Goal: Task Accomplishment & Management: Manage account settings

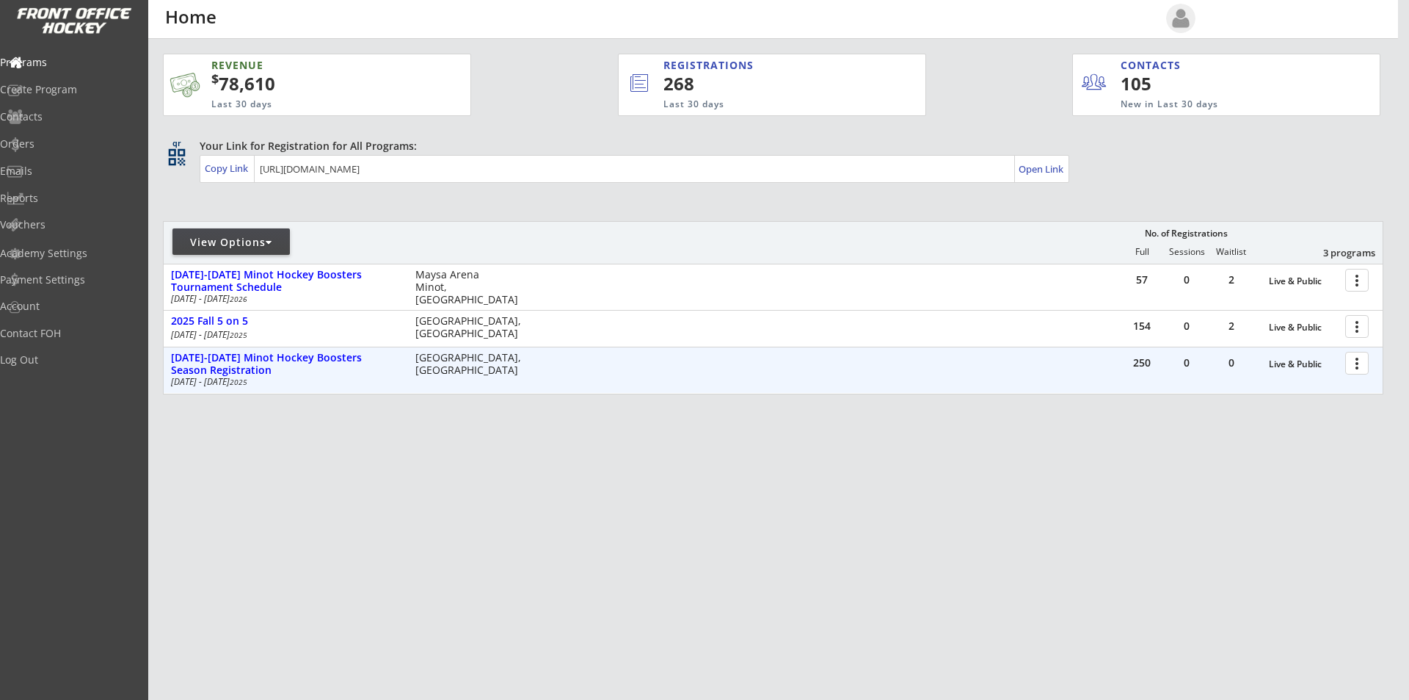
click at [1354, 369] on div at bounding box center [1360, 362] width 26 height 26
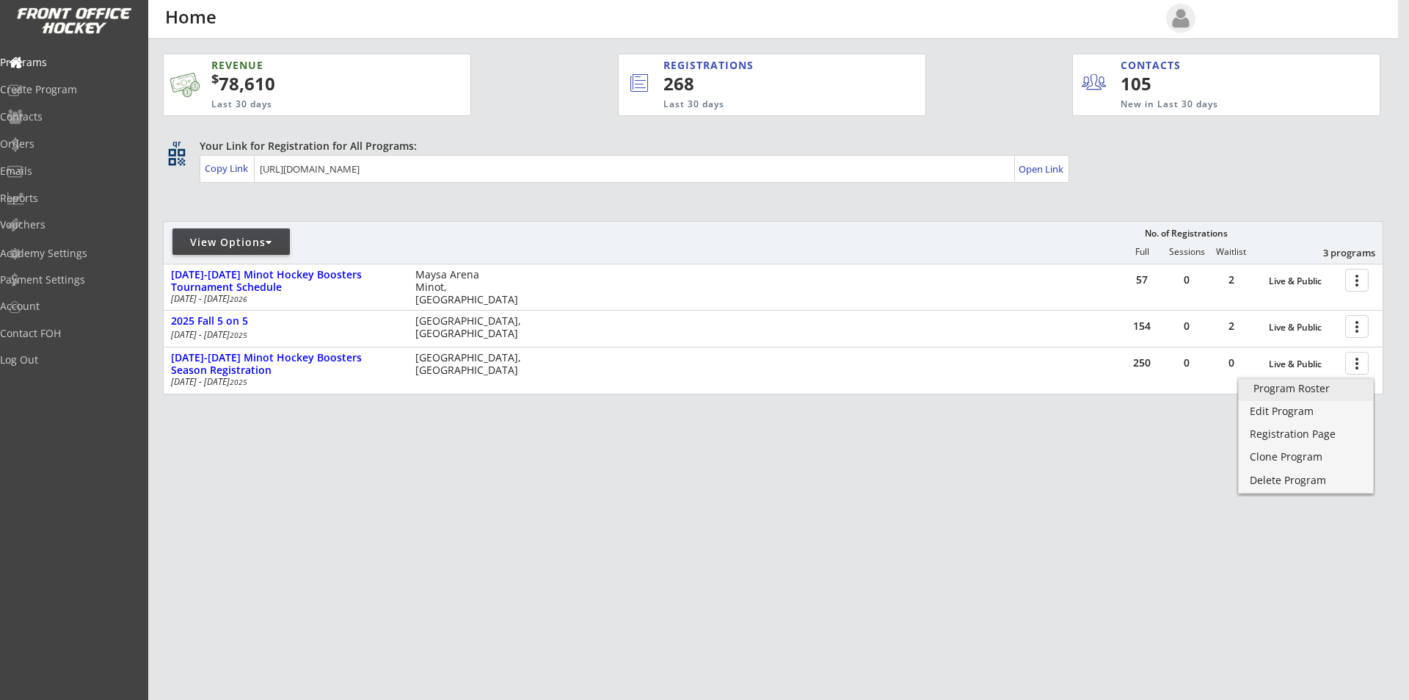
click at [1318, 391] on div "Program Roster" at bounding box center [1306, 388] width 105 height 10
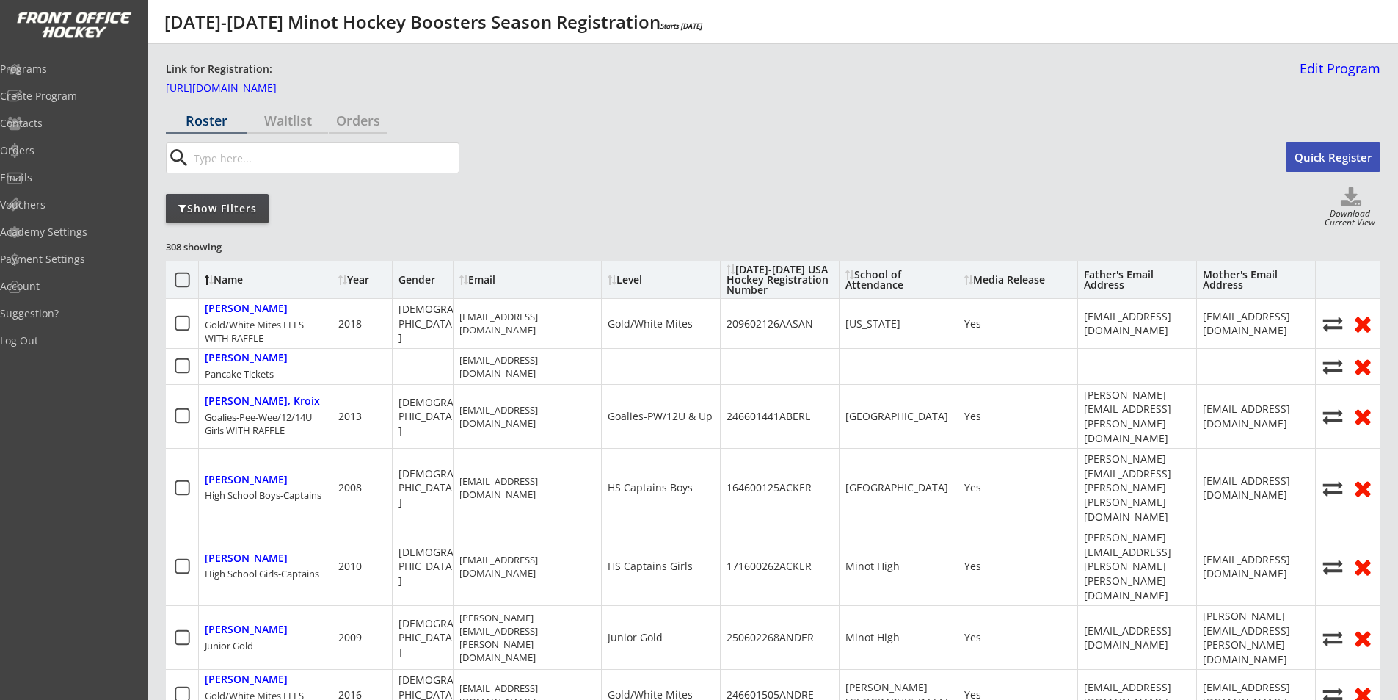
click at [233, 206] on div "Show Filters" at bounding box center [217, 208] width 103 height 15
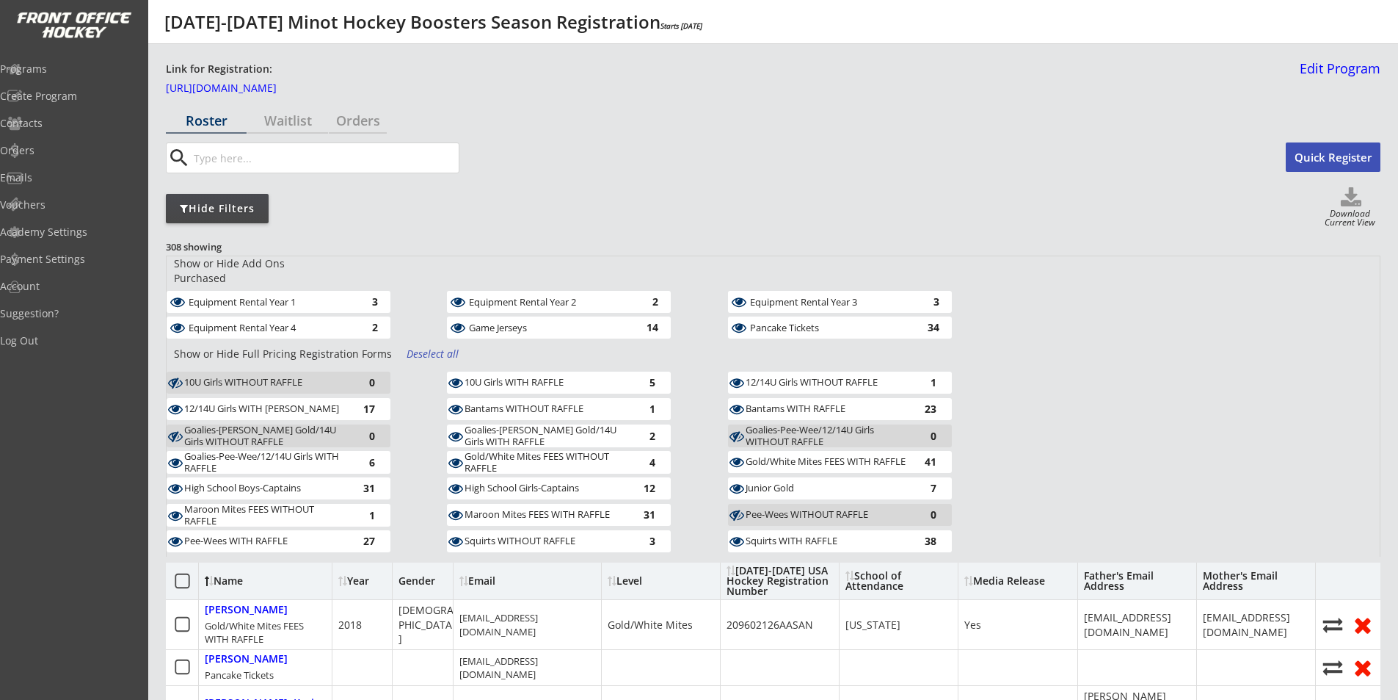
drag, startPoint x: 425, startPoint y: 342, endPoint x: 313, endPoint y: 319, distance: 113.9
click at [425, 346] on div "Deselect all" at bounding box center [434, 353] width 54 height 15
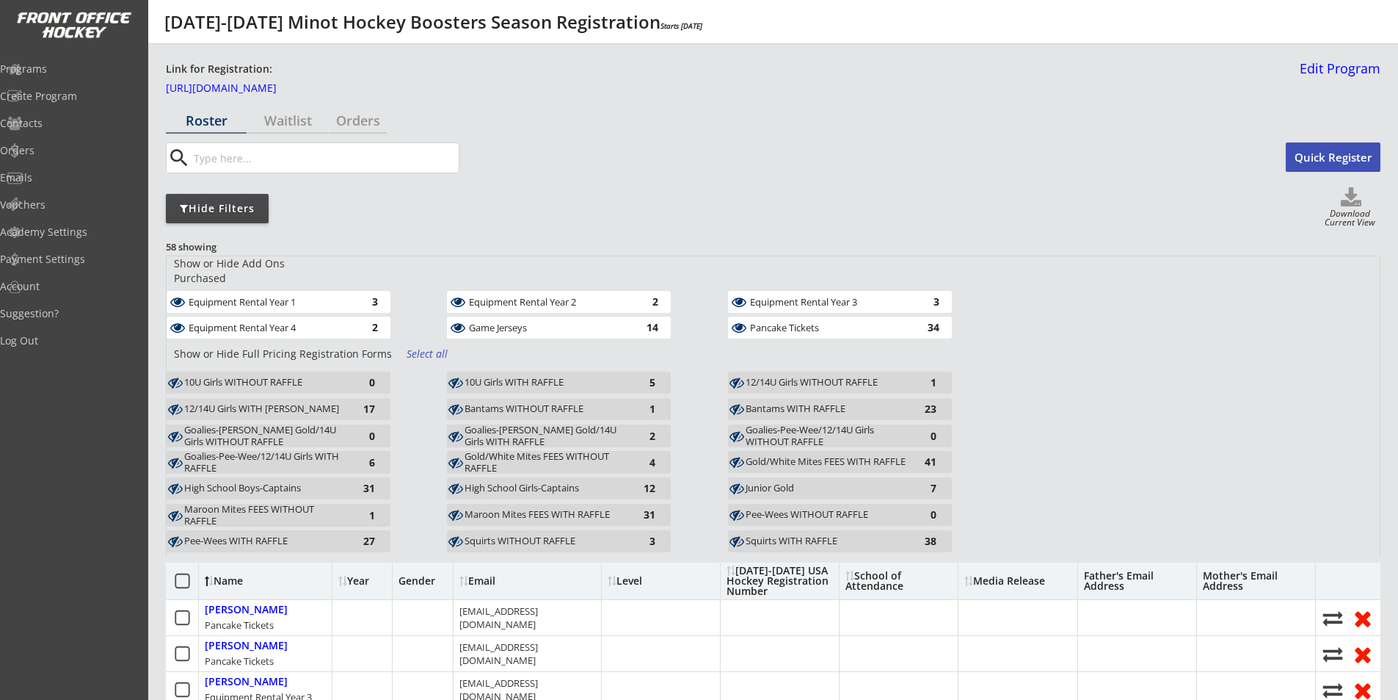
click at [313, 322] on div "Equipment Rental Year 4" at bounding box center [269, 327] width 160 height 10
click at [312, 297] on div "Equipment Rental Year 1" at bounding box center [269, 302] width 160 height 10
click at [509, 297] on div "Equipment Rental Year 2" at bounding box center [549, 302] width 160 height 10
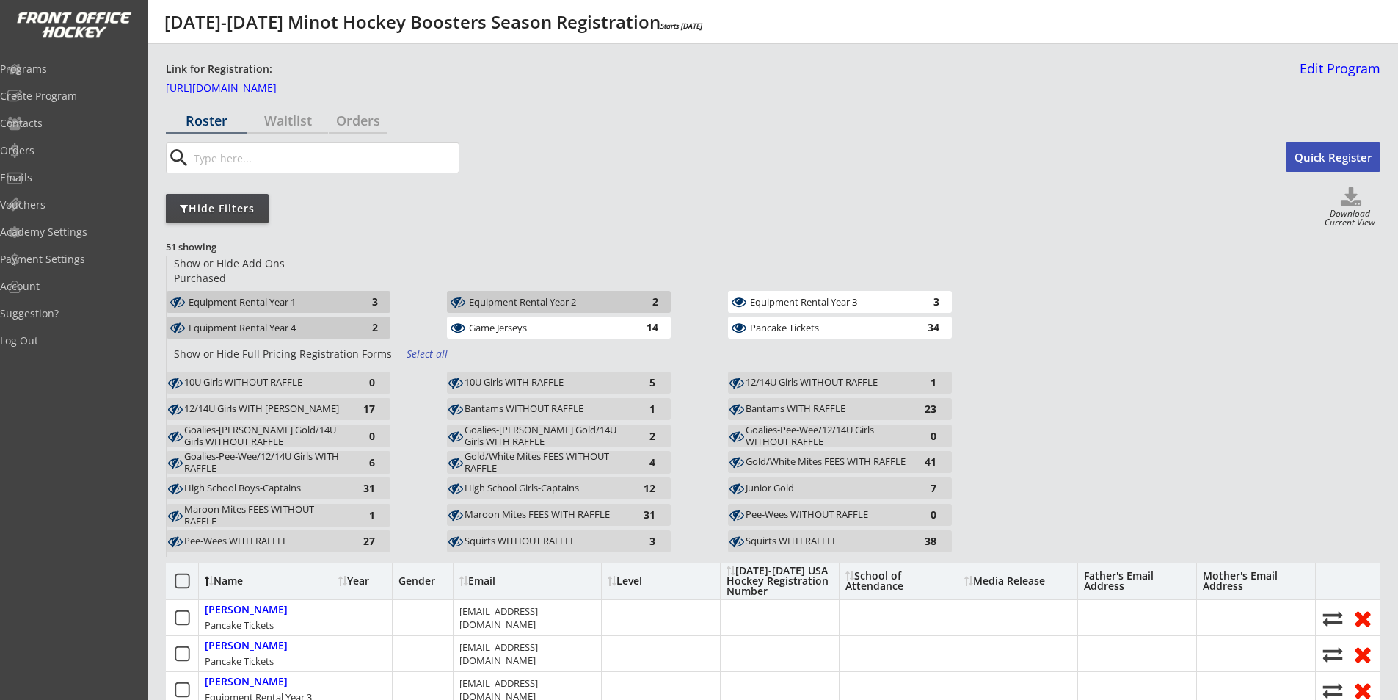
click at [524, 322] on div "Game Jerseys" at bounding box center [549, 327] width 160 height 15
click at [791, 322] on div "Pancake Tickets" at bounding box center [830, 327] width 160 height 10
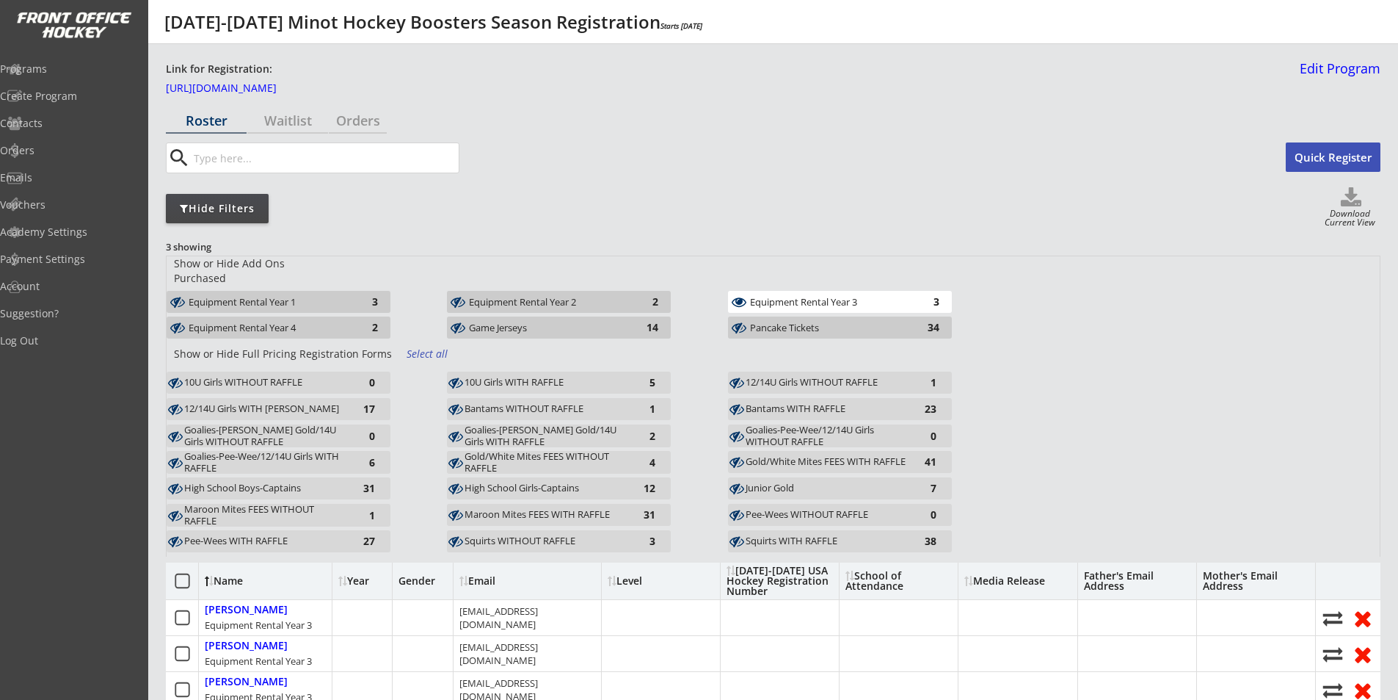
click at [802, 297] on div "Equipment Rental Year 3" at bounding box center [830, 302] width 160 height 10
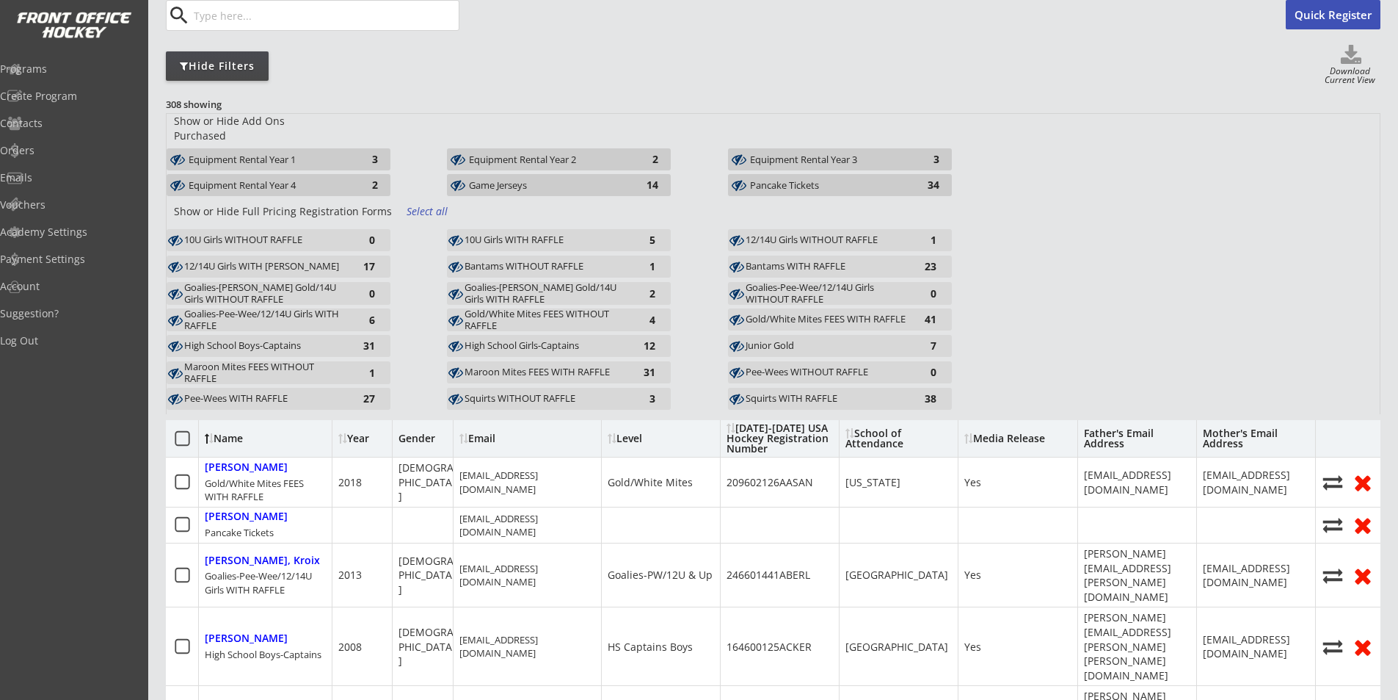
scroll to position [147, 0]
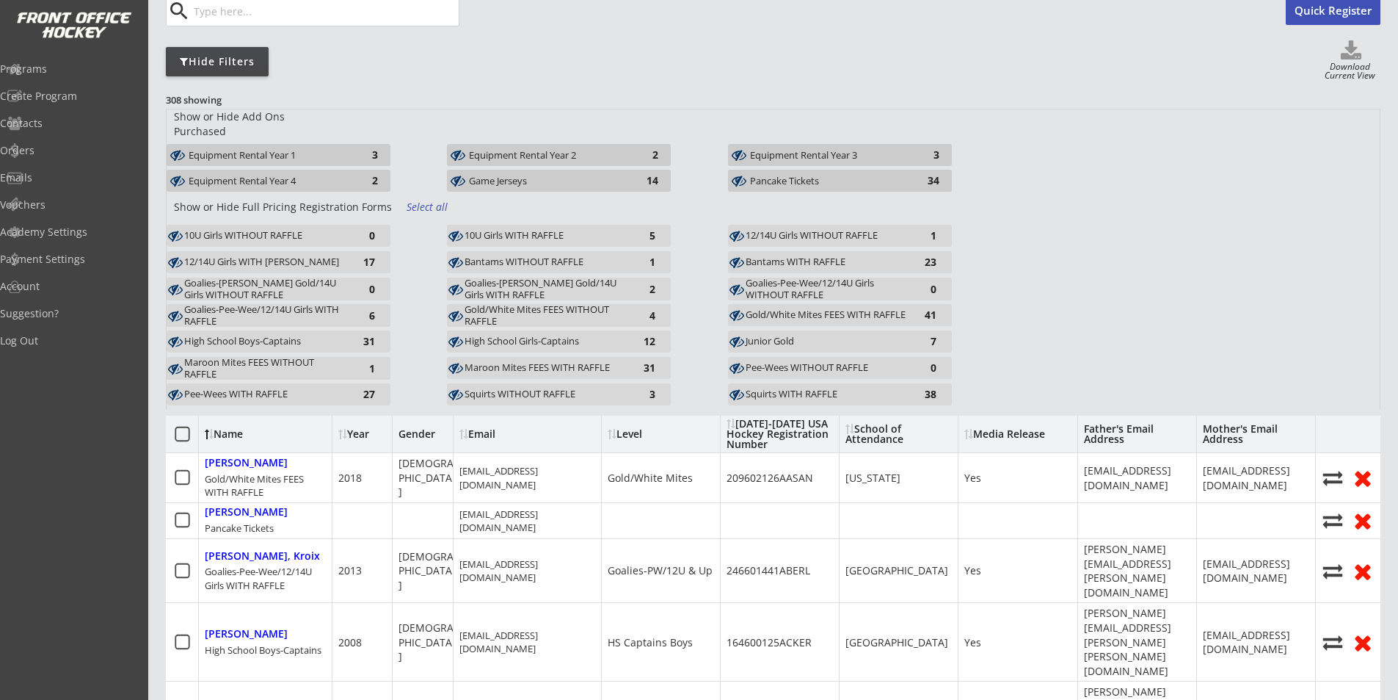
click at [798, 309] on div "Gold/White Mites FEES WITH RAFFLE" at bounding box center [827, 315] width 162 height 12
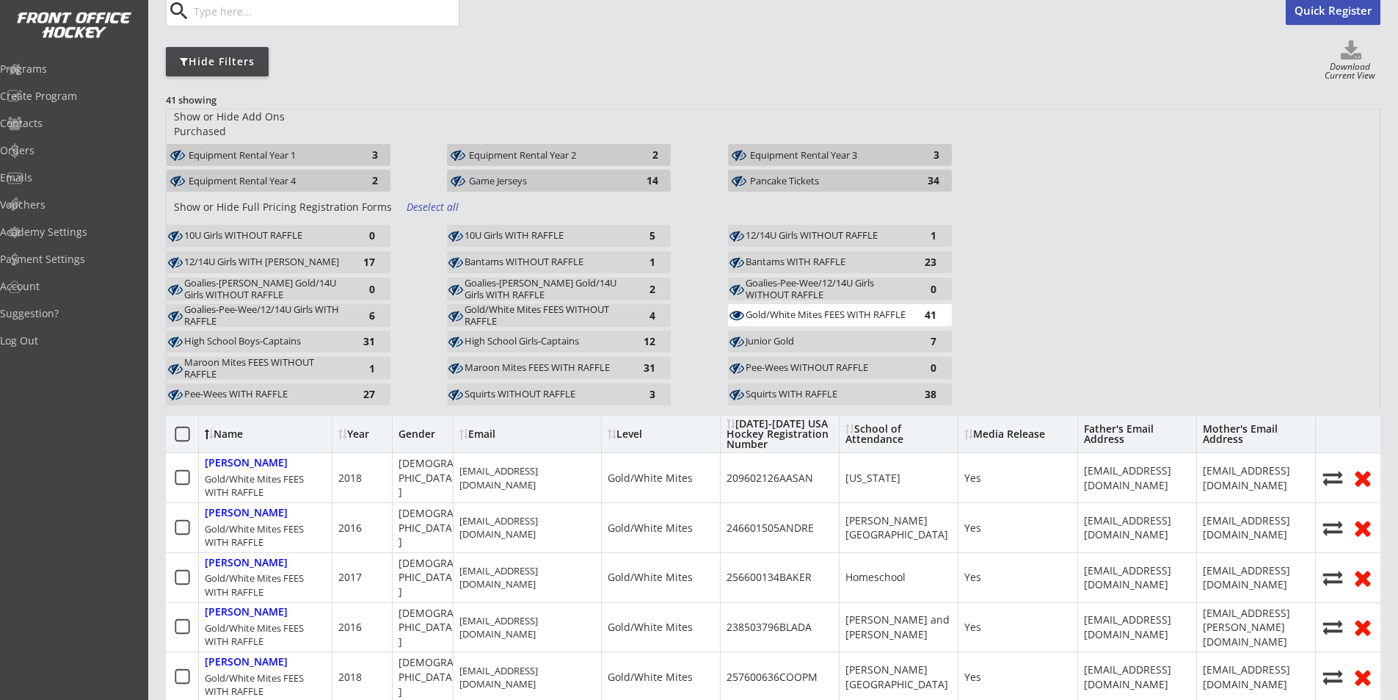
click at [545, 304] on div "Gold/White Mites FEES WITHOUT RAFFLE" at bounding box center [546, 315] width 162 height 23
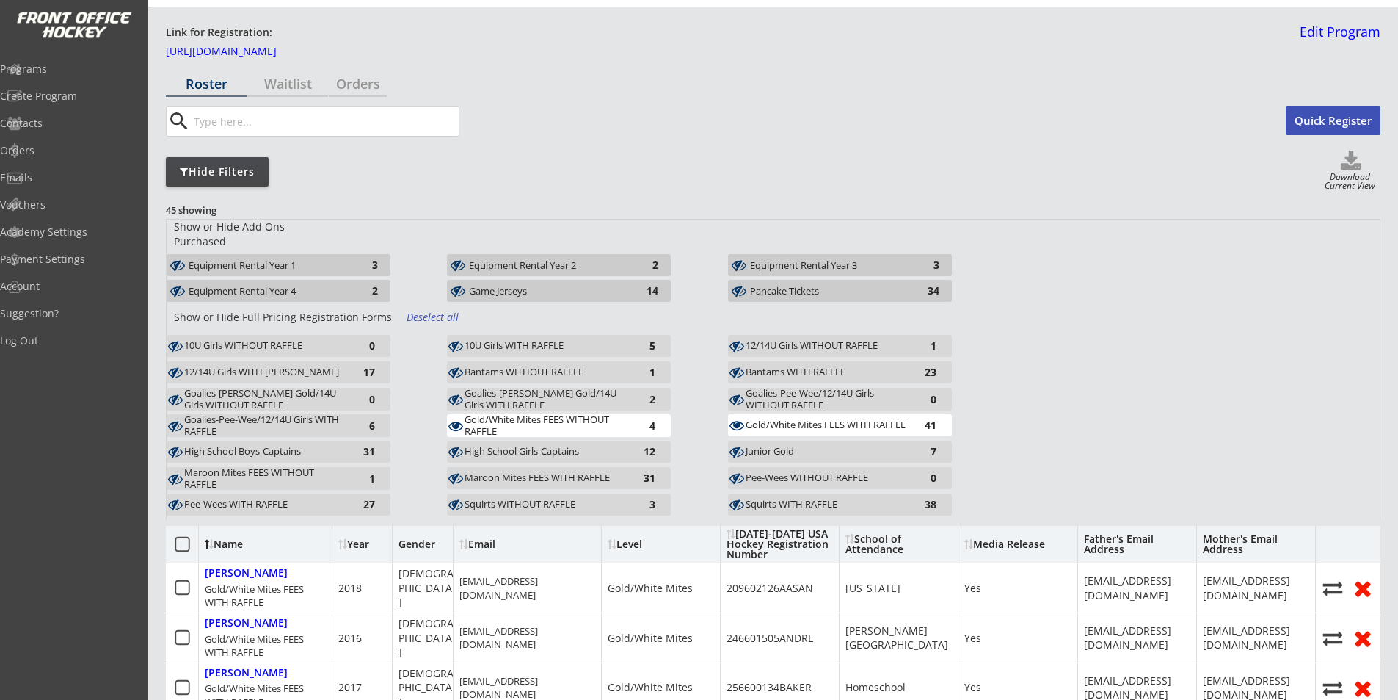
scroll to position [0, 0]
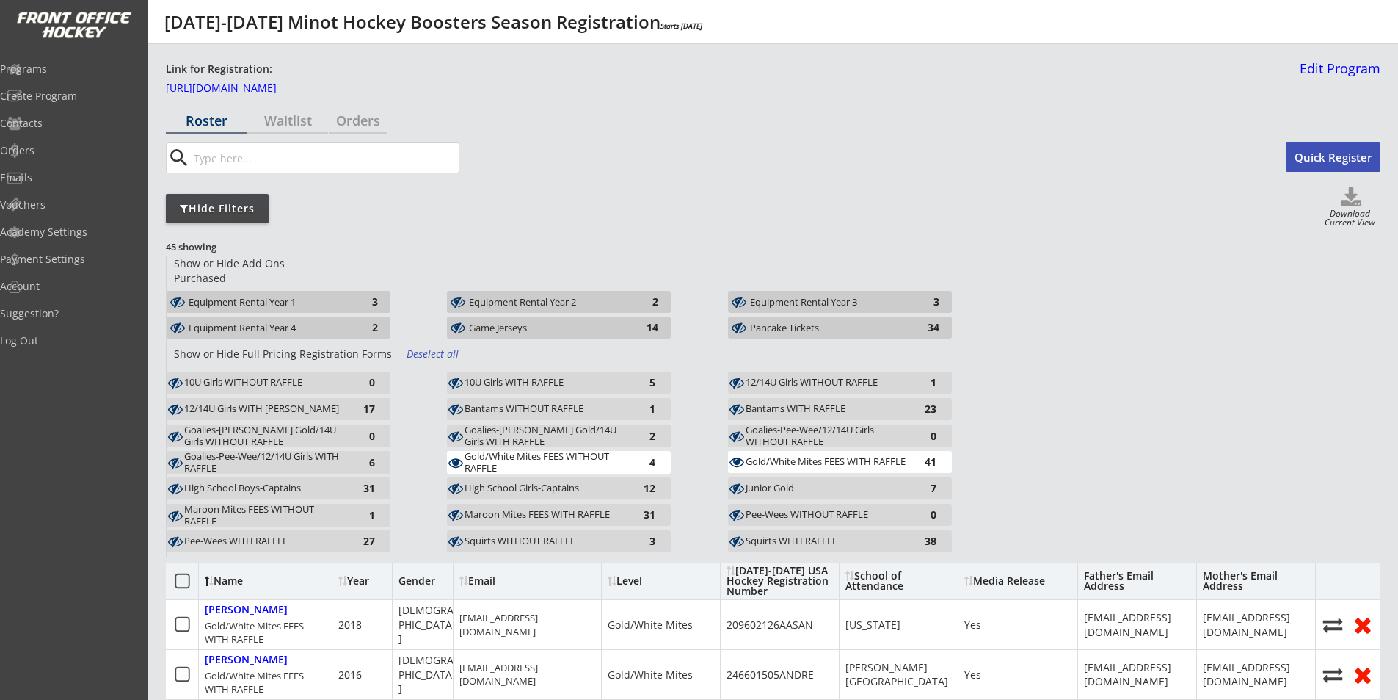
click at [1350, 199] on use at bounding box center [1351, 196] width 21 height 19
select select ""Player Info""
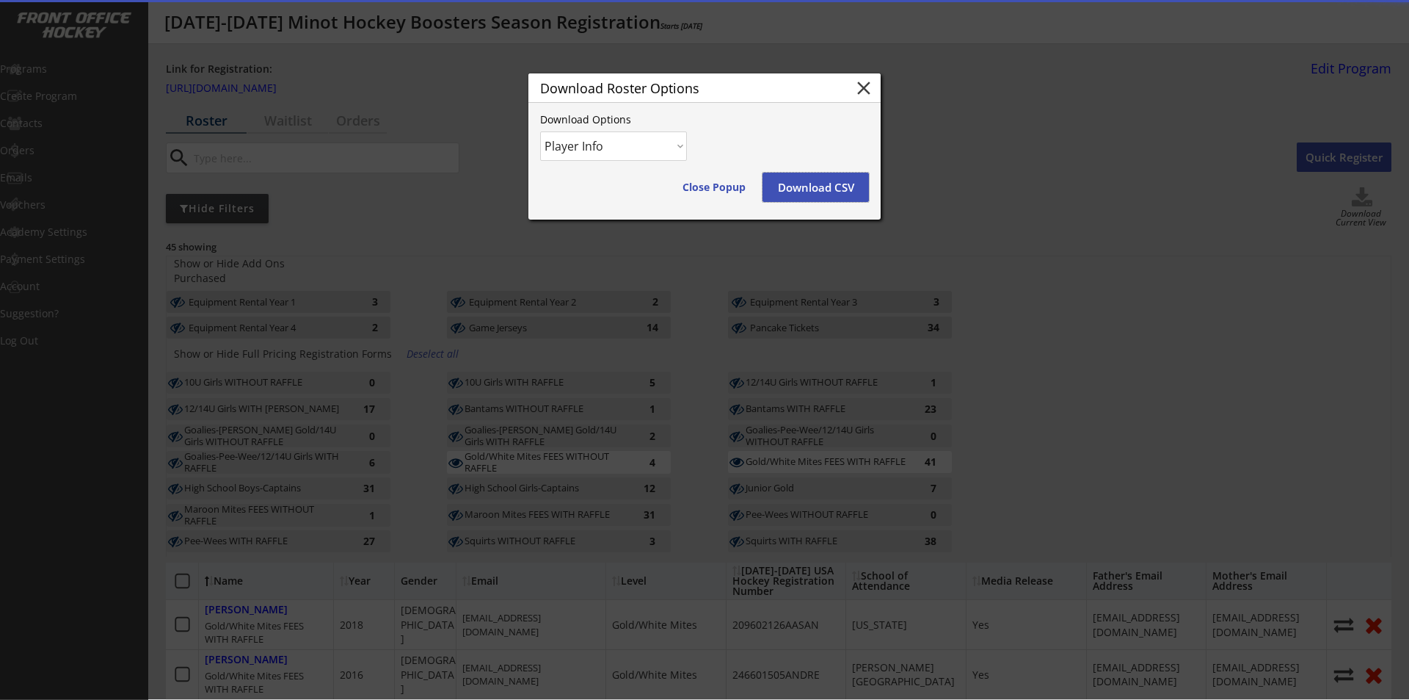
click at [809, 190] on button "Download CSV" at bounding box center [816, 187] width 106 height 29
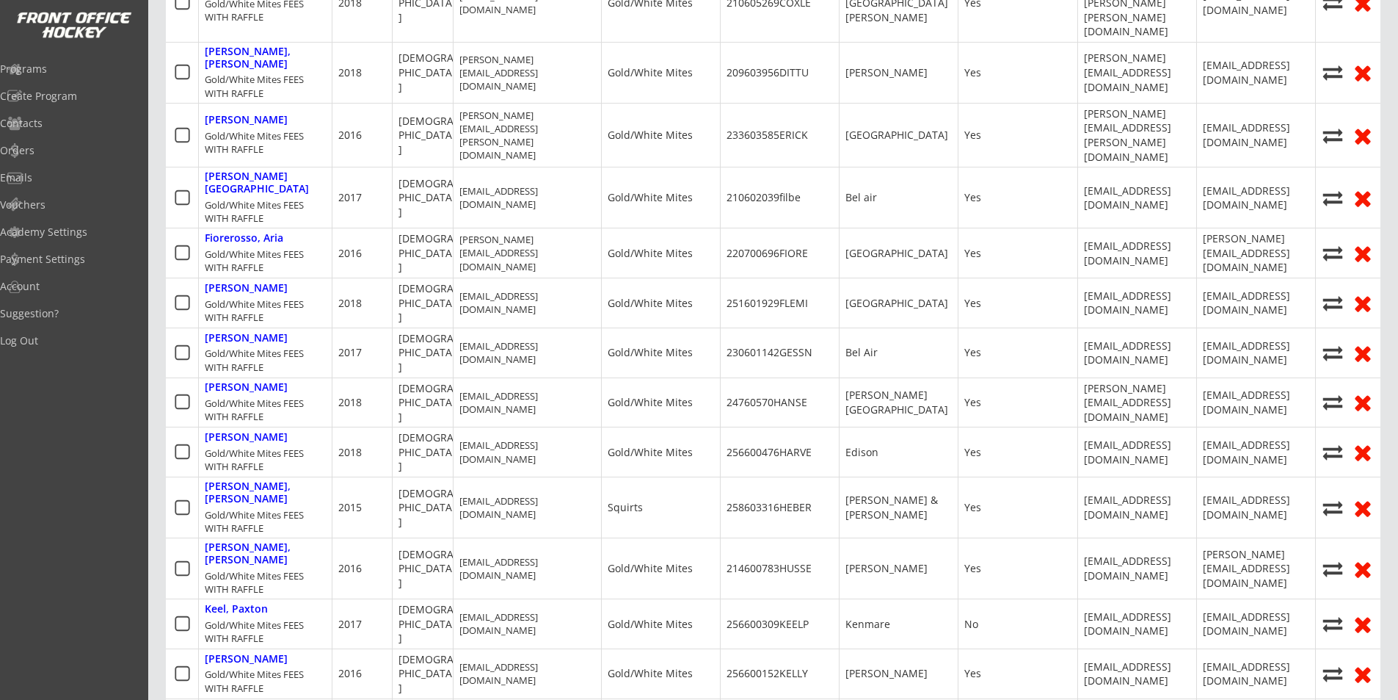
scroll to position [954, 0]
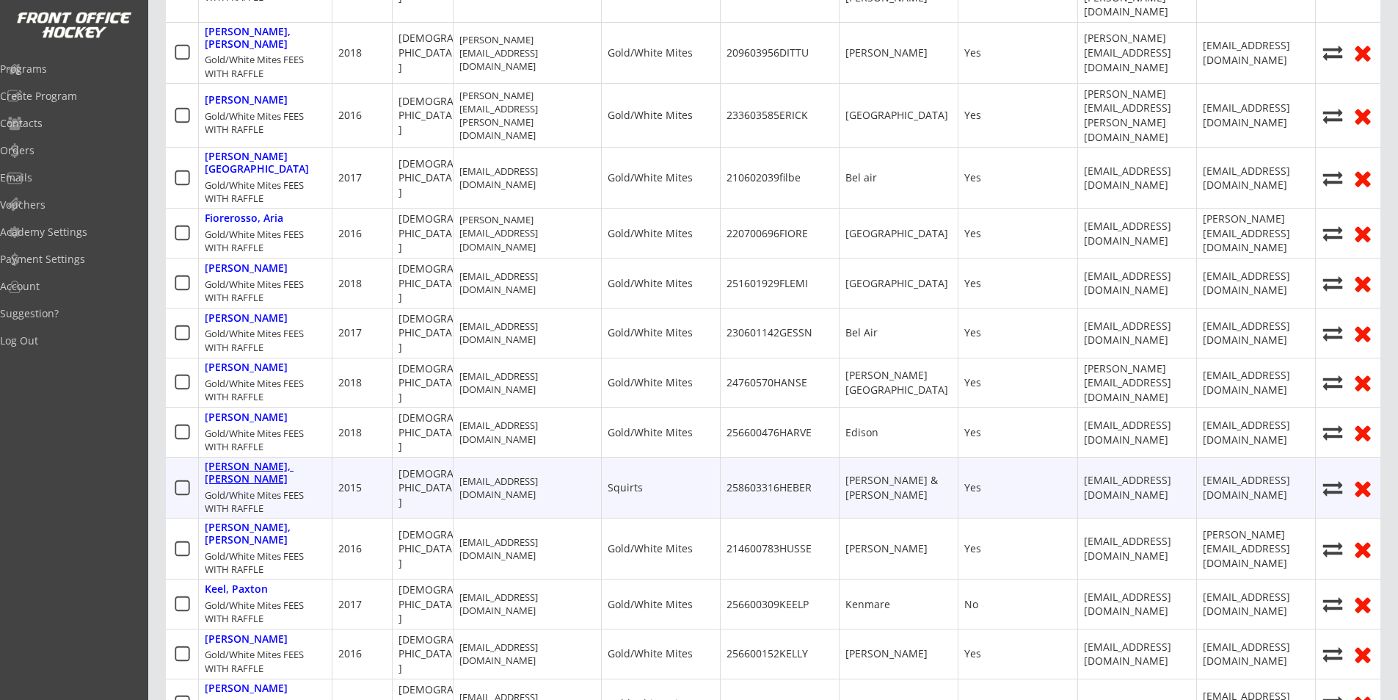
click at [251, 460] on div "[PERSON_NAME], [PERSON_NAME]" at bounding box center [265, 472] width 121 height 25
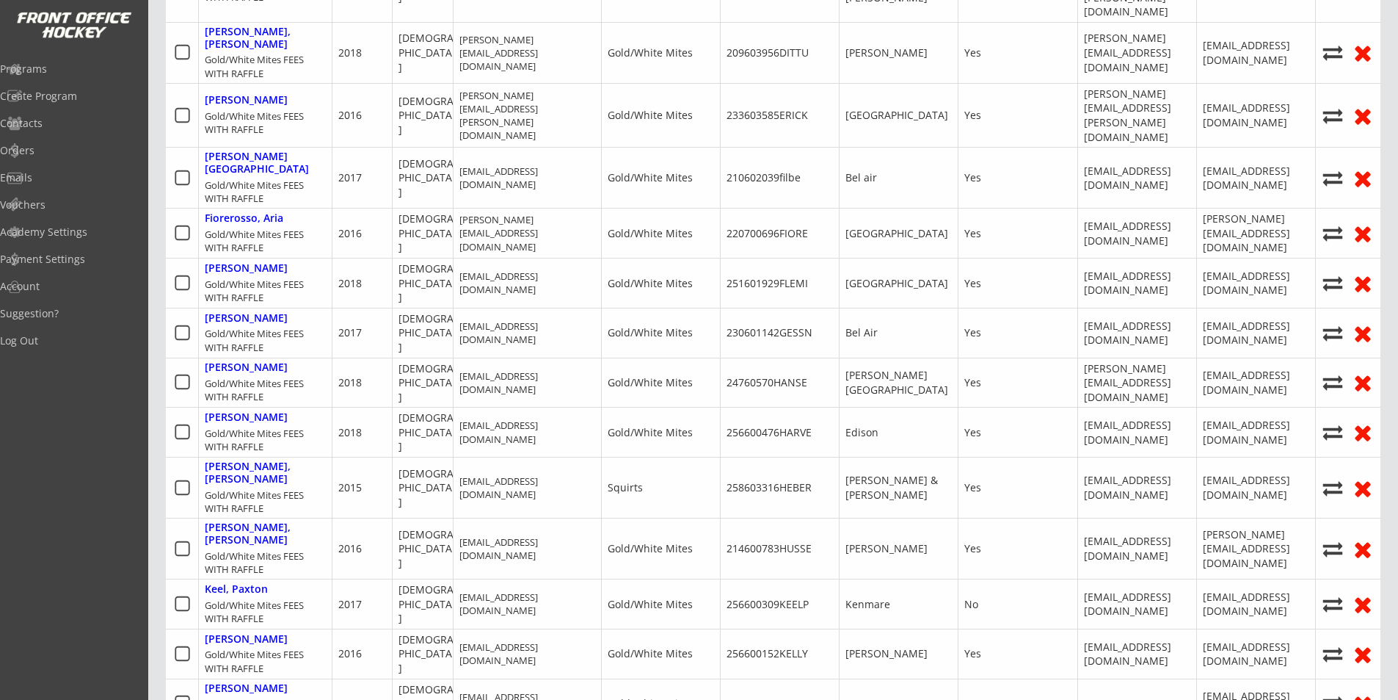
select select ""Squirts""
select select ""Adult Medium""
select select ""Yes""
type input "258603316HEBER"
type input "[PERSON_NAME] & [PERSON_NAME]"
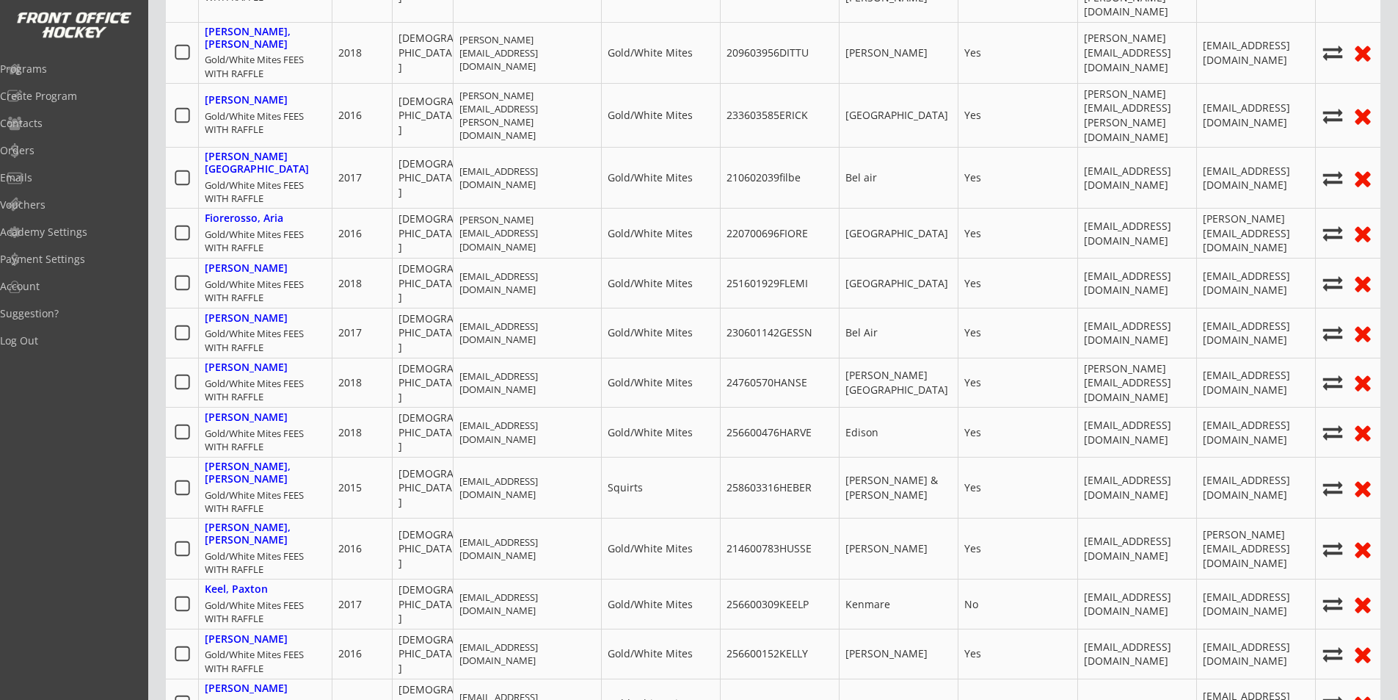
type input "[EMAIL_ADDRESS][DOMAIN_NAME]"
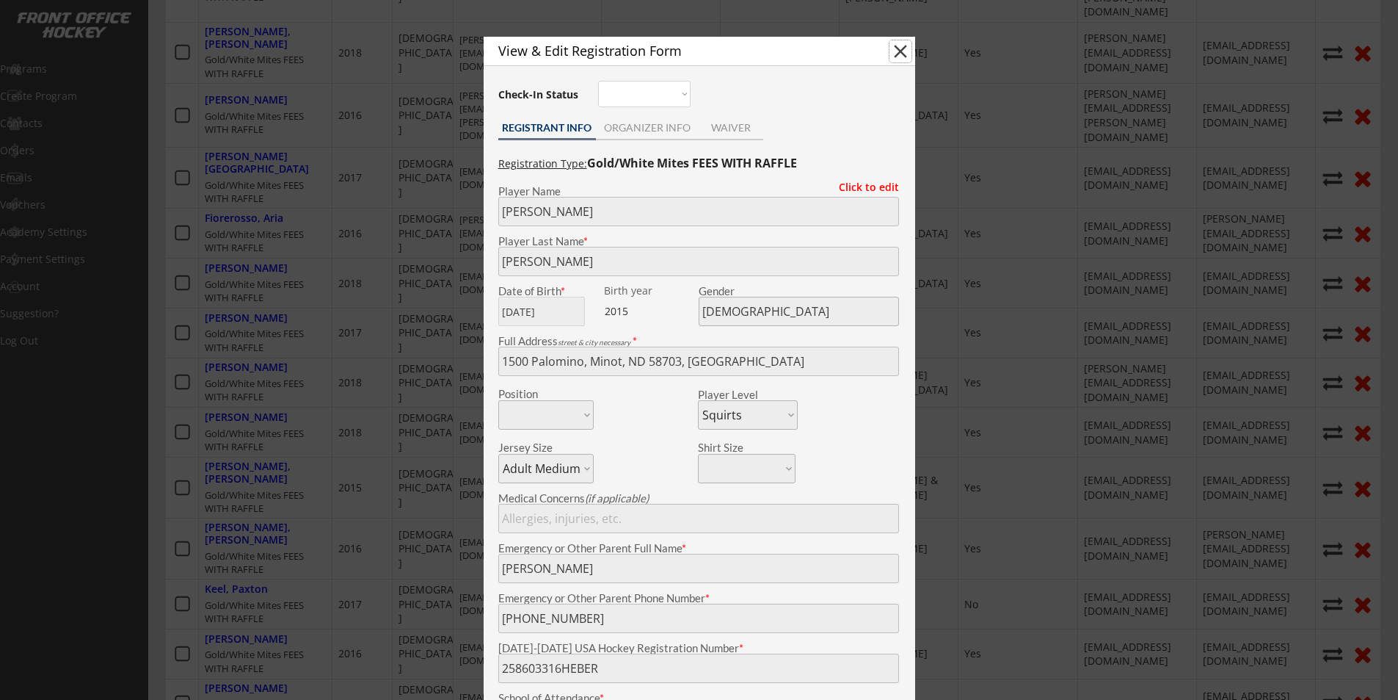
click at [903, 51] on button "close" at bounding box center [901, 51] width 22 height 22
select select ""PLACEHOLDER_1427118222253""
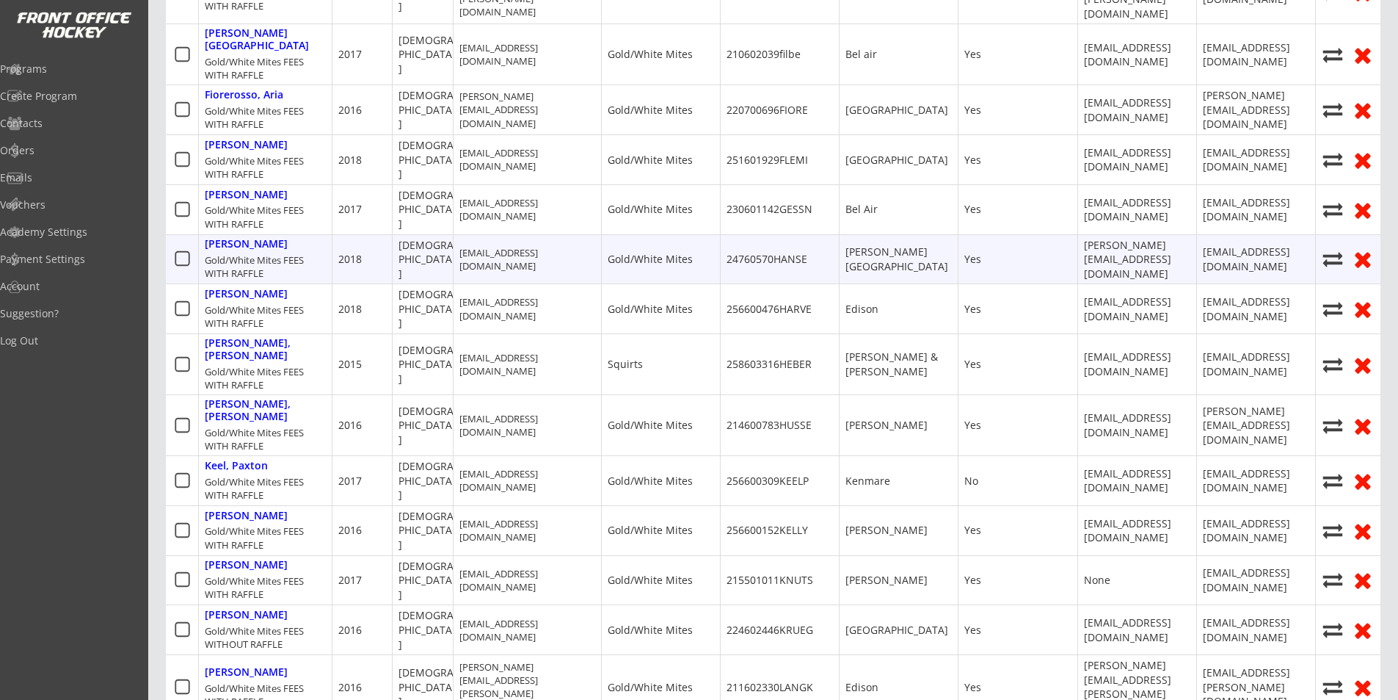
scroll to position [1101, 0]
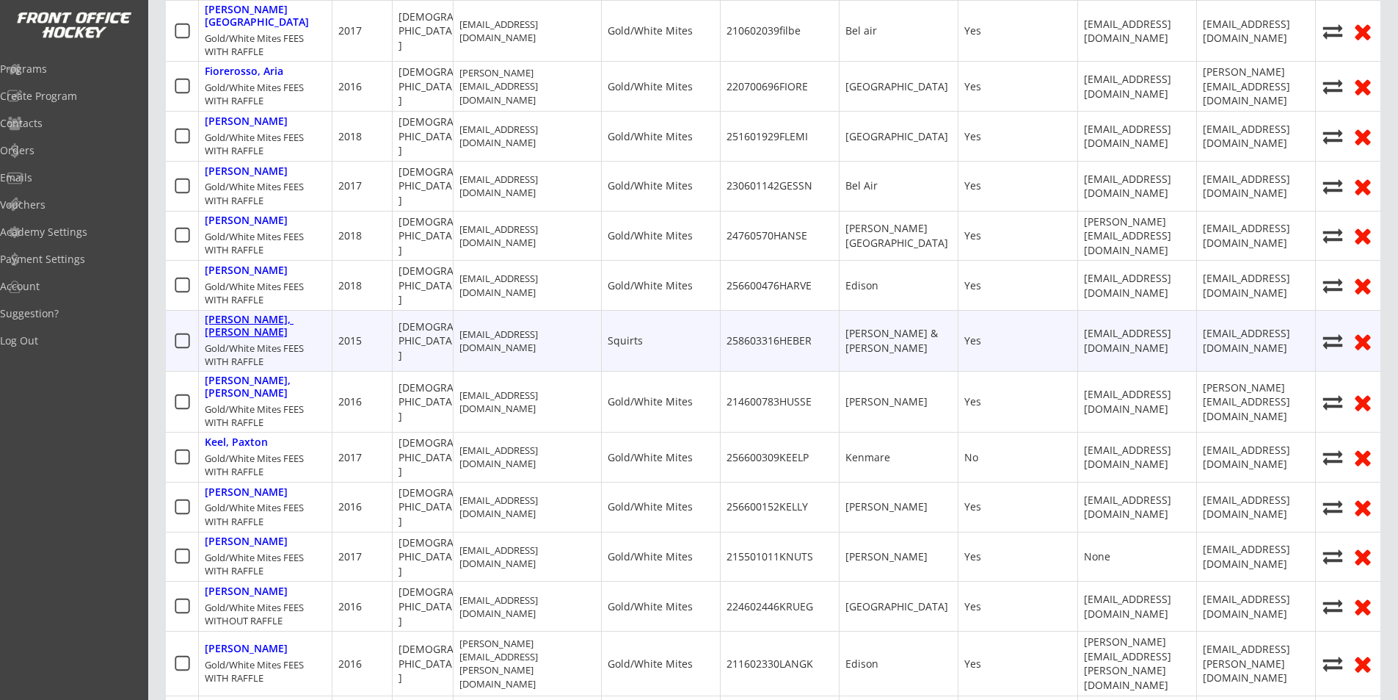
click at [264, 313] on div "[PERSON_NAME], [PERSON_NAME]" at bounding box center [265, 325] width 121 height 25
type input "[PERSON_NAME]"
type input "[DATE]"
type input "[DEMOGRAPHIC_DATA]"
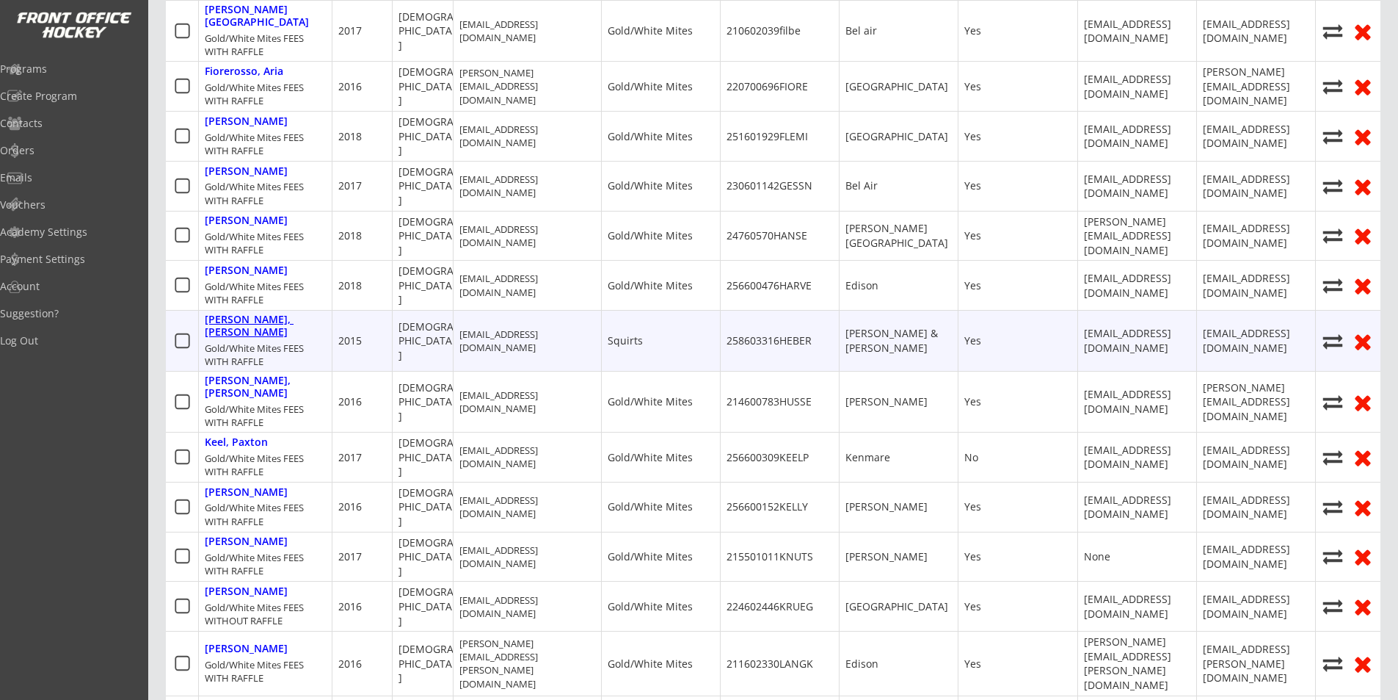
type input "1500 Palomino, Minot, ND 58703, [GEOGRAPHIC_DATA]"
select select ""Squirts""
select select ""Adult Medium""
type input "[PERSON_NAME]"
type input "[PHONE_NUMBER]"
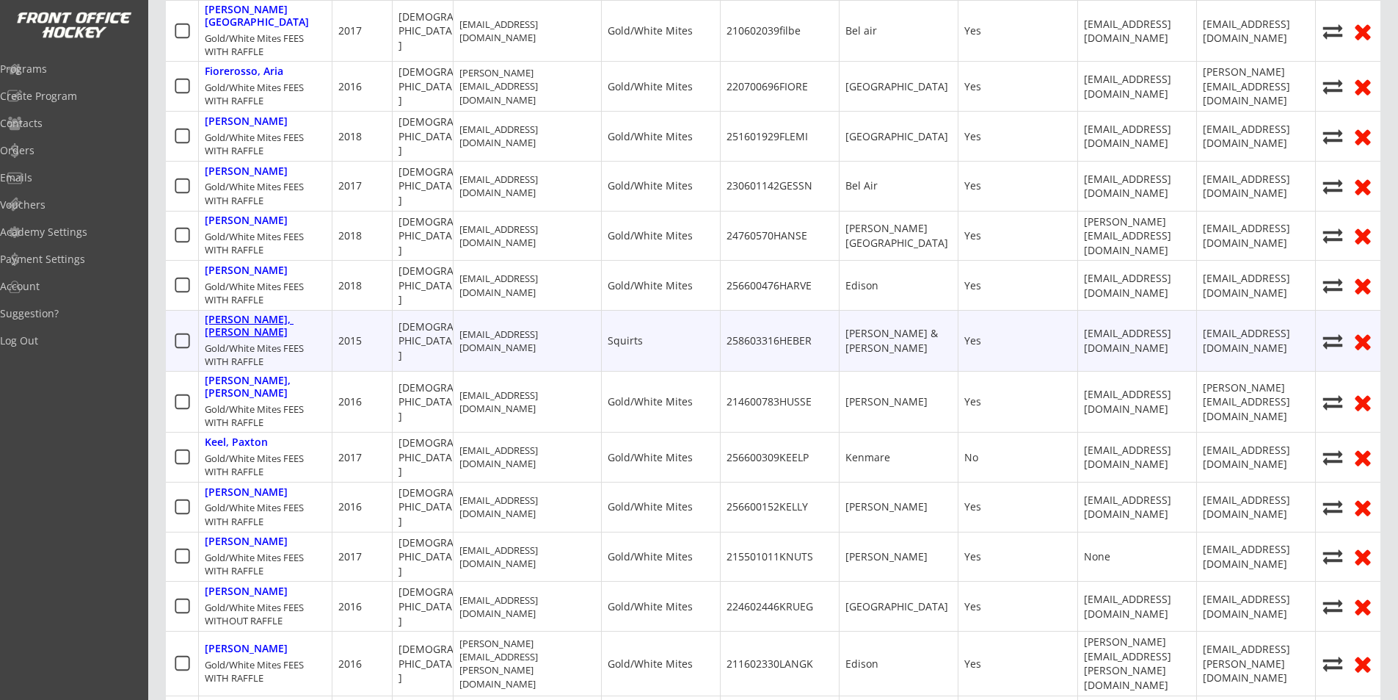
type input "258603316HEBER"
type input "[PERSON_NAME] & [PERSON_NAME]"
type input "Yes"
select select ""Yes""
type input "[EMAIL_ADDRESS][DOMAIN_NAME]"
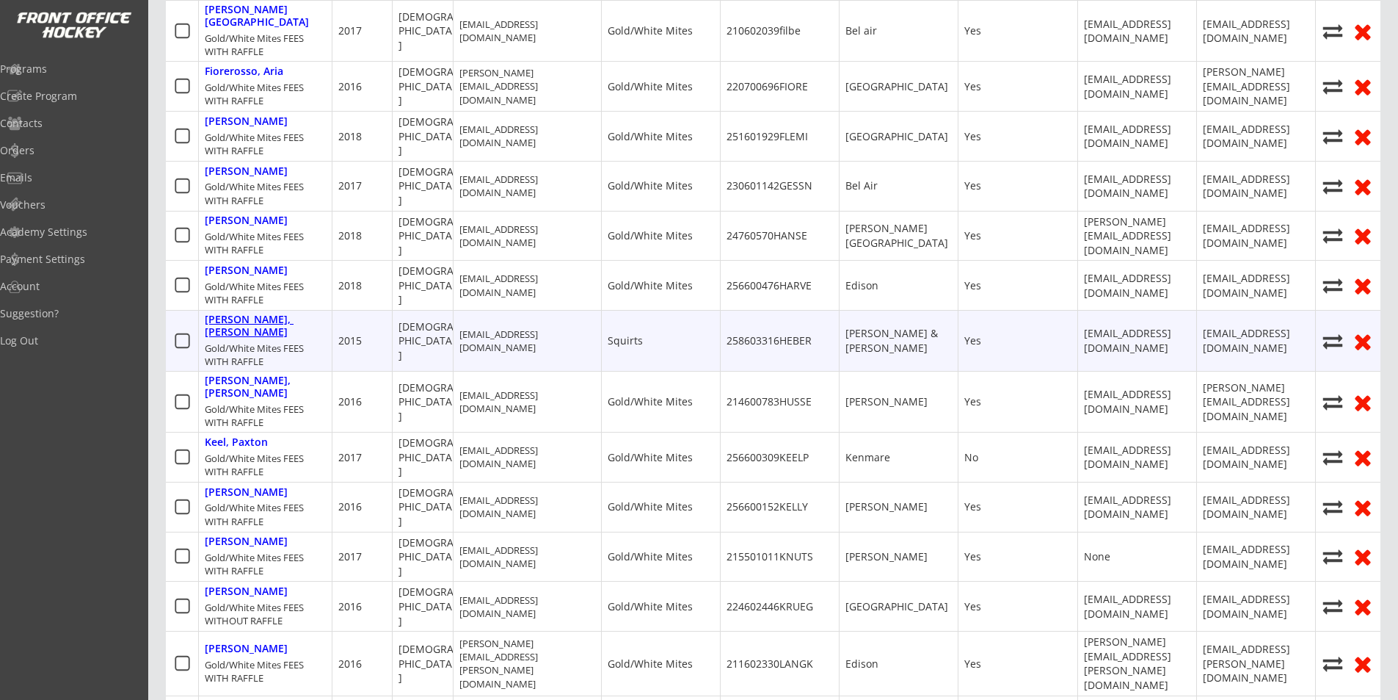
type input "[EMAIL_ADDRESS][DOMAIN_NAME]"
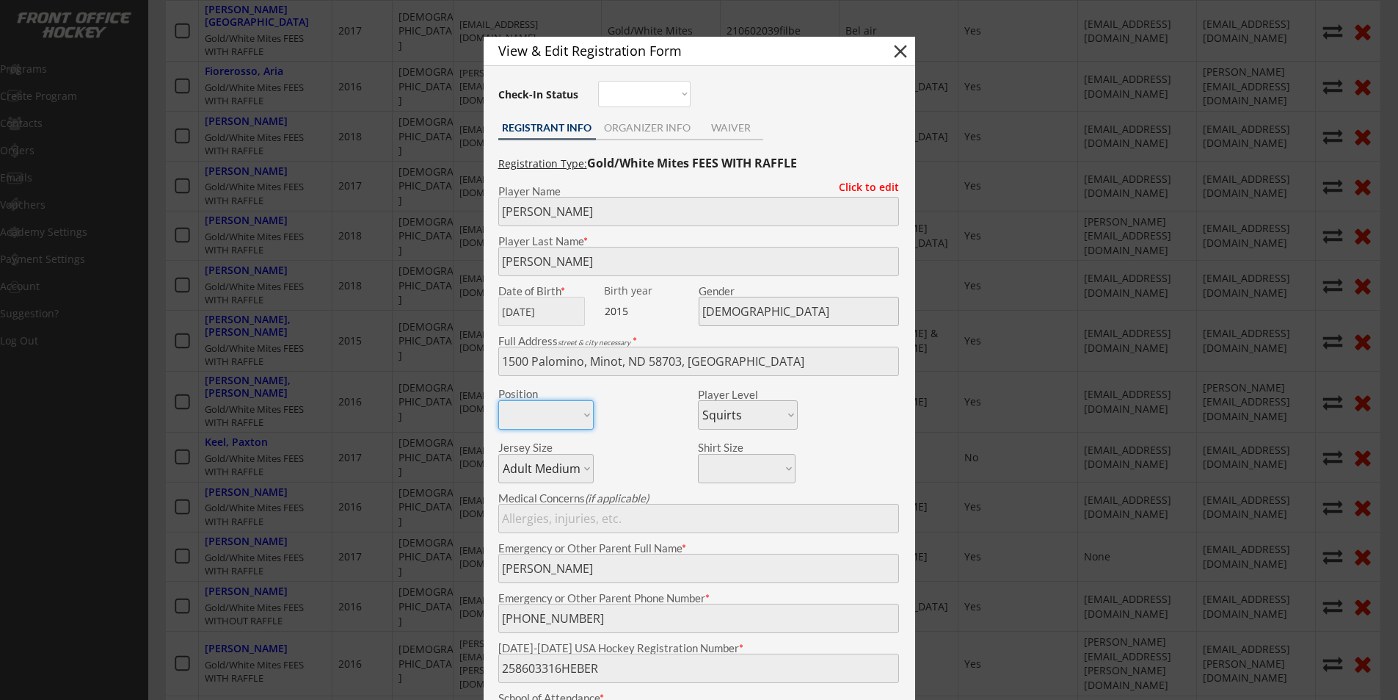
click at [904, 50] on button "close" at bounding box center [901, 51] width 22 height 22
select select ""PLACEHOLDER_1427118222253""
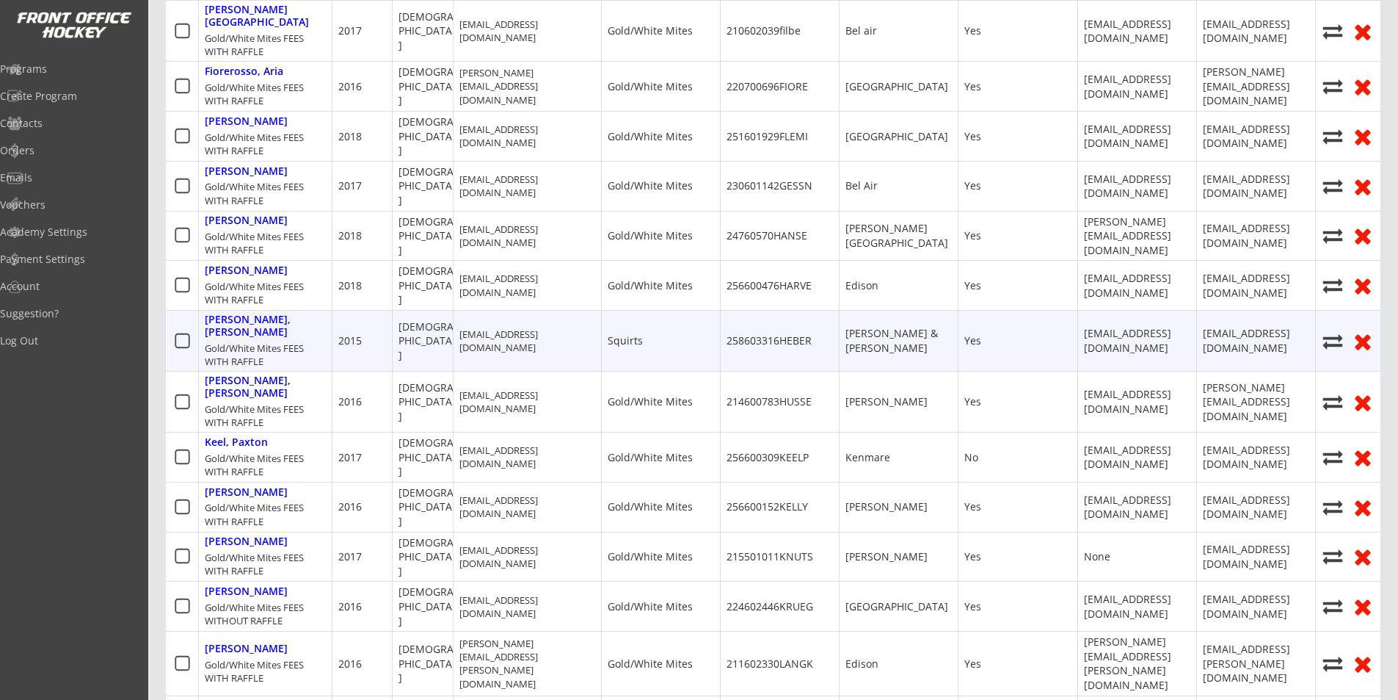
click at [291, 341] on div "Gold/White Mites FEES WITH RAFFLE" at bounding box center [265, 354] width 121 height 26
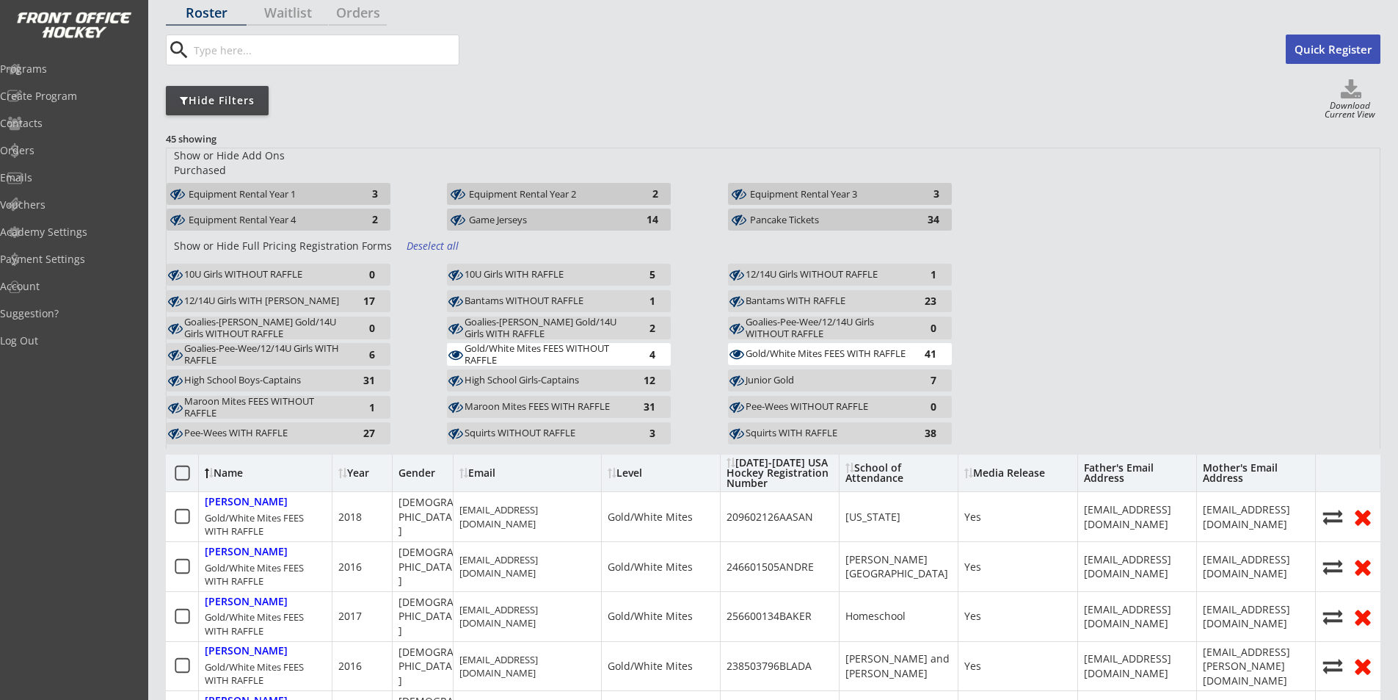
scroll to position [0, 0]
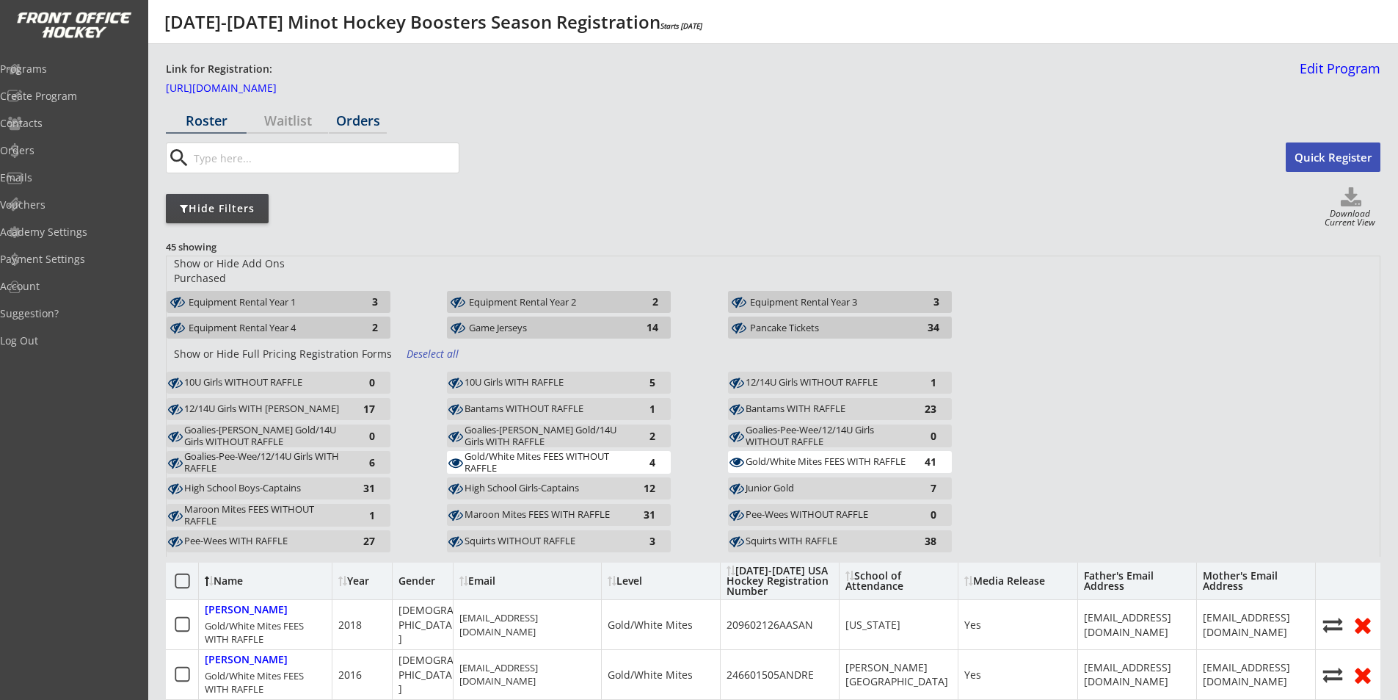
click at [361, 123] on div "Orders" at bounding box center [358, 120] width 58 height 13
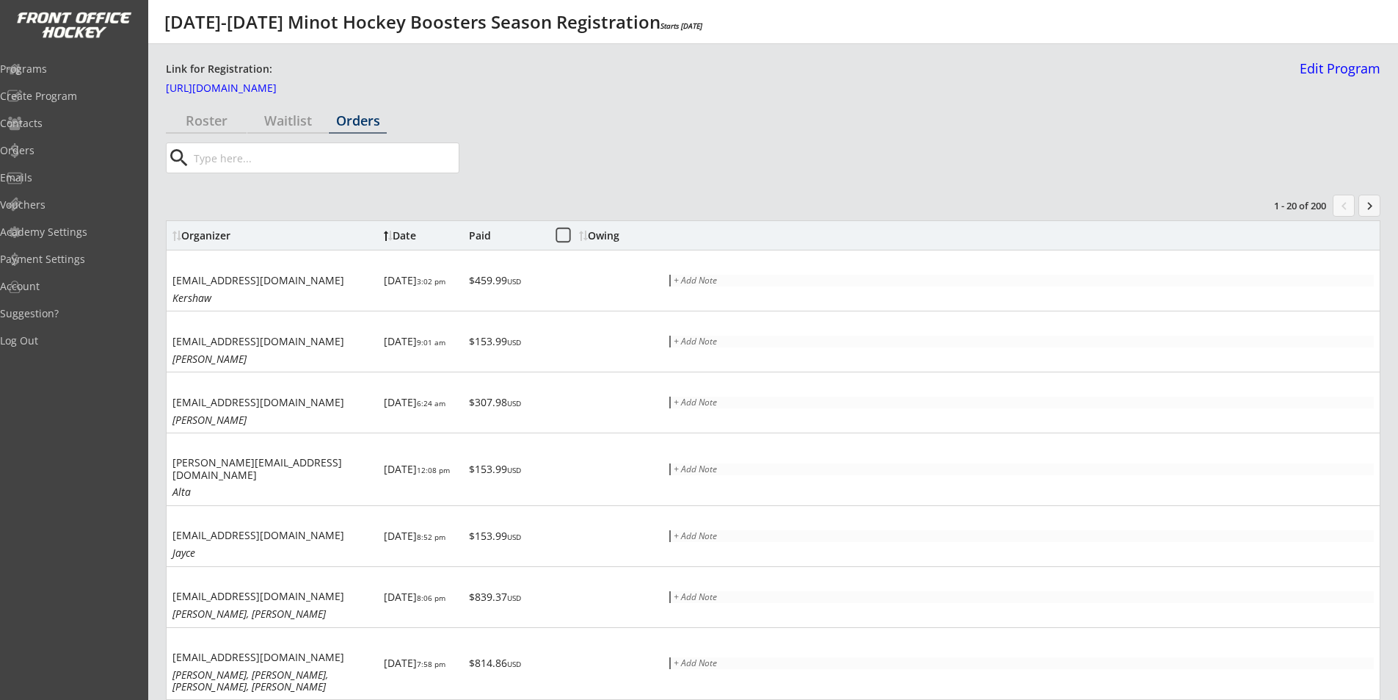
click at [312, 156] on input "input" at bounding box center [325, 157] width 268 height 29
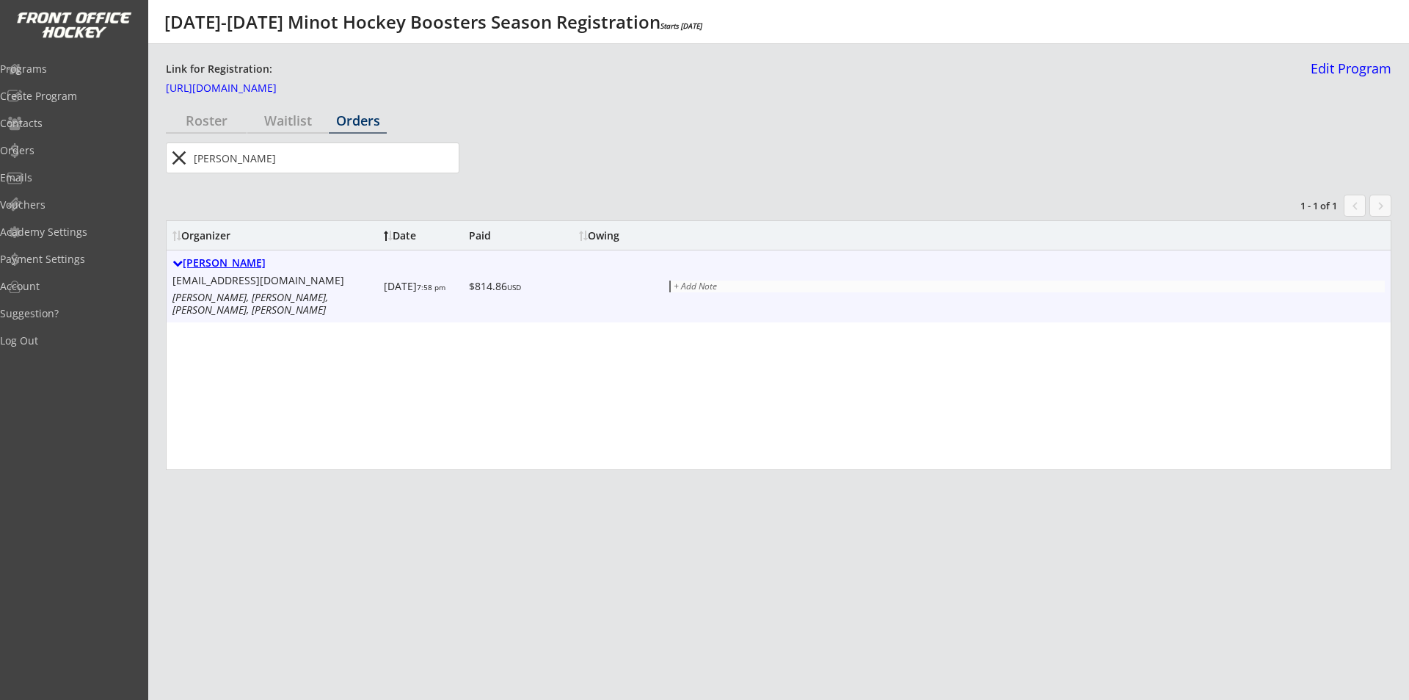
type input "[PERSON_NAME]"
click at [228, 268] on div "[PERSON_NAME]" at bounding box center [276, 263] width 206 height 12
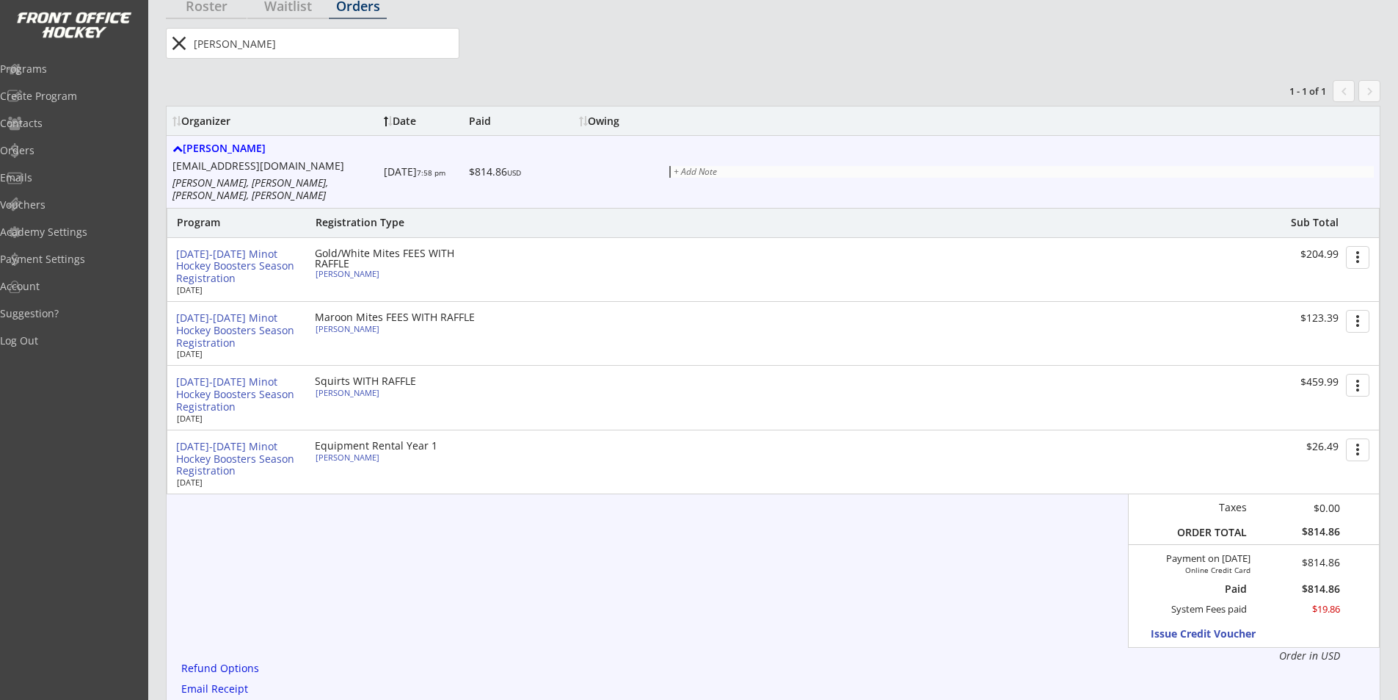
scroll to position [166, 0]
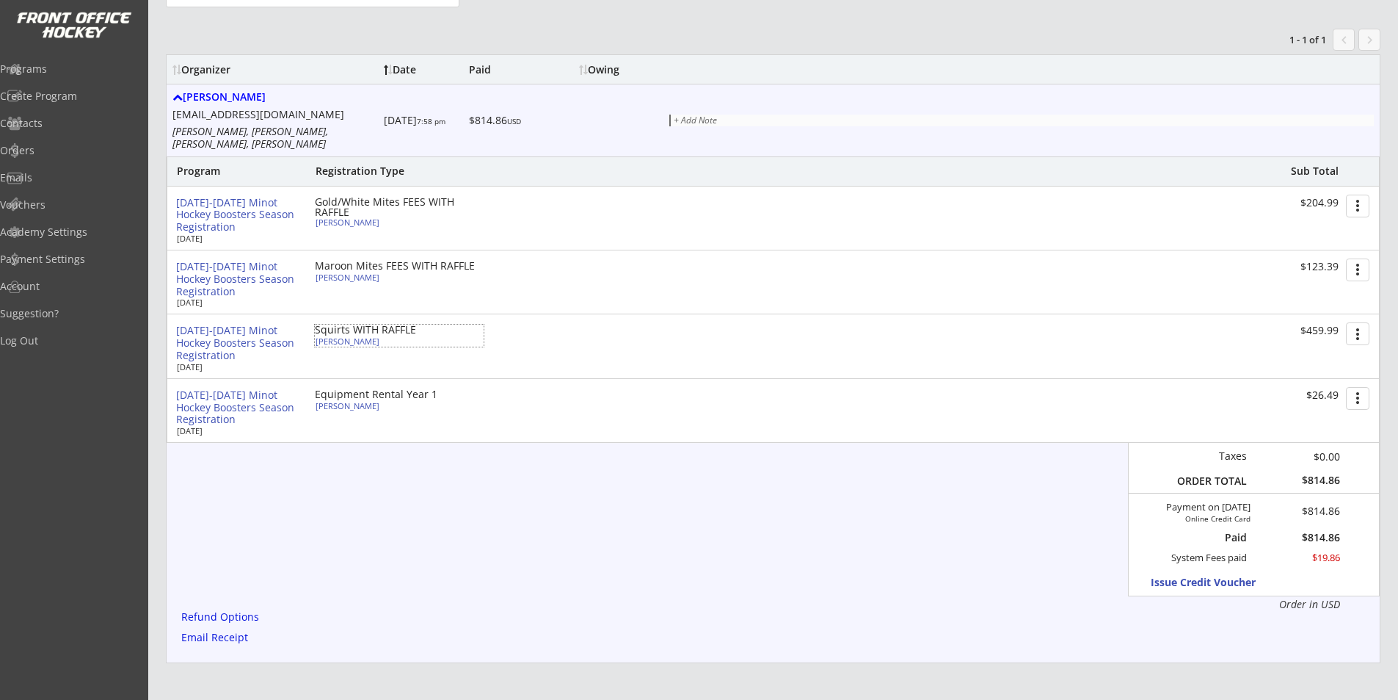
click at [363, 337] on div "[PERSON_NAME]" at bounding box center [398, 341] width 164 height 8
select select ""Maroon Mites""
select select ""Adult Small""
select select ""Yes""
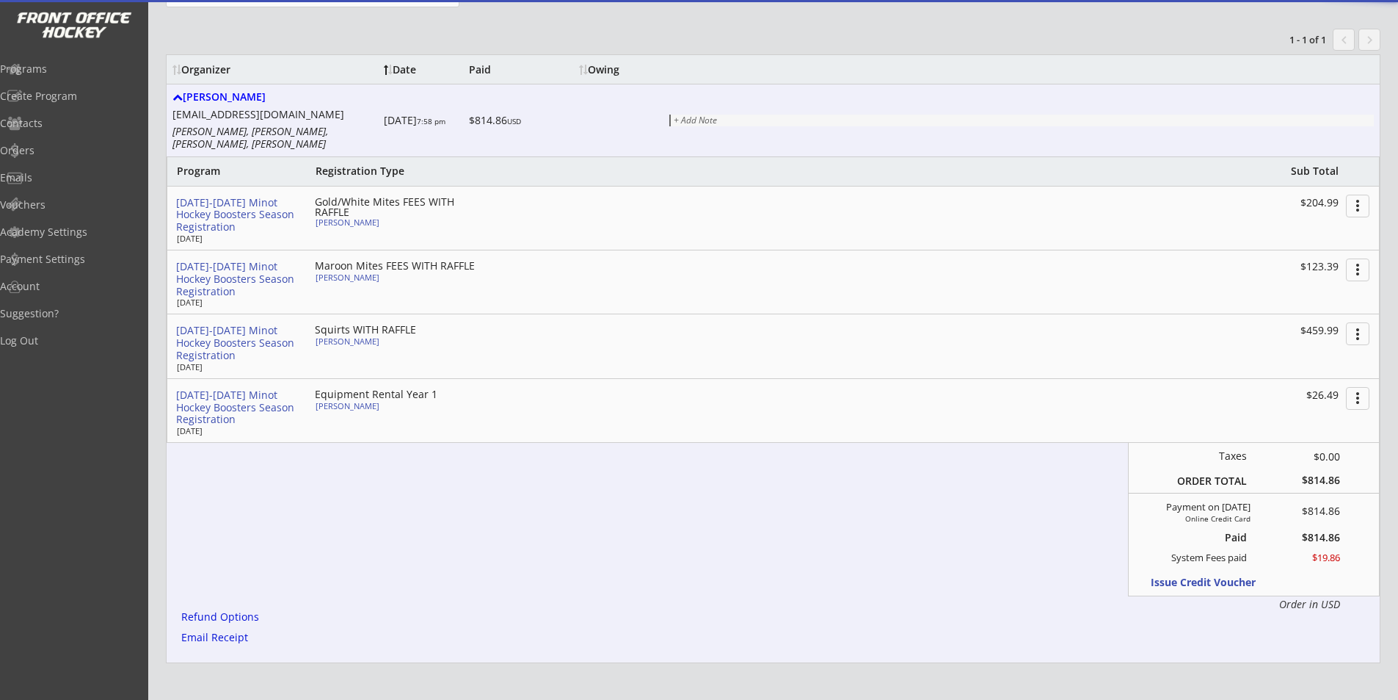
type input "258603317HEBER"
type input "[PERSON_NAME] & [PERSON_NAME]"
type input "[EMAIL_ADDRESS][DOMAIN_NAME]"
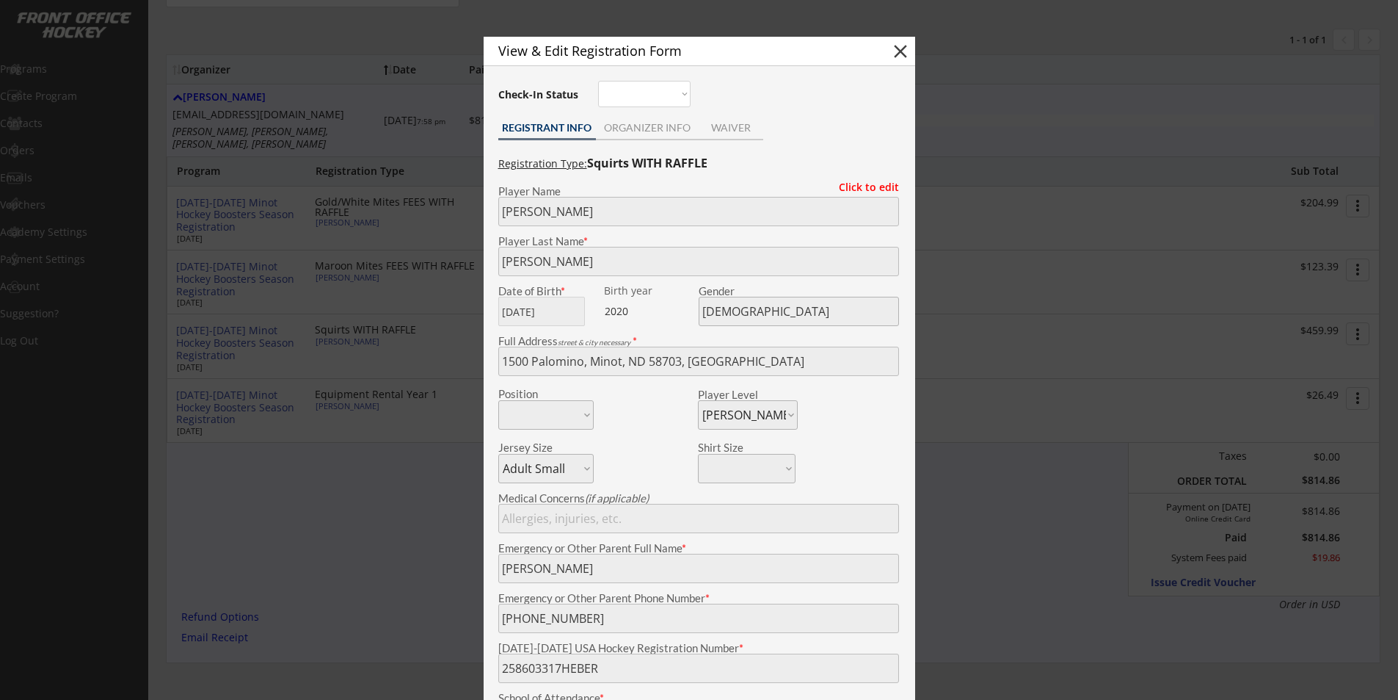
click at [901, 47] on button "close" at bounding box center [901, 51] width 22 height 22
select select ""PLACEHOLDER_1427118222253""
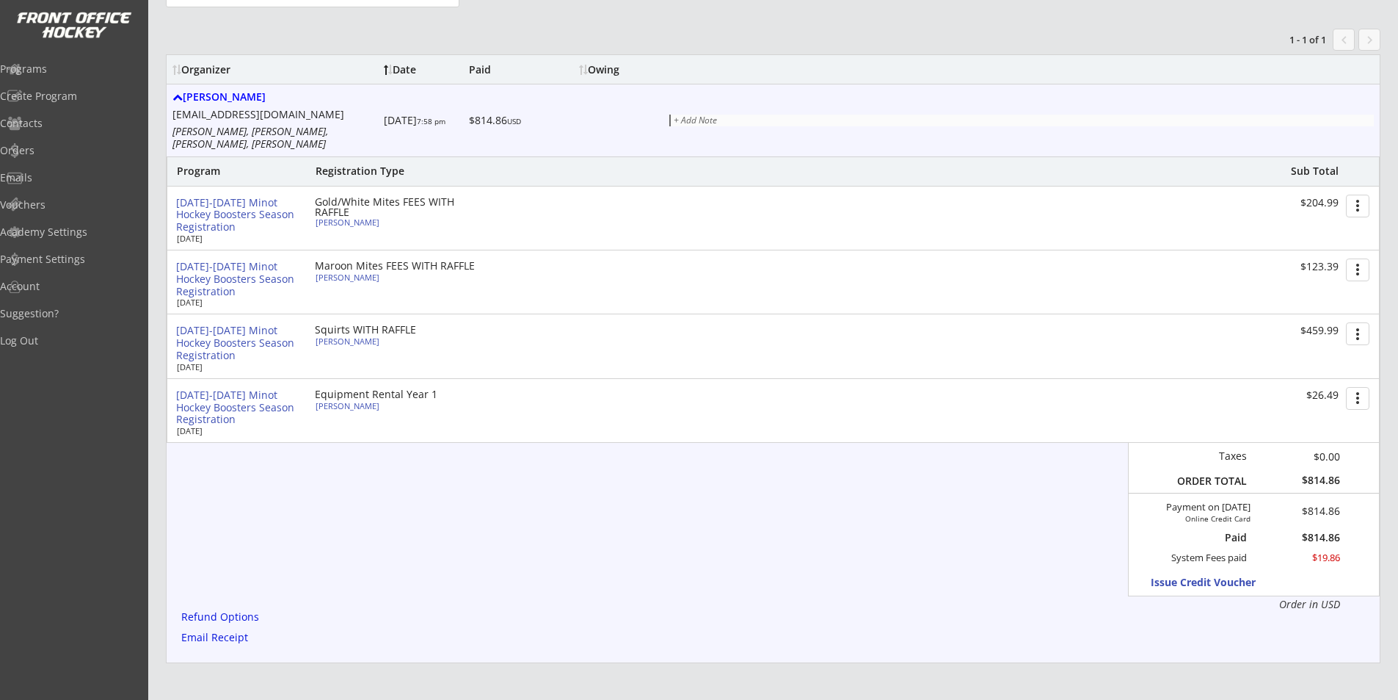
click at [361, 273] on div "[PERSON_NAME]" at bounding box center [398, 277] width 164 height 8
type input "[PERSON_NAME]"
type input "[DATE]"
type input "[DEMOGRAPHIC_DATA]"
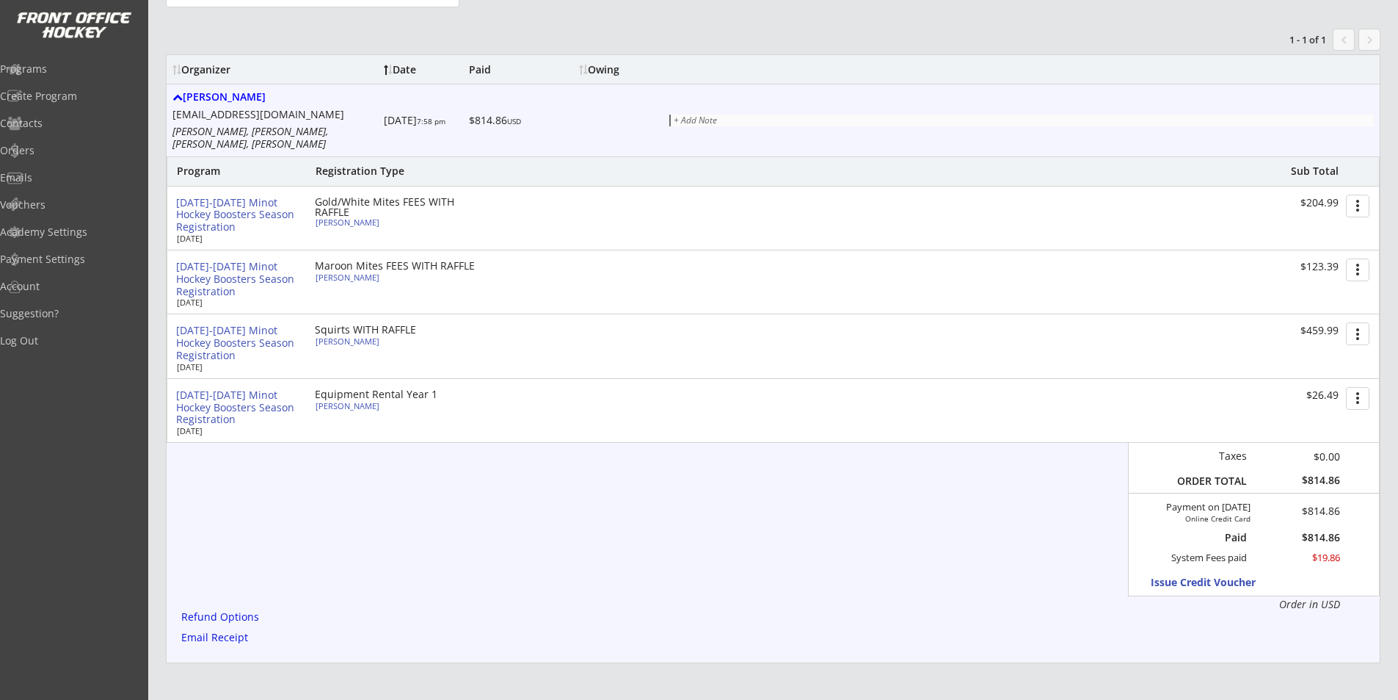
type input "1500 Palomino, Minot, ND 58703, [GEOGRAPHIC_DATA]"
select select ""Gold/White Mites""
select select ""Adult Medium""
type input "[PERSON_NAME]"
type input "[PHONE_NUMBER]"
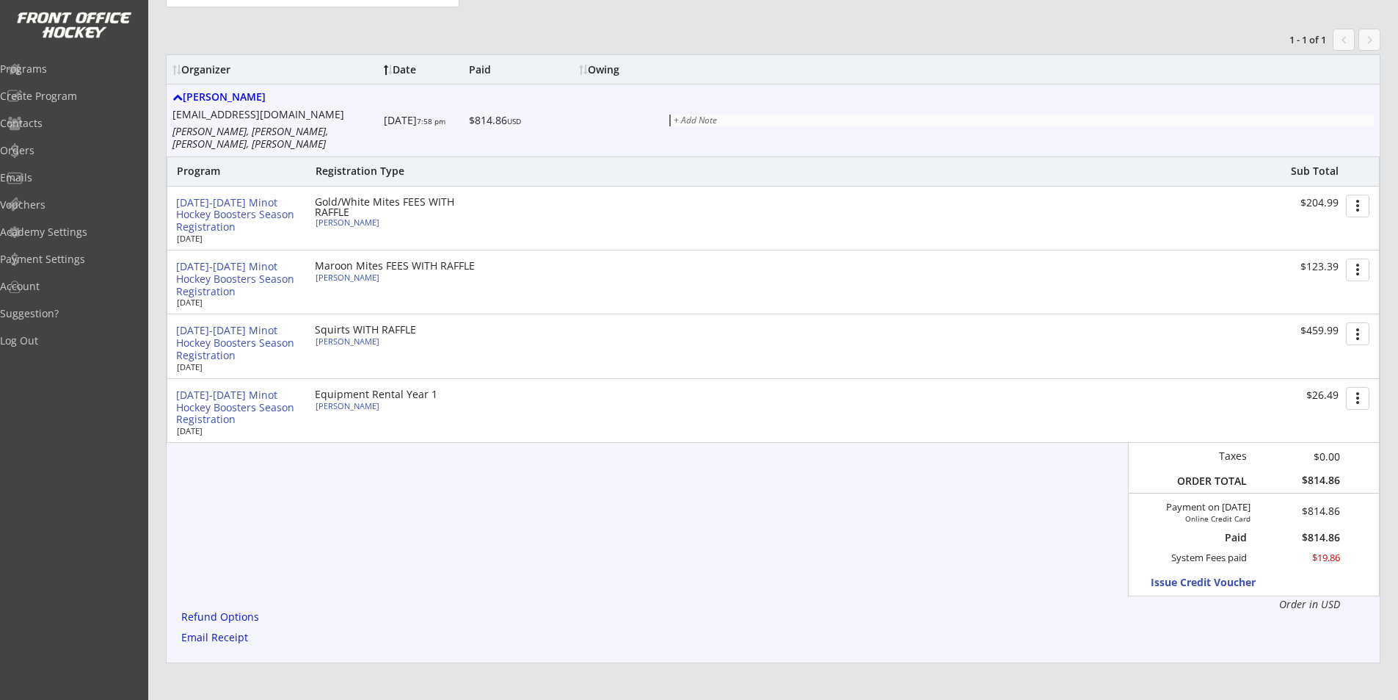
type input "Yes"
select select ""Yes""
type input "258603396HEBER"
type input "[PERSON_NAME] & [PERSON_NAME]"
type input "[EMAIL_ADDRESS][DOMAIN_NAME]"
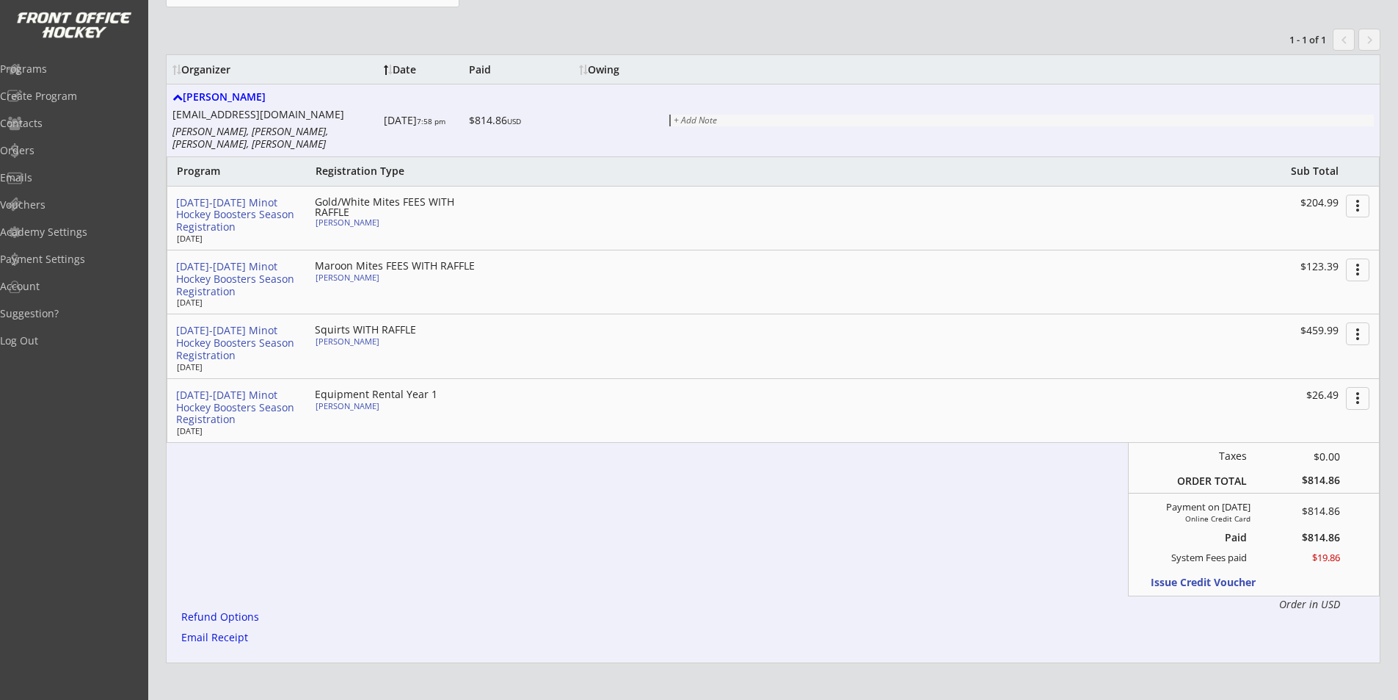
type input "[EMAIL_ADDRESS][DOMAIN_NAME]"
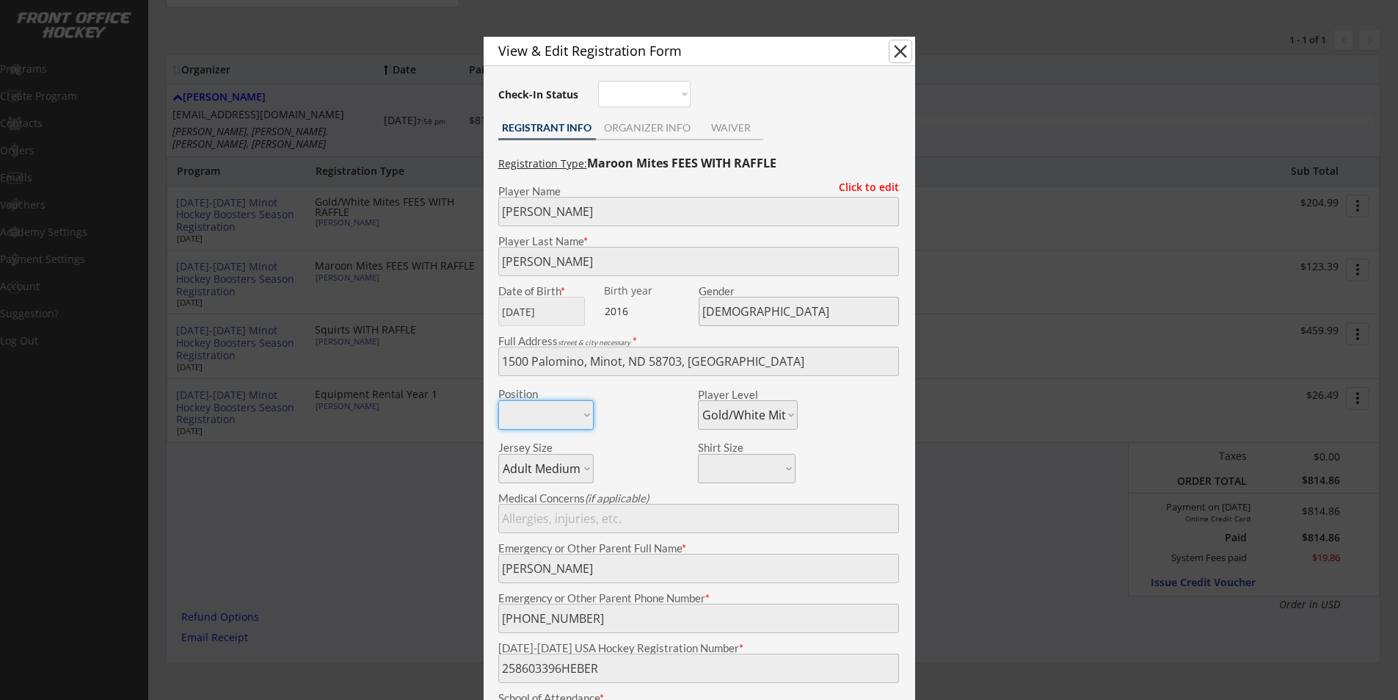
click at [904, 42] on button "close" at bounding box center [901, 51] width 22 height 22
select select ""PLACEHOLDER_1427118222253""
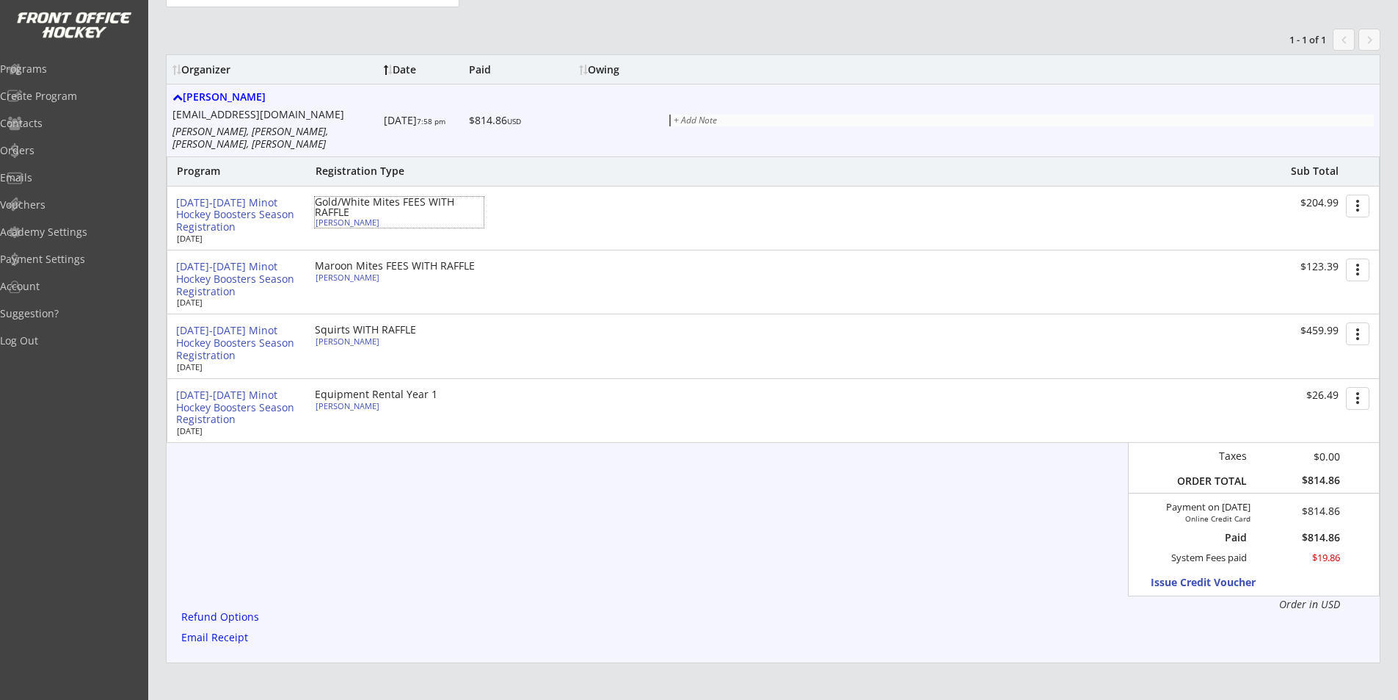
click at [370, 218] on div "[PERSON_NAME]" at bounding box center [398, 222] width 164 height 8
type input "[PERSON_NAME]"
type input "[DATE]"
type input "[DEMOGRAPHIC_DATA]"
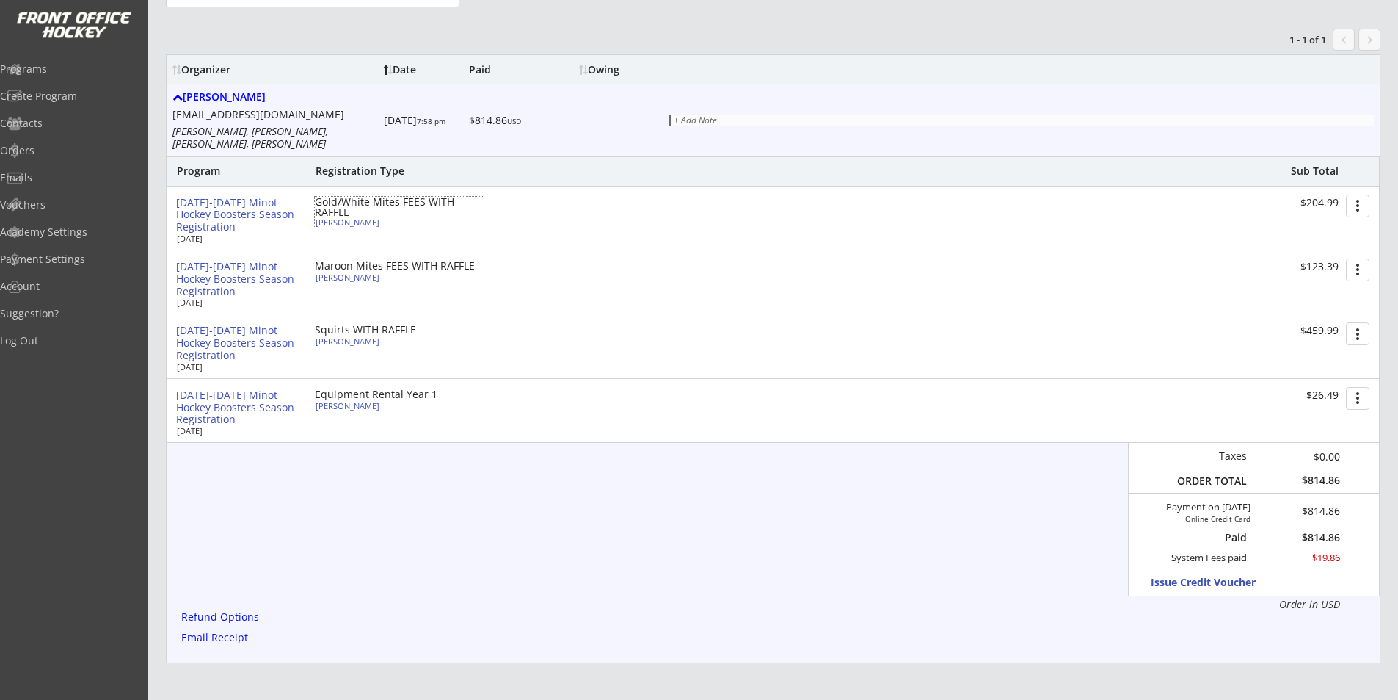
type input "1500 Palomino, Minot, ND 58703, [GEOGRAPHIC_DATA]"
select select ""Squirts""
select select ""Adult Medium""
type input "[PERSON_NAME]"
type input "[PHONE_NUMBER]"
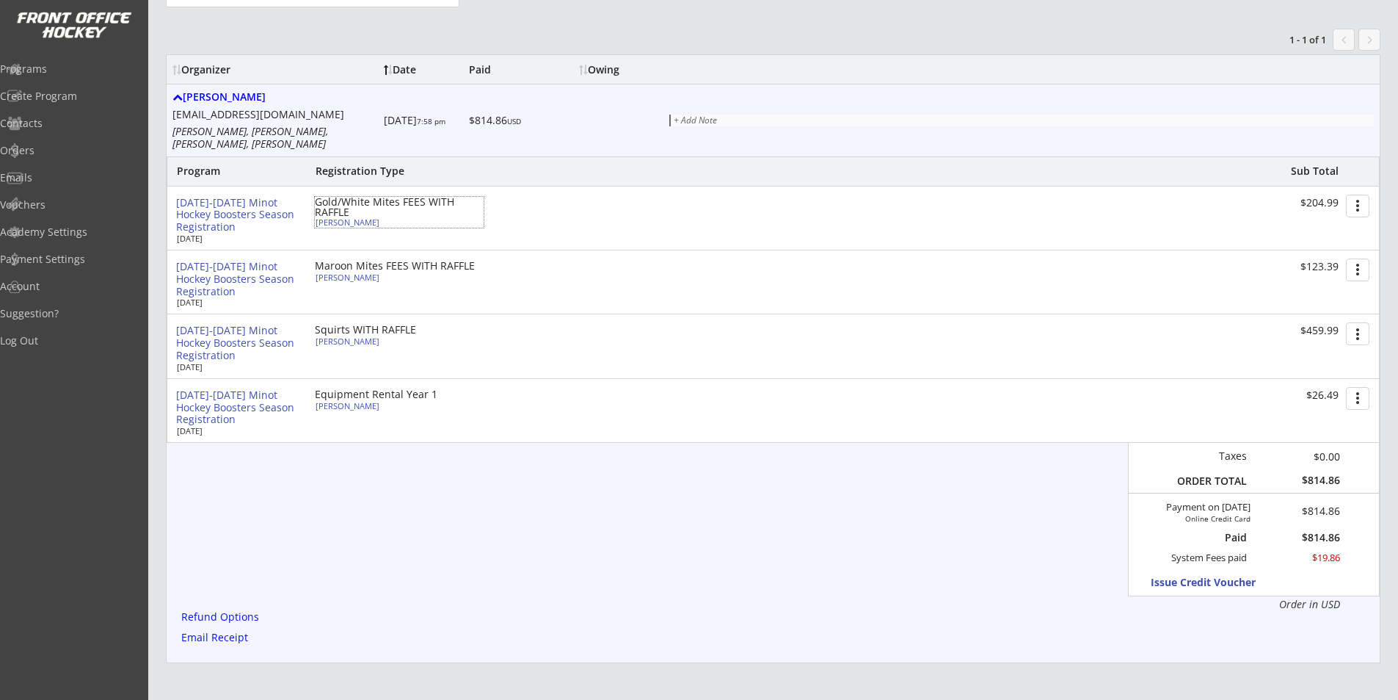
type input "258603316HEBER"
type input "[PERSON_NAME] & [PERSON_NAME]"
type input "Yes"
select select ""Yes""
type input "[EMAIL_ADDRESS][DOMAIN_NAME]"
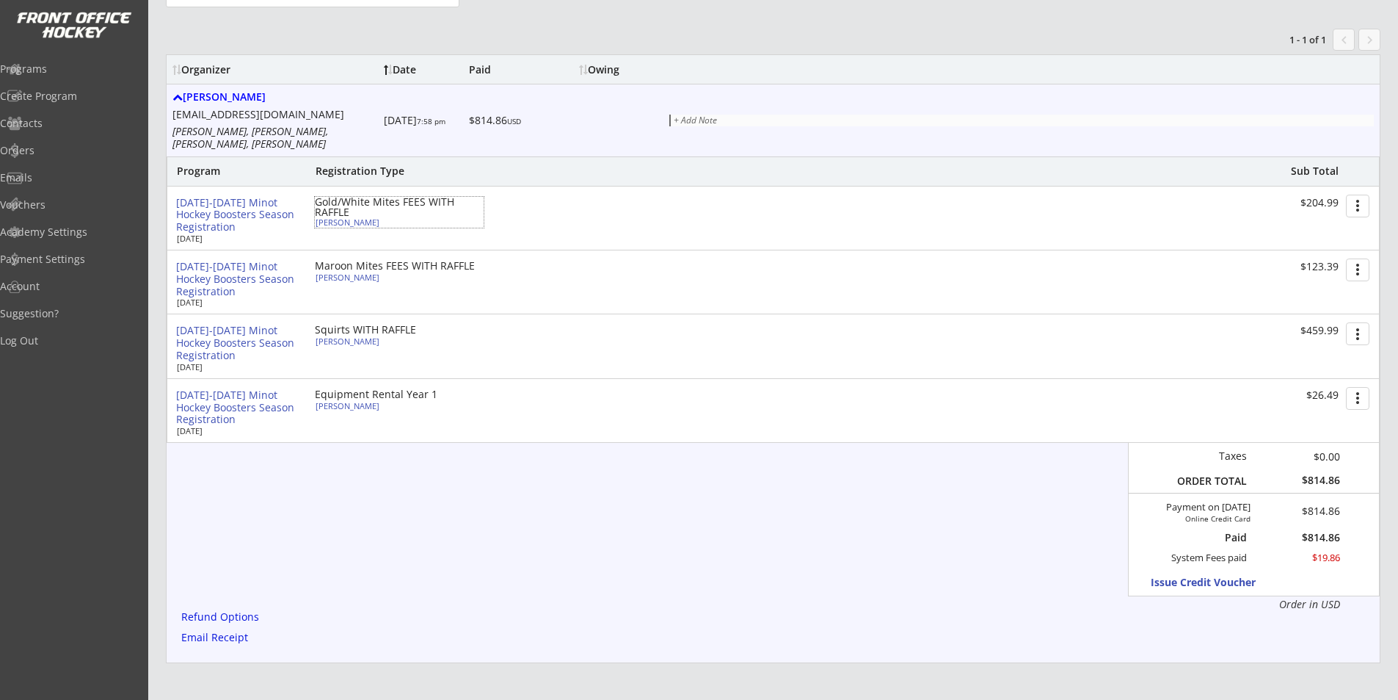
type input "[EMAIL_ADDRESS][DOMAIN_NAME]"
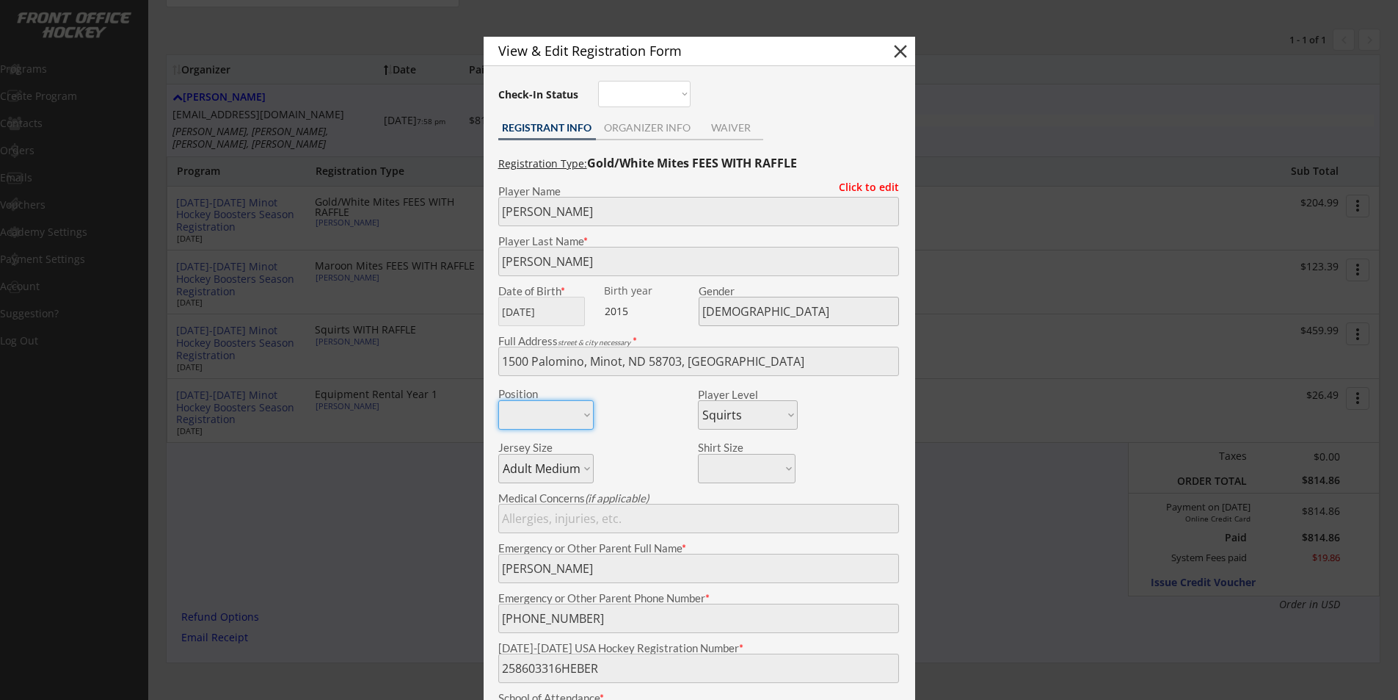
click at [901, 51] on button "close" at bounding box center [901, 51] width 22 height 22
select select ""PLACEHOLDER_1427118222253""
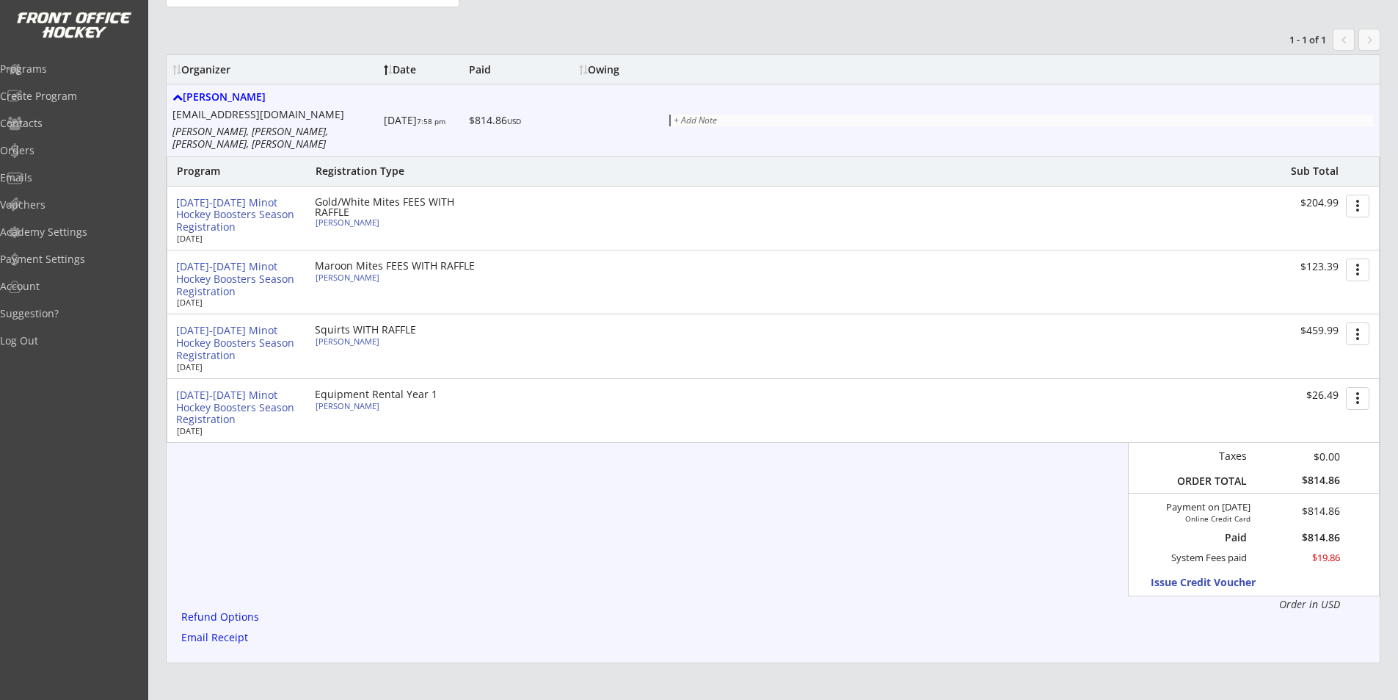
click at [355, 273] on div "[PERSON_NAME]" at bounding box center [398, 277] width 164 height 8
type input "[PERSON_NAME]"
type input "[DATE]"
type input "[DEMOGRAPHIC_DATA]"
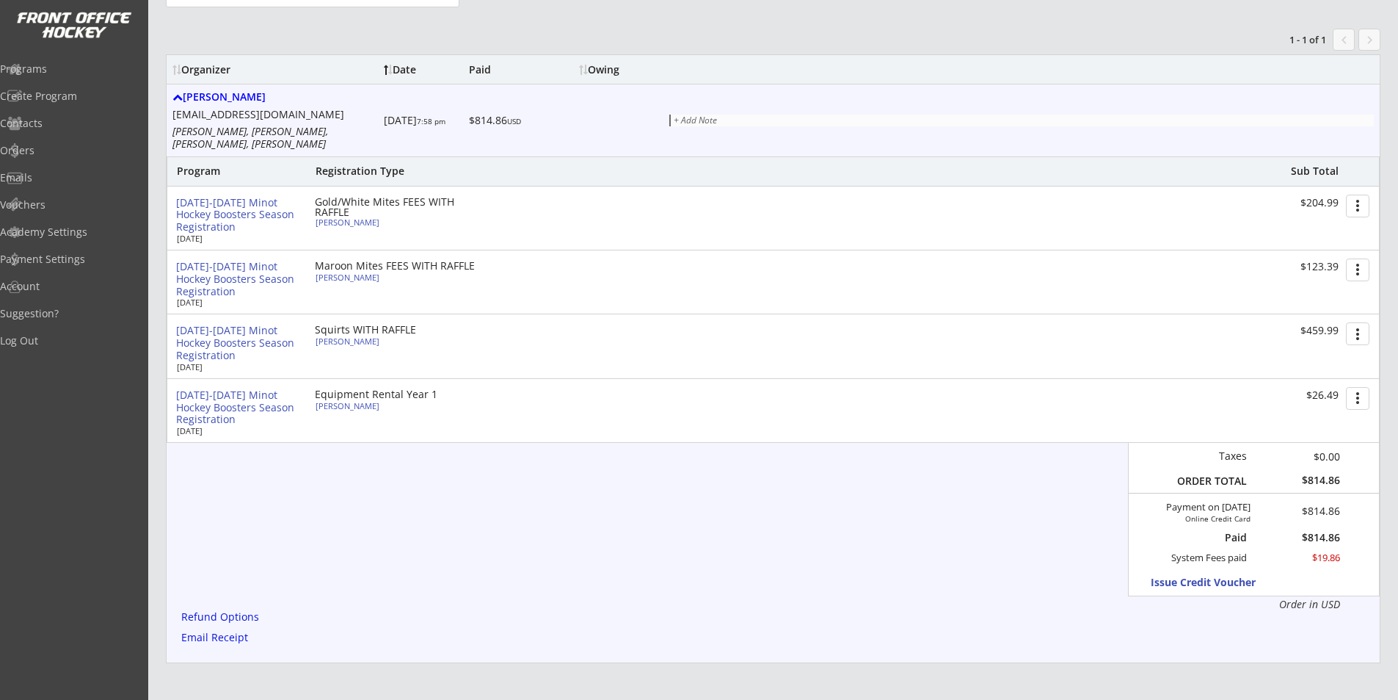
type input "1500 Palomino, Minot, ND 58703, [GEOGRAPHIC_DATA]"
select select ""Gold/White Mites""
select select ""Adult Medium""
type input "[PERSON_NAME]"
type input "[PHONE_NUMBER]"
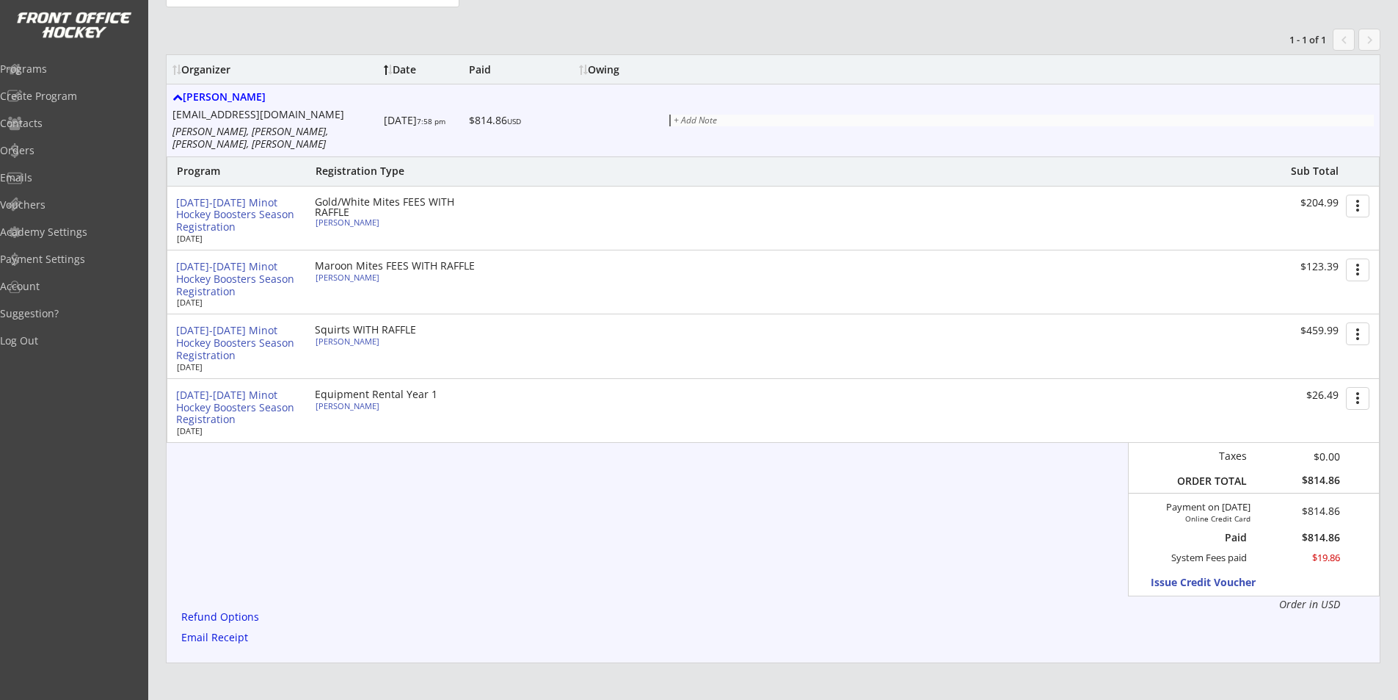
type input "258603396HEBER"
type input "[PERSON_NAME] & [PERSON_NAME]"
type input "Yes"
select select ""Yes""
type input "[EMAIL_ADDRESS][DOMAIN_NAME]"
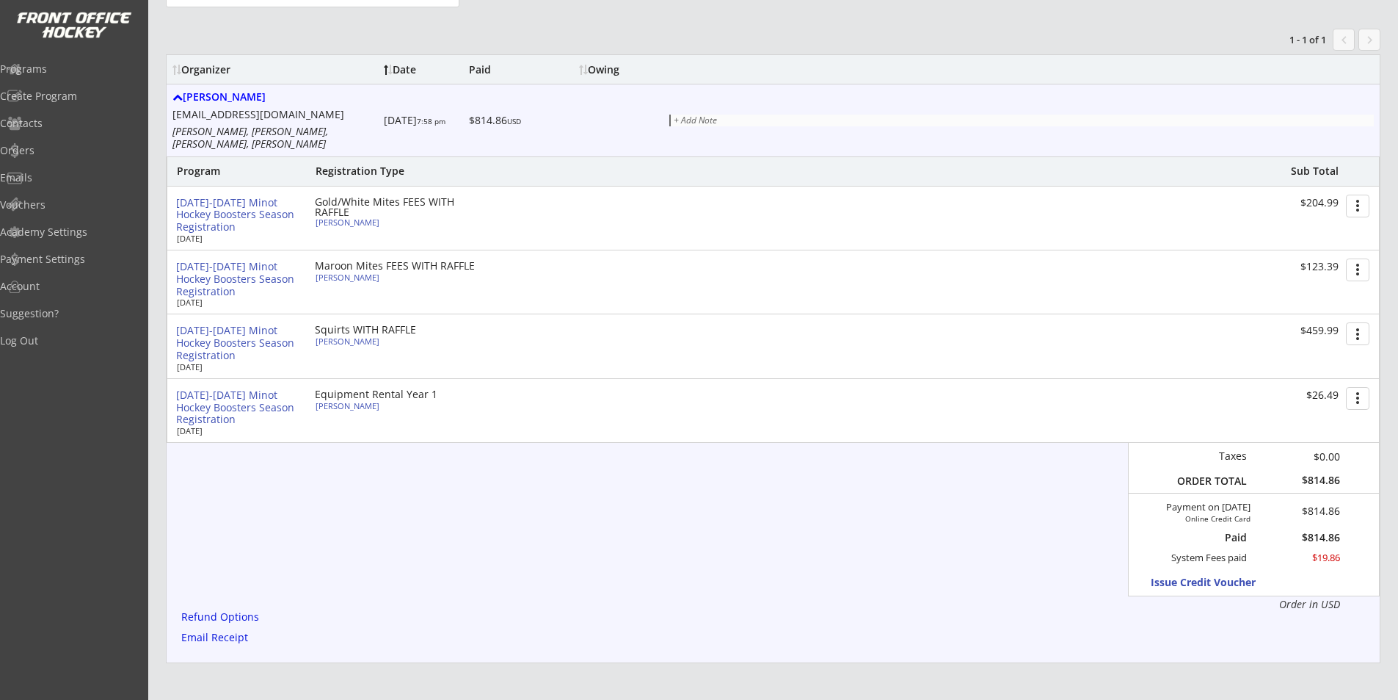
type input "[EMAIL_ADDRESS][DOMAIN_NAME]"
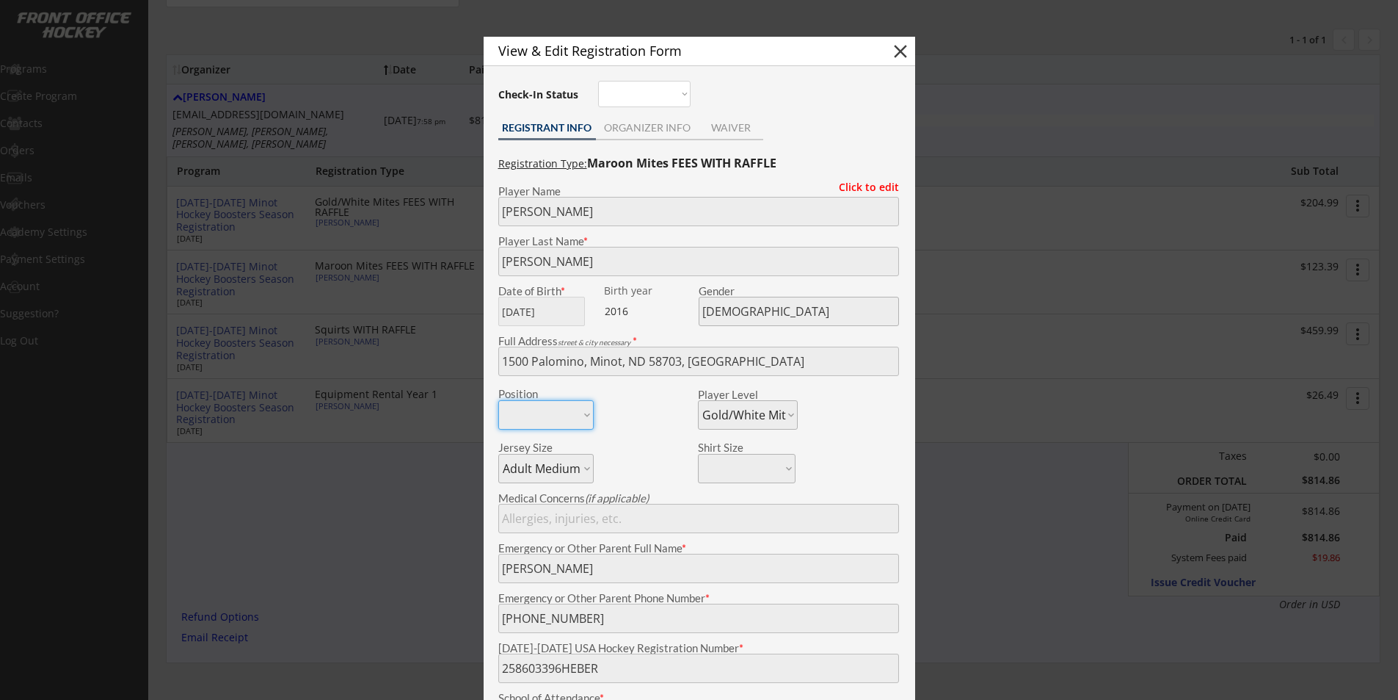
click at [897, 51] on button "close" at bounding box center [901, 51] width 22 height 22
select select ""PLACEHOLDER_1427118222253""
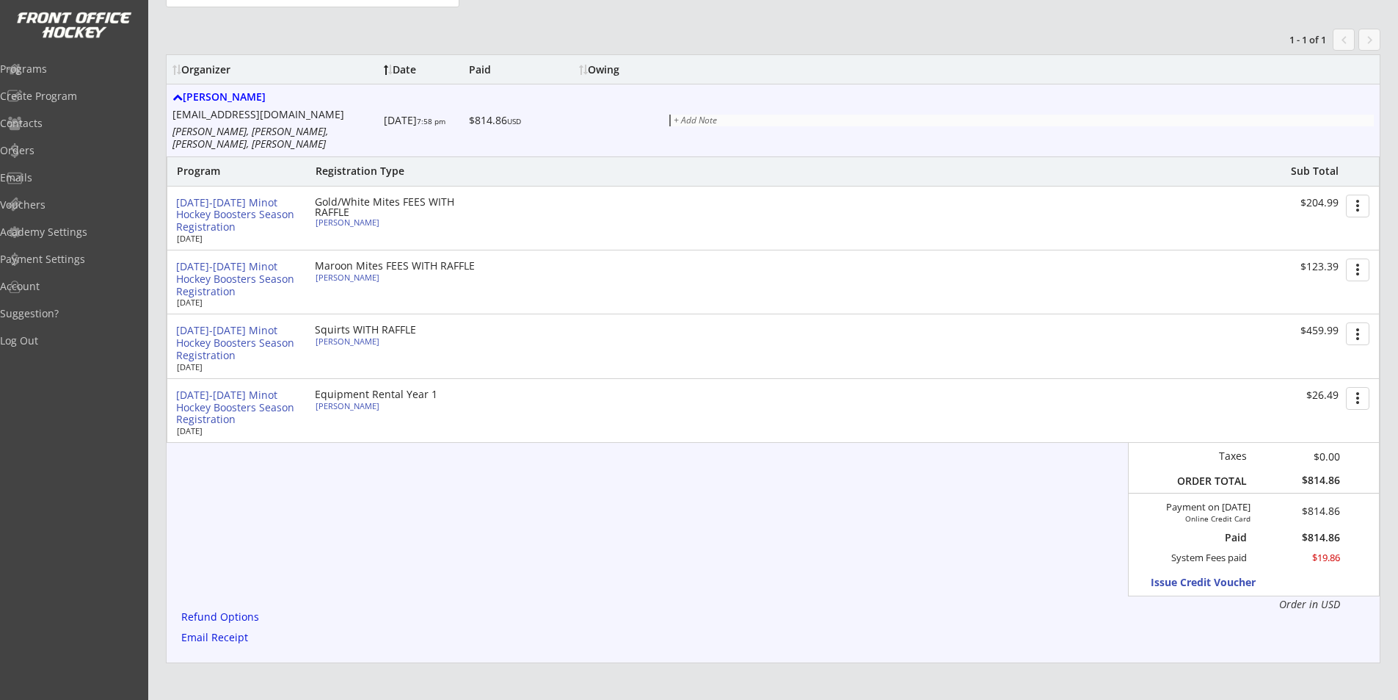
click at [358, 337] on div "[PERSON_NAME]" at bounding box center [398, 341] width 164 height 8
type input "[PERSON_NAME]"
type input "[DATE]"
type input "[DEMOGRAPHIC_DATA]"
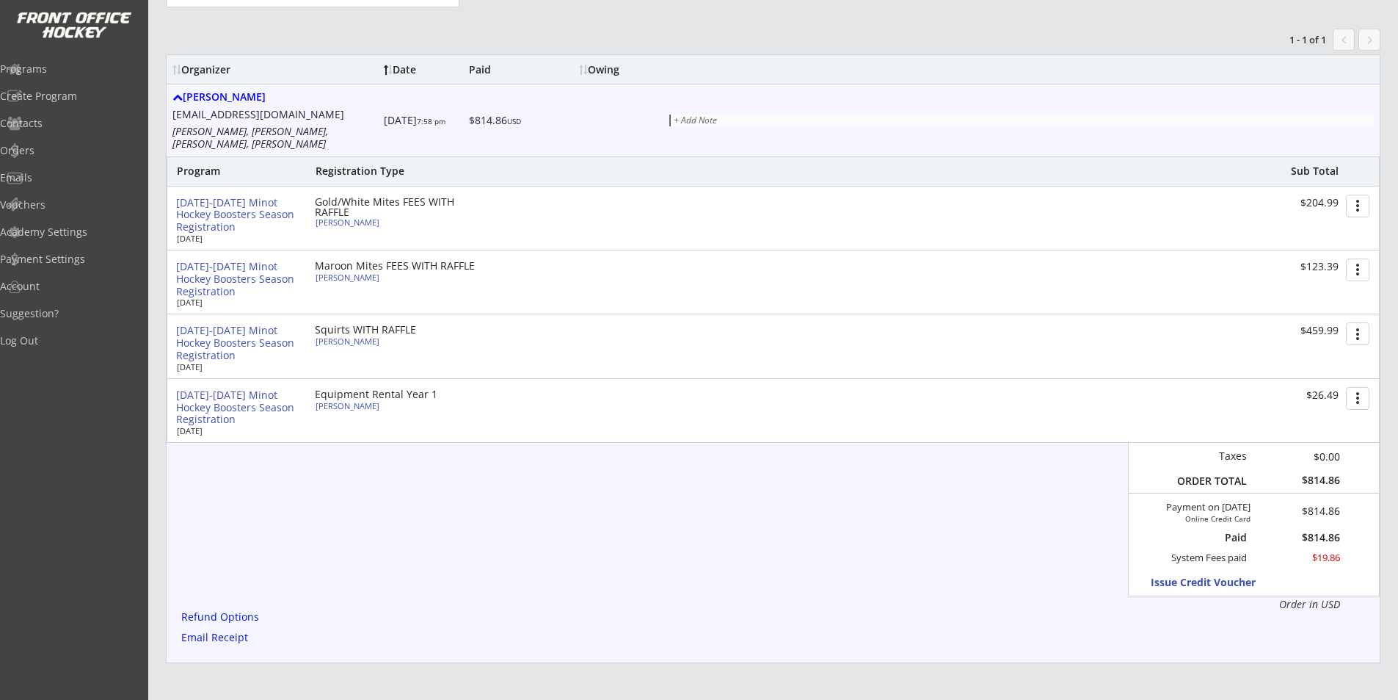
type input "1500 Palomino, Minot, ND 58703, [GEOGRAPHIC_DATA]"
select select ""Maroon Mites""
select select ""Adult Small""
type input "[PERSON_NAME]"
type input "[PHONE_NUMBER]"
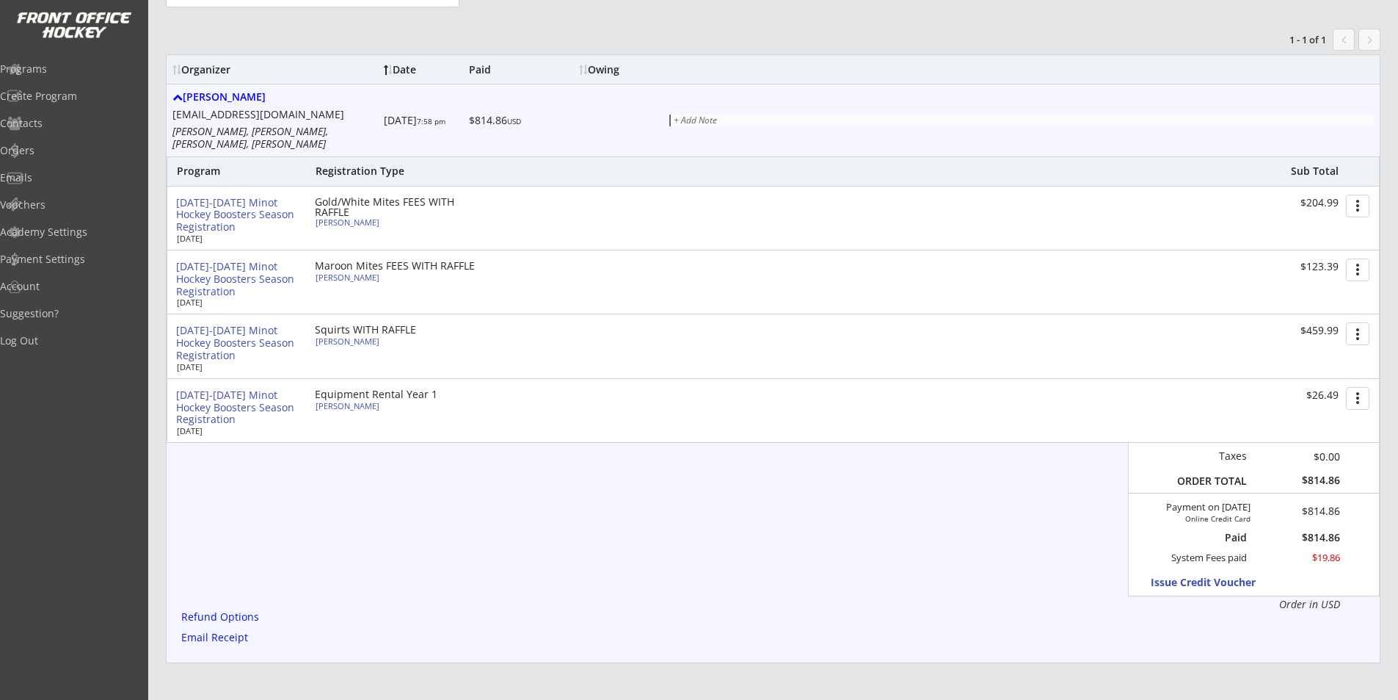
type input "258603317HEBER"
type input "[PERSON_NAME] & [PERSON_NAME]"
type input "Yes"
select select ""Yes""
type input "[EMAIL_ADDRESS][DOMAIN_NAME]"
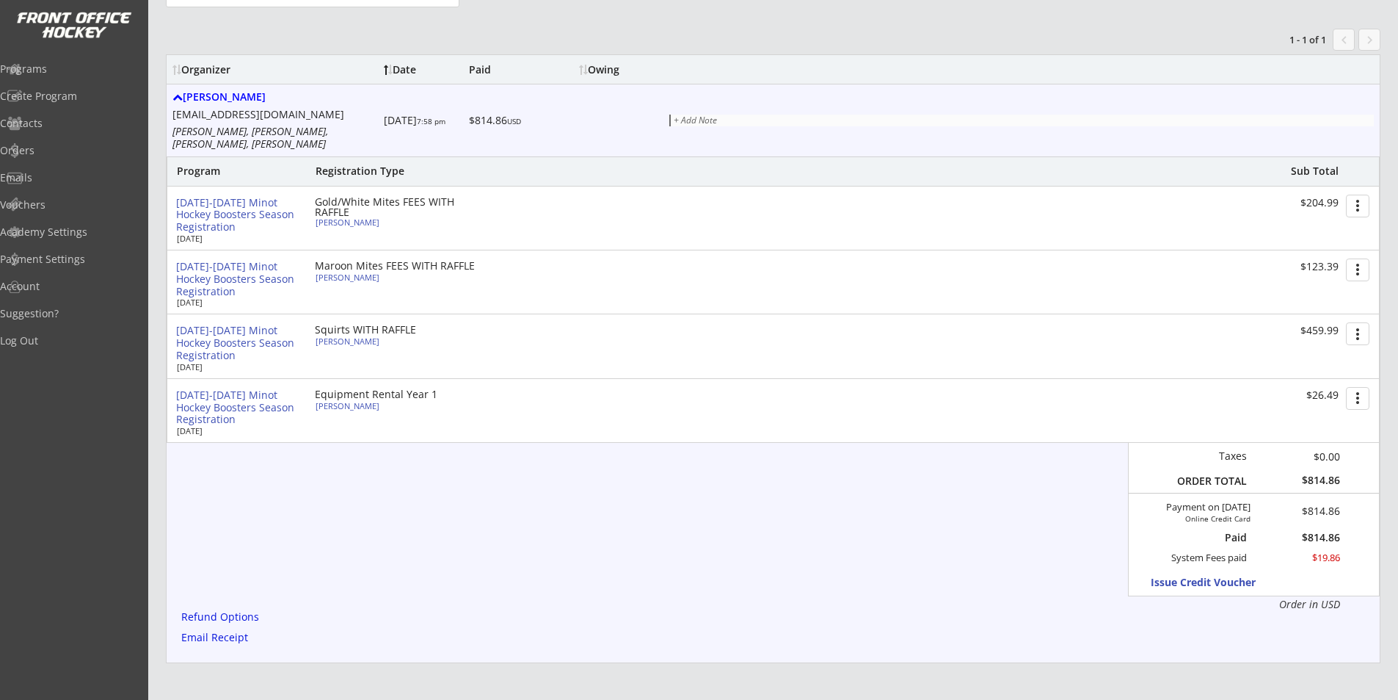
type input "[EMAIL_ADDRESS][DOMAIN_NAME]"
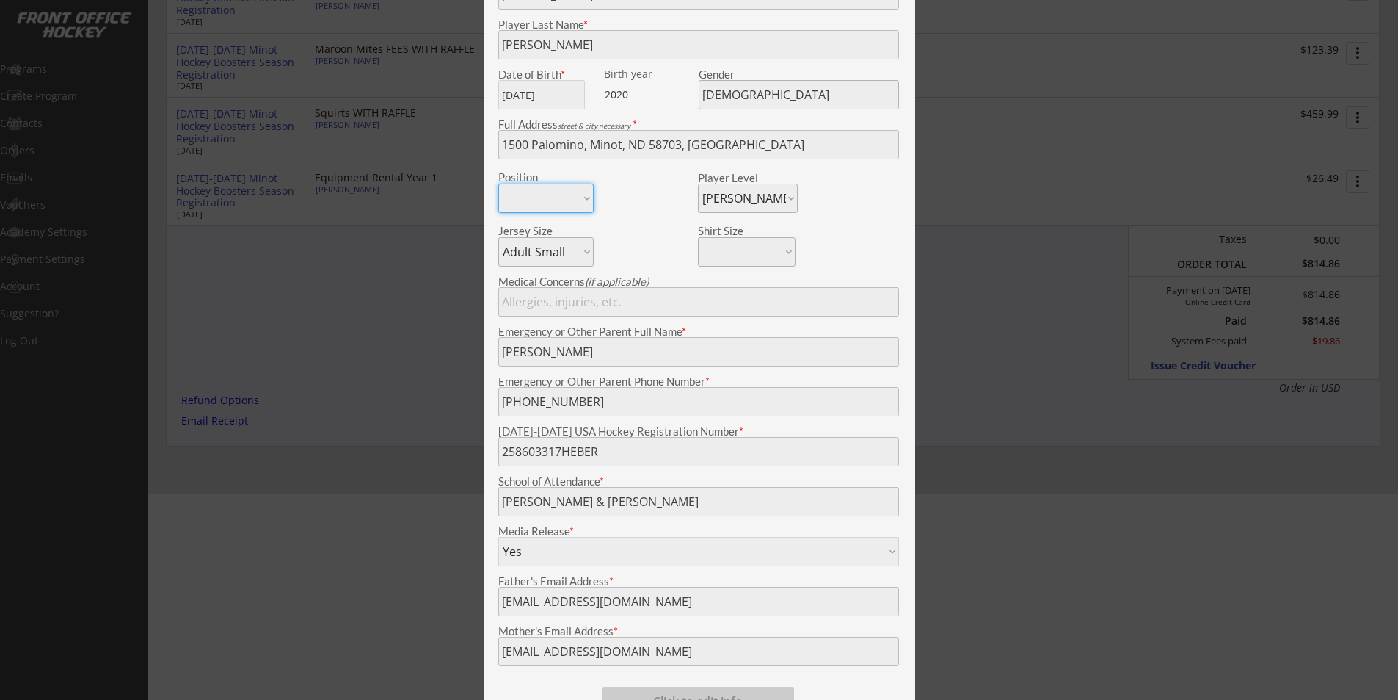
scroll to position [448, 0]
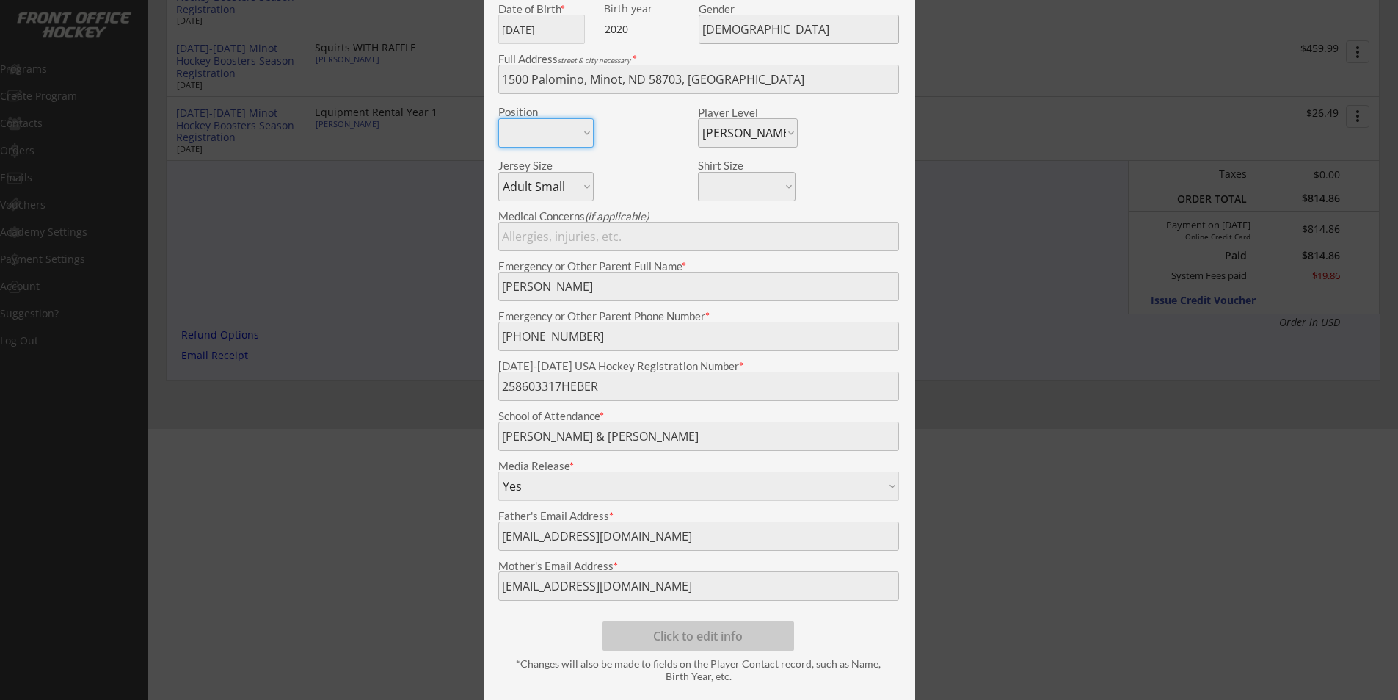
click at [492, 583] on div "Mother's Email Address *" at bounding box center [698, 575] width 415 height 49
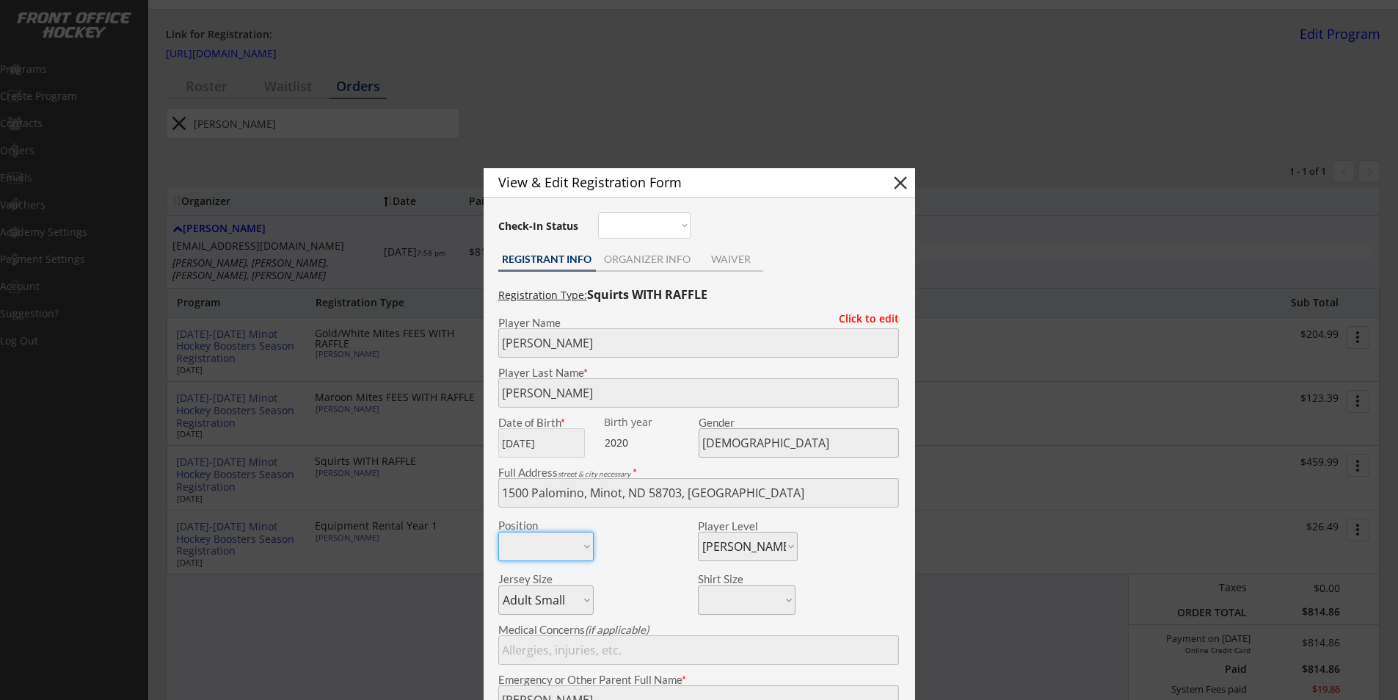
scroll to position [7, 0]
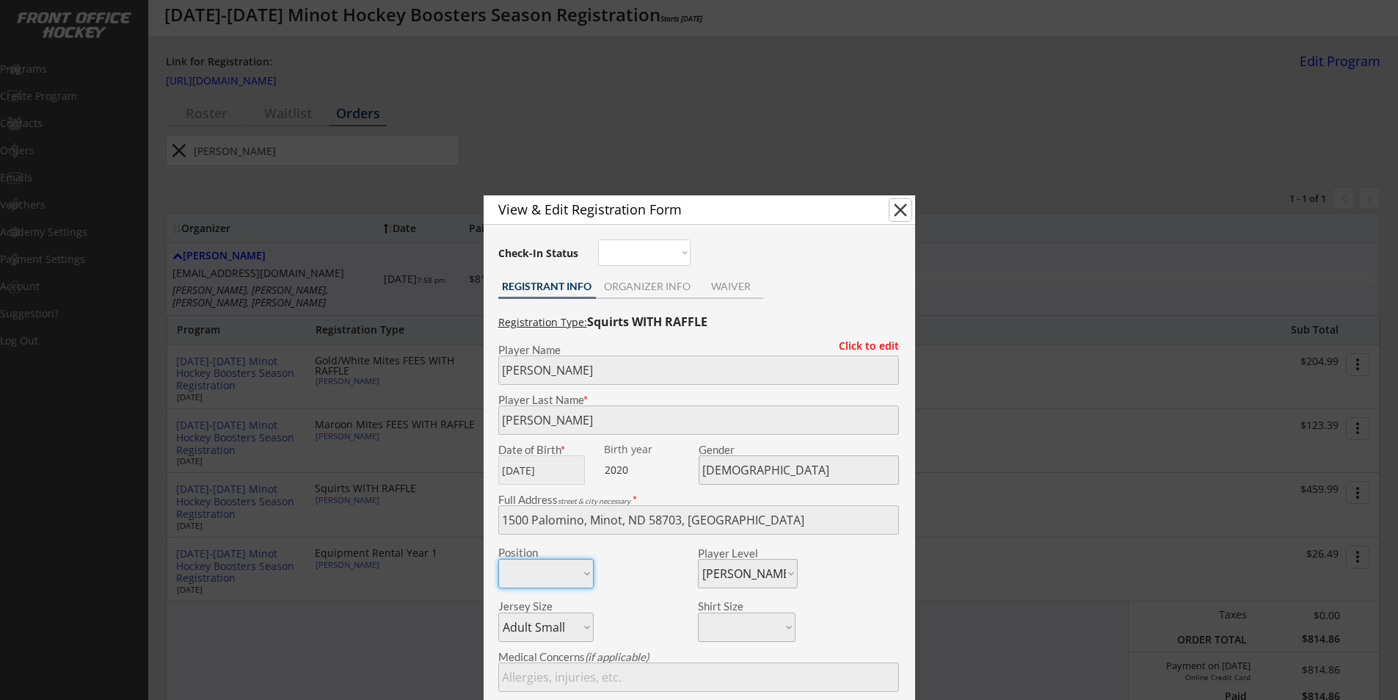
click at [904, 204] on button "close" at bounding box center [901, 210] width 22 height 22
select select ""PLACEHOLDER_1427118222253""
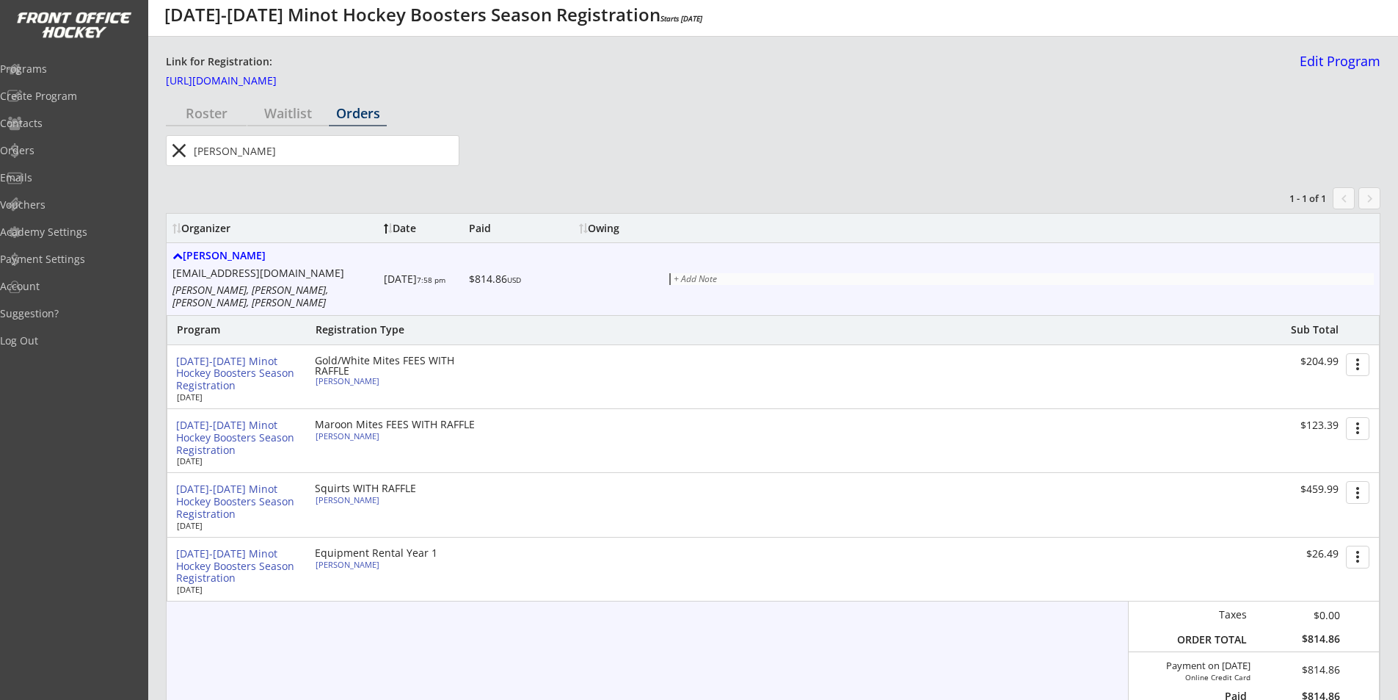
scroll to position [0, 0]
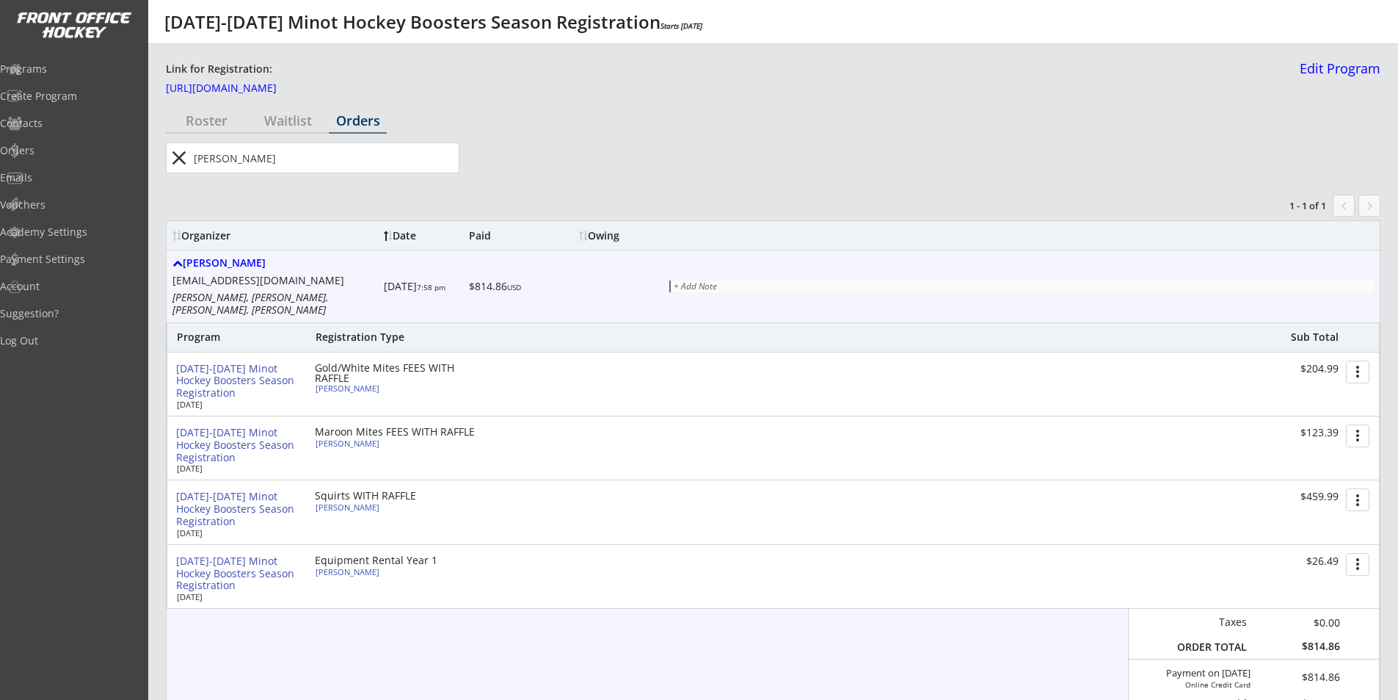
click at [1362, 362] on button "more_vert" at bounding box center [1357, 371] width 23 height 23
click at [1360, 362] on button "more_vert" at bounding box center [1357, 371] width 23 height 23
click at [228, 262] on div "[PERSON_NAME]" at bounding box center [276, 263] width 206 height 12
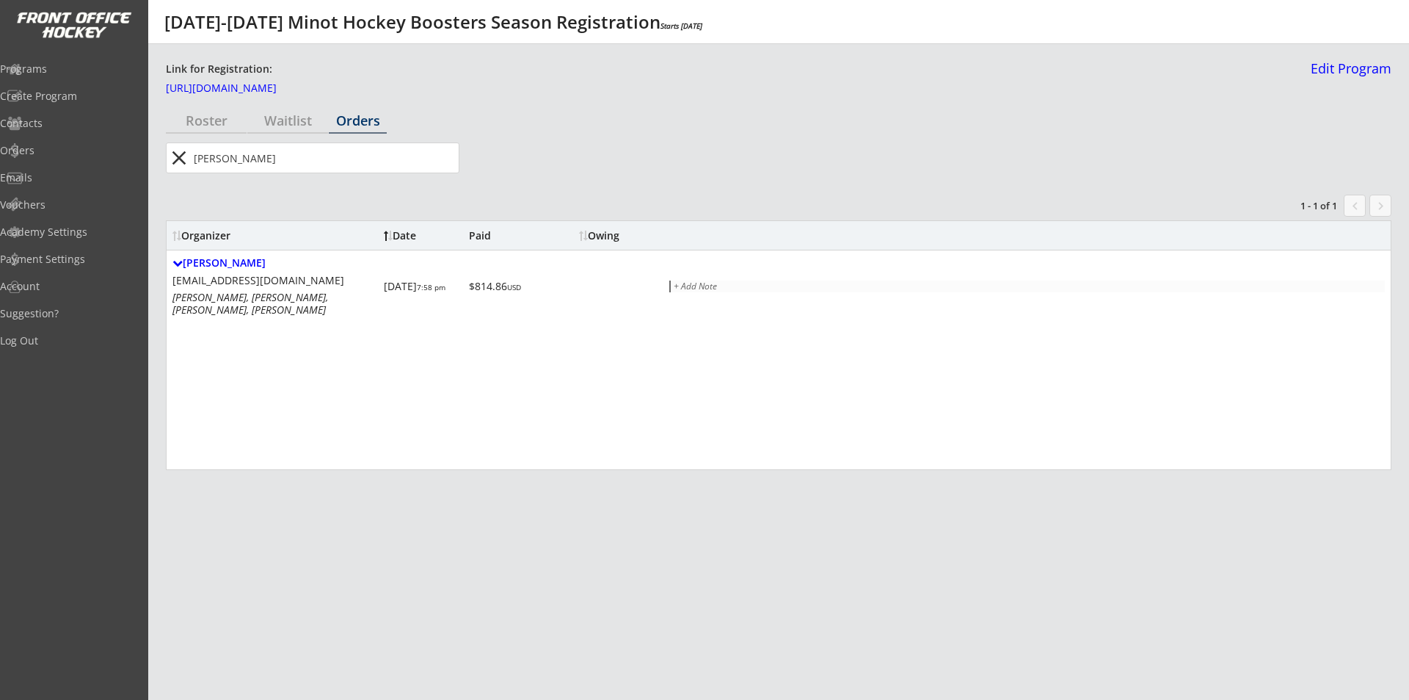
click at [217, 116] on div "Roster" at bounding box center [206, 120] width 81 height 13
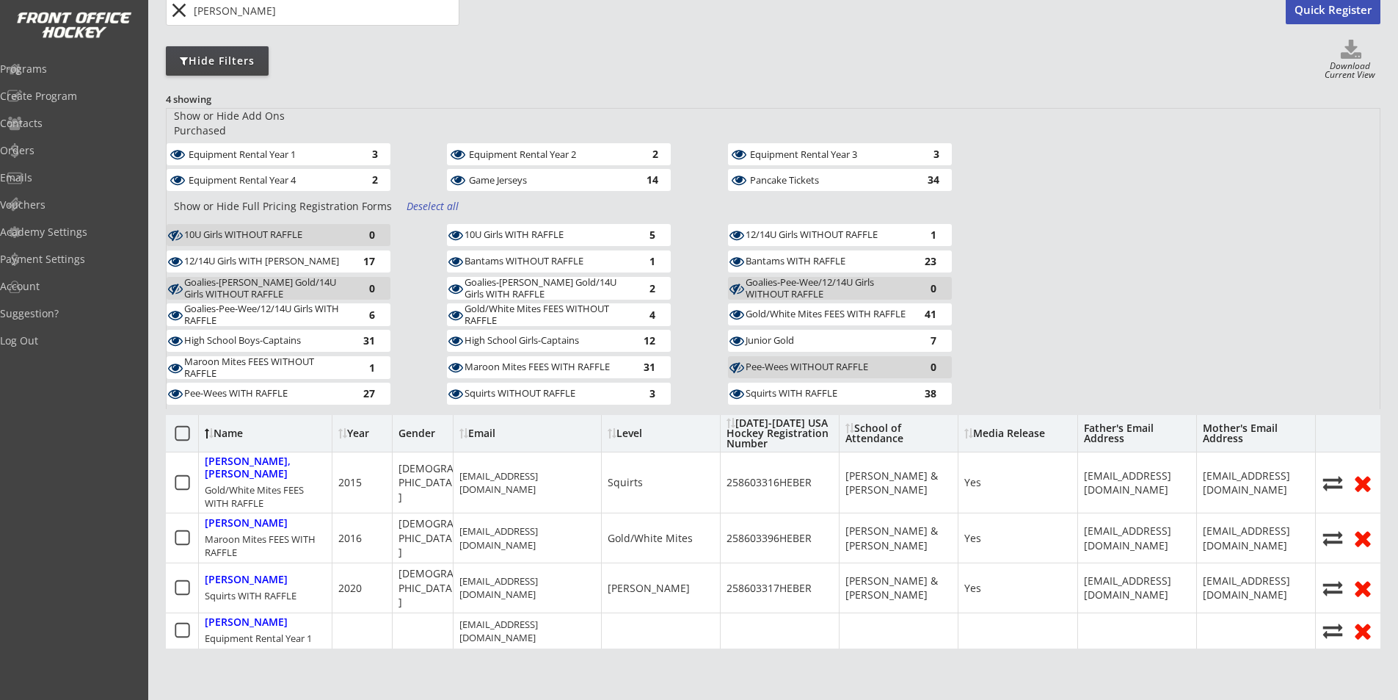
scroll to position [220, 0]
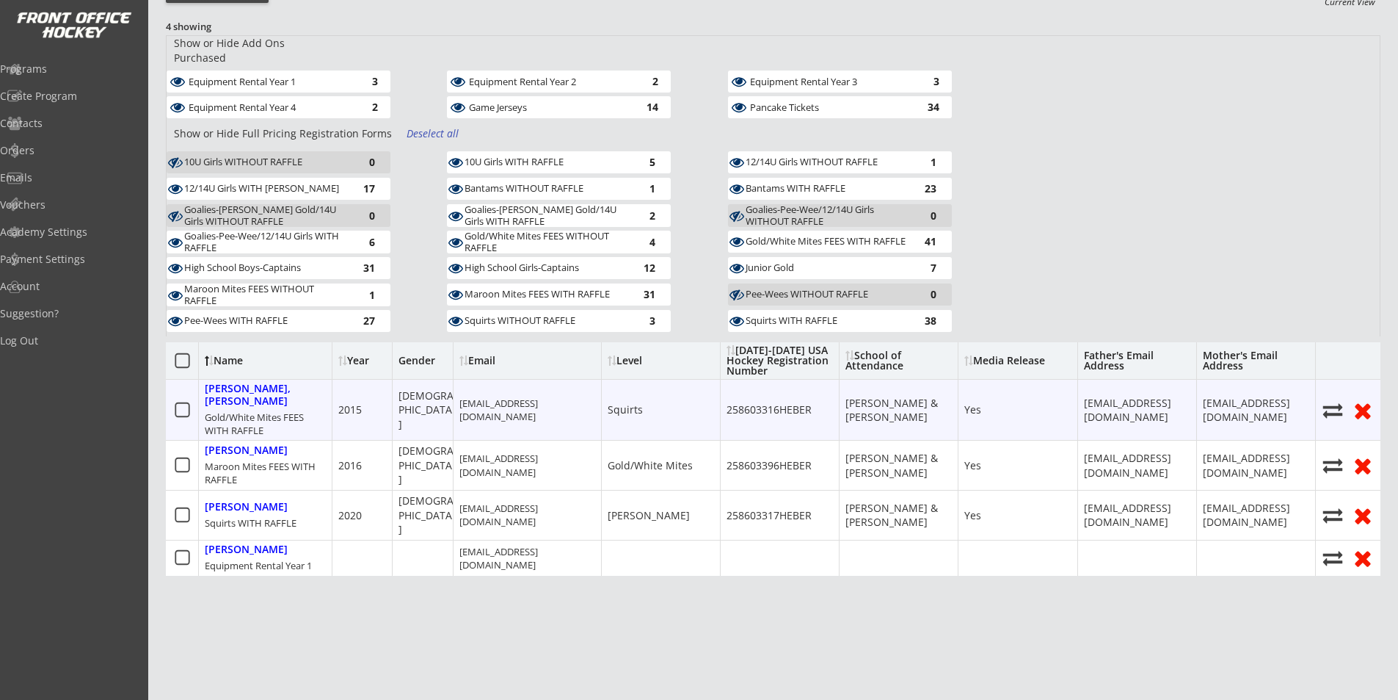
click at [1333, 400] on icon at bounding box center [1333, 410] width 22 height 20
select select ""1348695171700984260__LOOKUP__1755616999090x248156160441188350""
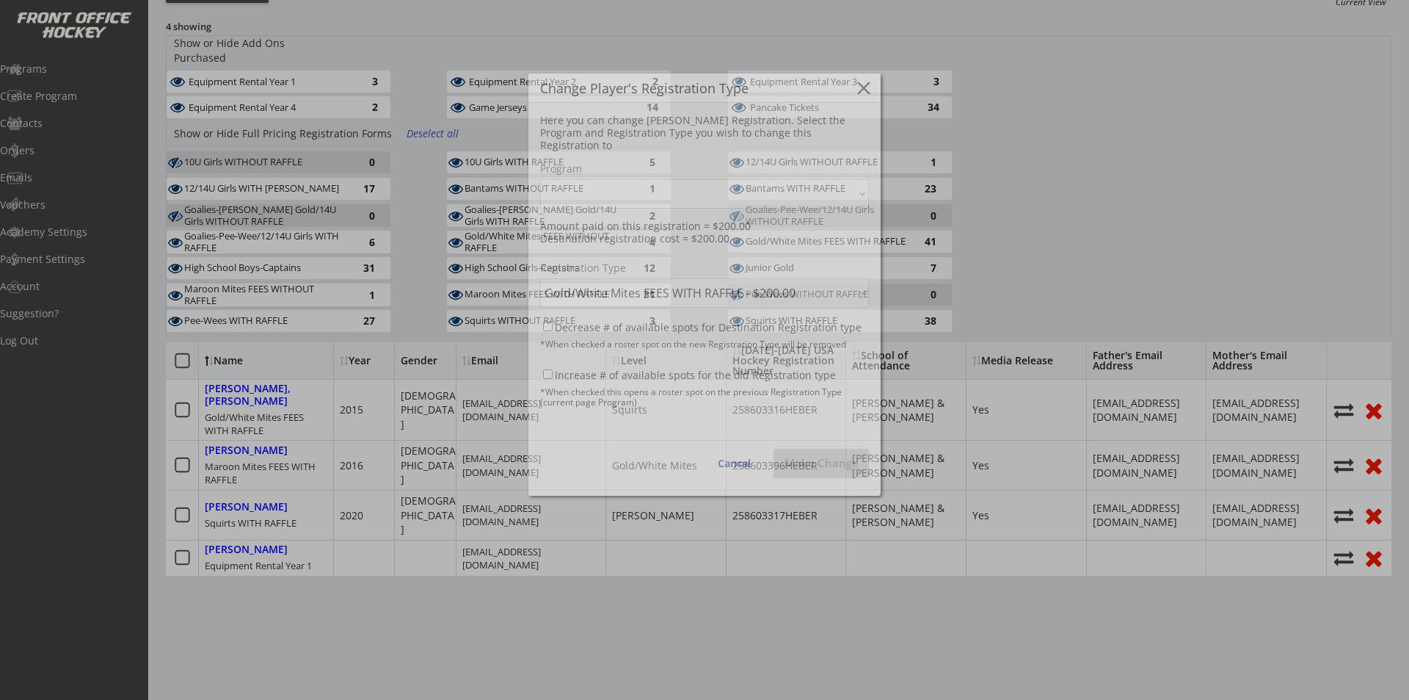
select select ""1348695171700984260__LOOKUP__1755616999090x942266447432515600""
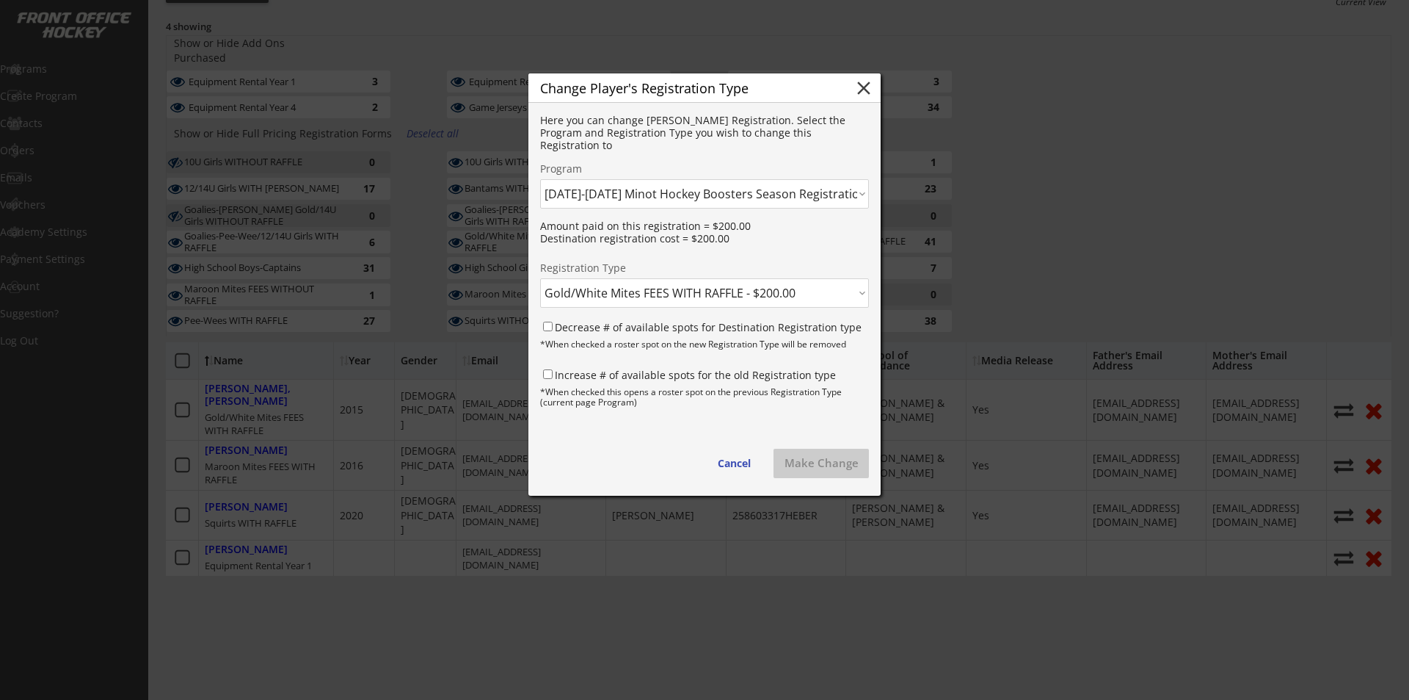
click at [695, 288] on select "Click here... Maroon Mites FEES WITH RAFFLE - $120.00 Gold/White Mites FEES WIT…" at bounding box center [704, 292] width 329 height 29
select select ""1348695171700984260__LOOKUP__1755616999090x132958370065285120""
click at [540, 278] on select "Click here... Maroon Mites FEES WITH RAFFLE - $120.00 Gold/White Mites FEES WIT…" at bounding box center [704, 292] width 329 height 29
click at [821, 463] on button "Make Change" at bounding box center [821, 463] width 95 height 29
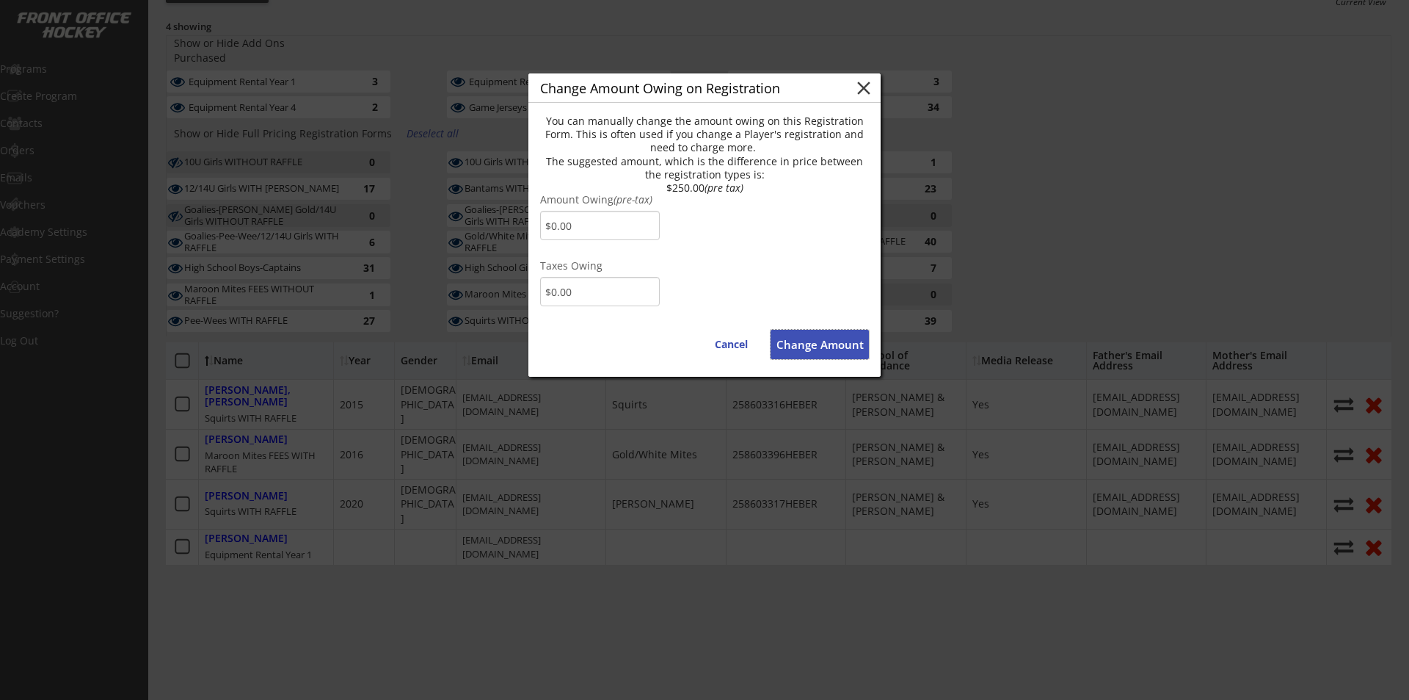
click at [802, 344] on button "Change Amount" at bounding box center [820, 344] width 98 height 29
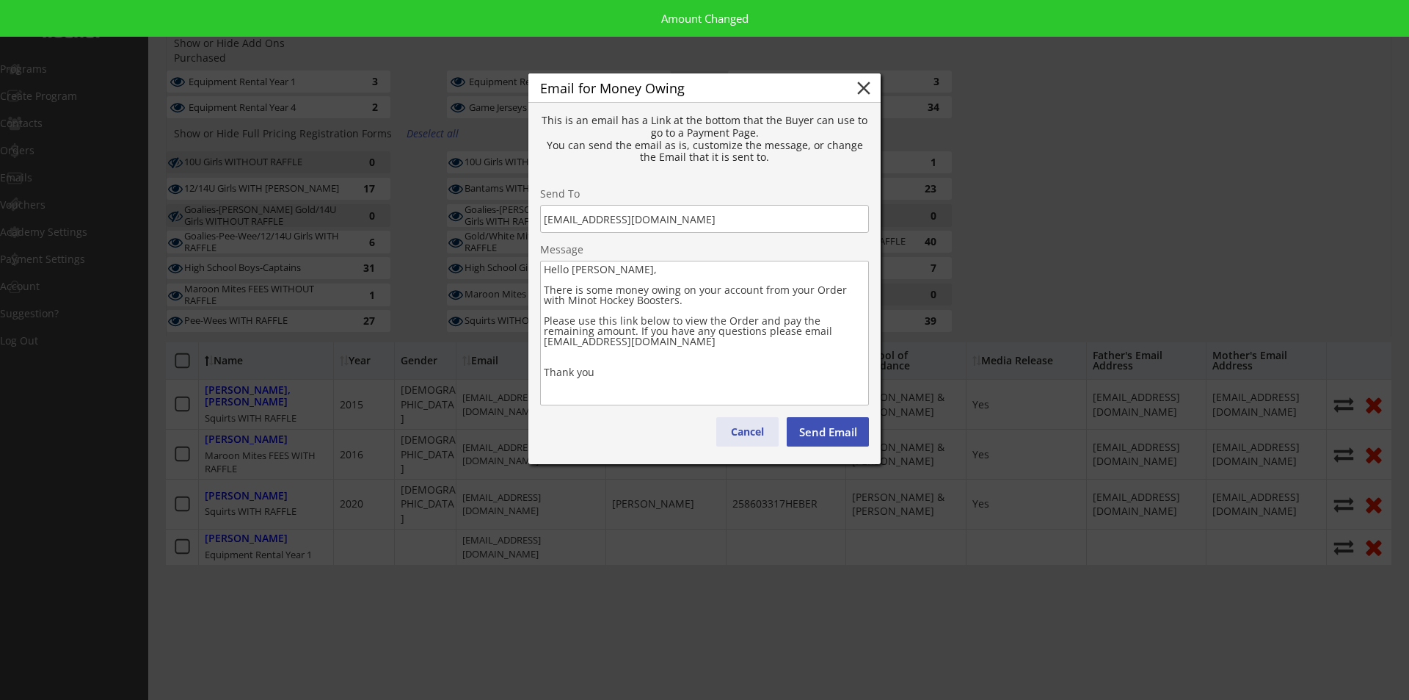
click at [754, 432] on button "Cancel" at bounding box center [747, 431] width 62 height 29
type textarea "Hello , There is some money owing on your account from your Order with . Please…"
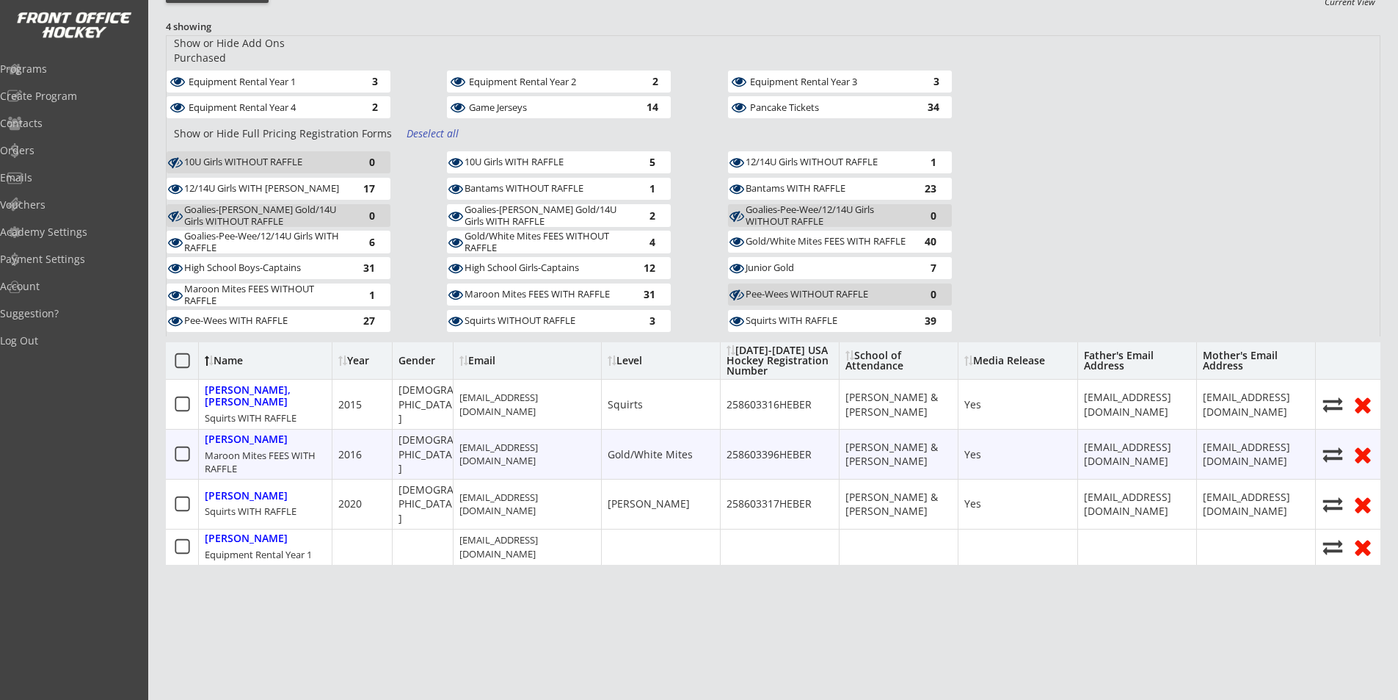
click at [1334, 444] on icon at bounding box center [1333, 454] width 22 height 20
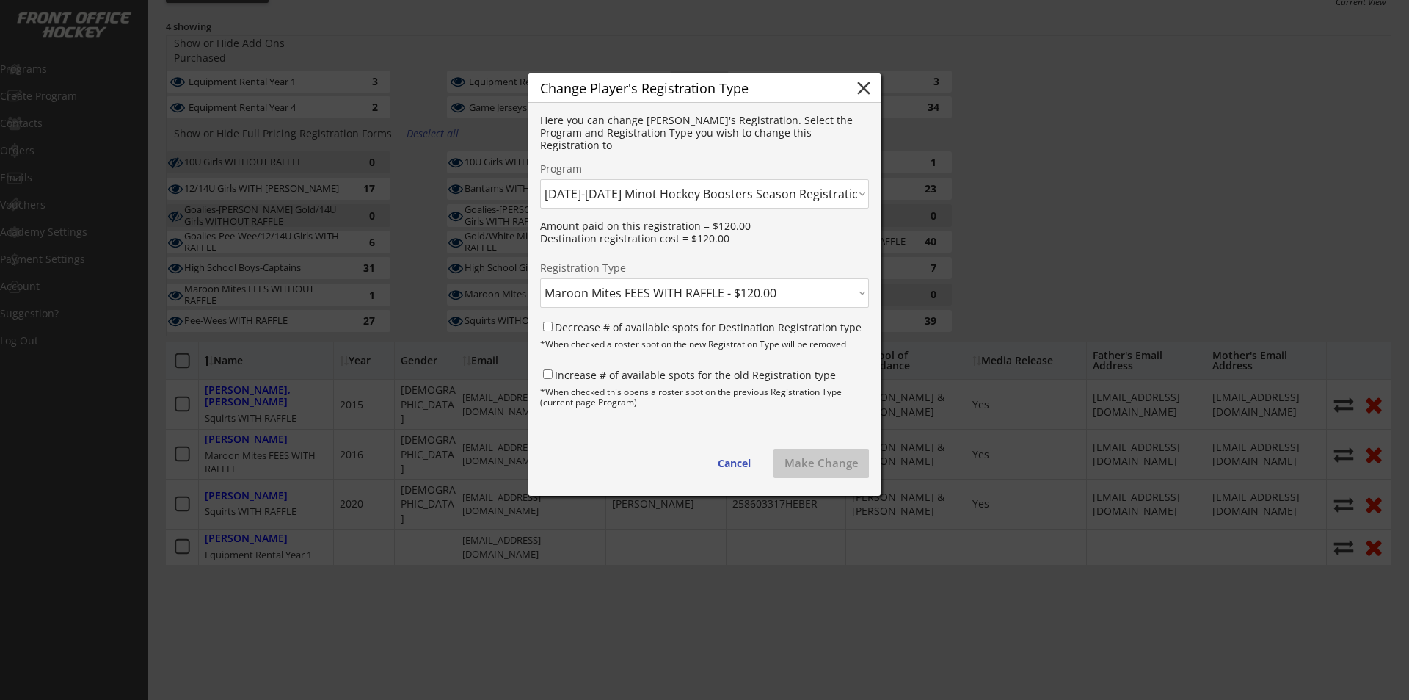
click at [693, 289] on select "Click here... Maroon Mites FEES WITH RAFFLE - $120.00 Gold/White Mites FEES WIT…" at bounding box center [704, 292] width 329 height 29
click at [540, 278] on select "Click here... Maroon Mites FEES WITH RAFFLE - $120.00 Gold/White Mites FEES WIT…" at bounding box center [704, 292] width 329 height 29
click at [735, 293] on select "Click here... Maroon Mites FEES WITH RAFFLE - $120.00 Gold/White Mites FEES WIT…" at bounding box center [704, 292] width 329 height 29
select select ""1348695171700984260__LOOKUP__1755616999090x248156160441188350""
click at [540, 278] on select "Click here... Maroon Mites FEES WITH RAFFLE - $120.00 Gold/White Mites FEES WIT…" at bounding box center [704, 292] width 329 height 29
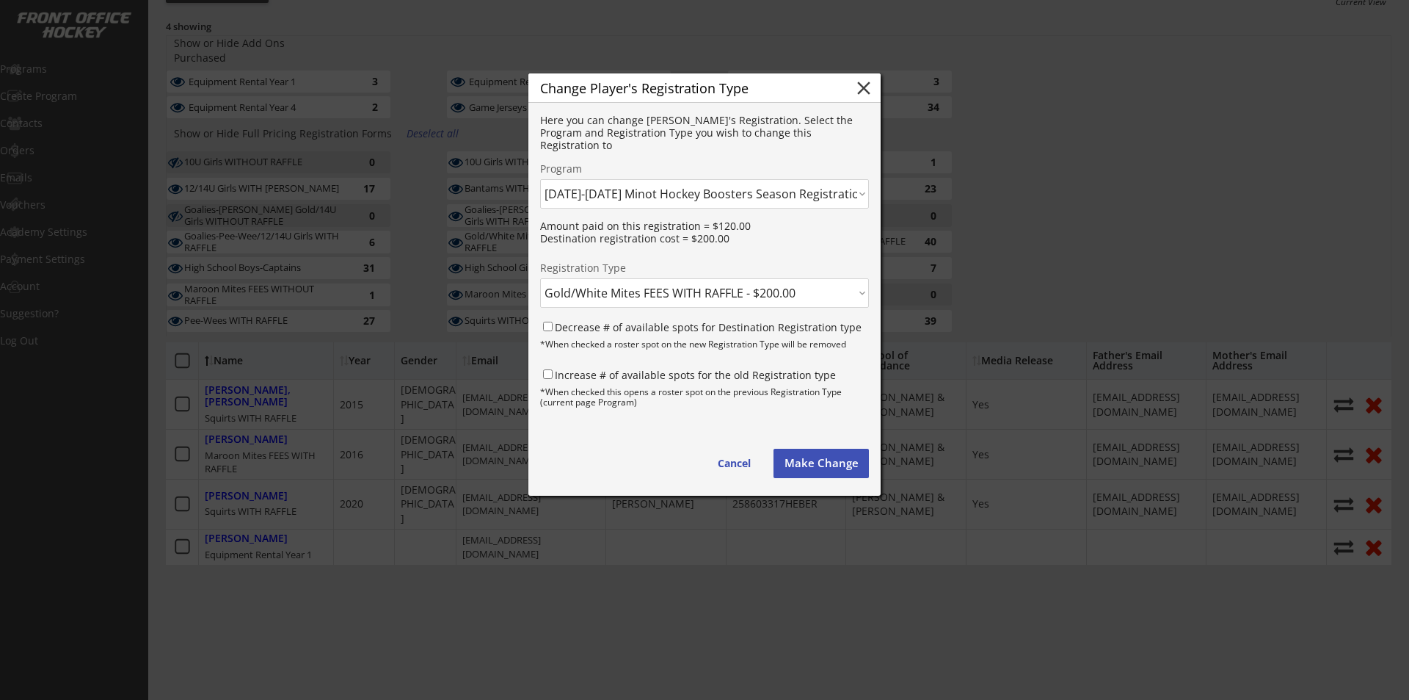
click at [818, 462] on button "Make Change" at bounding box center [821, 463] width 95 height 29
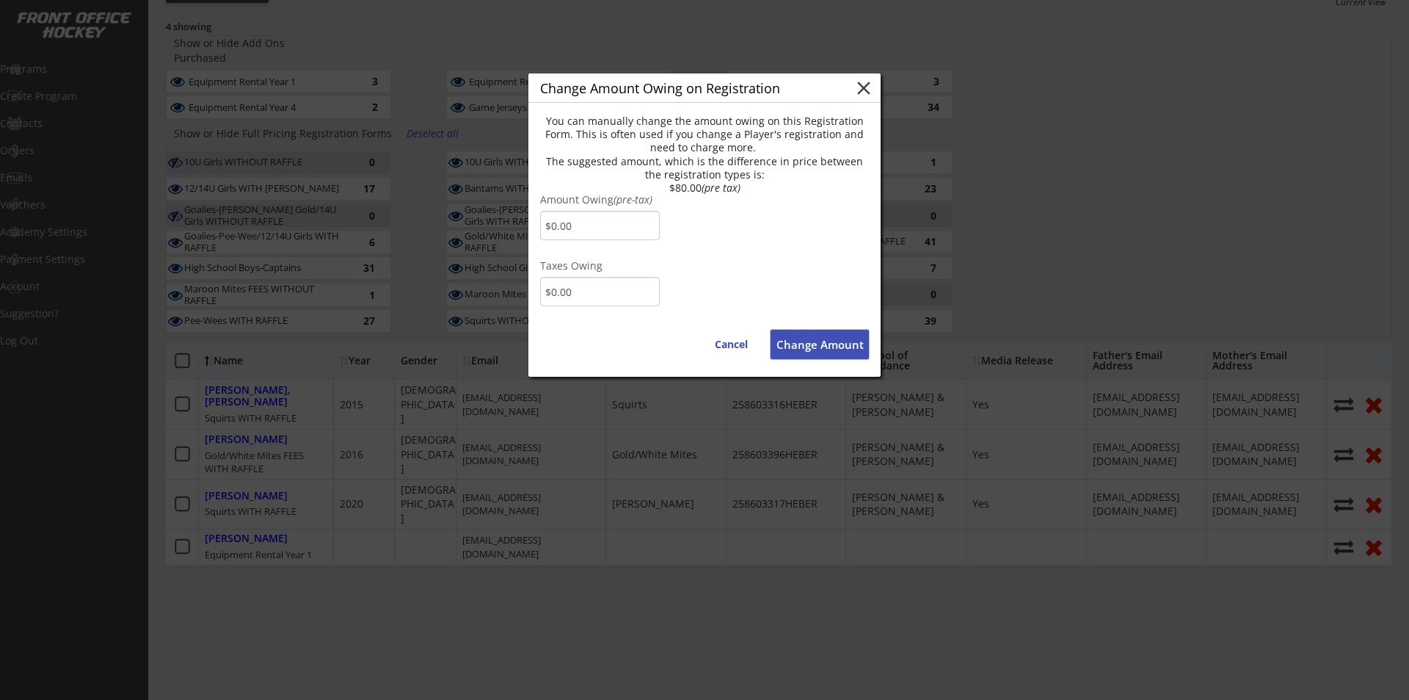
click at [810, 343] on button "Change Amount" at bounding box center [820, 344] width 98 height 29
type input "[EMAIL_ADDRESS][DOMAIN_NAME]"
type textarea "Hello [PERSON_NAME], There is some money owing on your account from your Order …"
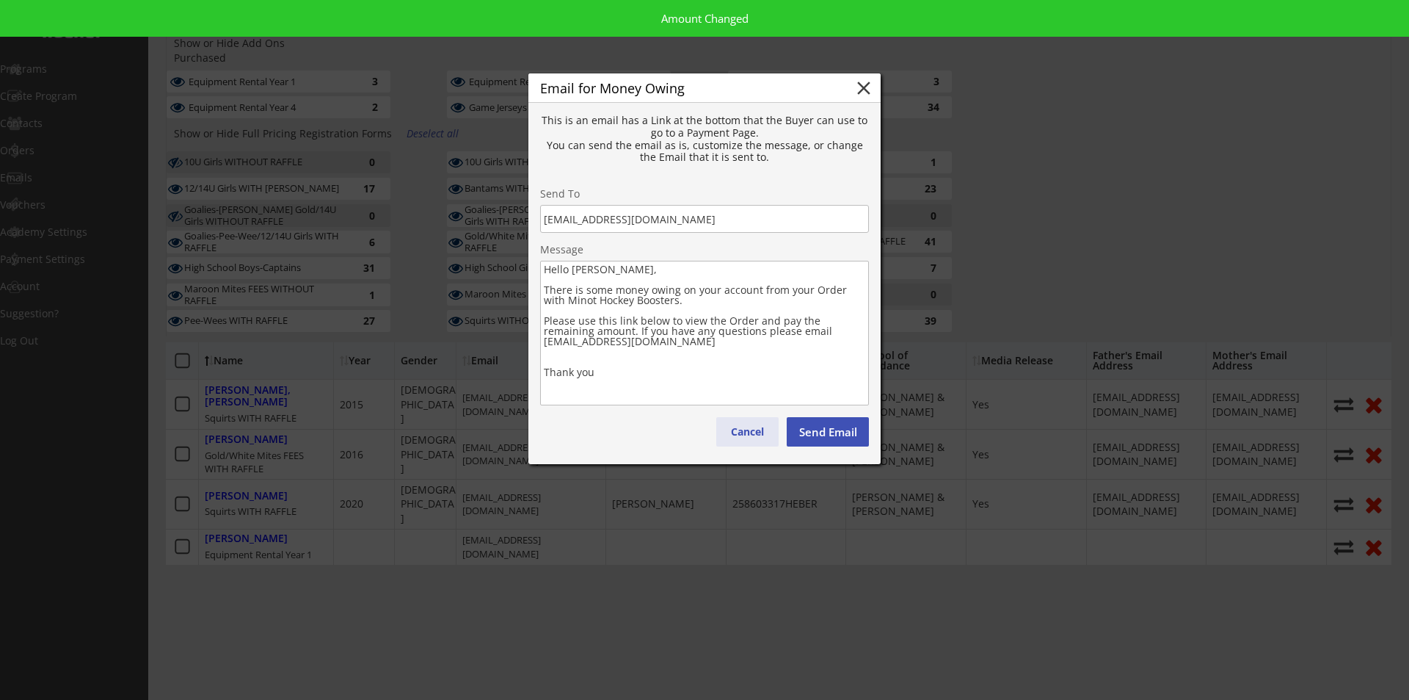
click at [752, 433] on button "Cancel" at bounding box center [747, 431] width 62 height 29
type textarea "Hello , There is some money owing on your account from your Order with . Please…"
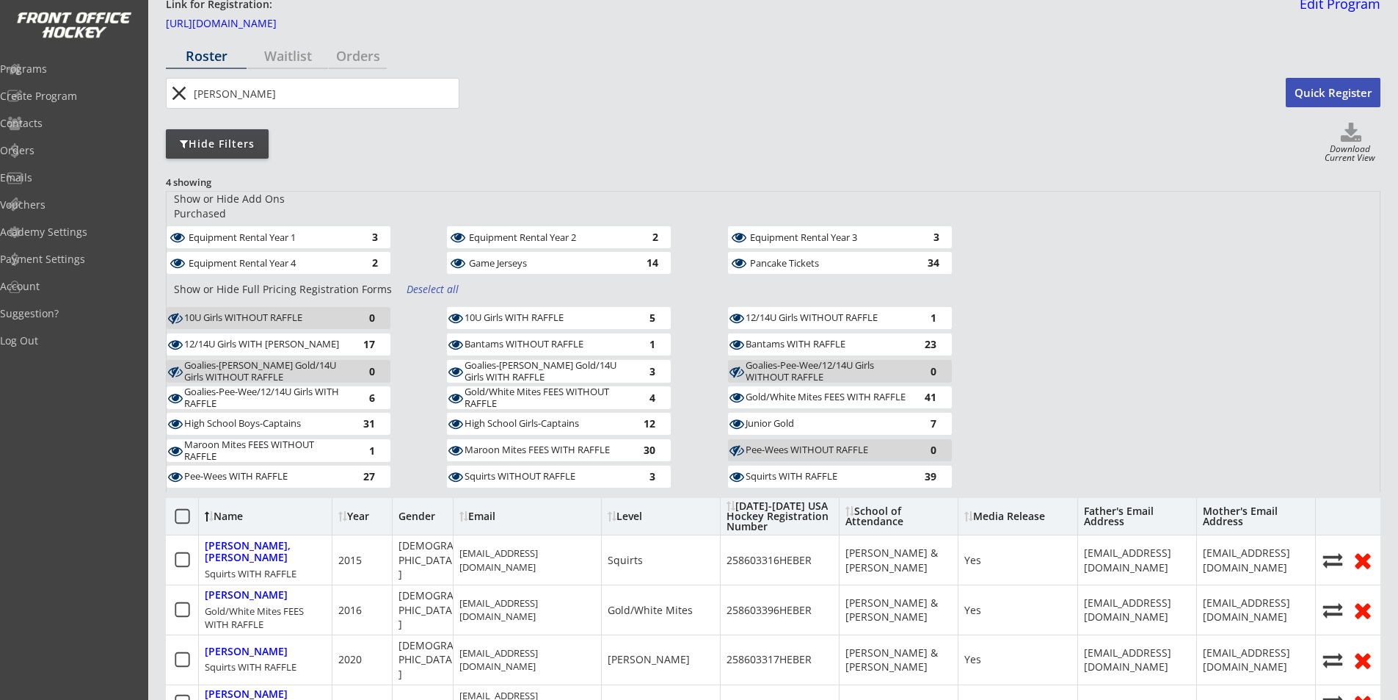
scroll to position [0, 0]
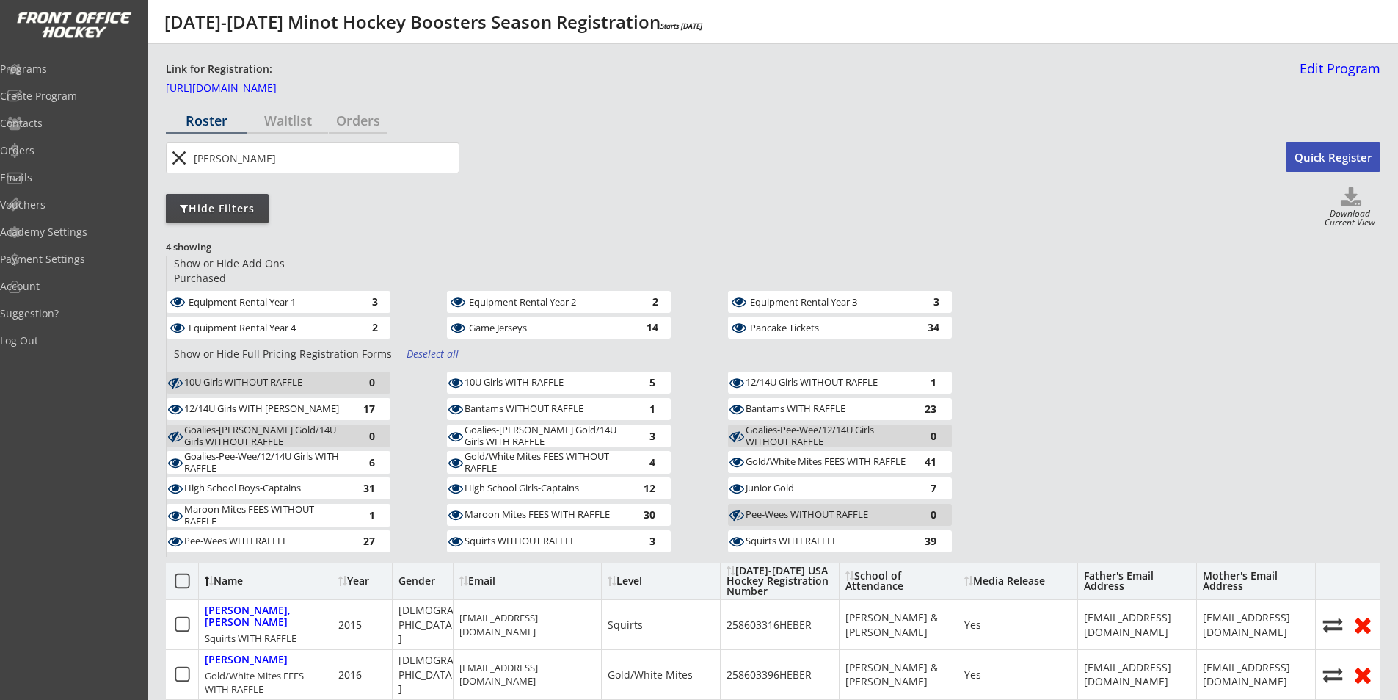
click at [178, 156] on button "close" at bounding box center [179, 157] width 24 height 23
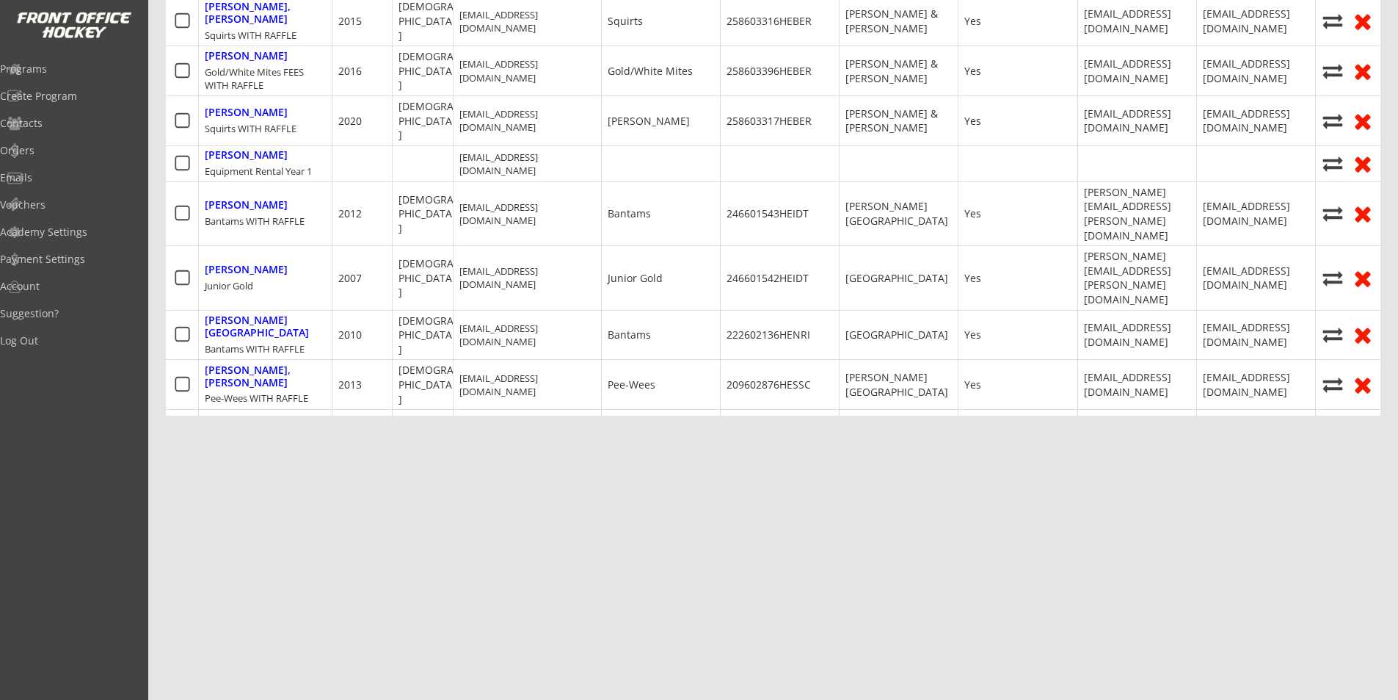
scroll to position [3398, 1]
type input "[PERSON_NAME]"
type input "[DATE]"
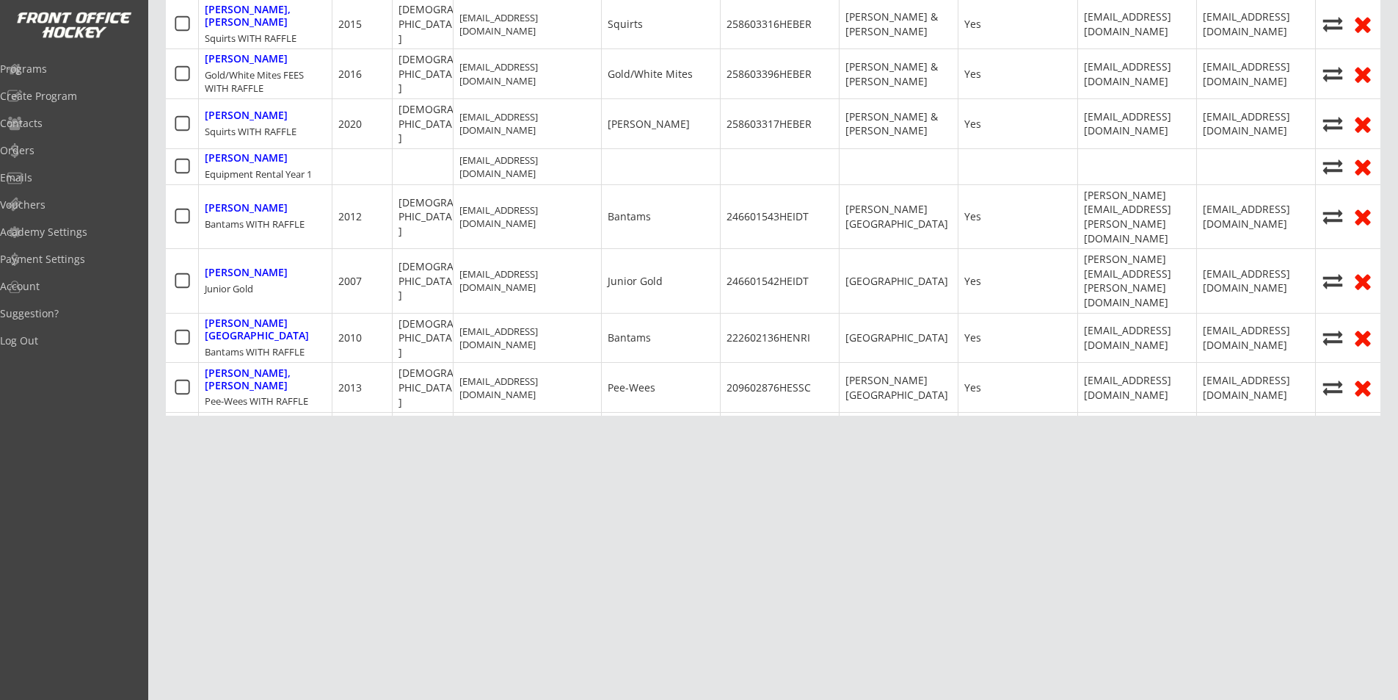
type input "[DEMOGRAPHIC_DATA]"
type input "[STREET_ADDRESS]"
select select ""Gold/White Mites""
select select ""Adult Medium""
type input "[PERSON_NAME]"
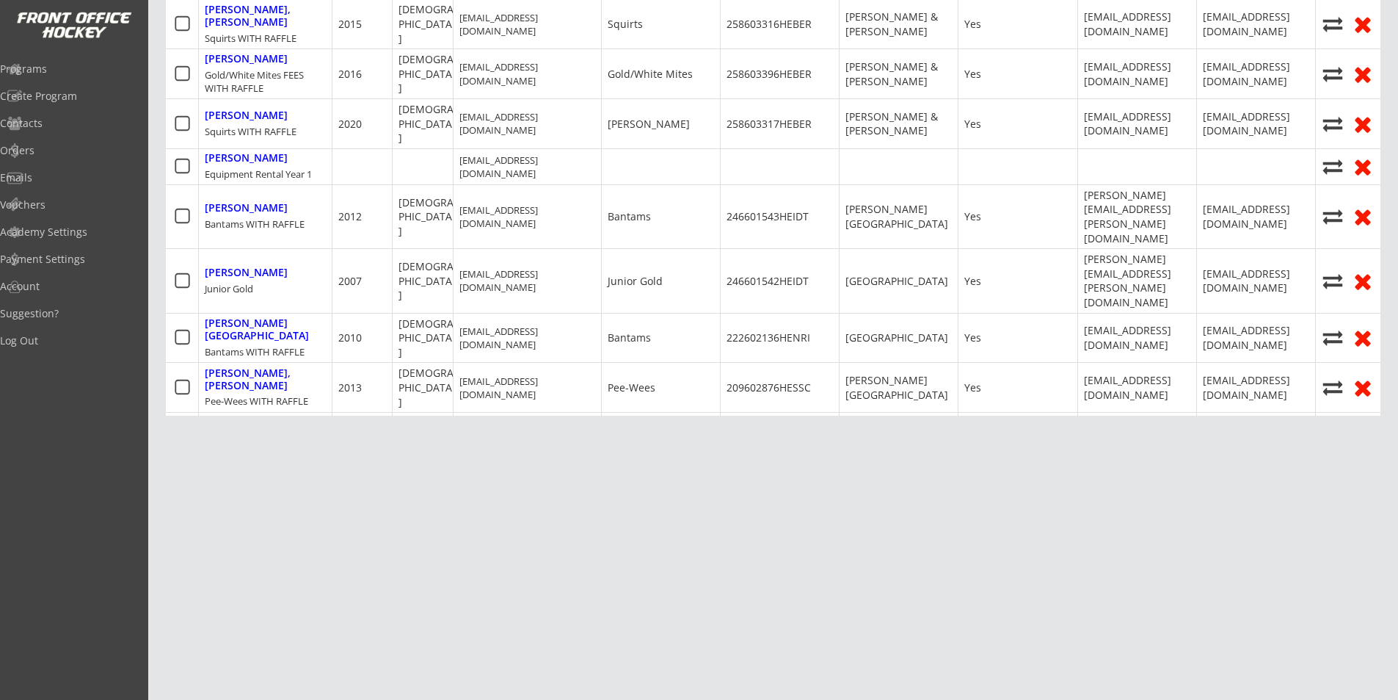
type input "[PHONE_NUMBER]"
type input "Yes"
select select ""Yes""
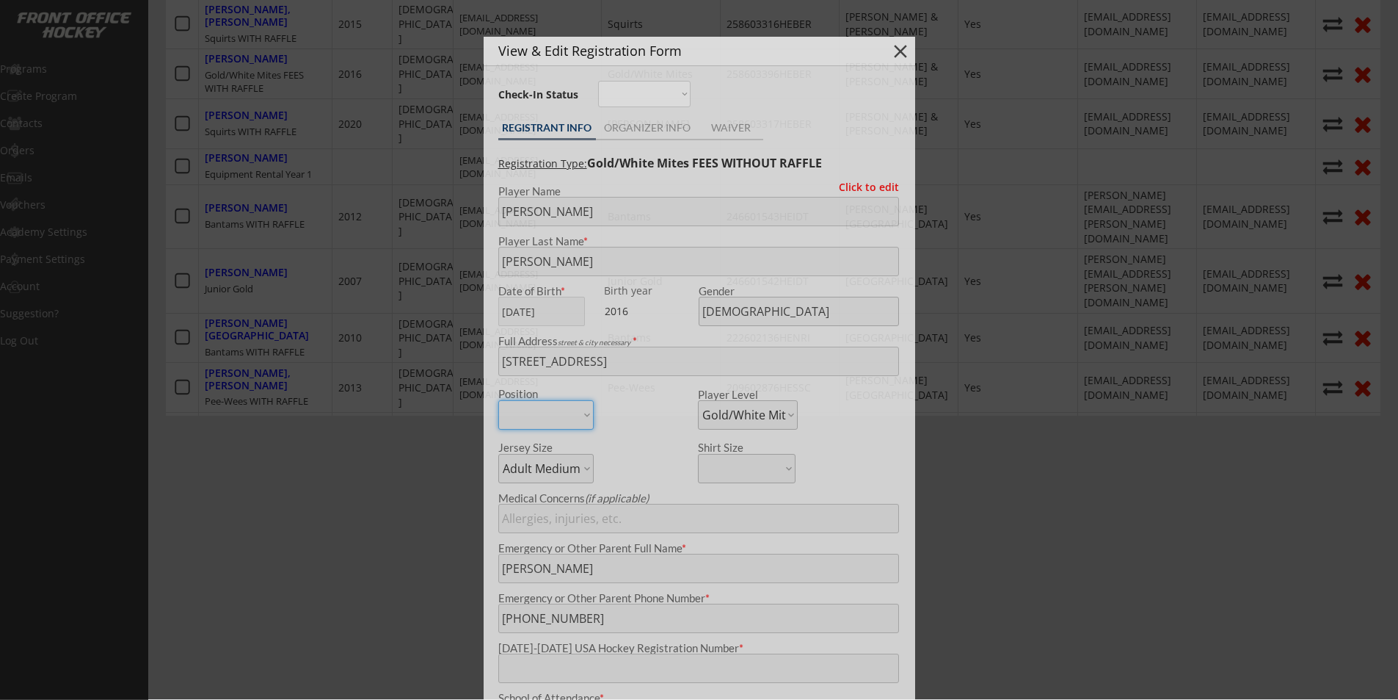
type input "224602446KRUEG"
type input "[GEOGRAPHIC_DATA]"
type input "[EMAIL_ADDRESS][DOMAIN_NAME]"
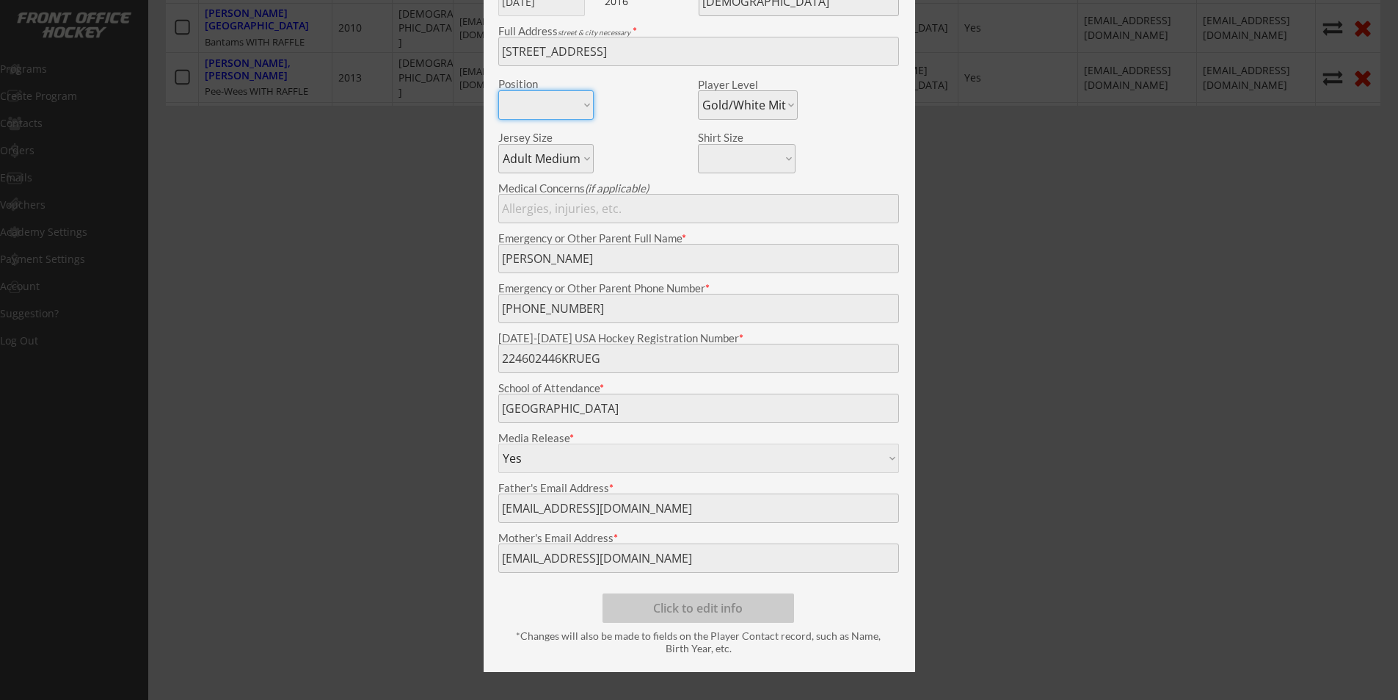
scroll to position [2496, 0]
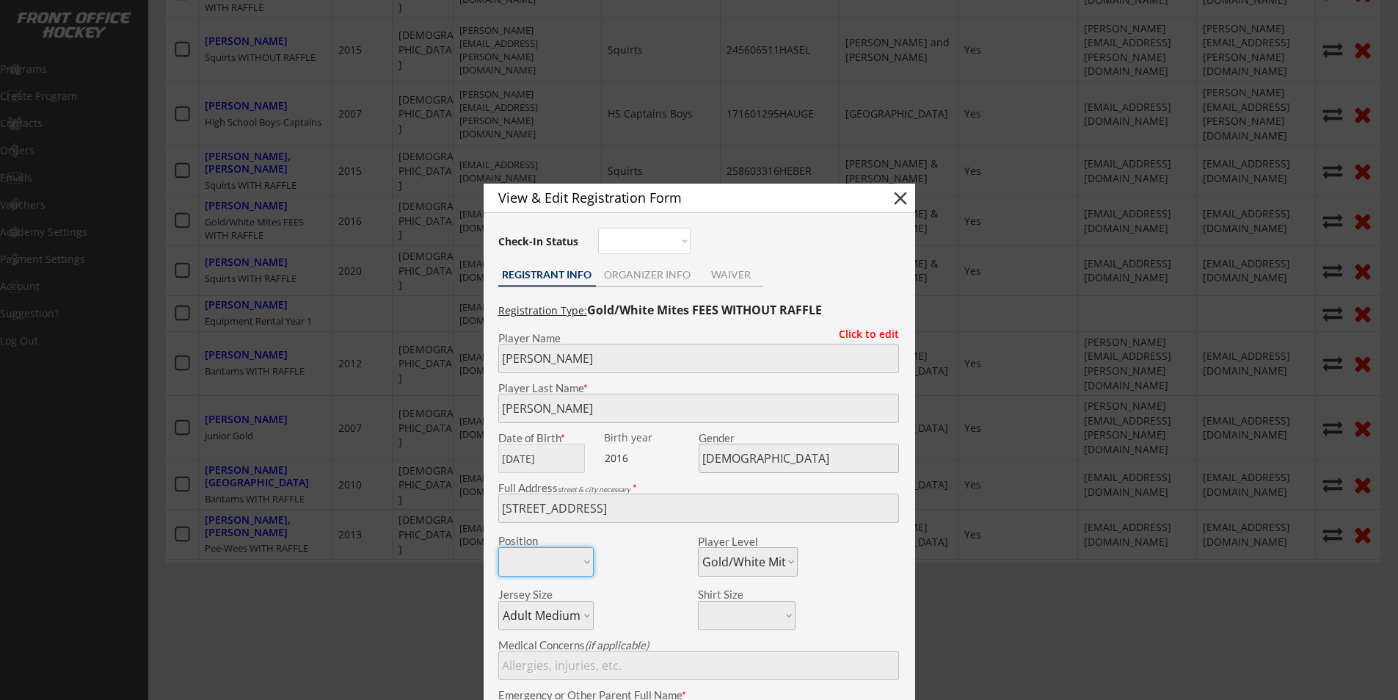
click at [902, 199] on button "close" at bounding box center [901, 198] width 22 height 22
select select ""PLACEHOLDER_1427118222253""
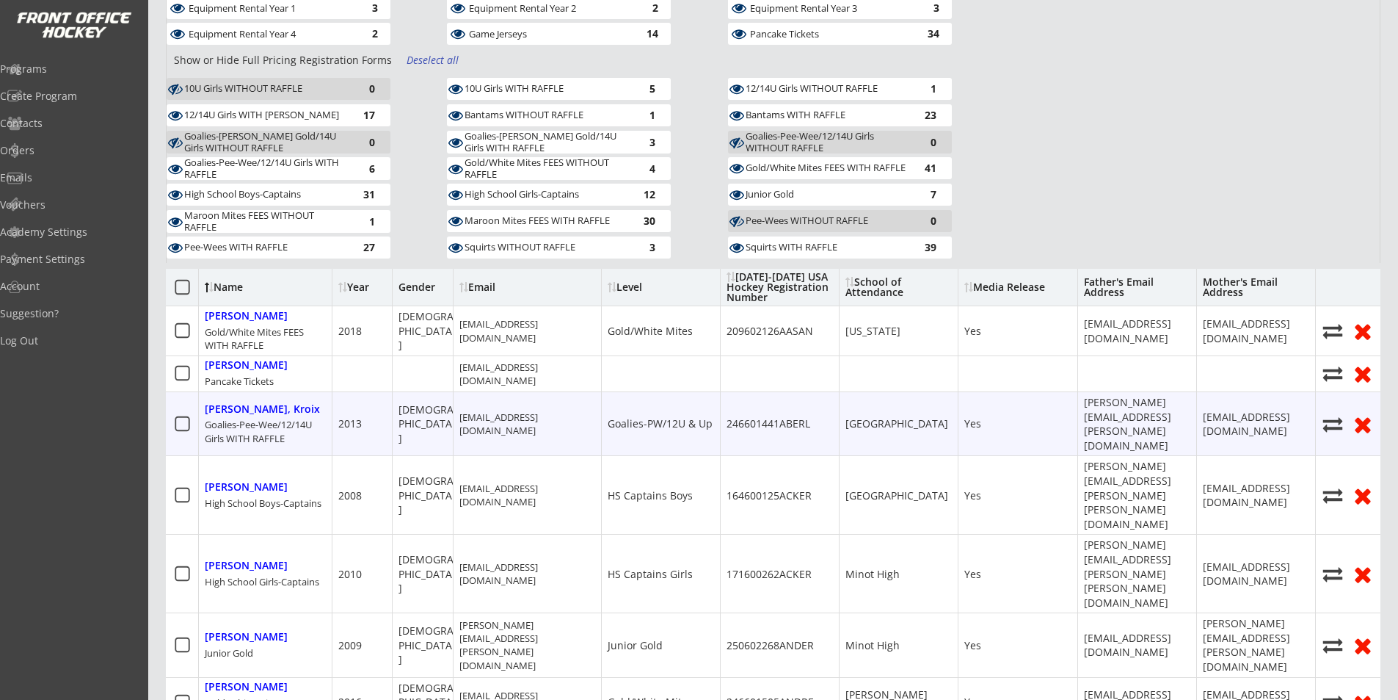
scroll to position [147, 1]
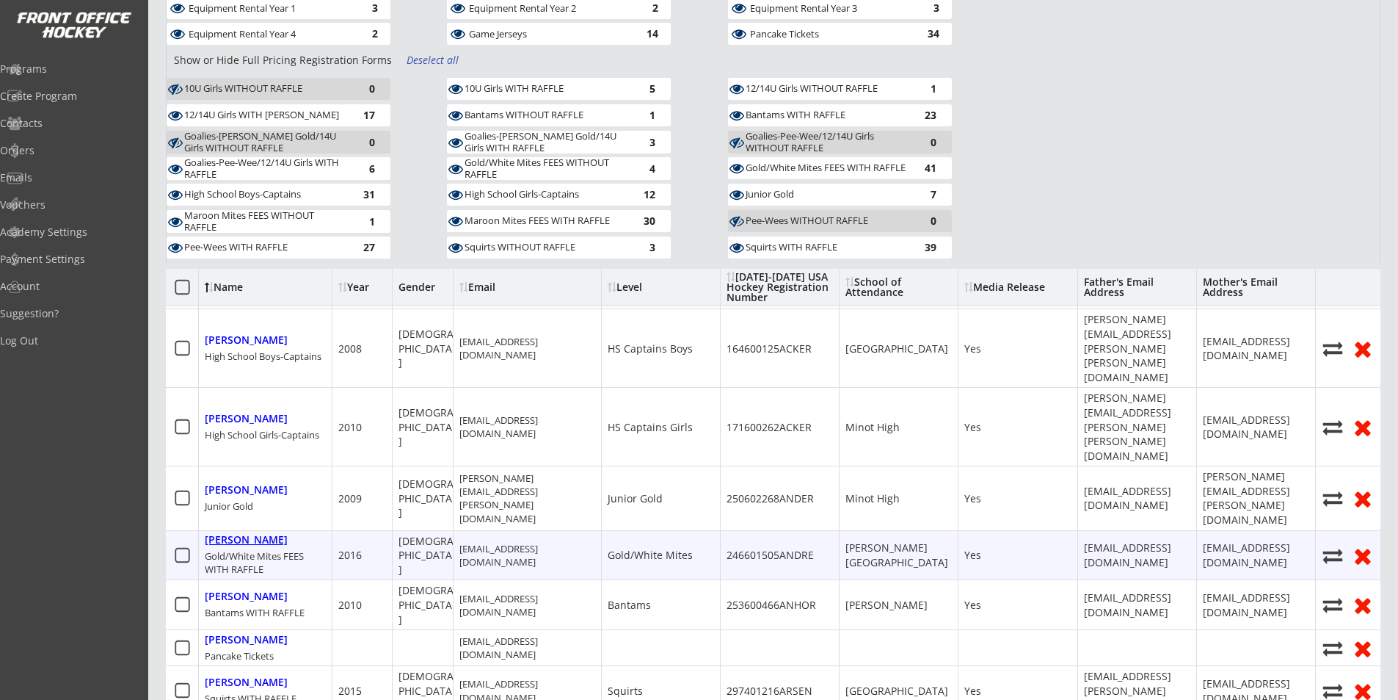
click at [243, 534] on div "[PERSON_NAME]" at bounding box center [246, 540] width 83 height 12
type input "[PERSON_NAME]"
type input "[DATE]"
type input "[DEMOGRAPHIC_DATA]"
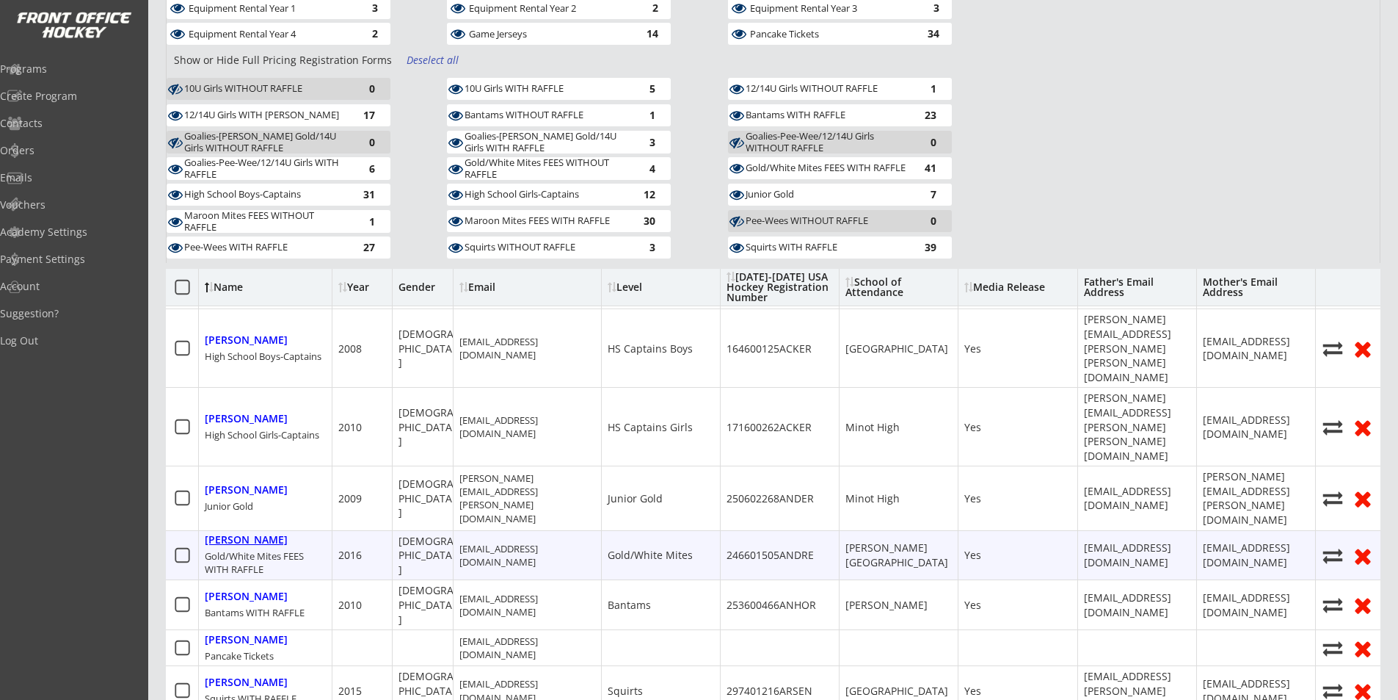
type input "[STREET_ADDRESS]"
select select ""Gold/White Mites""
select select ""Adult Medium""
type input "[PERSON_NAME]"
type input "[PHONE_NUMBER]"
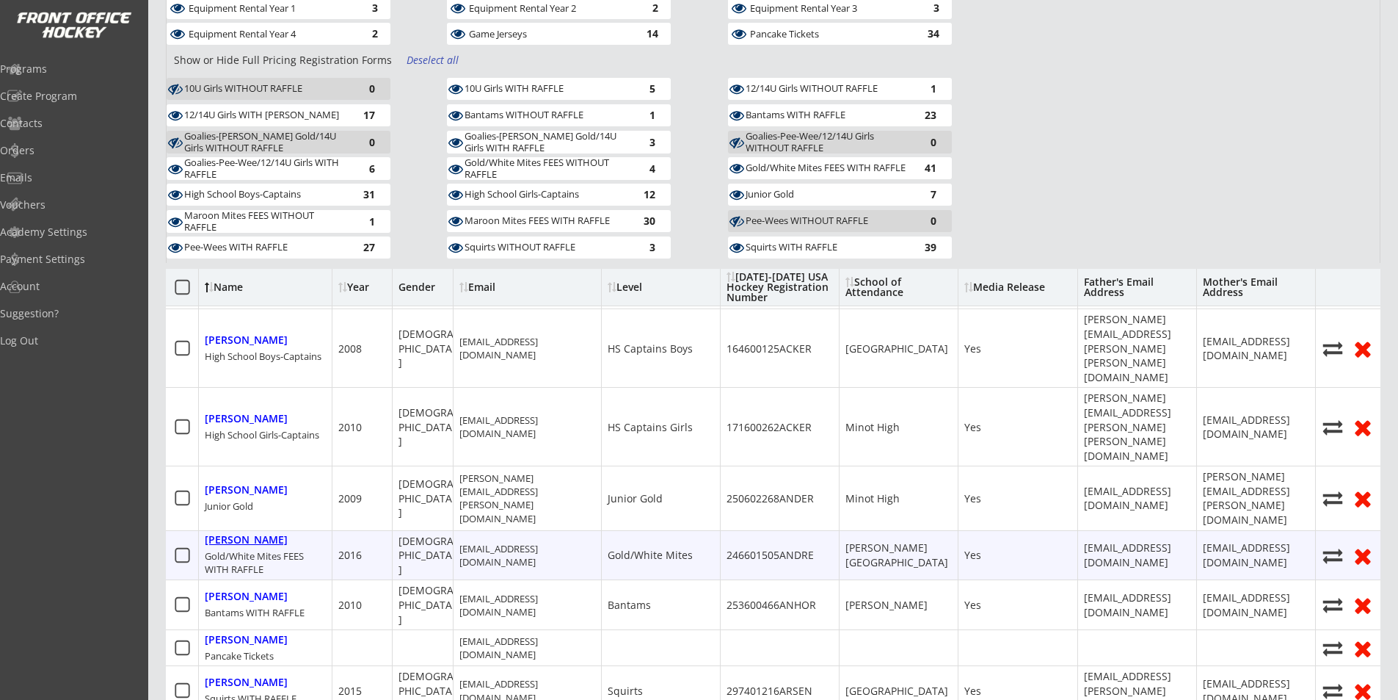
type input "Yes"
select select ""Yes""
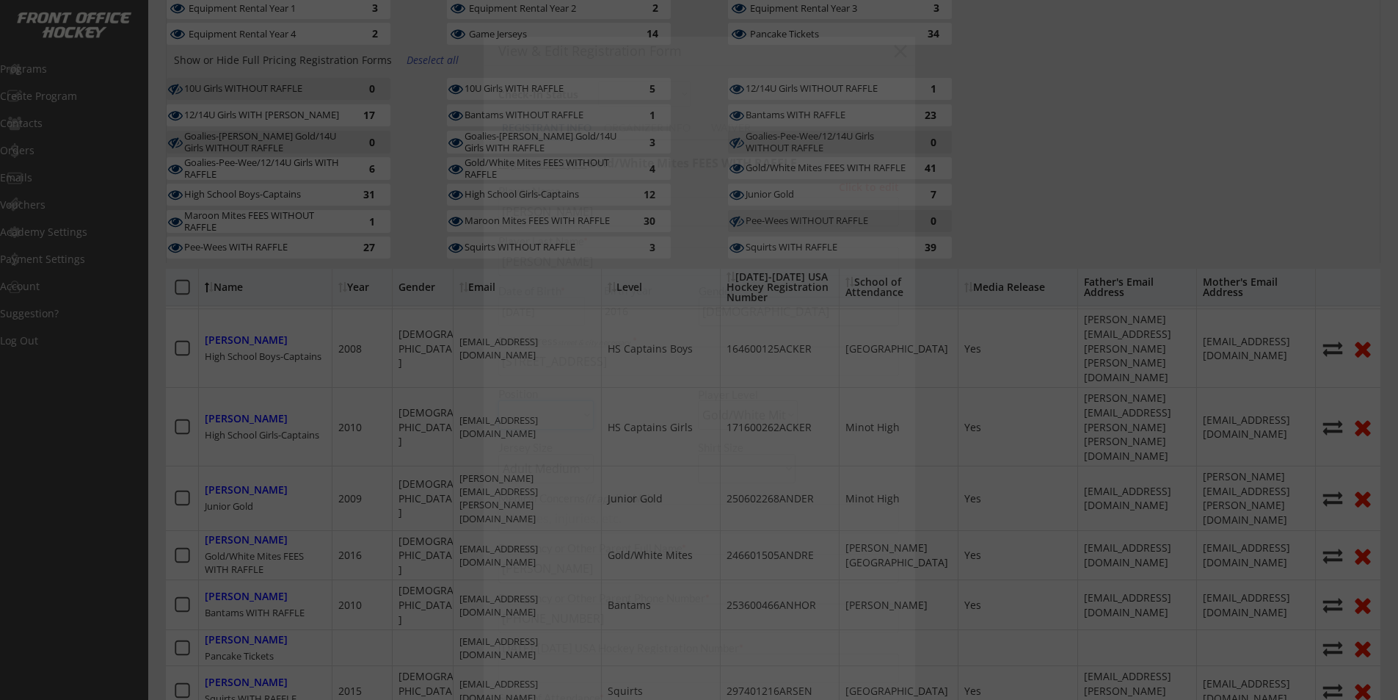
type input "246601505ANDRE"
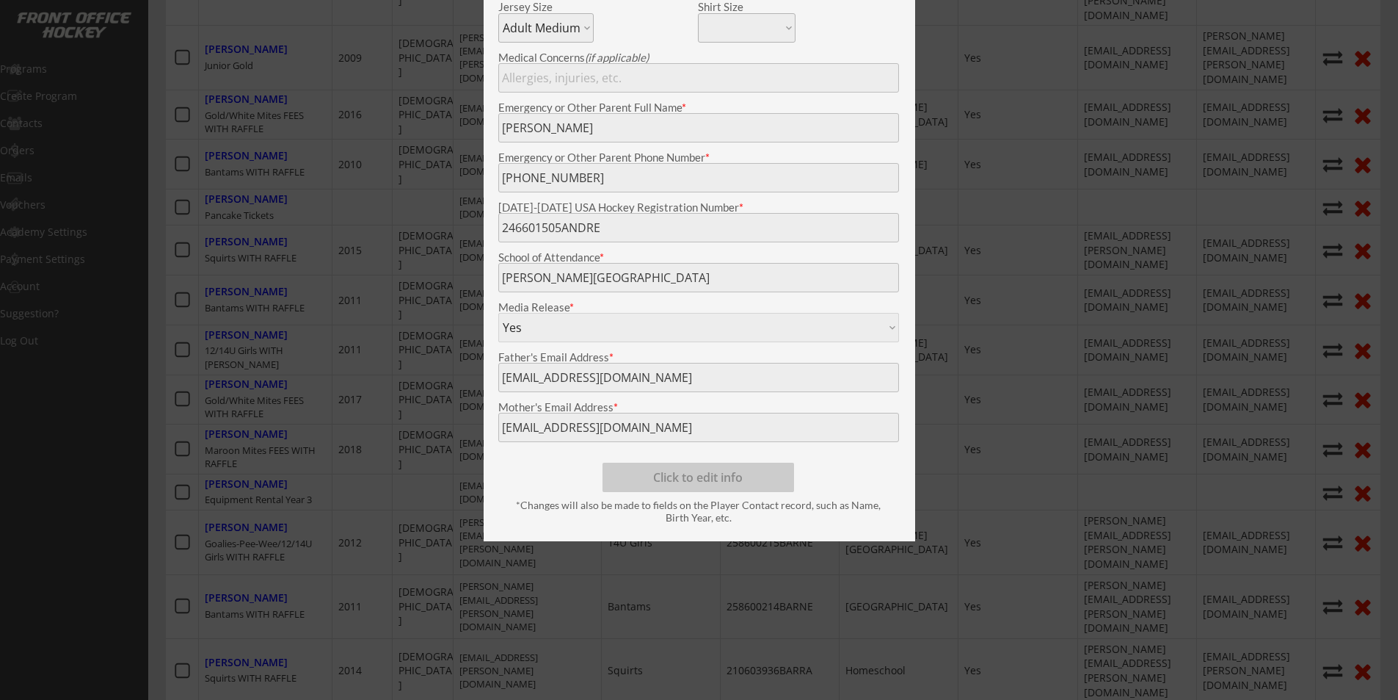
scroll to position [294, 0]
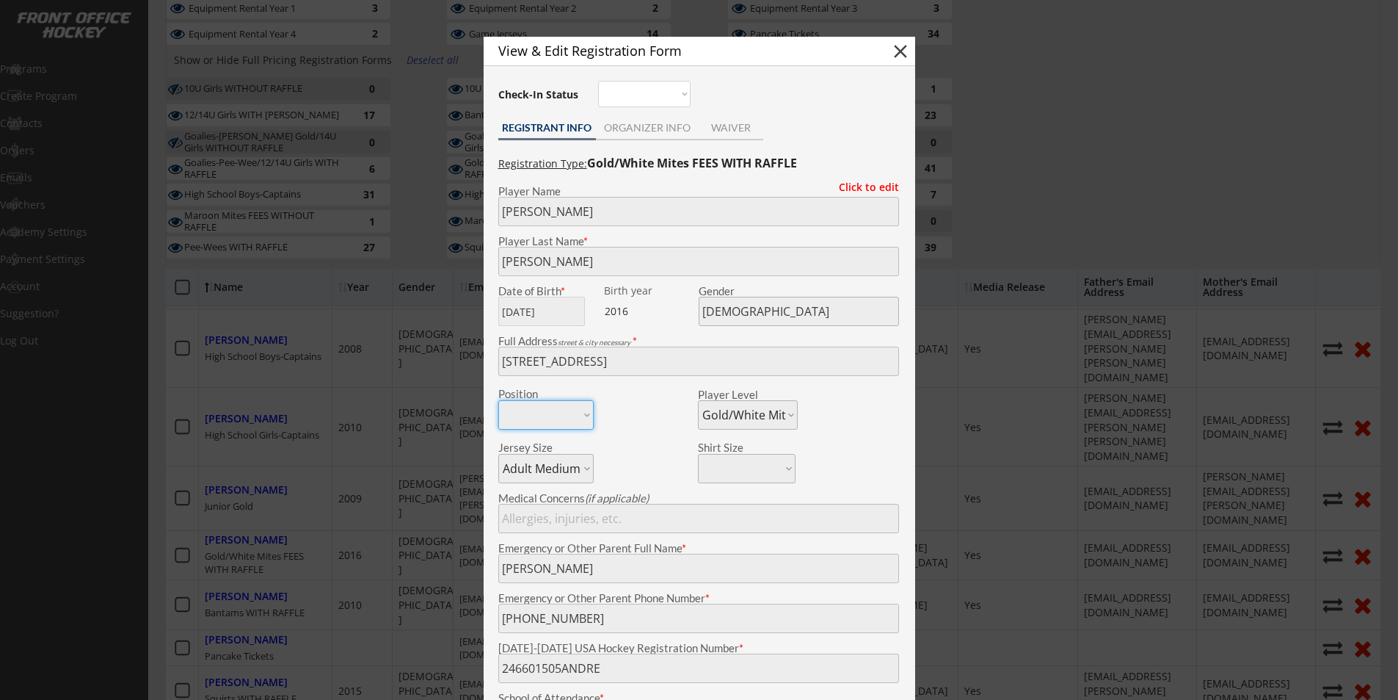
click at [900, 48] on button "close" at bounding box center [901, 51] width 22 height 22
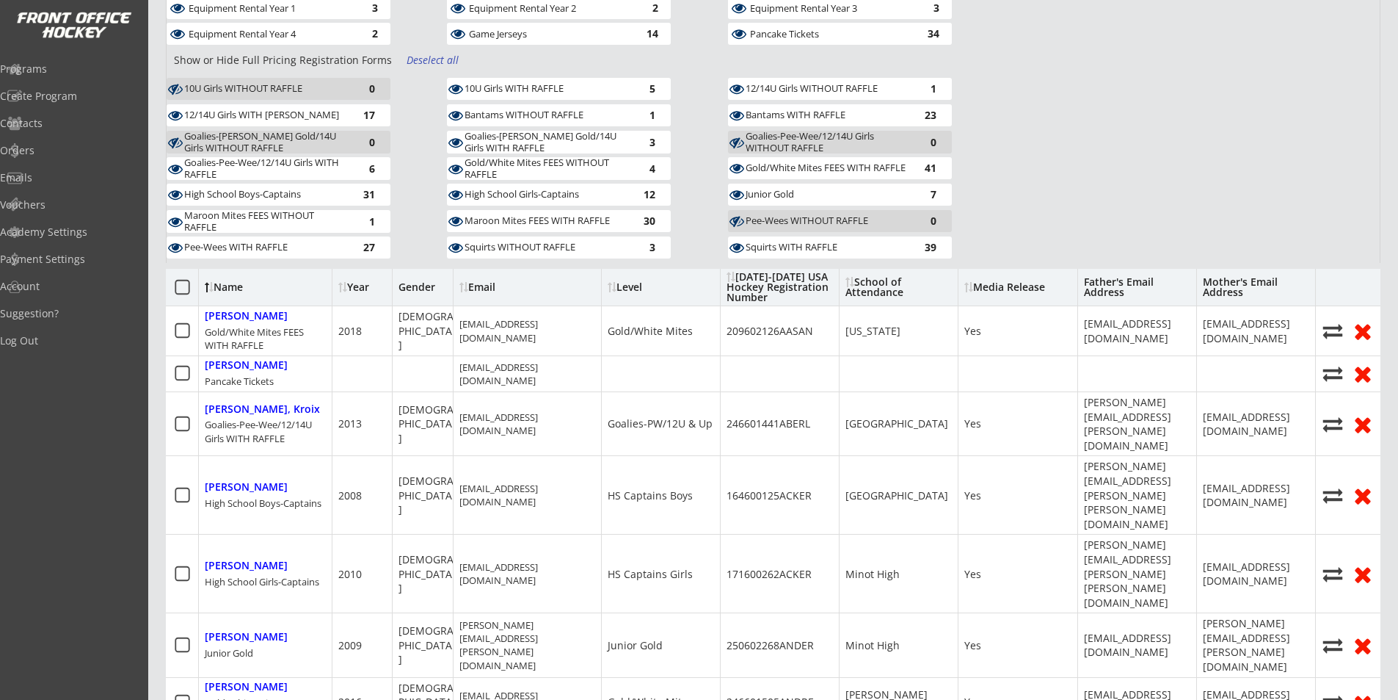
scroll to position [0, 0]
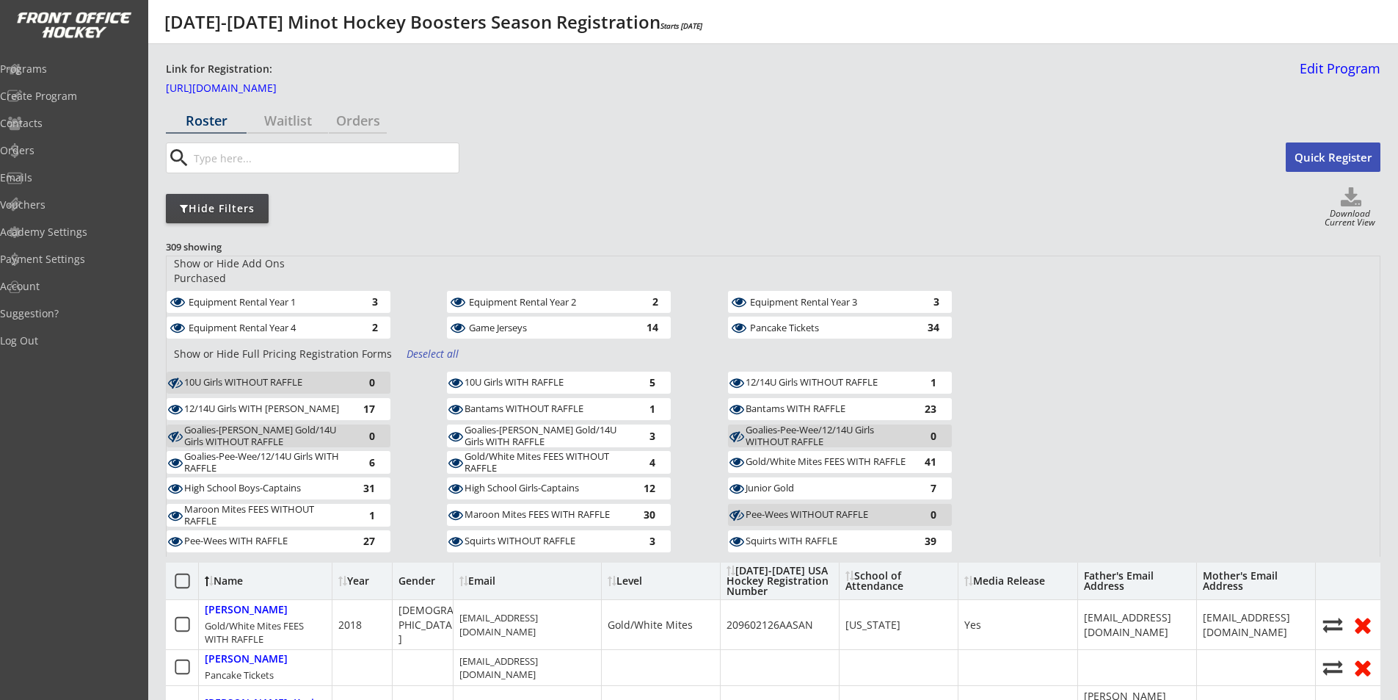
click at [439, 346] on div "Deselect all" at bounding box center [434, 353] width 54 height 15
click at [343, 297] on div "Equipment Rental Year 1" at bounding box center [269, 302] width 160 height 10
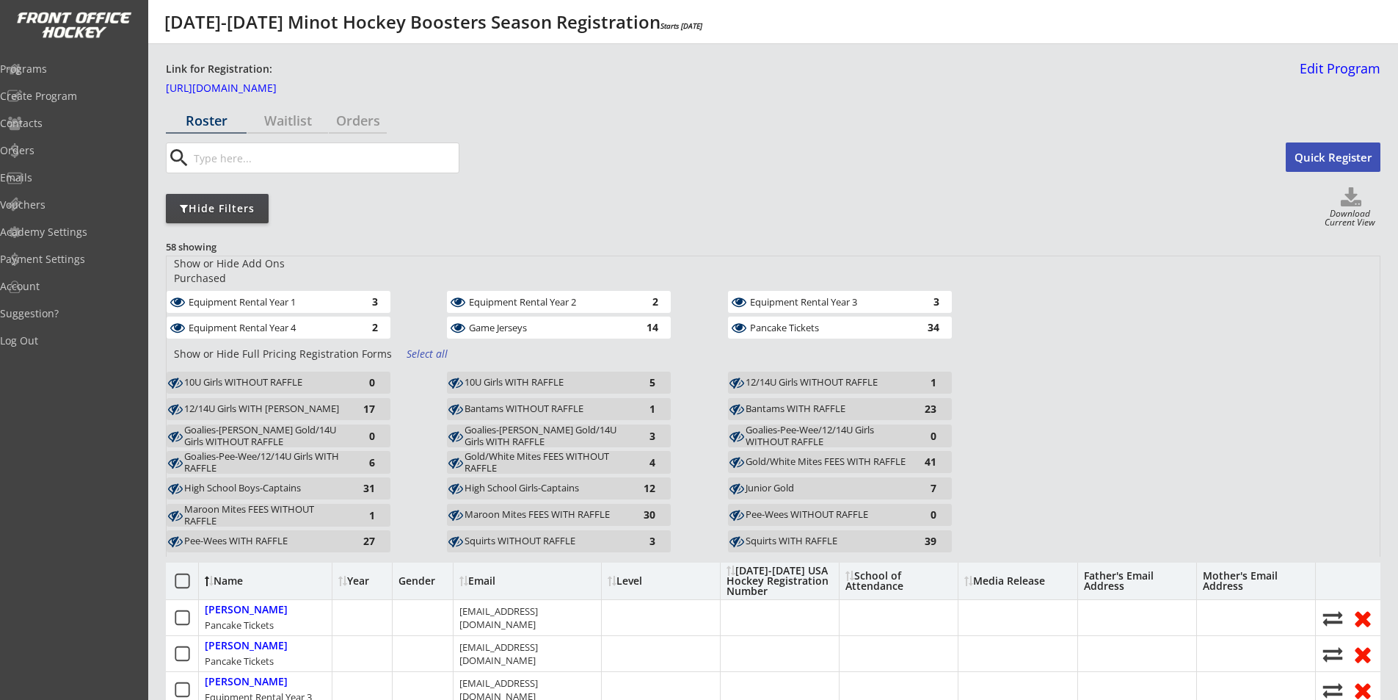
click at [340, 322] on div "Equipment Rental Year 4" at bounding box center [269, 327] width 160 height 10
click at [493, 297] on div "Equipment Rental Year 2" at bounding box center [549, 302] width 160 height 10
click at [495, 322] on div "Game Jerseys" at bounding box center [549, 327] width 160 height 10
click at [265, 297] on div "Equipment Rental Year 1" at bounding box center [269, 302] width 160 height 10
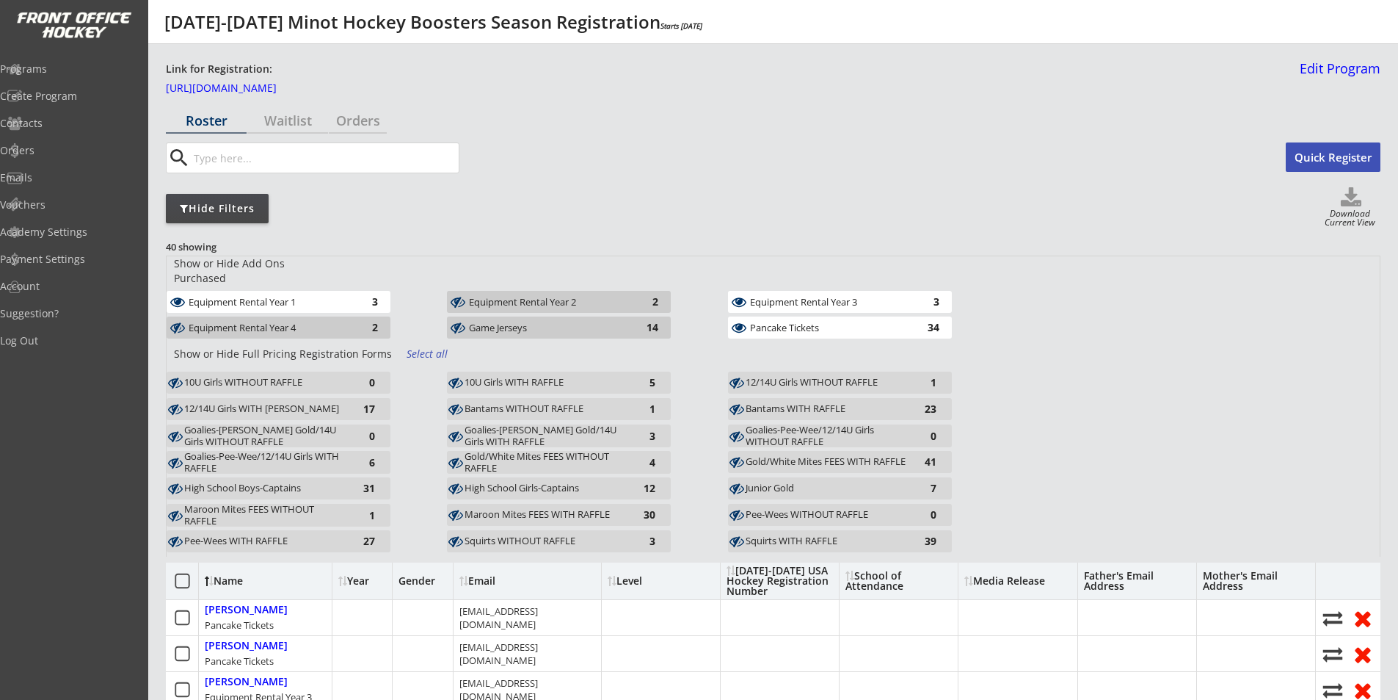
click at [280, 297] on div "Equipment Rental Year 1" at bounding box center [269, 302] width 160 height 10
click at [832, 297] on div "Equipment Rental Year 3" at bounding box center [830, 302] width 160 height 10
drag, startPoint x: 812, startPoint y: 317, endPoint x: 802, endPoint y: 470, distance: 153.0
click at [810, 322] on div "Pancake Tickets" at bounding box center [830, 327] width 160 height 10
click at [771, 482] on div "Junior Gold" at bounding box center [827, 488] width 162 height 12
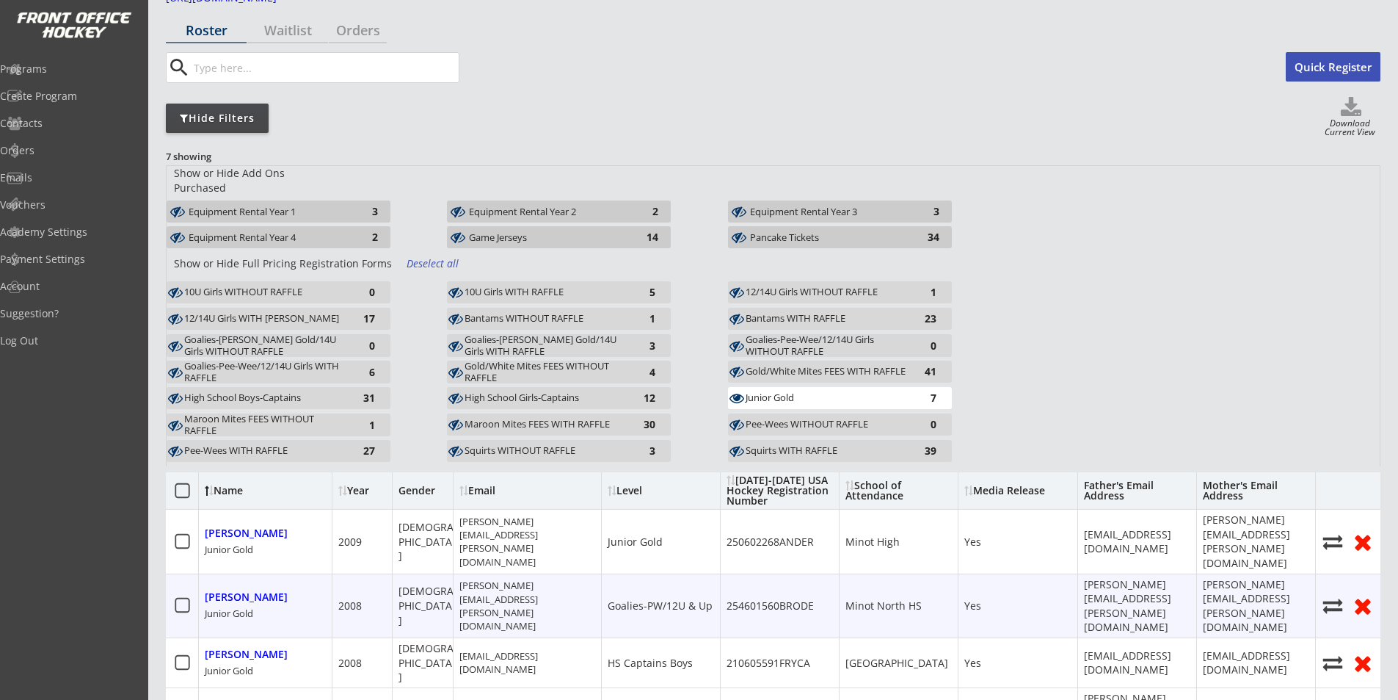
scroll to position [294, 0]
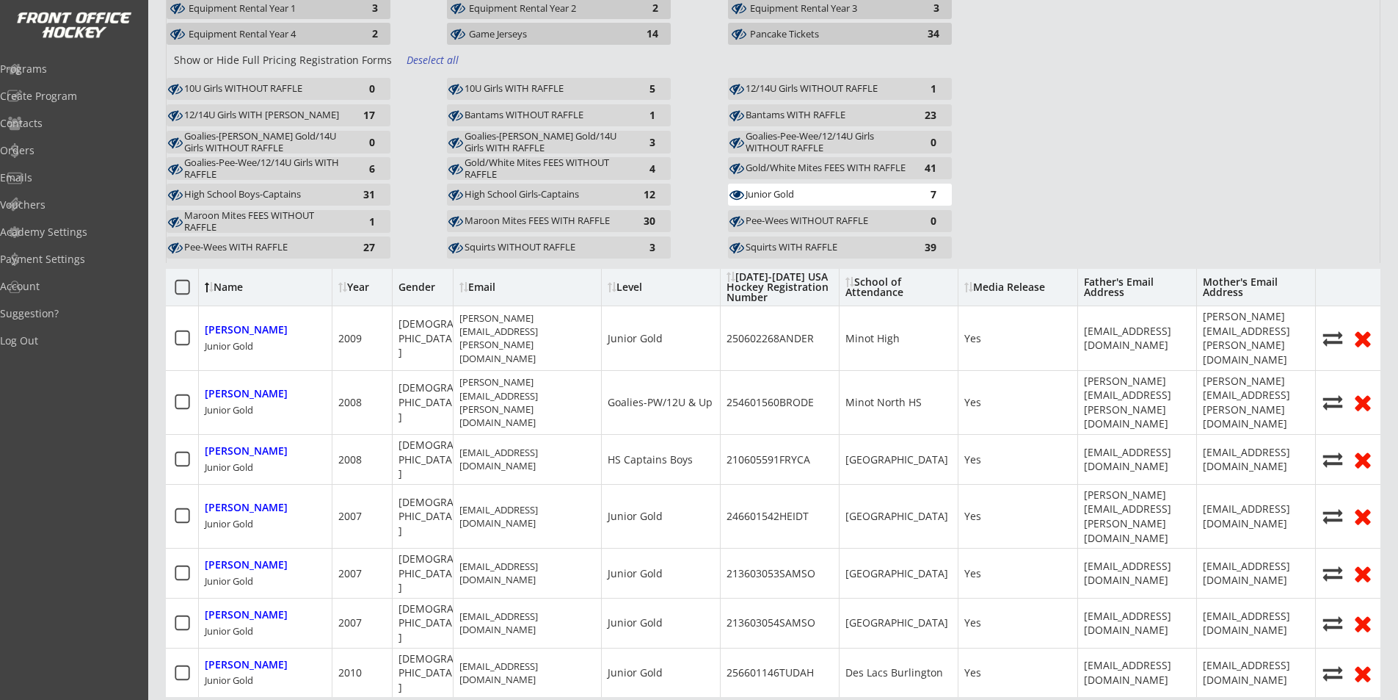
drag, startPoint x: 471, startPoint y: 537, endPoint x: 410, endPoint y: 548, distance: 61.9
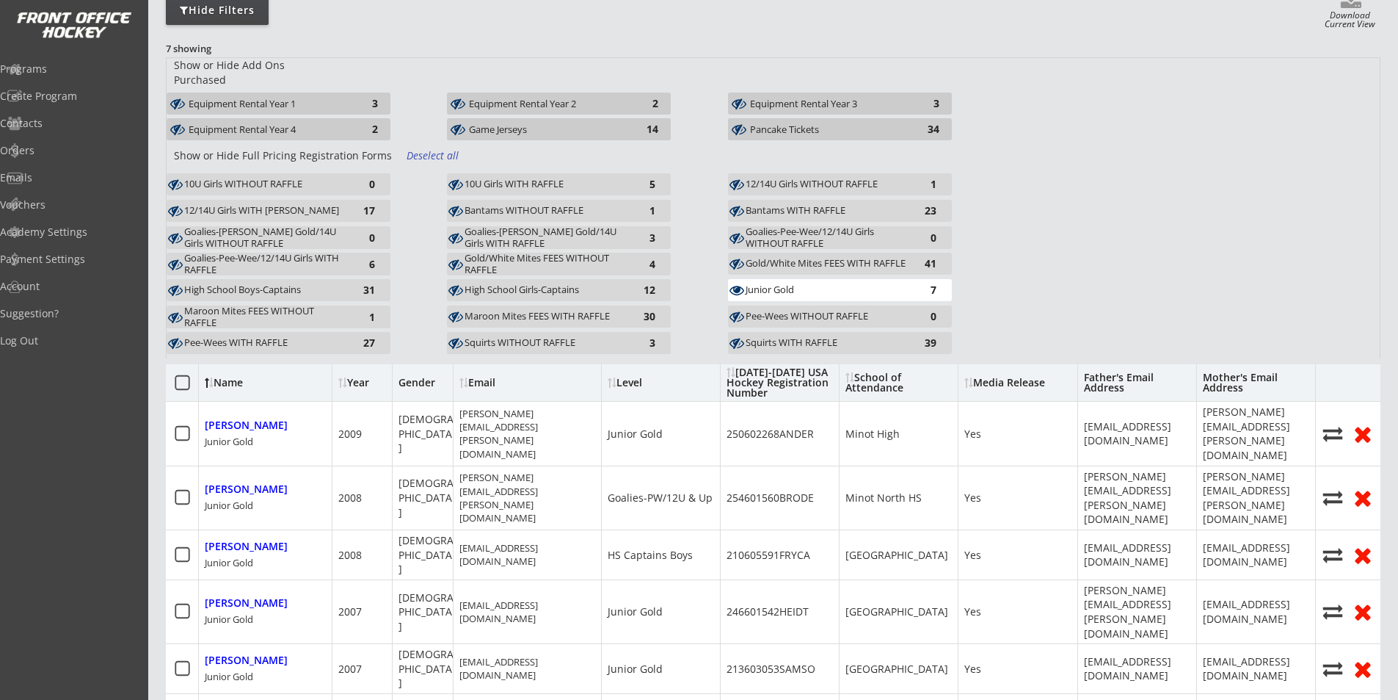
scroll to position [0, 0]
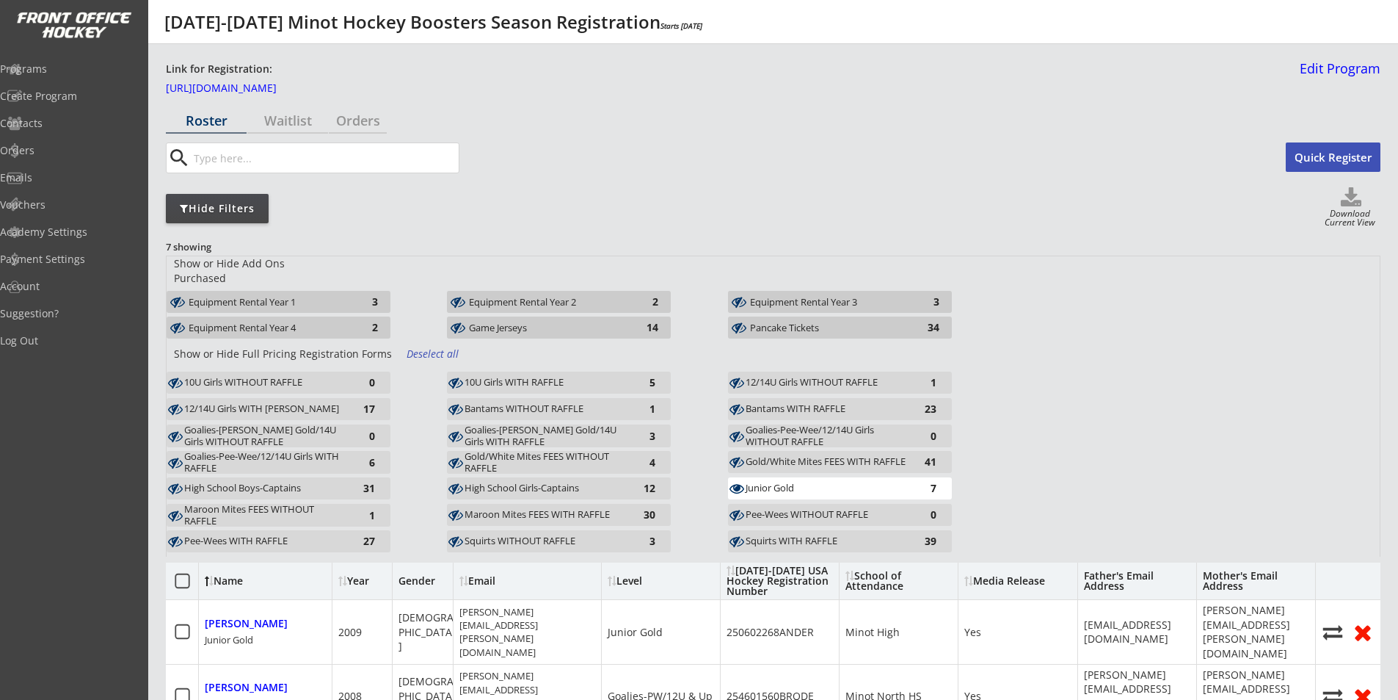
click at [779, 482] on div "Junior Gold" at bounding box center [827, 488] width 162 height 12
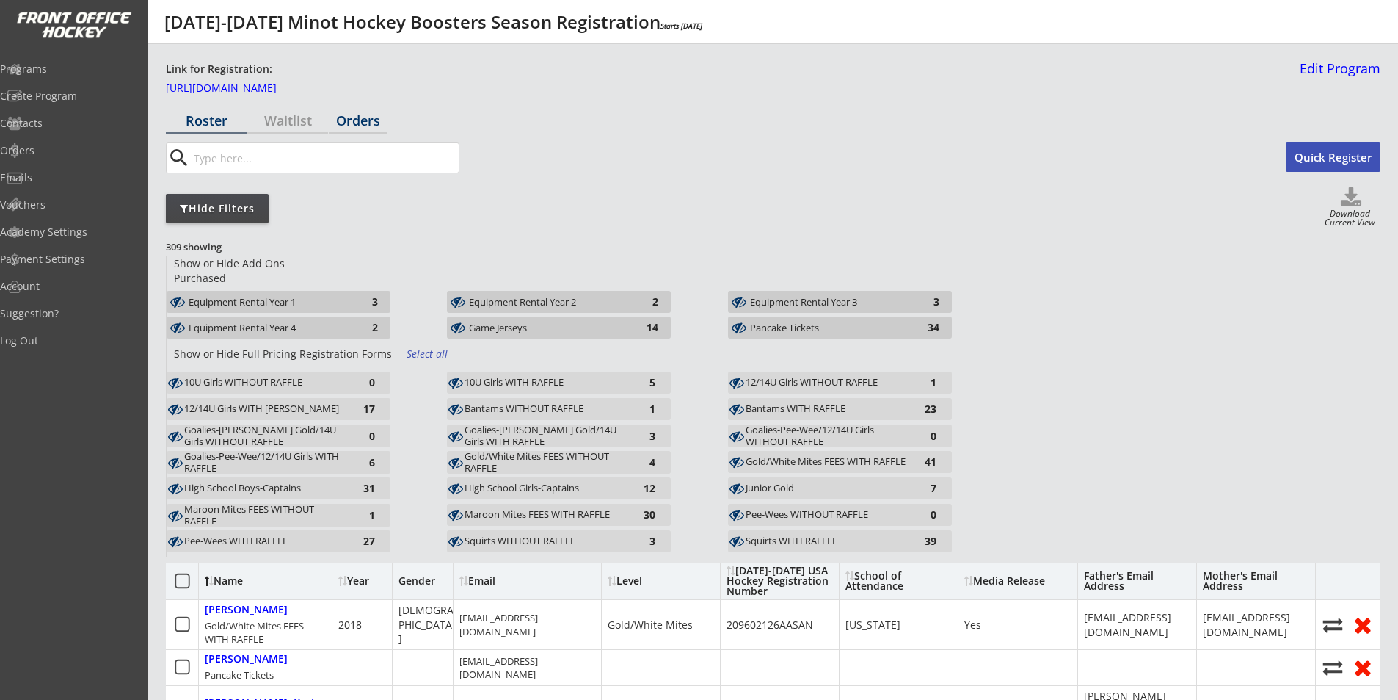
drag, startPoint x: 346, startPoint y: 119, endPoint x: 314, endPoint y: 162, distance: 53.0
click at [346, 119] on div "Orders" at bounding box center [358, 120] width 58 height 13
click at [314, 162] on input "input" at bounding box center [325, 157] width 268 height 29
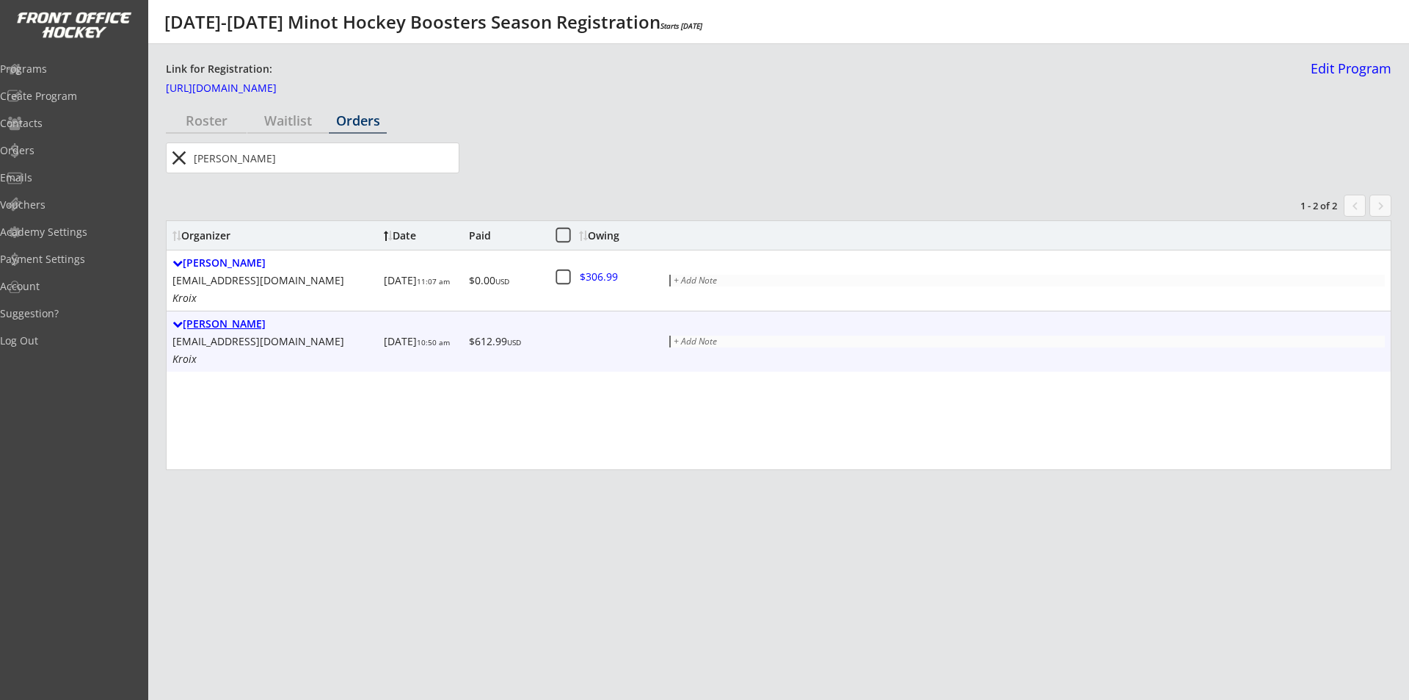
click at [203, 323] on div "[PERSON_NAME]" at bounding box center [276, 324] width 206 height 12
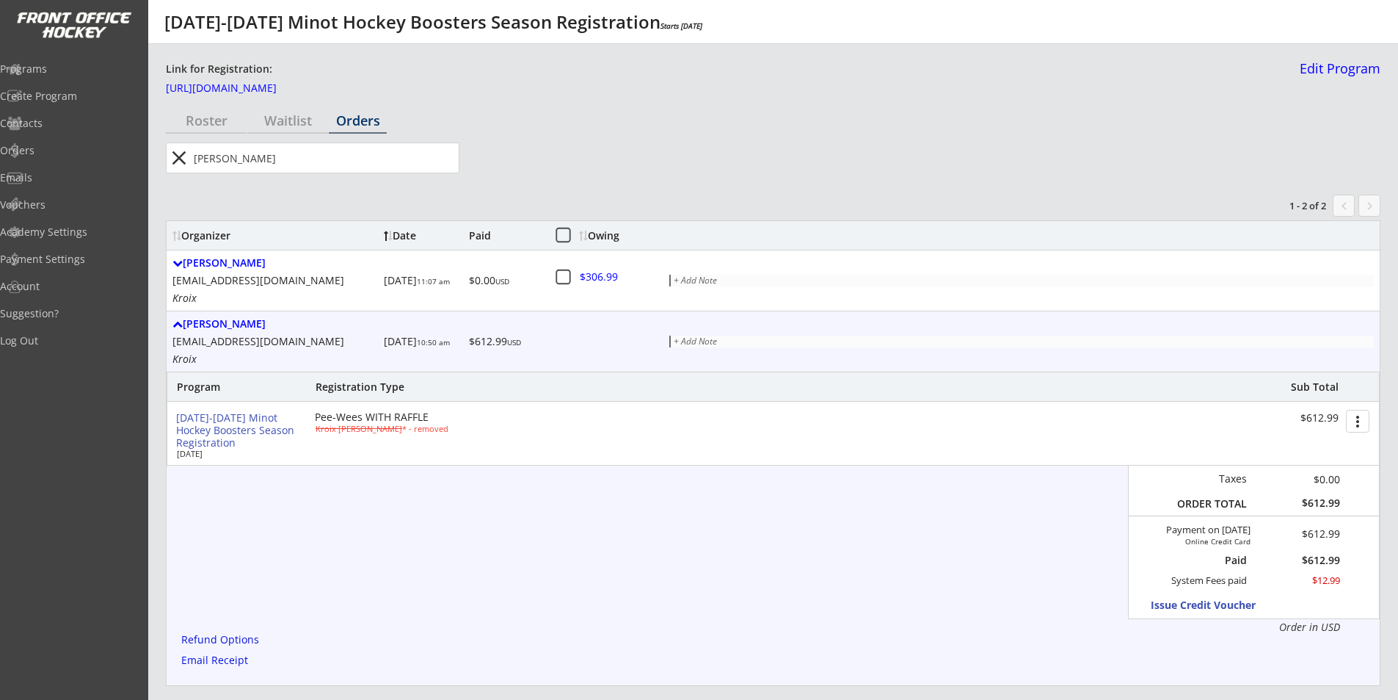
click at [1356, 421] on button "more_vert" at bounding box center [1357, 421] width 23 height 23
click at [548, 336] on div "[PERSON_NAME] [EMAIL_ADDRESS][DOMAIN_NAME] Kroix [DATE] 10:50 am $612.99 USD + …" at bounding box center [773, 341] width 1213 height 60
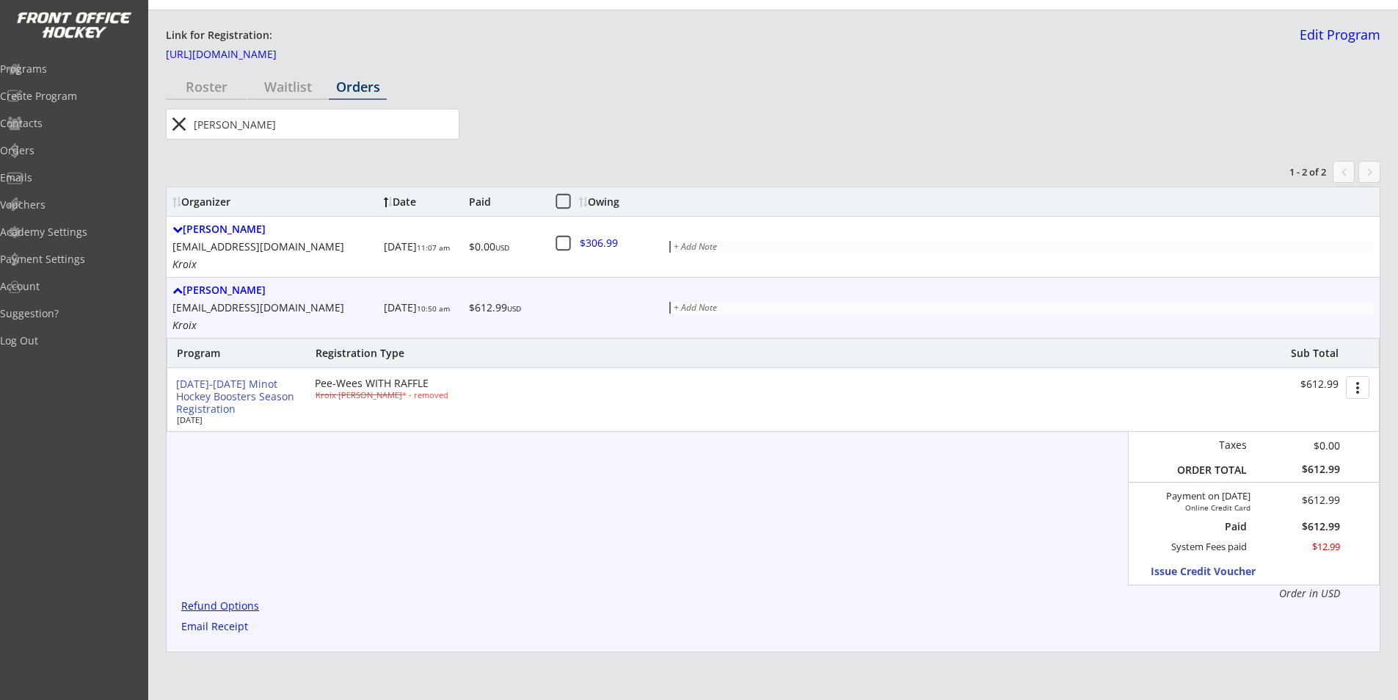
click at [205, 605] on div "Refund Options" at bounding box center [222, 605] width 83 height 11
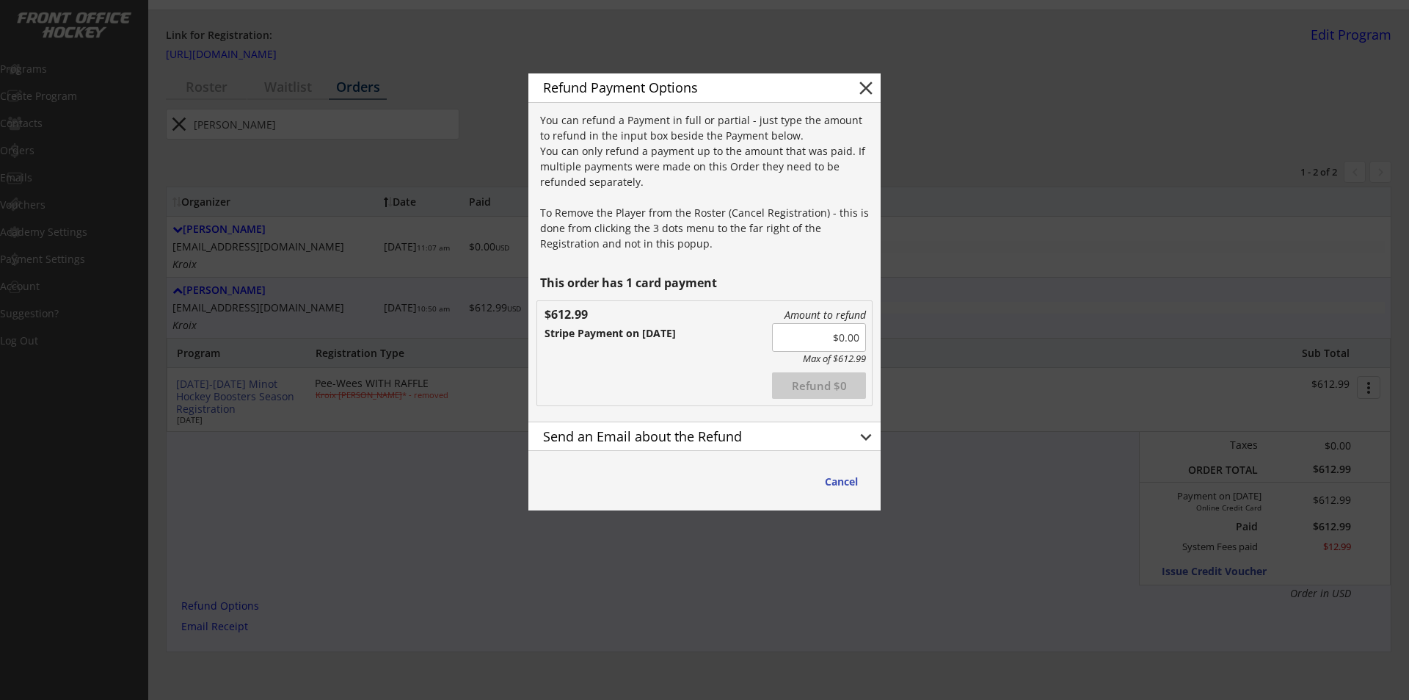
drag, startPoint x: 831, startPoint y: 338, endPoint x: 874, endPoint y: 342, distance: 43.5
click at [874, 342] on div "Refund Payment Options close You can refund a Payment in full or partial - just…" at bounding box center [705, 291] width 352 height 437
click at [722, 367] on div "Amount to refund Max of $612.99 Refunded Refund $0 $612.99 Stripe Payment on [D…" at bounding box center [704, 353] width 335 height 104
click at [818, 434] on div "Send an Email about the Refund" at bounding box center [687, 435] width 289 height 13
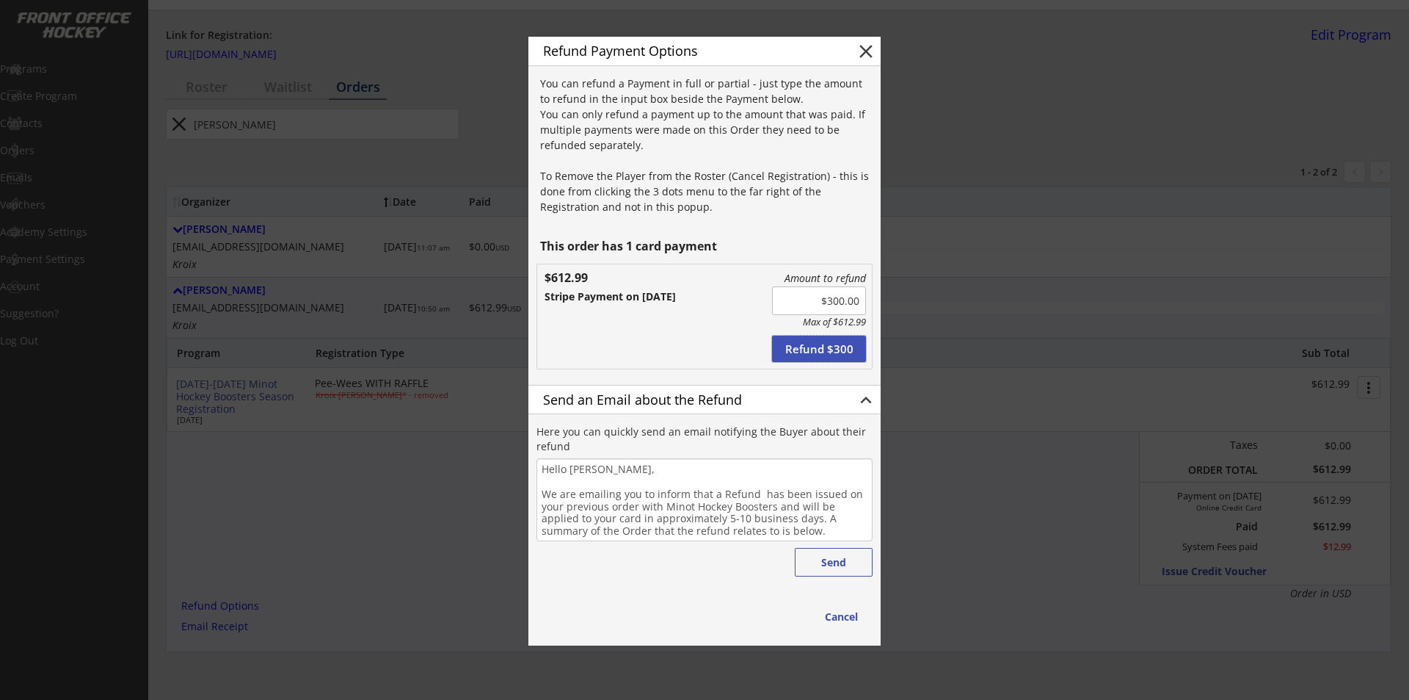
click at [821, 349] on button "Refund $300" at bounding box center [819, 348] width 94 height 26
click at [824, 560] on button "Send" at bounding box center [834, 562] width 78 height 29
click at [866, 50] on button "close" at bounding box center [866, 51] width 22 height 22
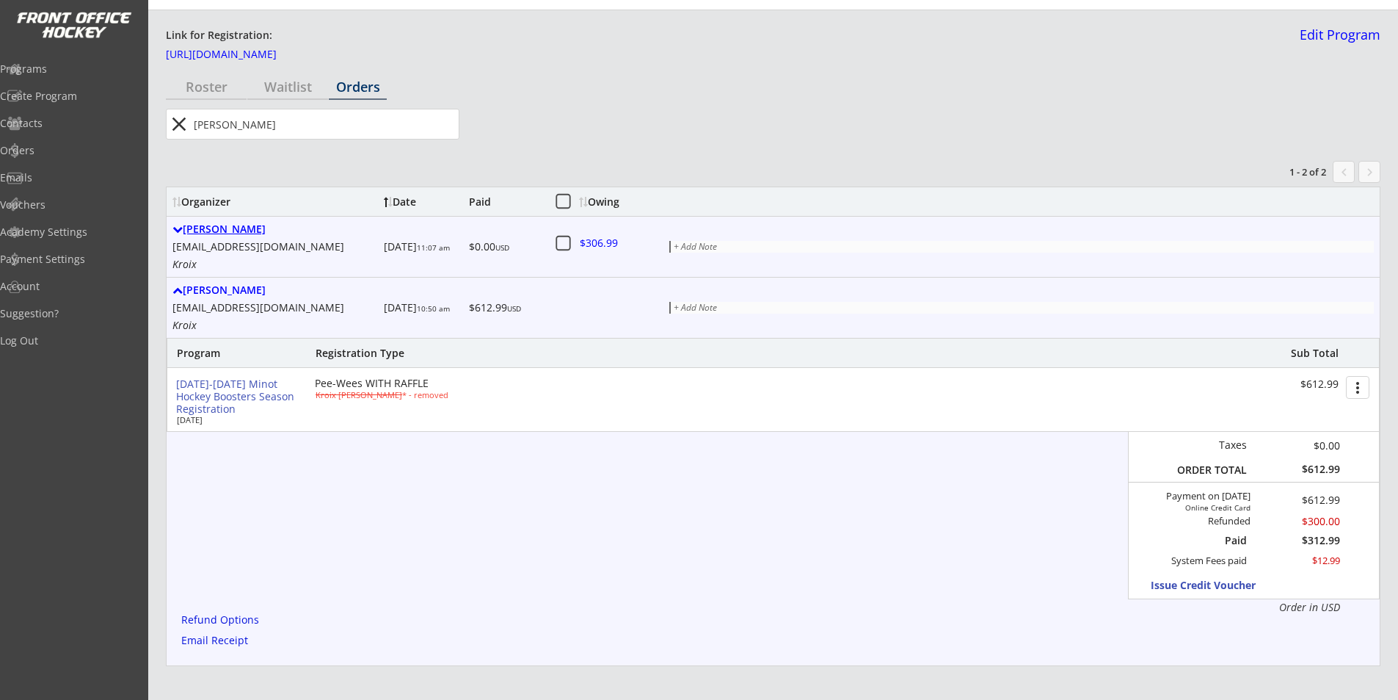
click at [228, 229] on div "[PERSON_NAME]" at bounding box center [276, 229] width 206 height 12
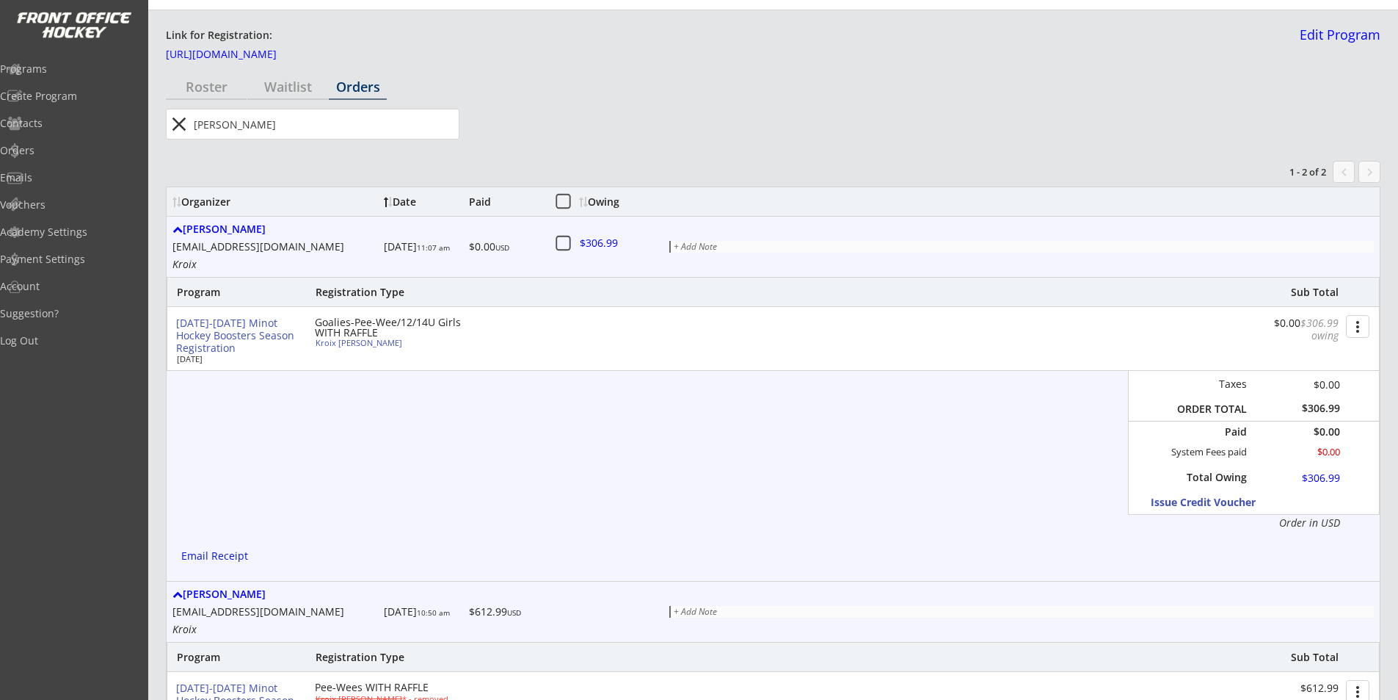
click at [1356, 324] on button "more_vert" at bounding box center [1357, 326] width 23 height 23
click at [1314, 358] on div "Change Owing" at bounding box center [1302, 353] width 105 height 10
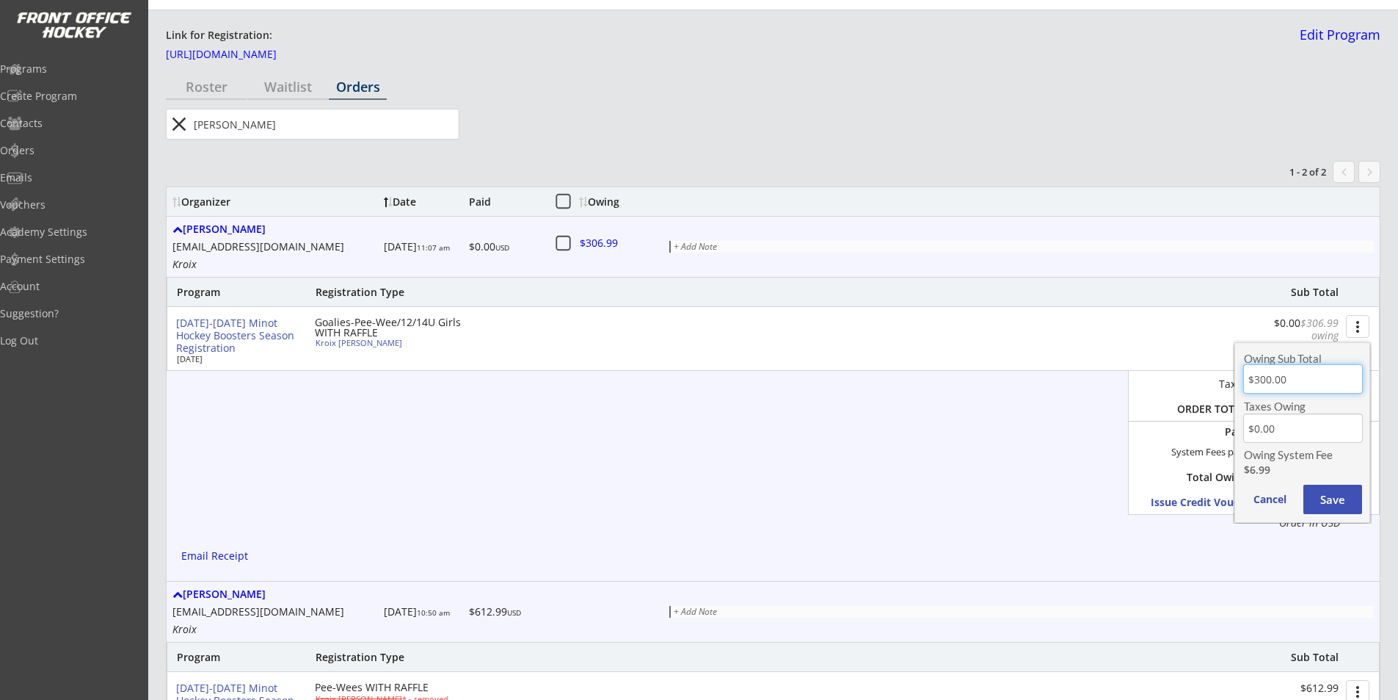
drag, startPoint x: 1286, startPoint y: 380, endPoint x: 1213, endPoint y: 373, distance: 73.8
click at [1213, 373] on body "[DATE]-[DATE] Minot Hockey Boosters Season Registration Starts [DATE] Link for …" at bounding box center [699, 316] width 1398 height 700
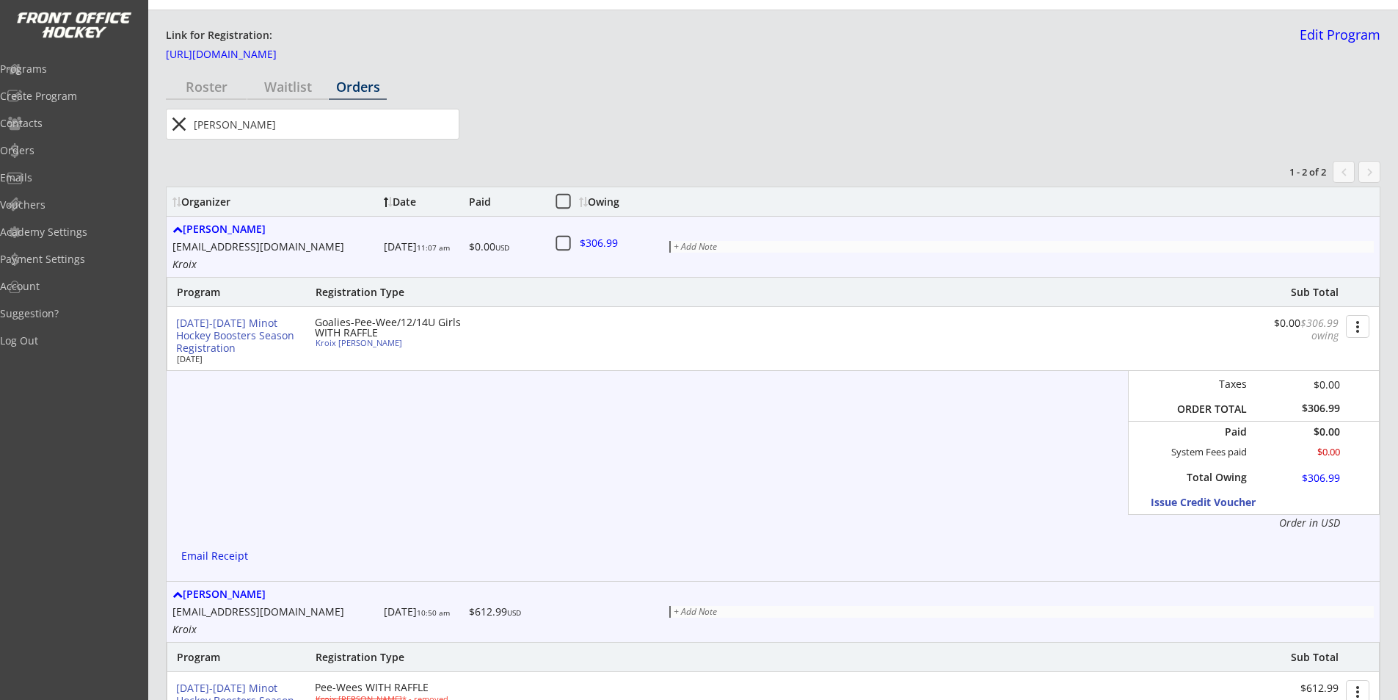
click at [1352, 325] on button "more_vert" at bounding box center [1357, 326] width 23 height 23
click at [1307, 358] on div "Change Owing" at bounding box center [1302, 353] width 105 height 10
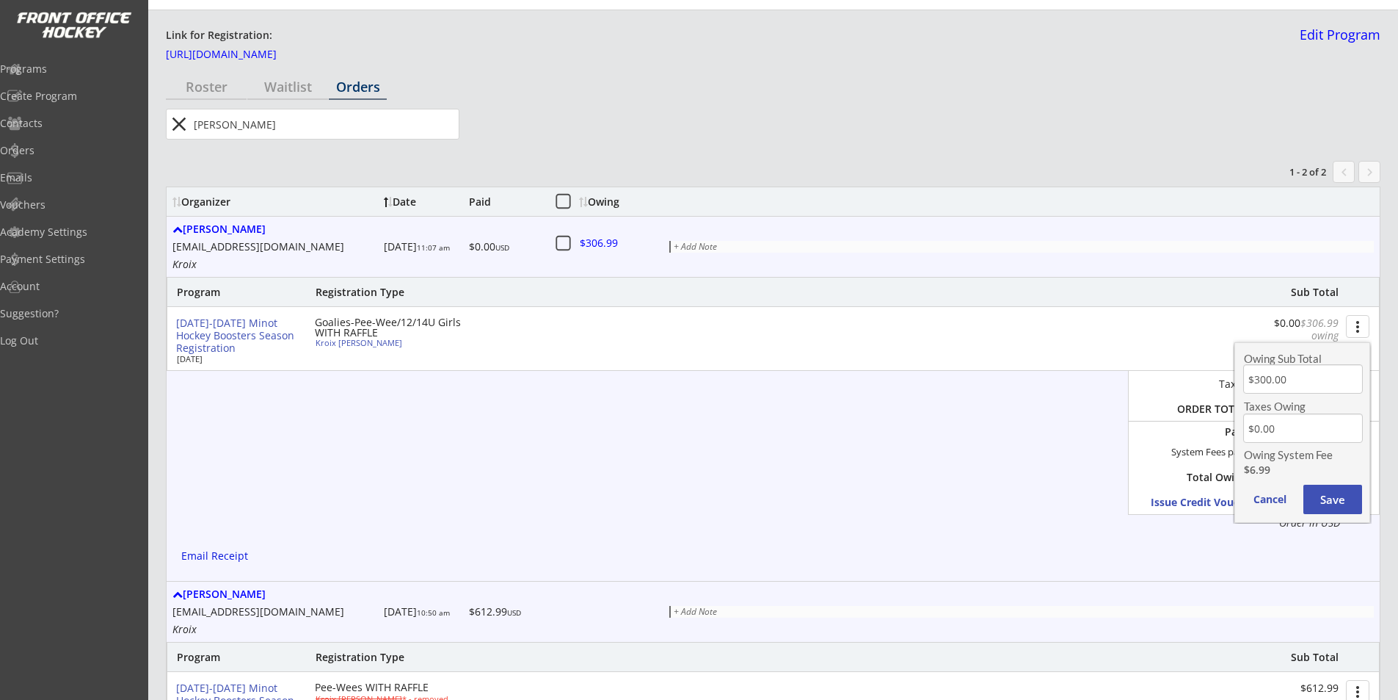
drag, startPoint x: 1293, startPoint y: 381, endPoint x: 1202, endPoint y: 378, distance: 90.3
click at [1204, 378] on body "[DATE]-[DATE] Minot Hockey Boosters Season Registration Starts [DATE] Link for …" at bounding box center [699, 316] width 1398 height 700
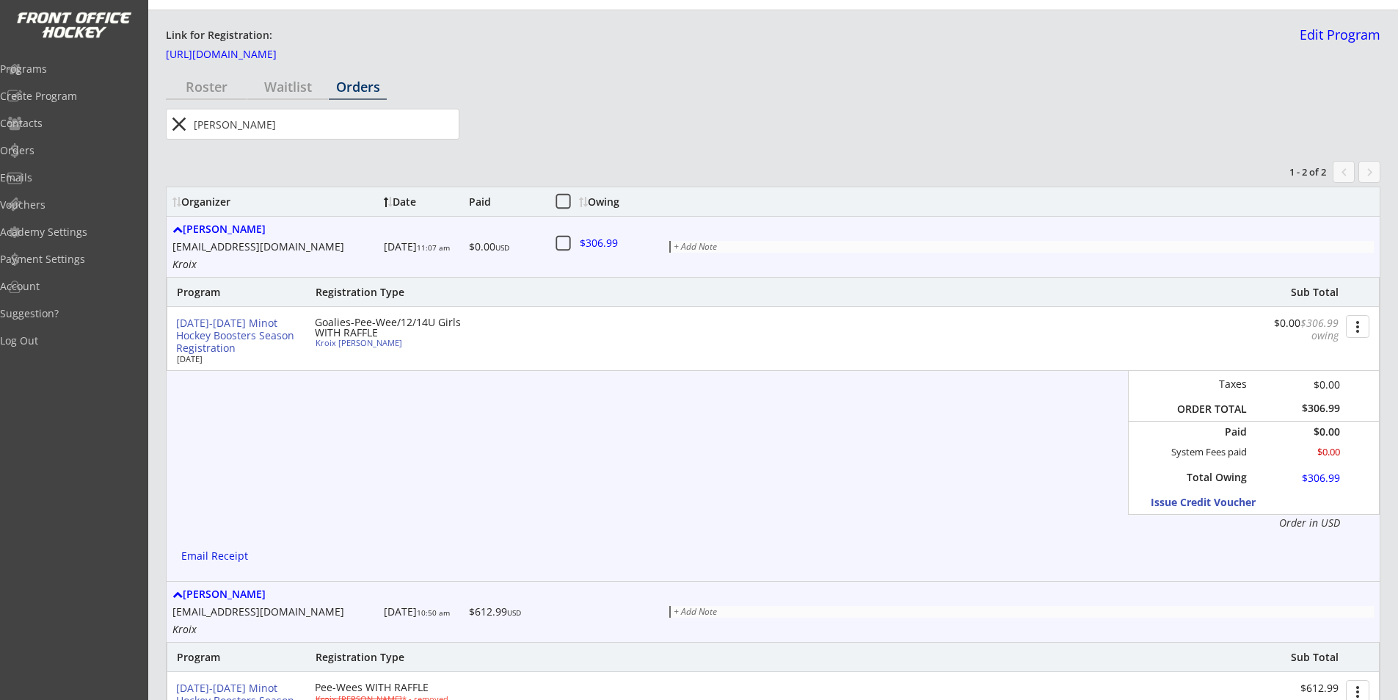
click at [1357, 328] on button "more_vert" at bounding box center [1357, 326] width 23 height 23
click at [1333, 352] on div "Change Owing" at bounding box center [1302, 353] width 105 height 10
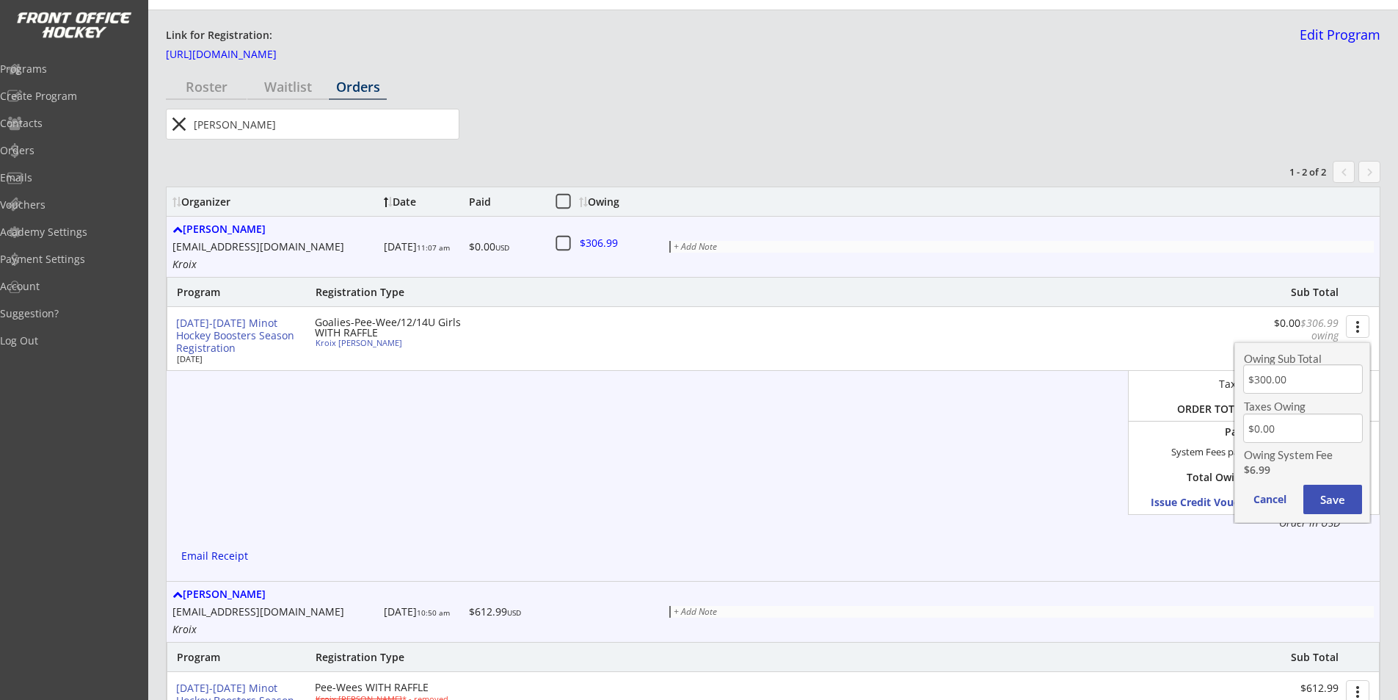
click at [1304, 385] on input "input" at bounding box center [1304, 378] width 120 height 29
click at [1288, 382] on input "input" at bounding box center [1304, 378] width 120 height 29
click at [1339, 498] on button "Save" at bounding box center [1333, 499] width 59 height 29
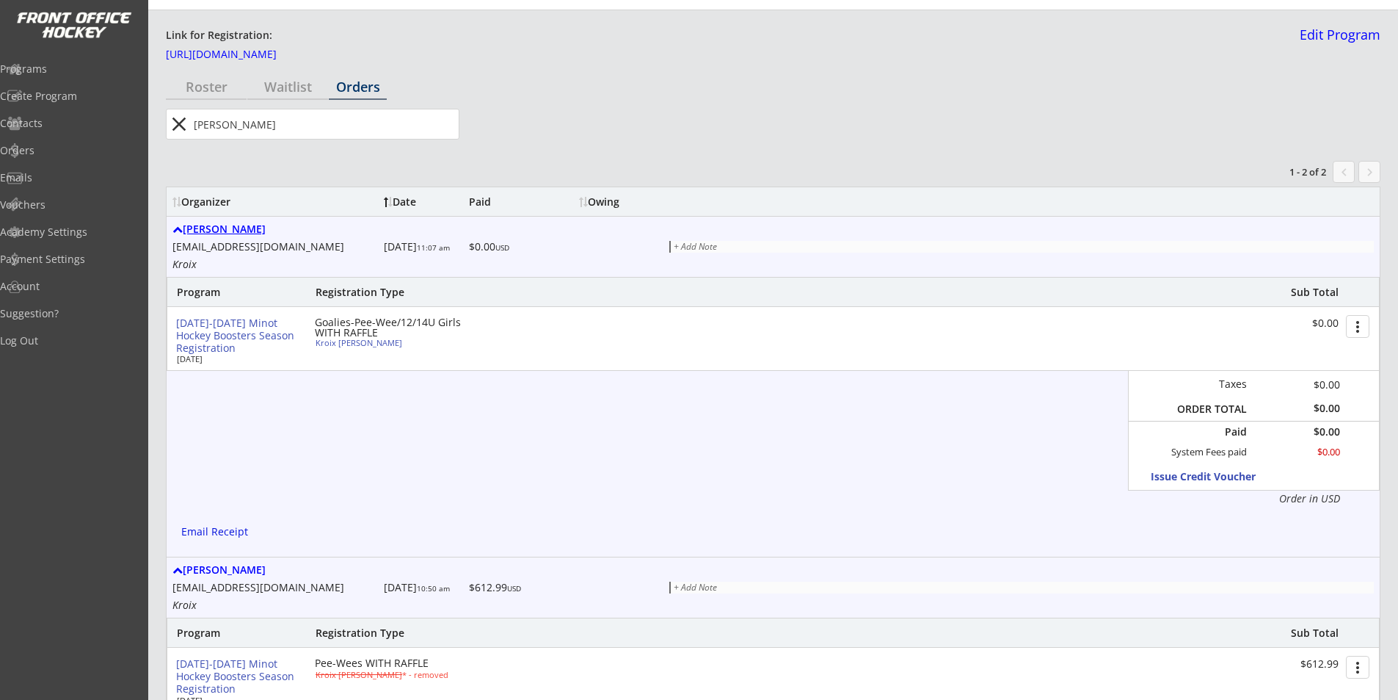
click at [202, 228] on div "[PERSON_NAME]" at bounding box center [276, 229] width 206 height 12
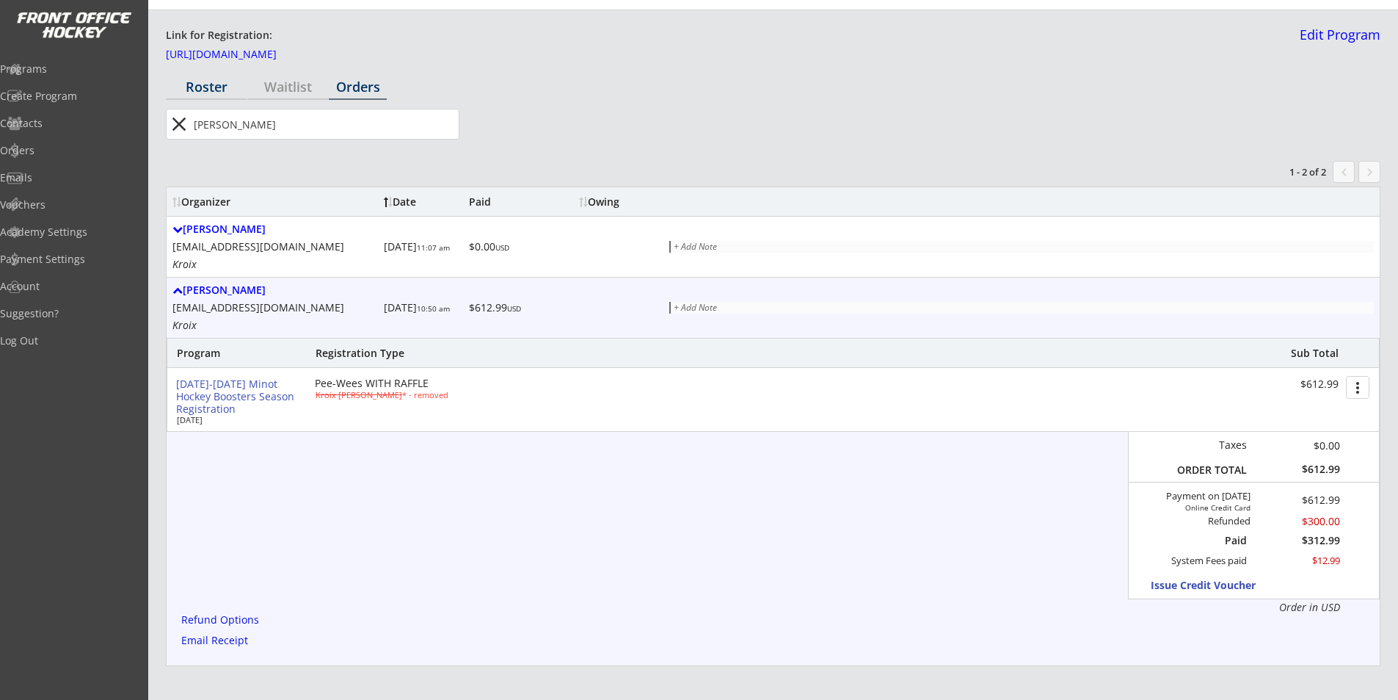
click at [208, 87] on div "Roster" at bounding box center [206, 86] width 81 height 13
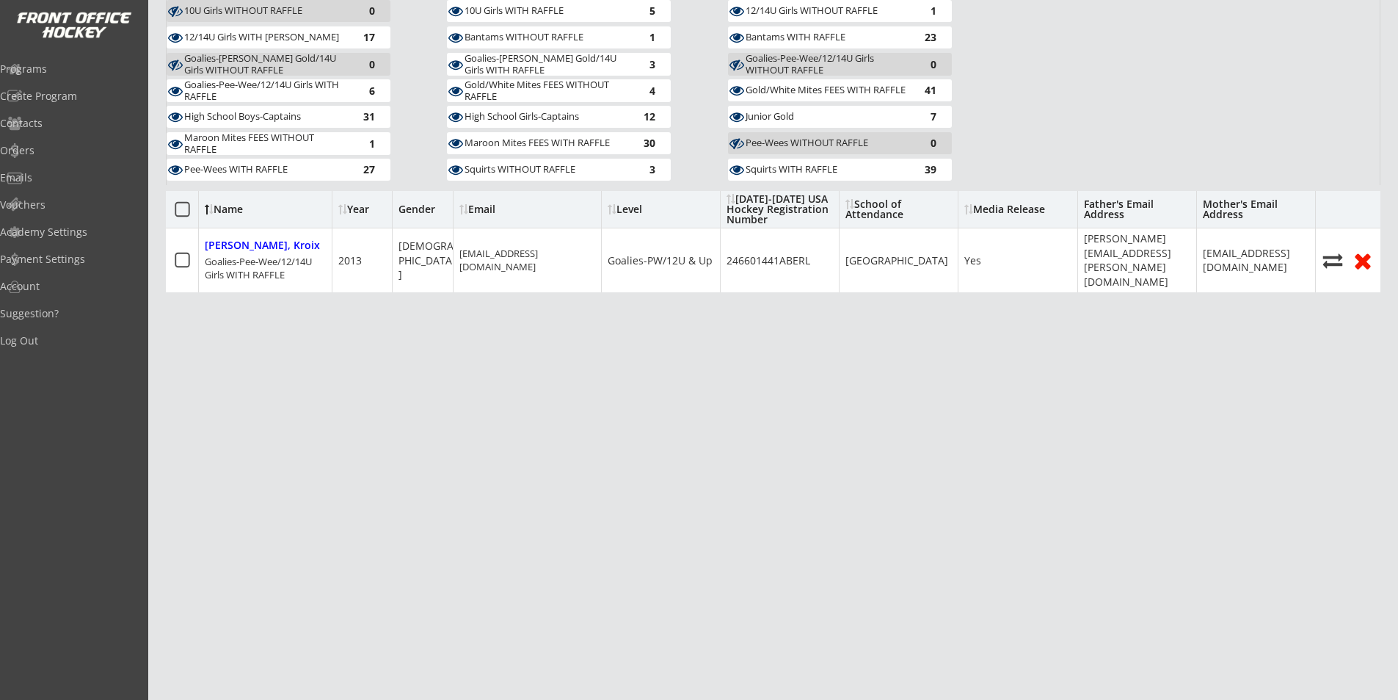
scroll to position [254, 0]
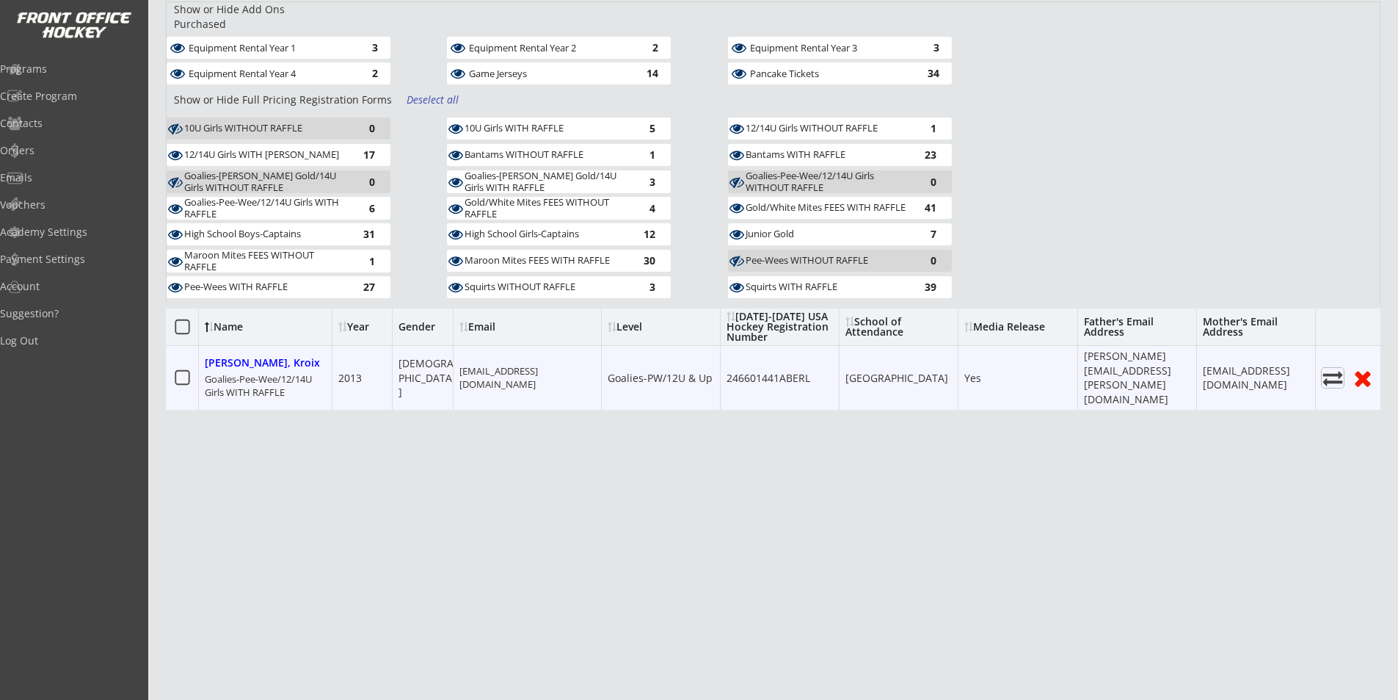
click at [1323, 368] on icon at bounding box center [1333, 378] width 22 height 20
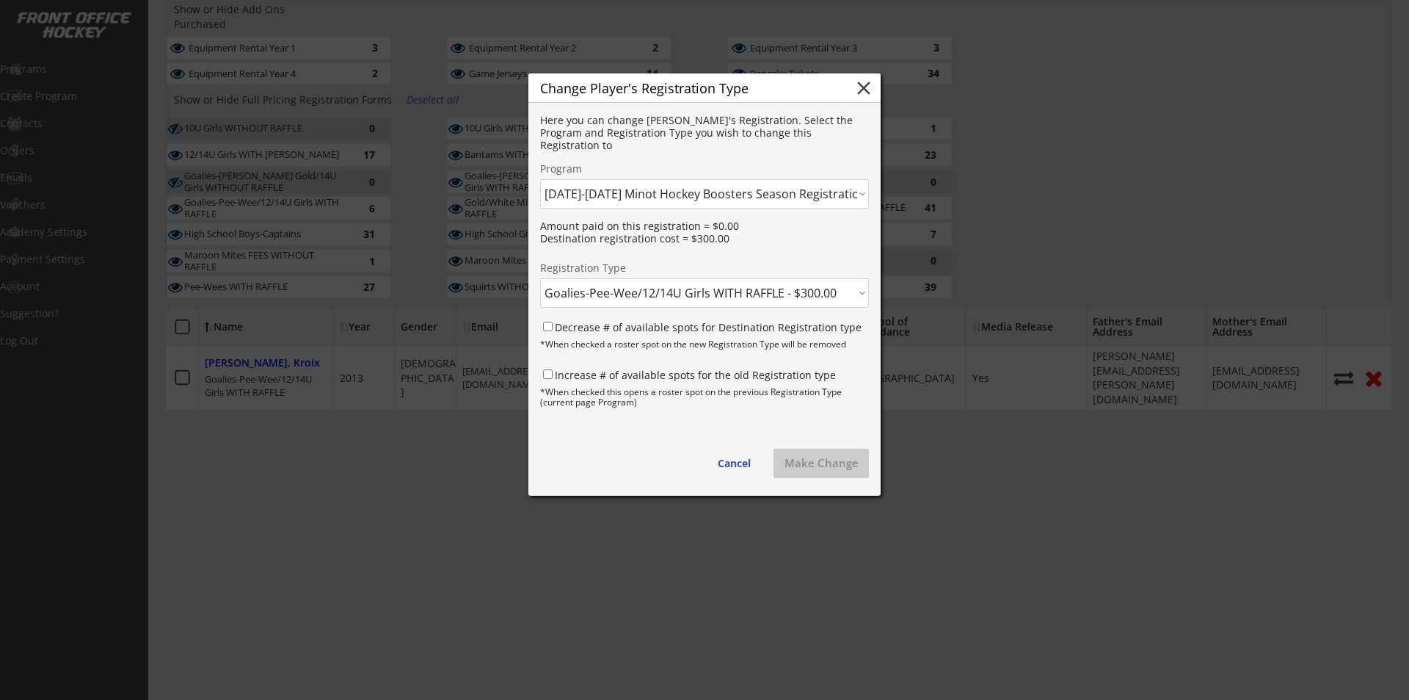
click at [863, 87] on button "close" at bounding box center [864, 88] width 22 height 22
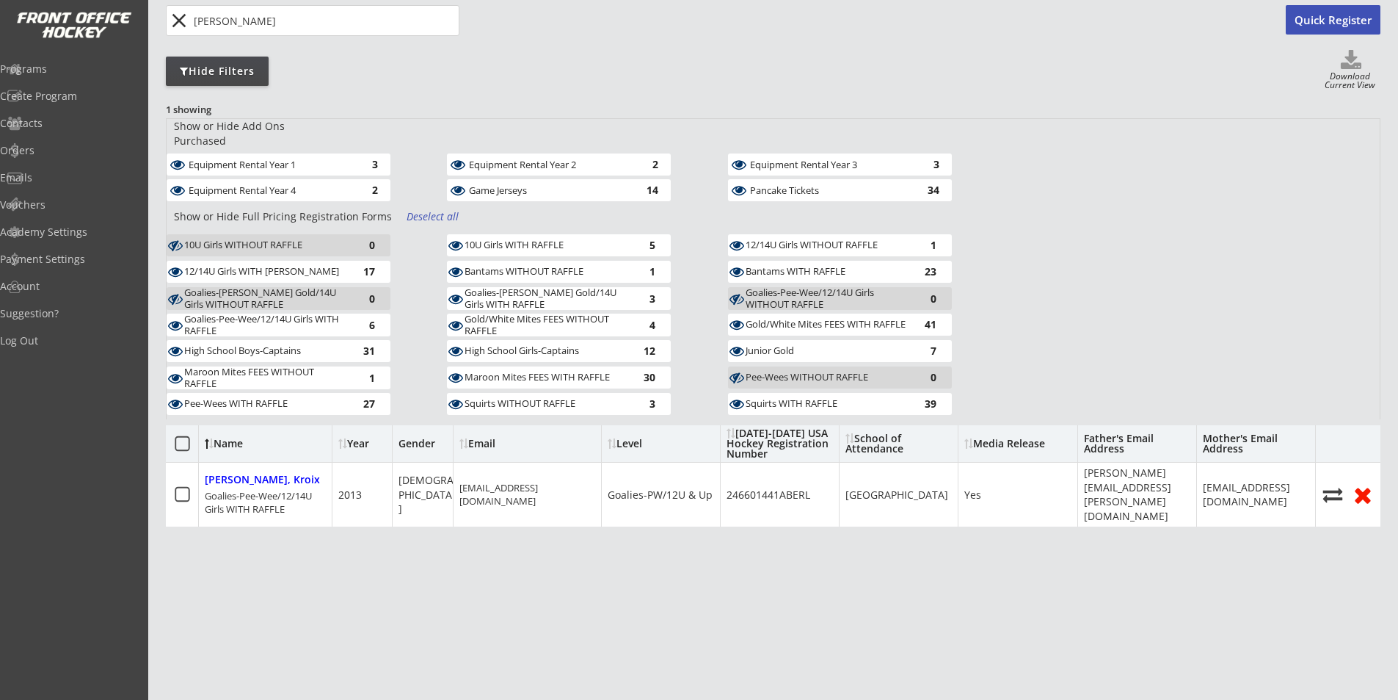
scroll to position [69, 0]
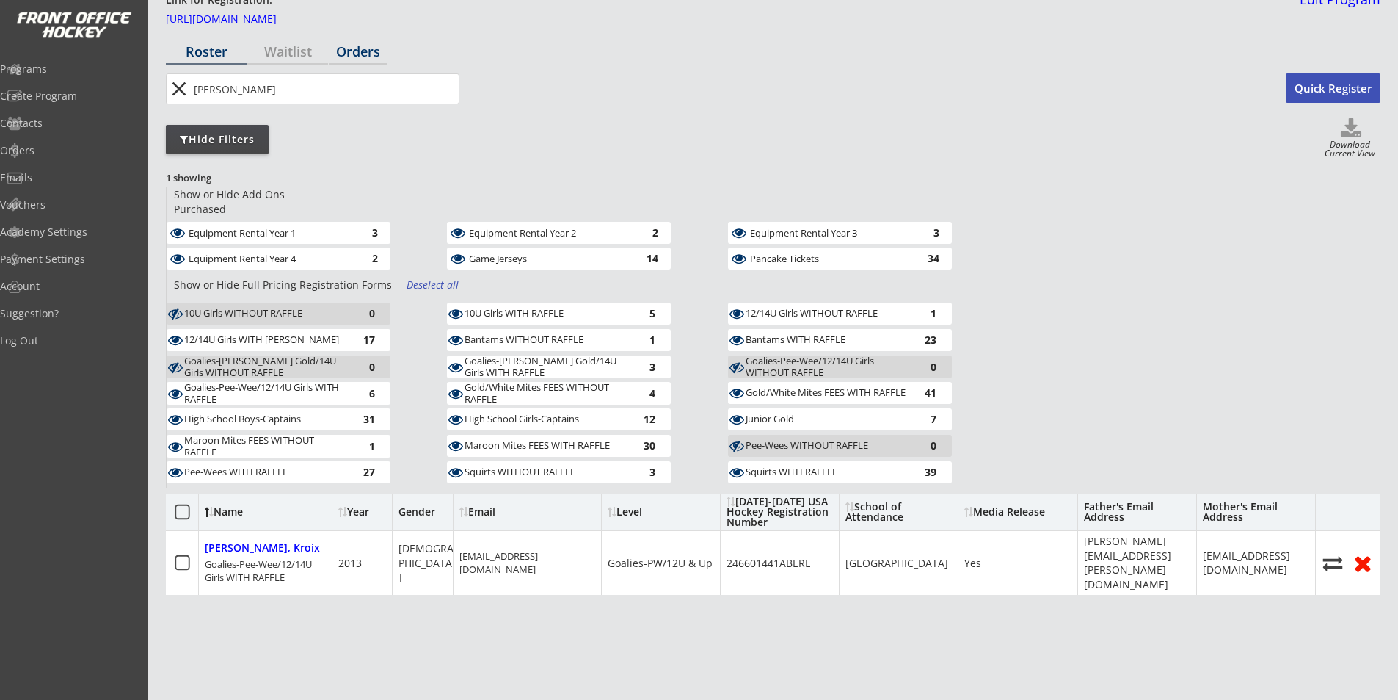
click at [352, 51] on div "Orders" at bounding box center [358, 51] width 58 height 13
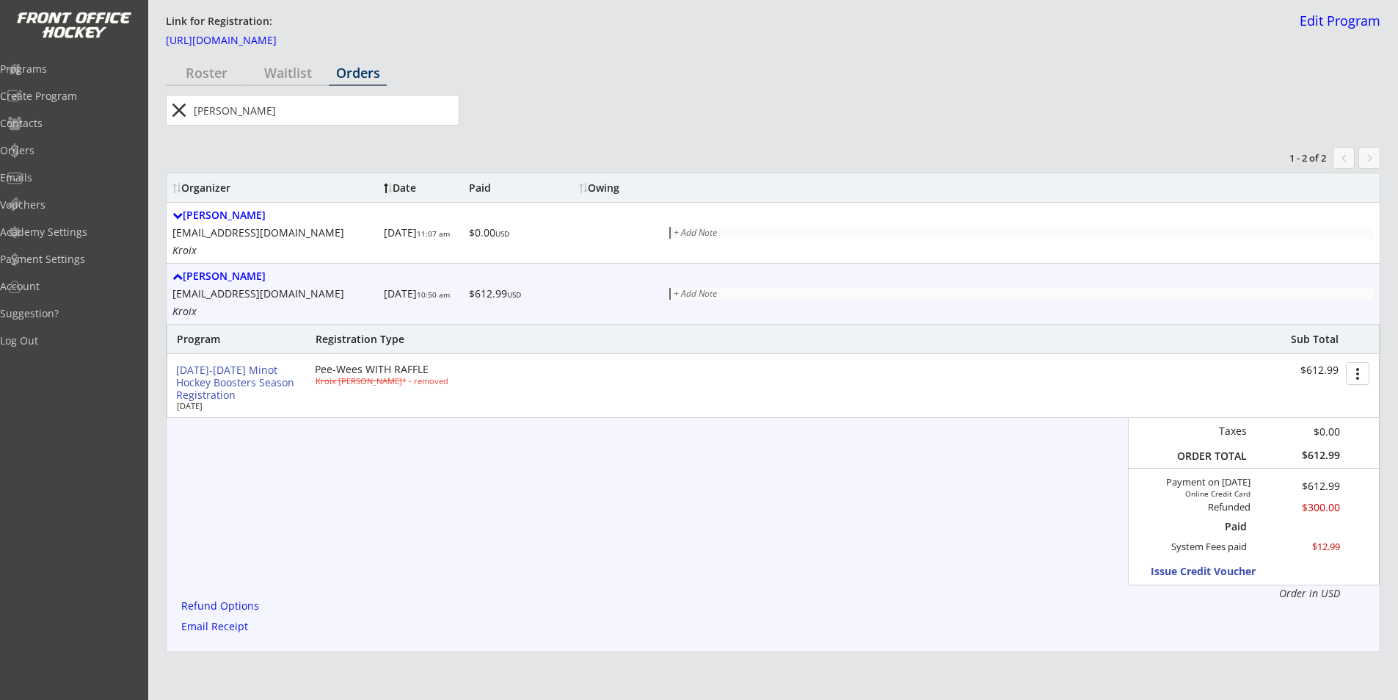
scroll to position [48, 0]
click at [178, 273] on div at bounding box center [178, 276] width 10 height 10
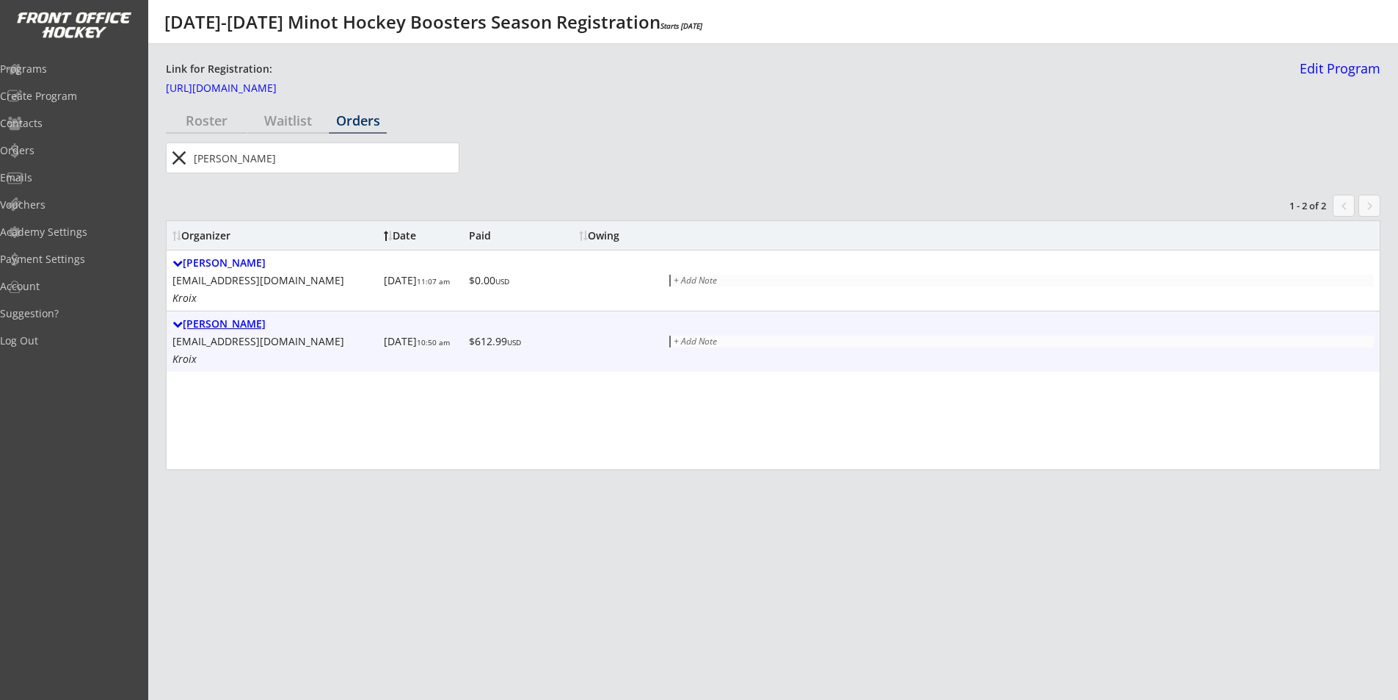
scroll to position [0, 0]
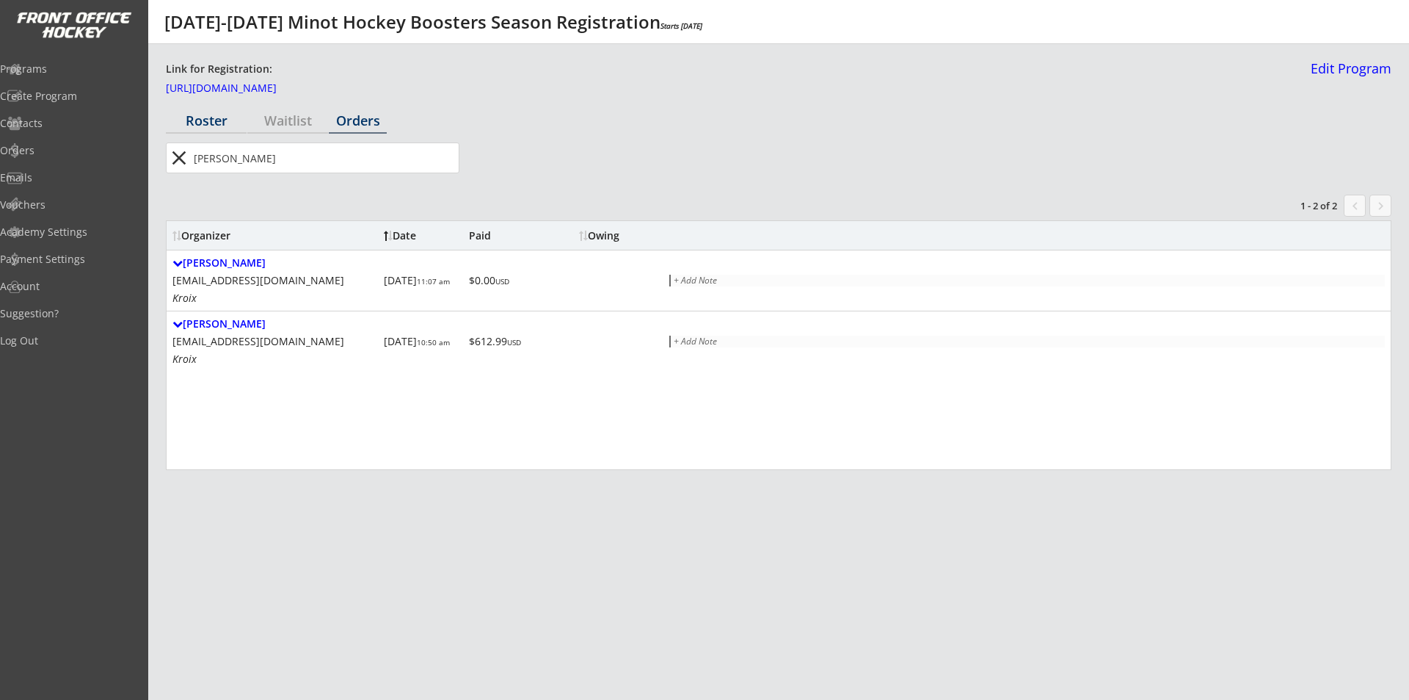
click at [214, 123] on div "Roster" at bounding box center [206, 120] width 81 height 13
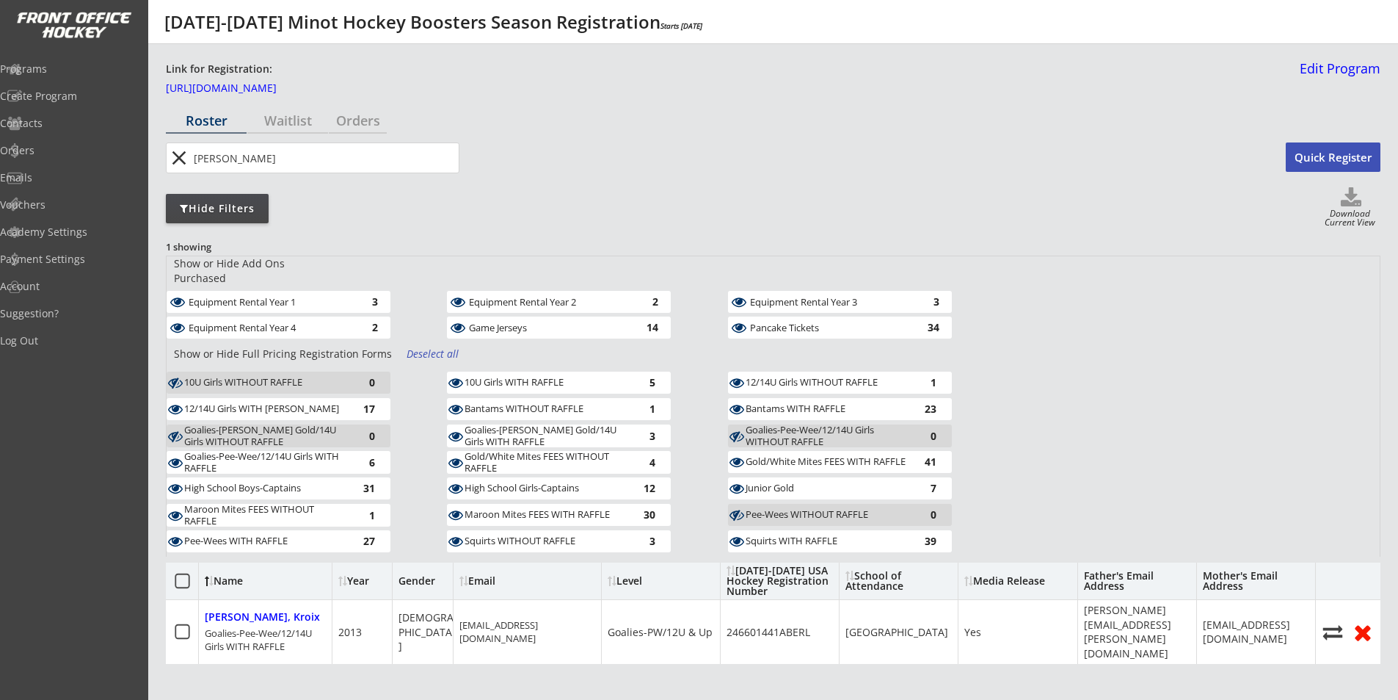
click at [431, 346] on div "Deselect all" at bounding box center [434, 353] width 54 height 15
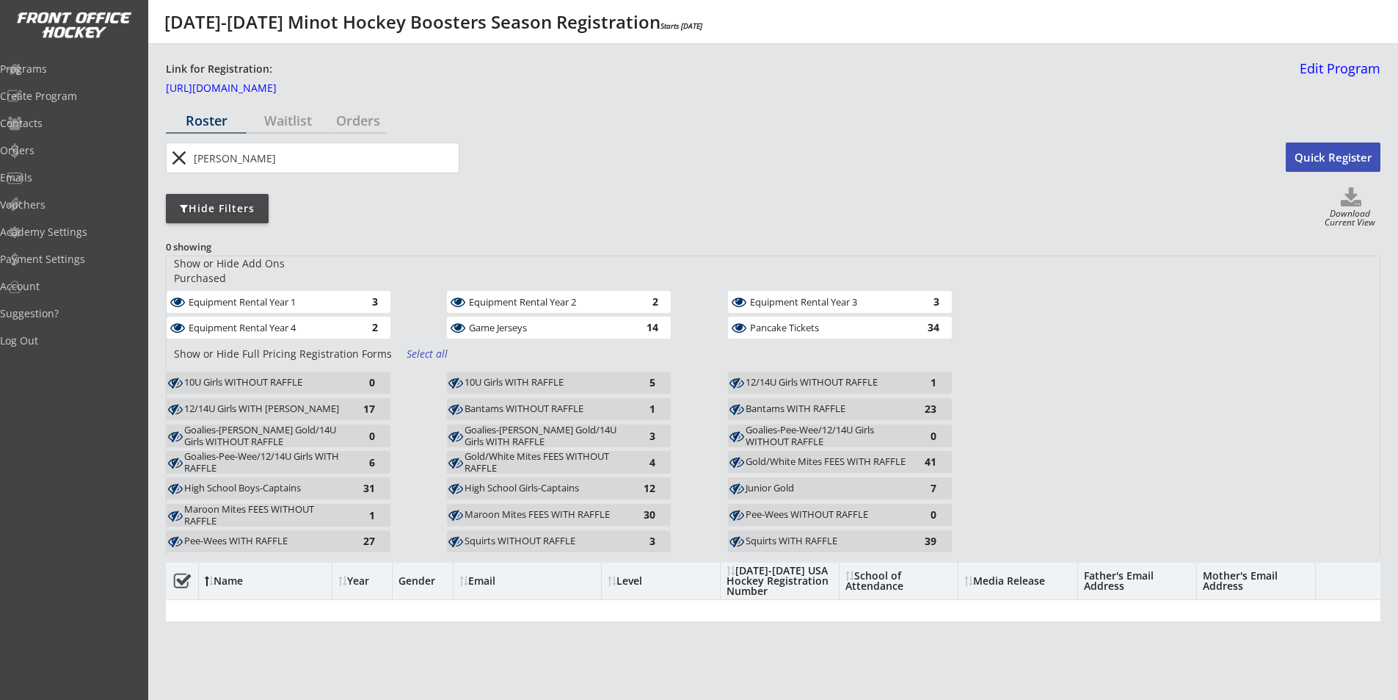
click at [788, 535] on div "Squirts WITH RAFFLE" at bounding box center [827, 541] width 162 height 12
click at [584, 535] on div "Squirts WITHOUT RAFFLE" at bounding box center [546, 541] width 162 height 12
click at [794, 323] on div "Pancake Tickets 34" at bounding box center [840, 327] width 224 height 22
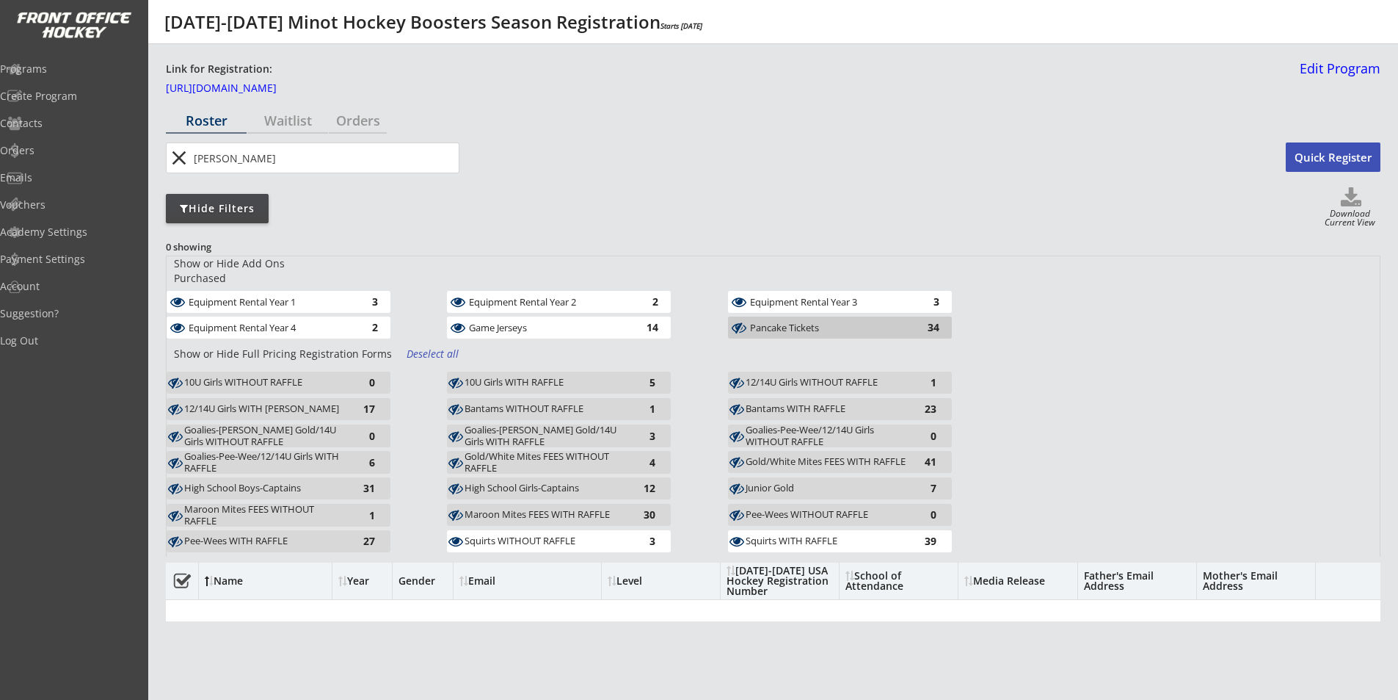
click at [803, 297] on div "Equipment Rental Year 3" at bounding box center [830, 302] width 160 height 10
click at [494, 294] on div "Equipment Rental Year 2" at bounding box center [549, 301] width 160 height 15
click at [498, 322] on div "Game Jerseys" at bounding box center [549, 327] width 160 height 10
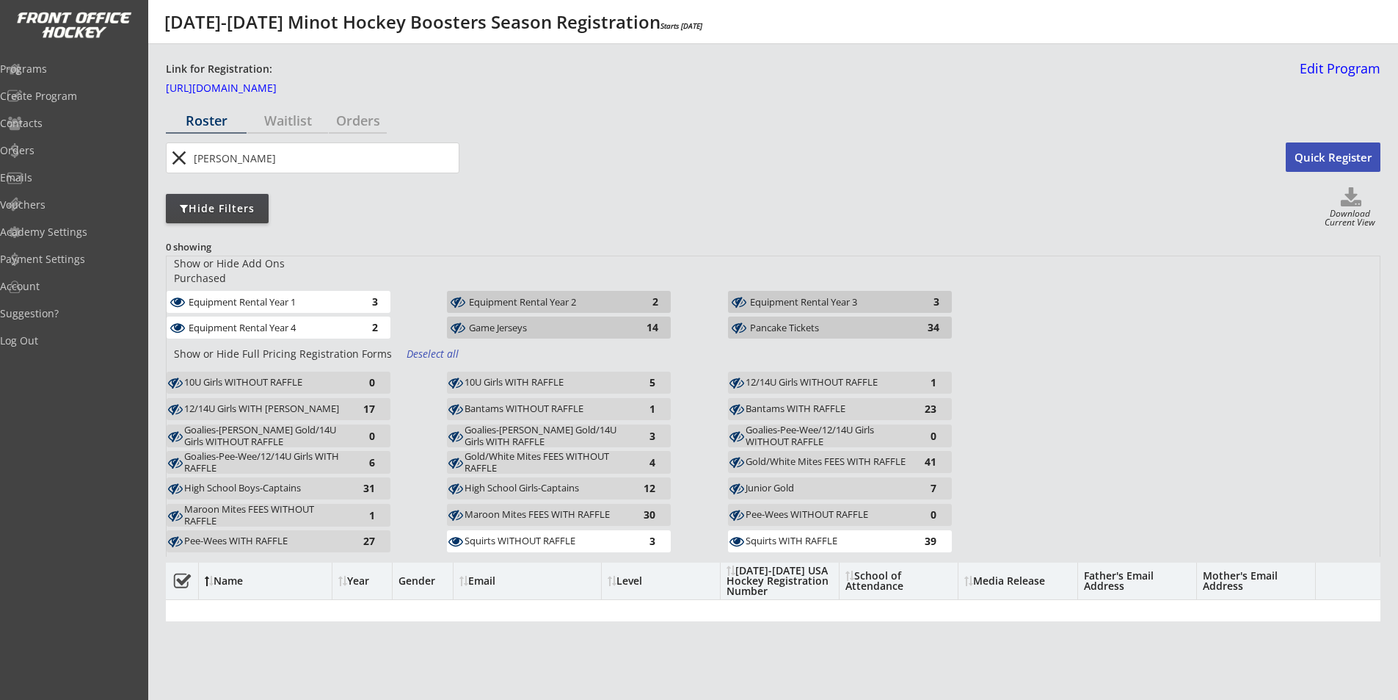
drag, startPoint x: 335, startPoint y: 313, endPoint x: 338, endPoint y: 294, distance: 19.3
click at [335, 322] on div "Equipment Rental Year 4" at bounding box center [269, 327] width 160 height 10
click at [342, 291] on div "Equipment Rental Year 1 3" at bounding box center [279, 302] width 224 height 22
click at [186, 155] on button "close" at bounding box center [179, 157] width 24 height 23
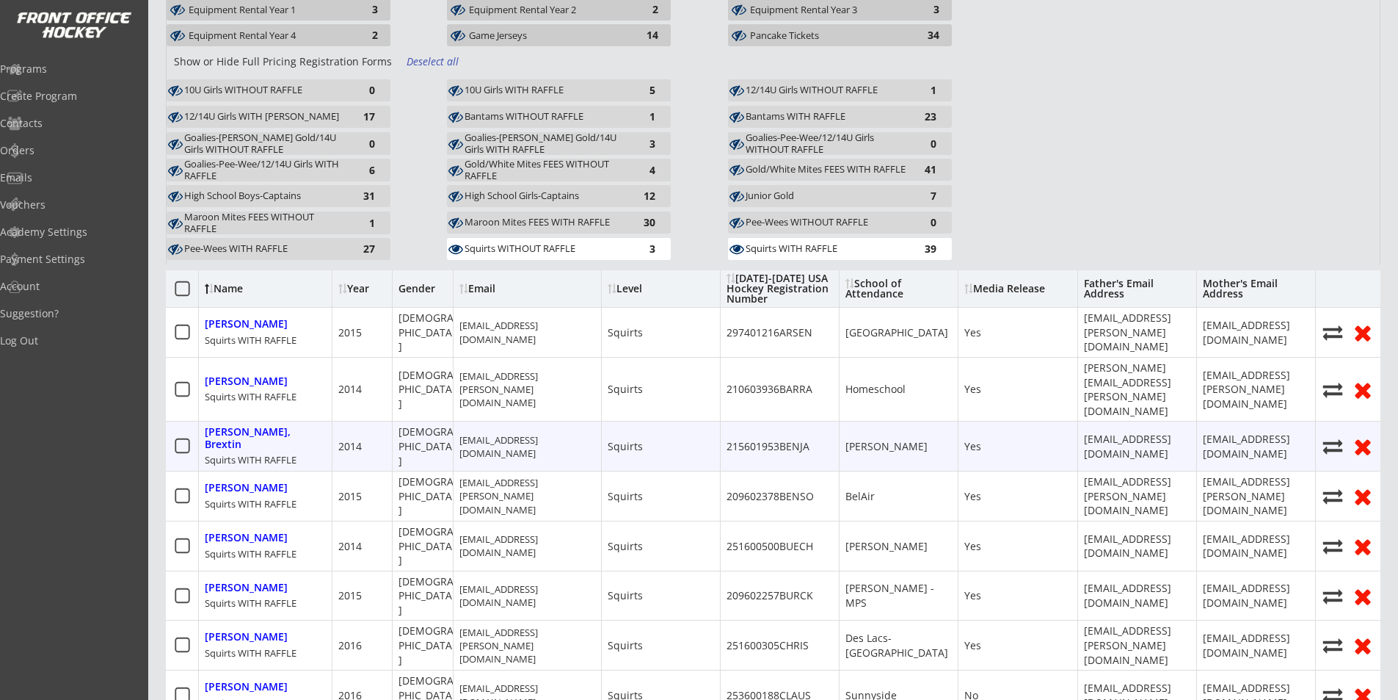
scroll to position [294, 0]
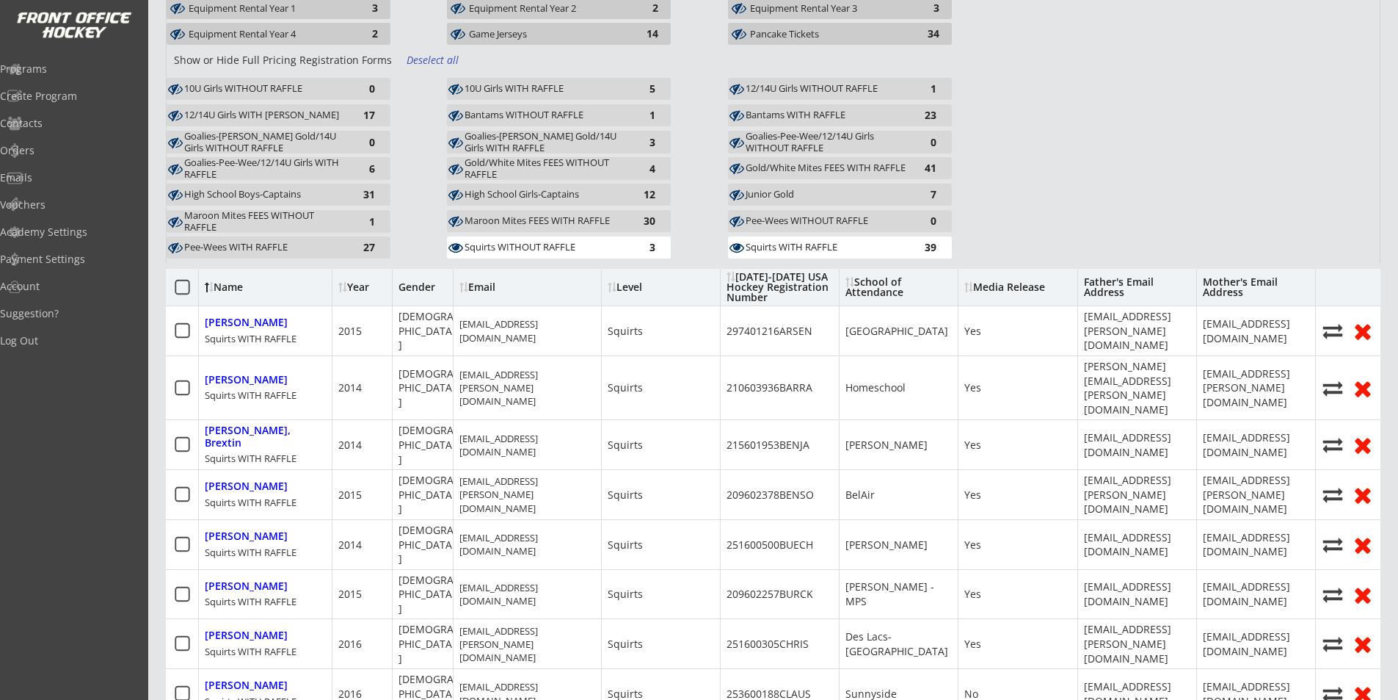
click at [342, 282] on div at bounding box center [340, 287] width 4 height 10
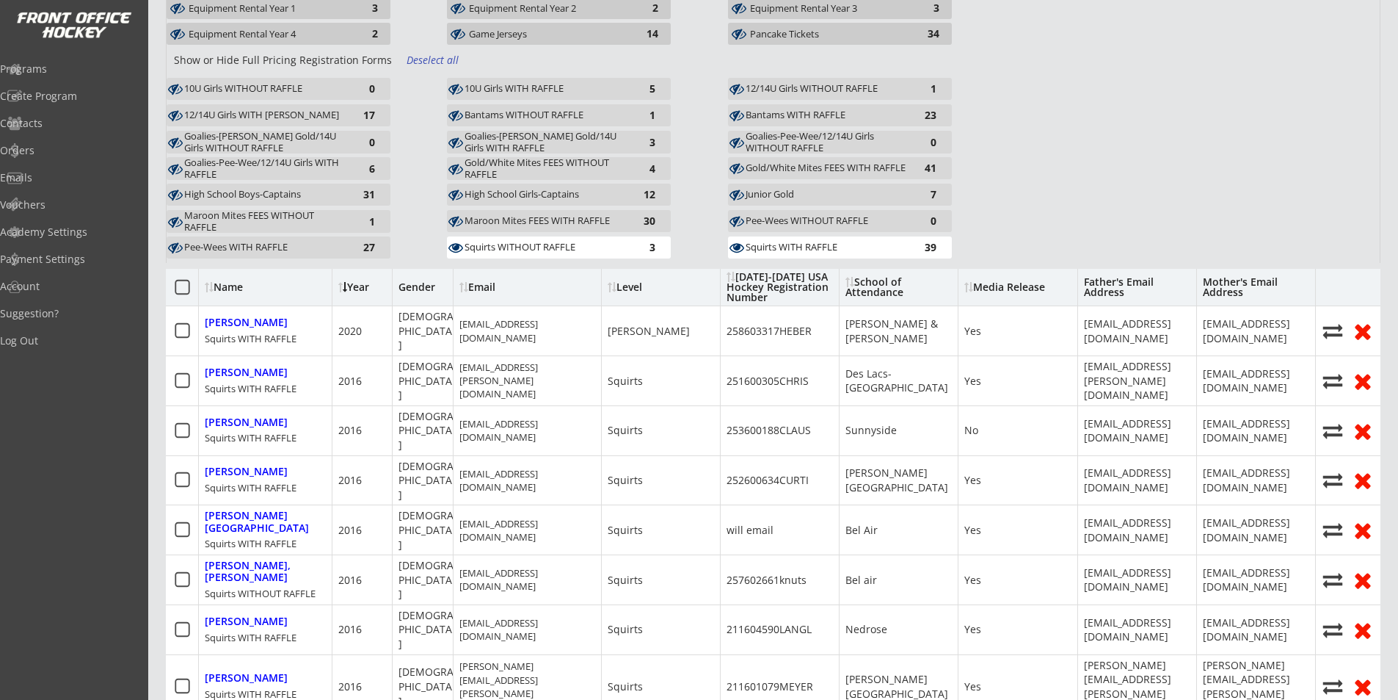
click at [344, 282] on div at bounding box center [345, 287] width 4 height 10
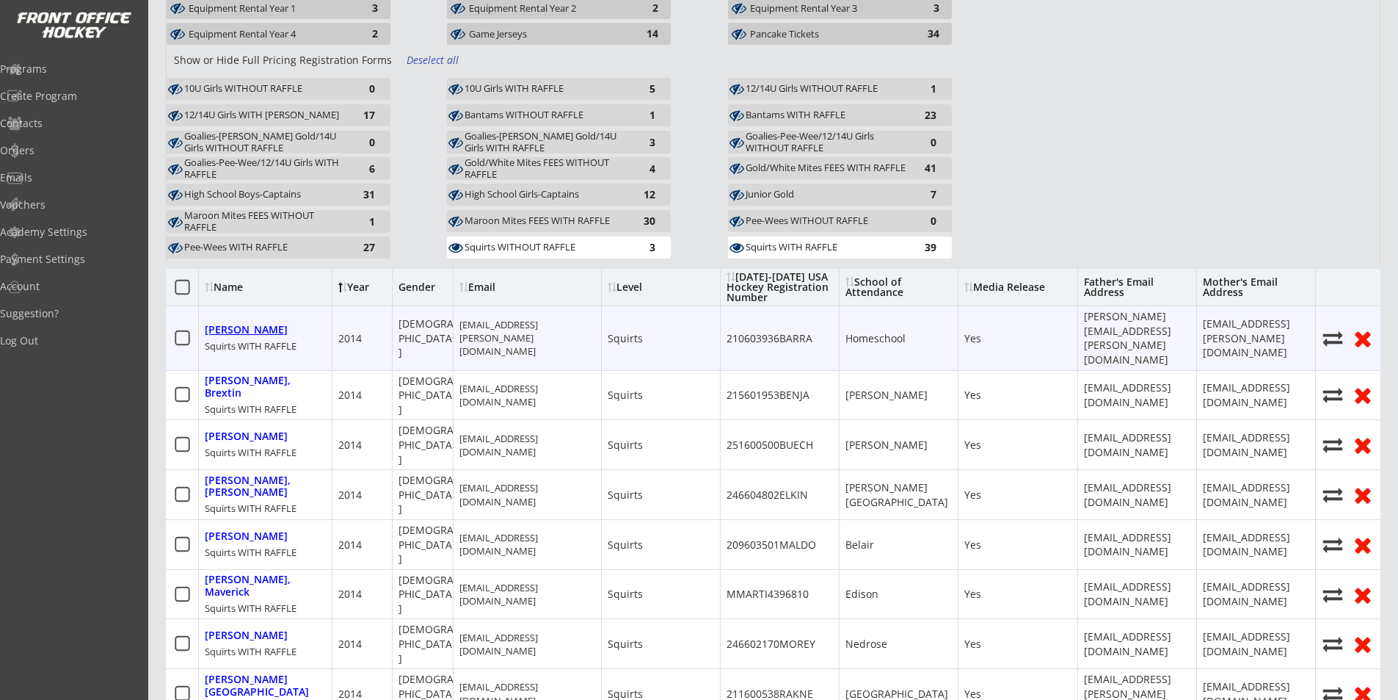
click at [245, 324] on div "[PERSON_NAME]" at bounding box center [246, 330] width 83 height 12
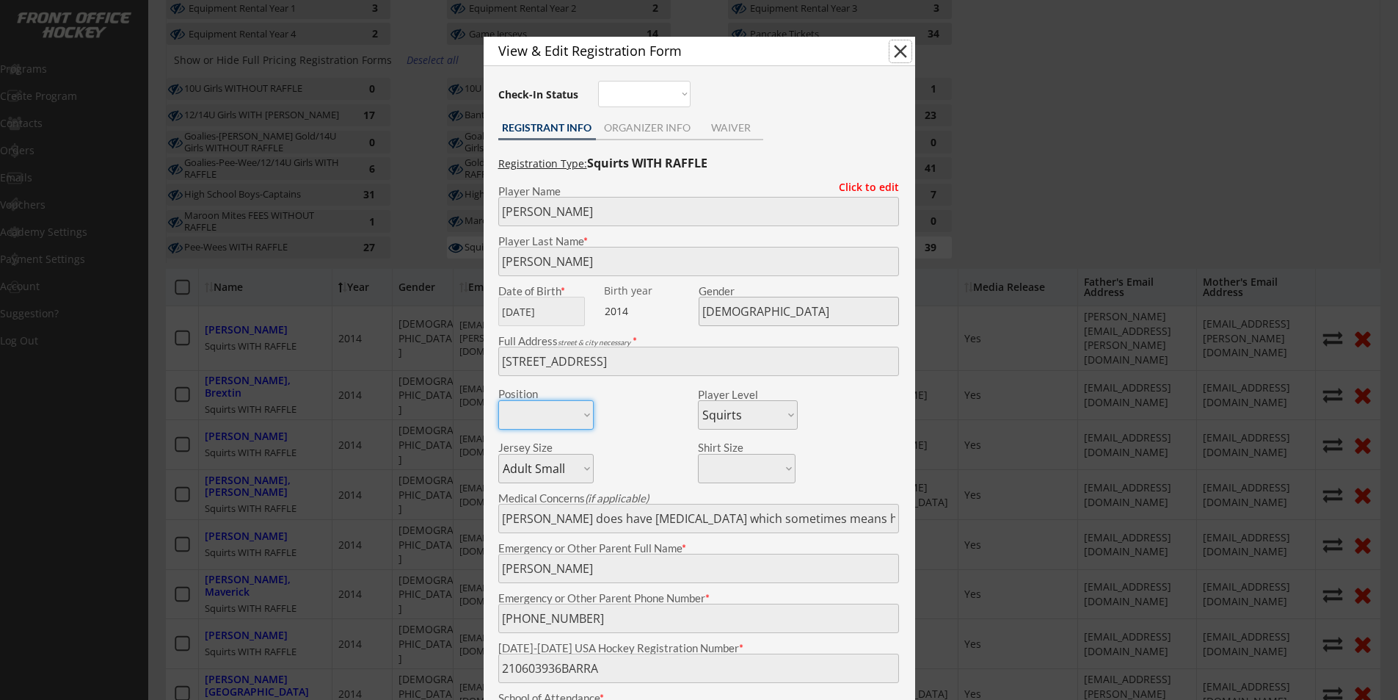
click at [901, 56] on button "close" at bounding box center [901, 51] width 22 height 22
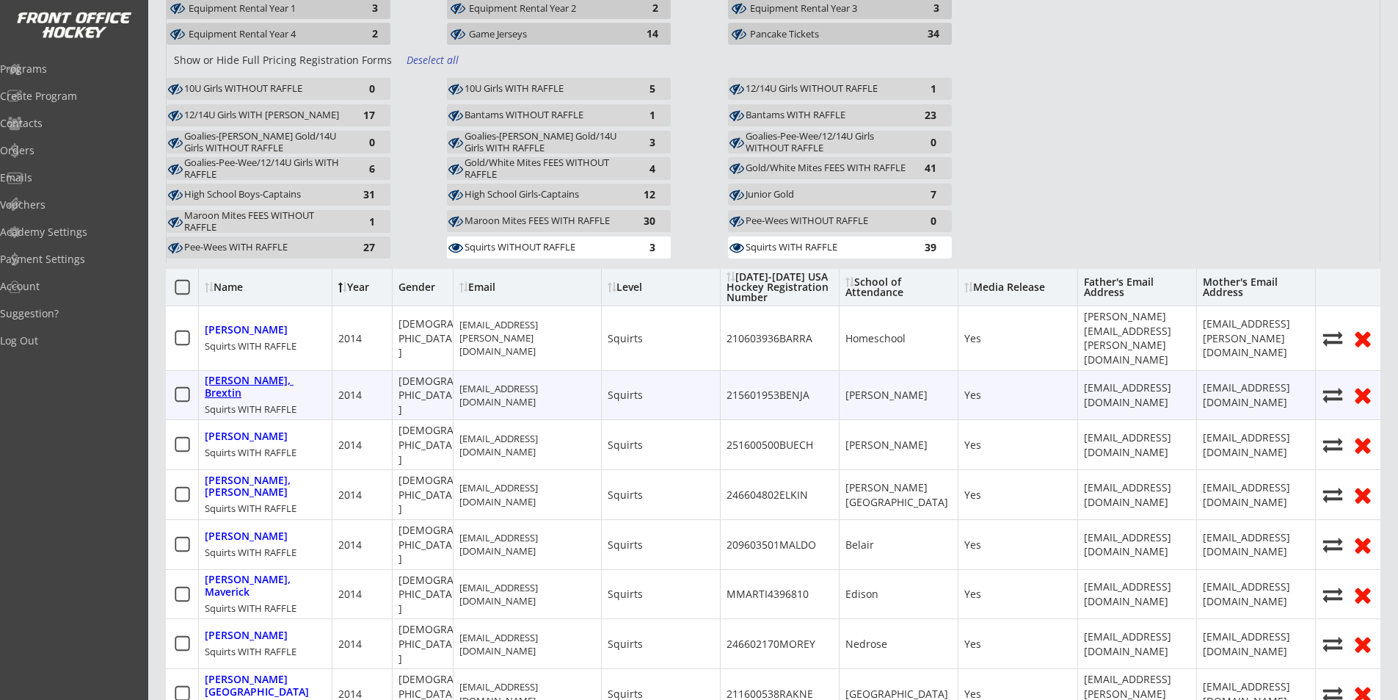
click at [271, 374] on div "[PERSON_NAME], Brextin" at bounding box center [265, 386] width 121 height 25
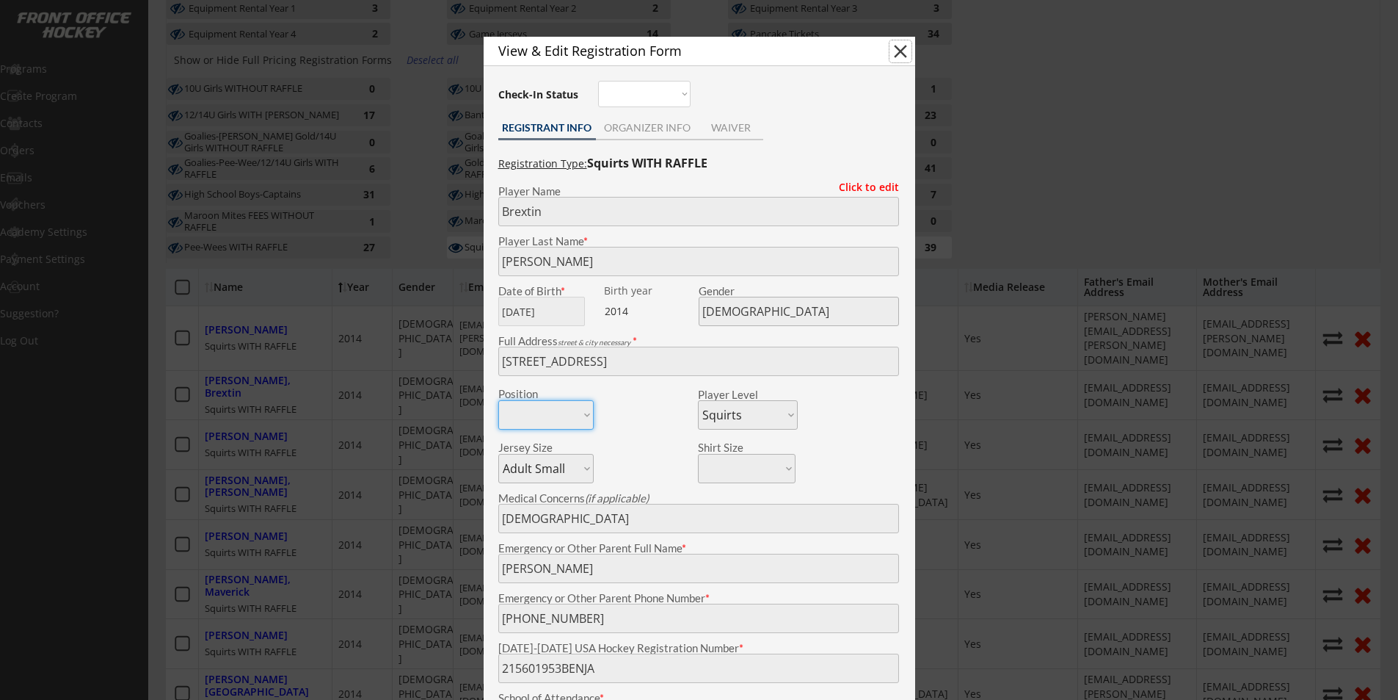
click at [904, 52] on button "close" at bounding box center [901, 51] width 22 height 22
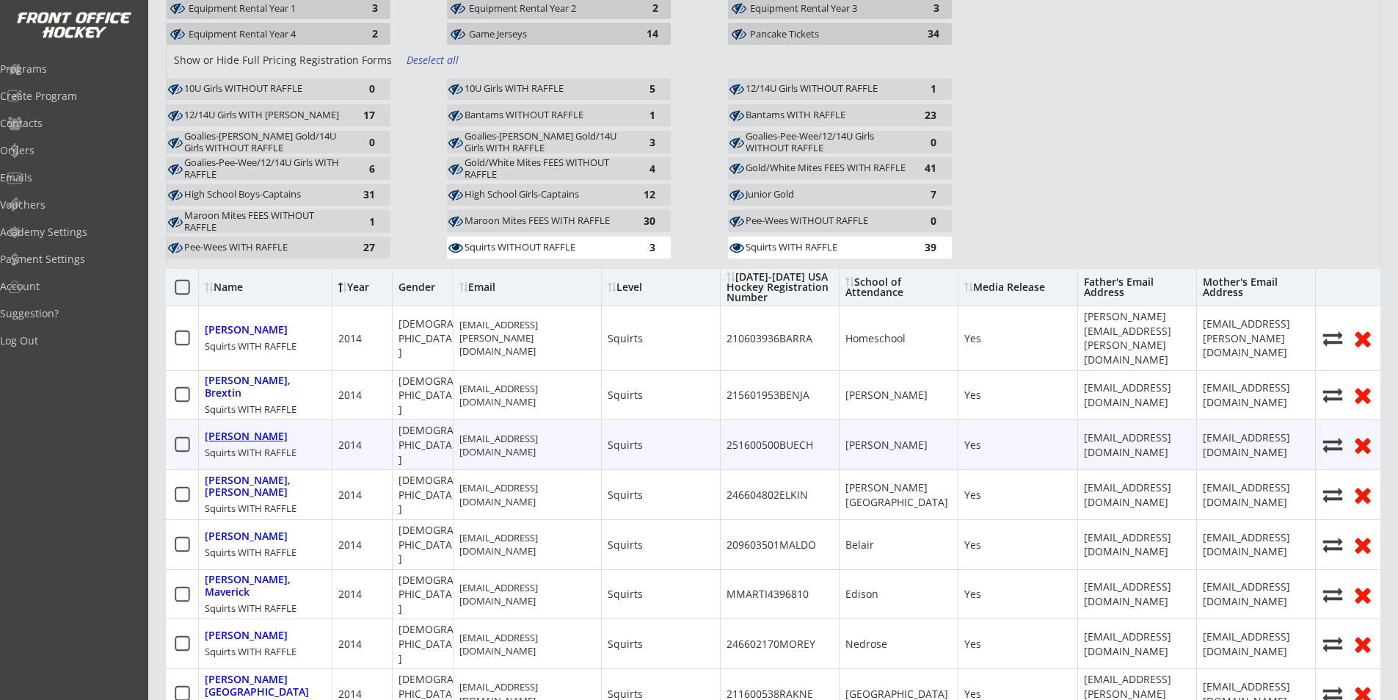
click at [218, 430] on div "[PERSON_NAME]" at bounding box center [246, 436] width 83 height 12
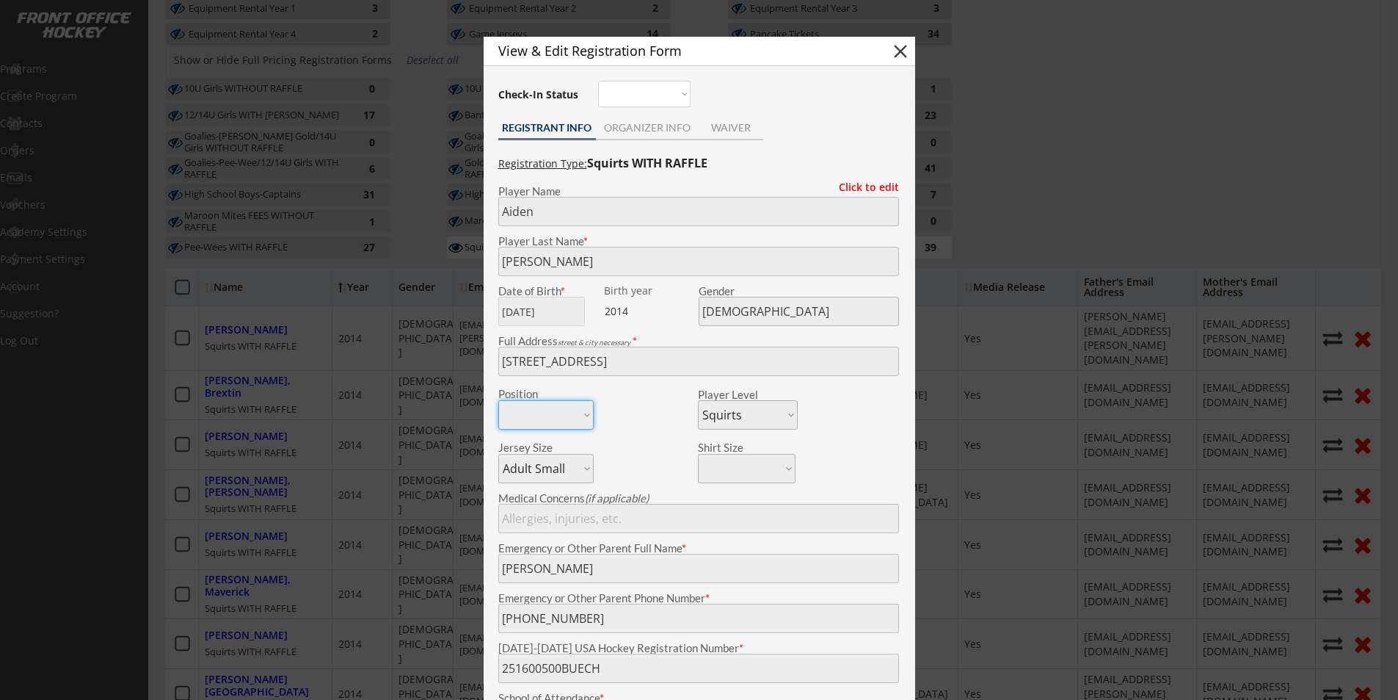
click at [901, 47] on button "close" at bounding box center [901, 51] width 22 height 22
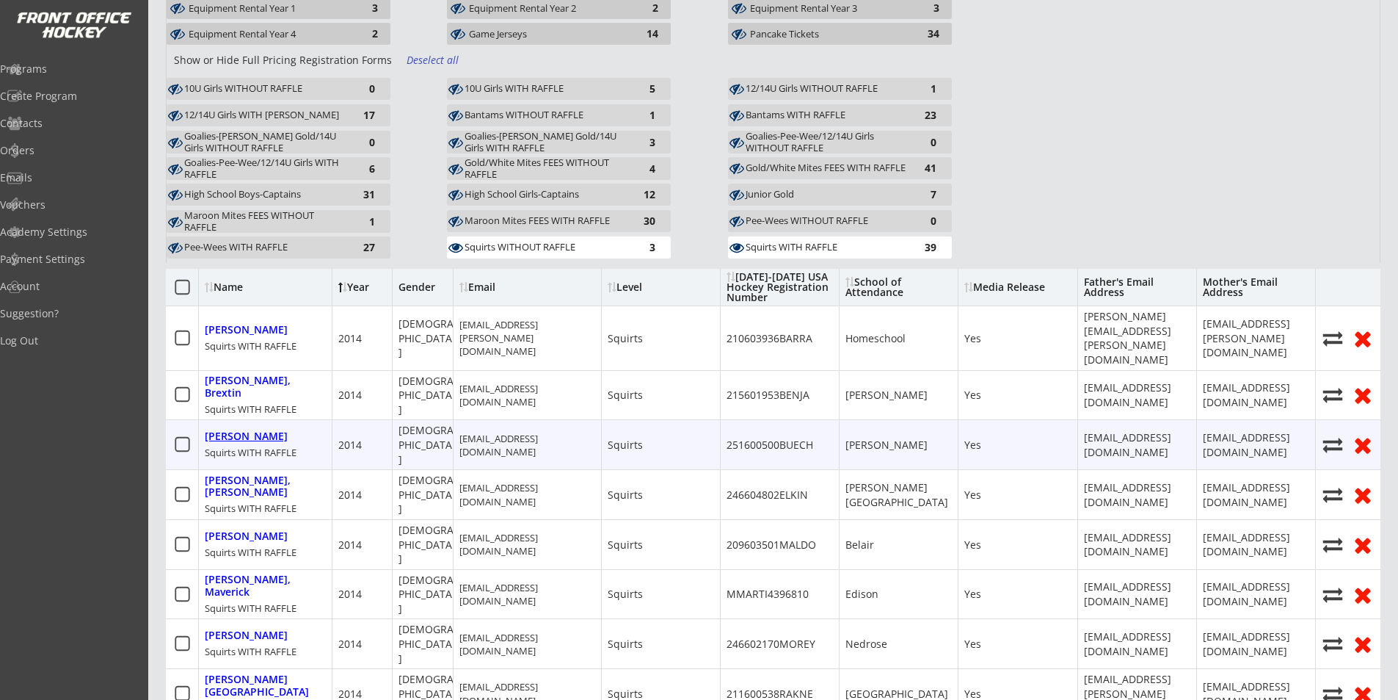
click at [267, 430] on div "[PERSON_NAME]" at bounding box center [246, 436] width 83 height 12
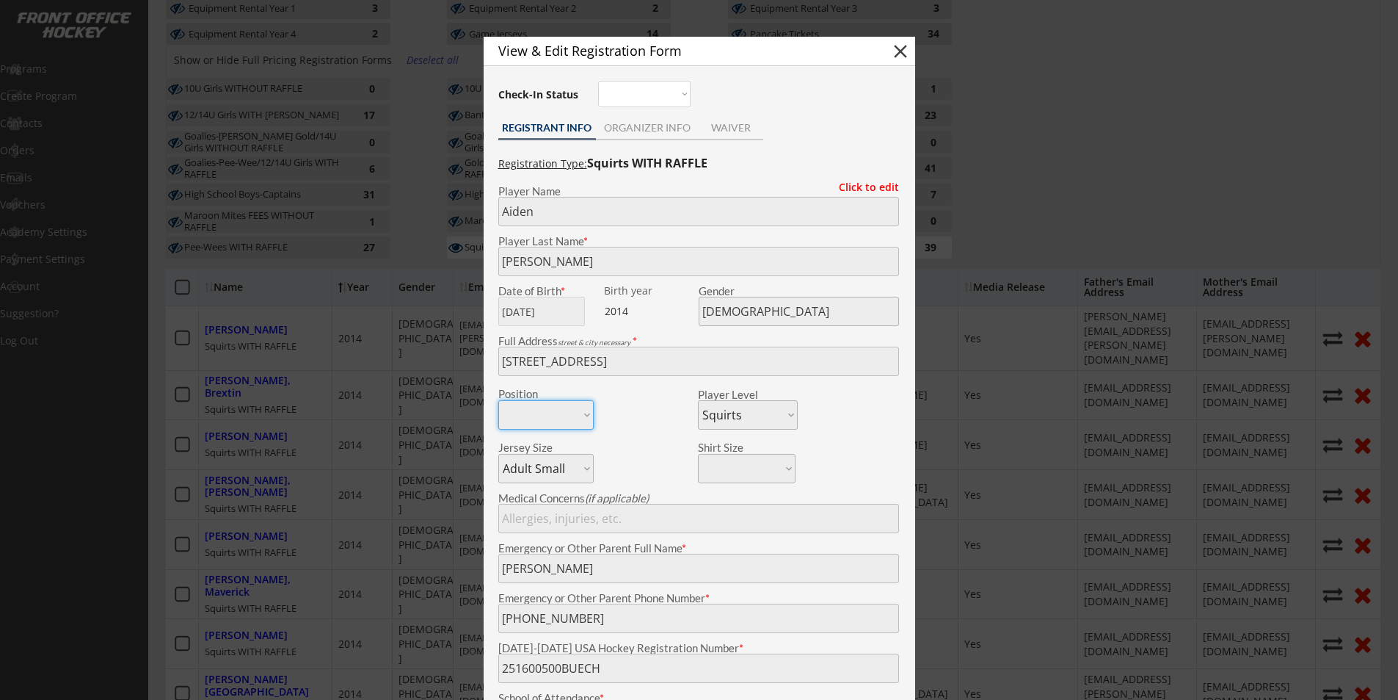
click at [899, 52] on button "close" at bounding box center [901, 51] width 22 height 22
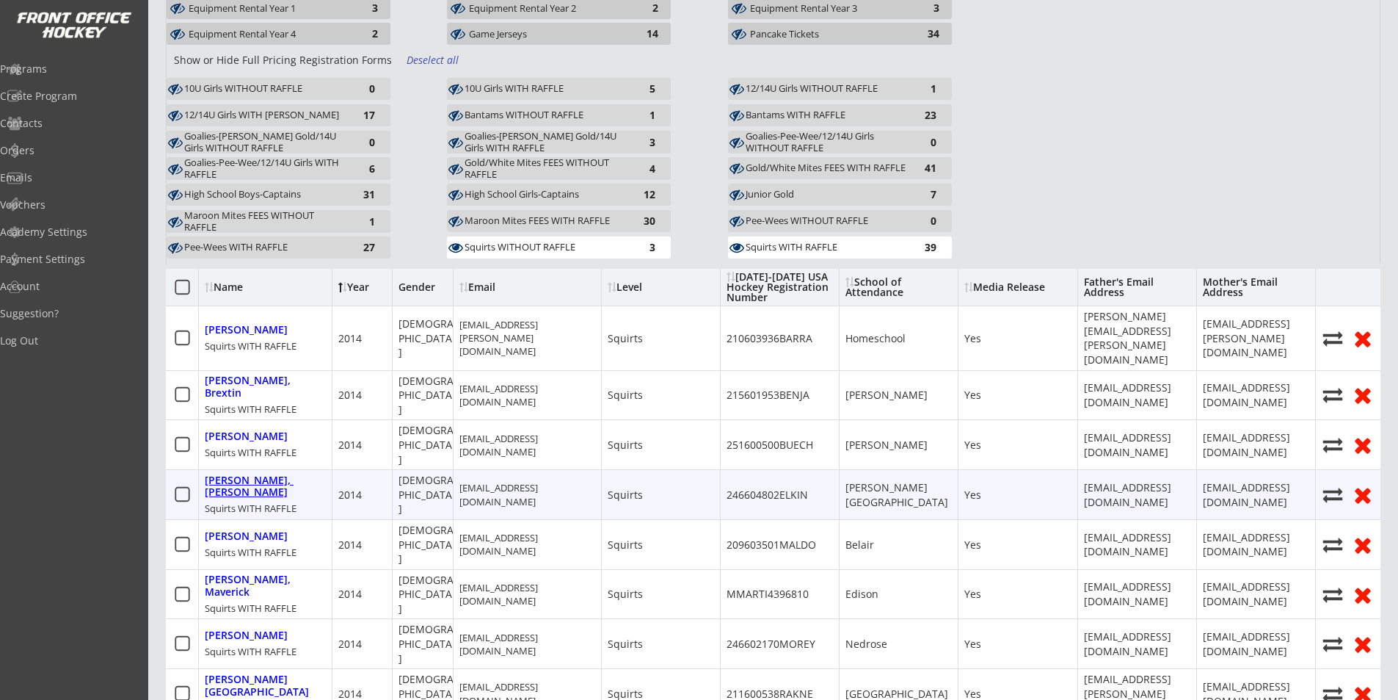
click at [238, 474] on div "[PERSON_NAME], [PERSON_NAME]" at bounding box center [265, 486] width 121 height 25
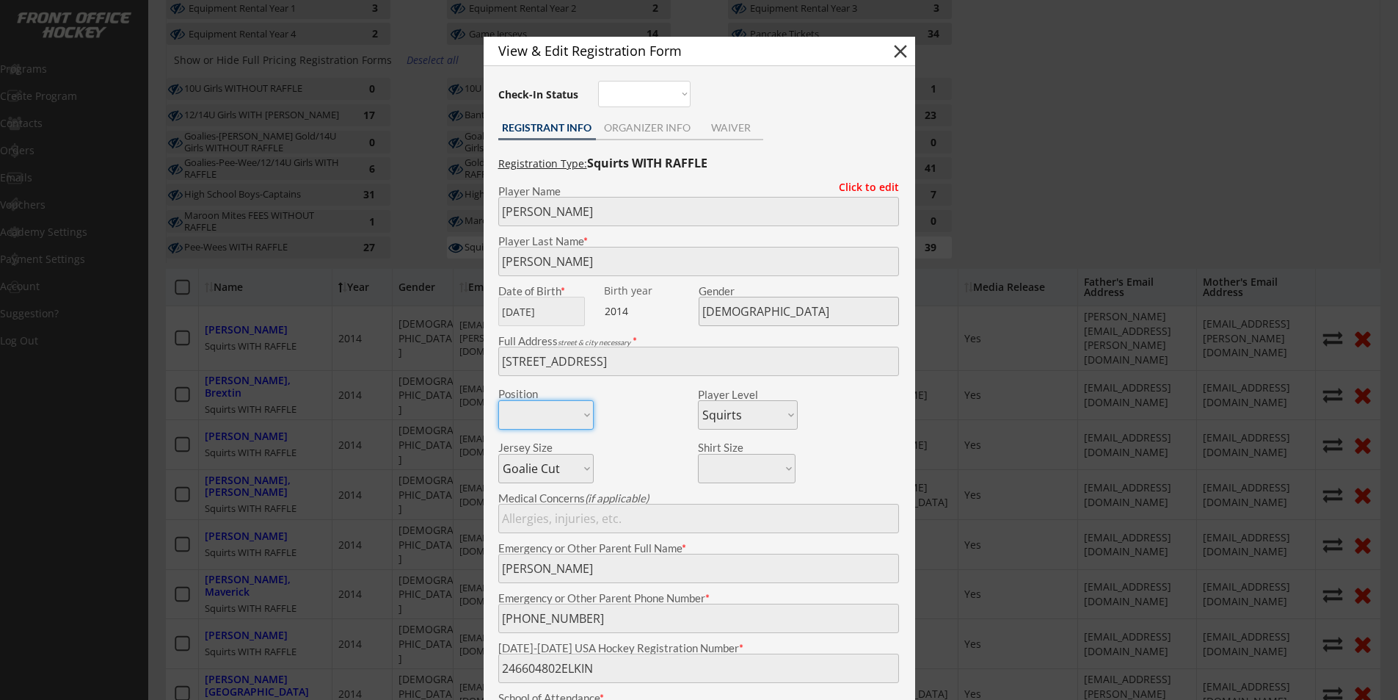
click at [901, 51] on button "close" at bounding box center [901, 51] width 22 height 22
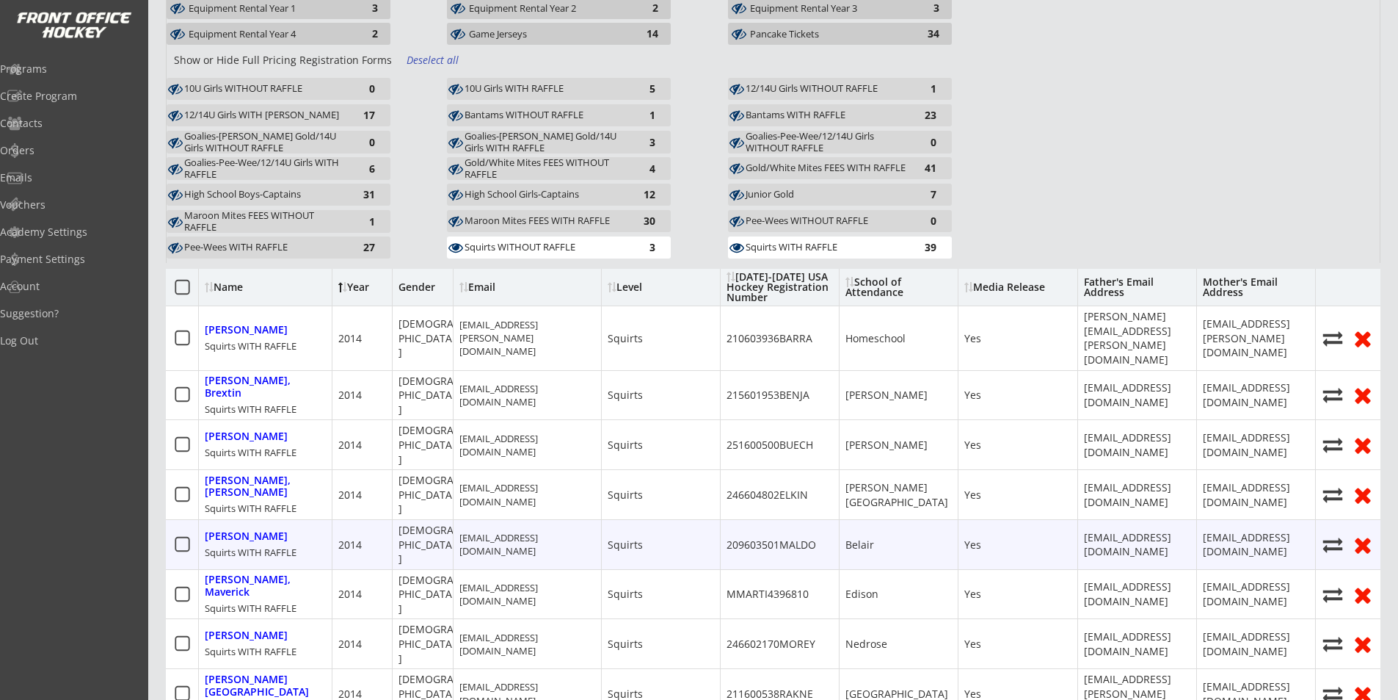
click at [250, 530] on div "[PERSON_NAME]" at bounding box center [246, 536] width 83 height 12
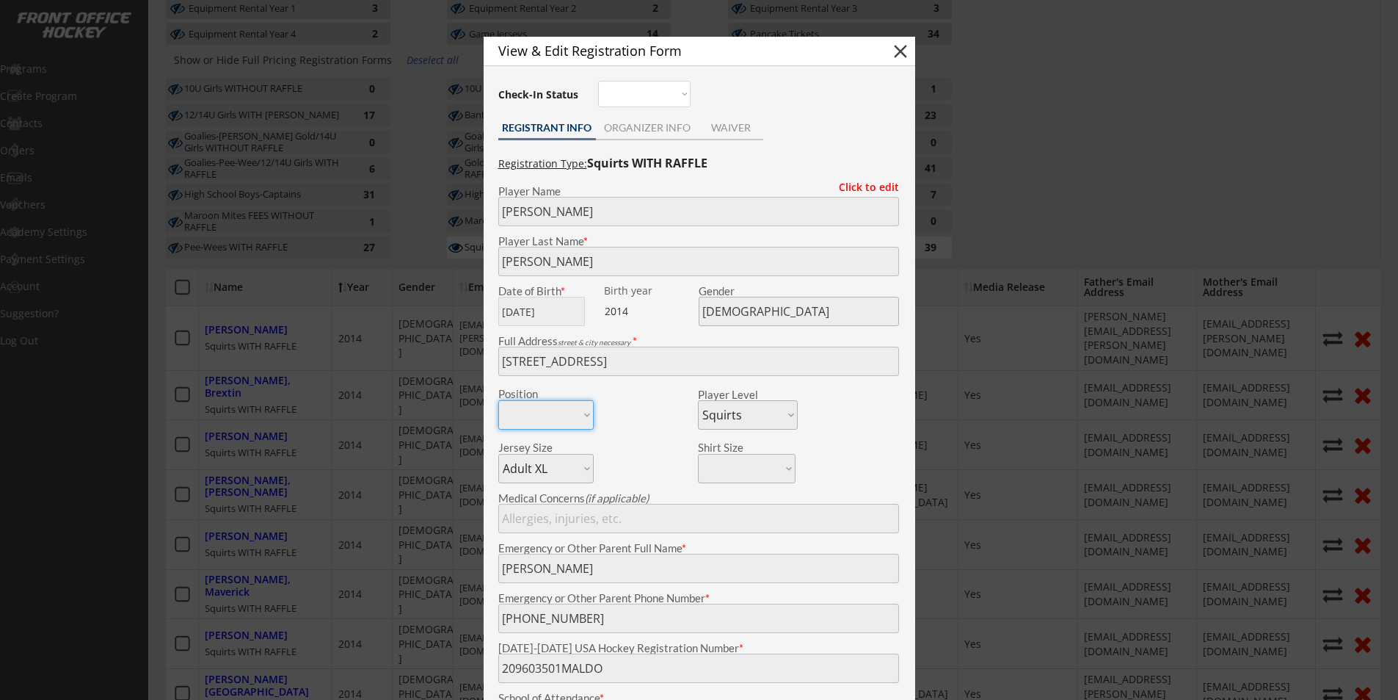
click at [904, 54] on button "close" at bounding box center [901, 51] width 22 height 22
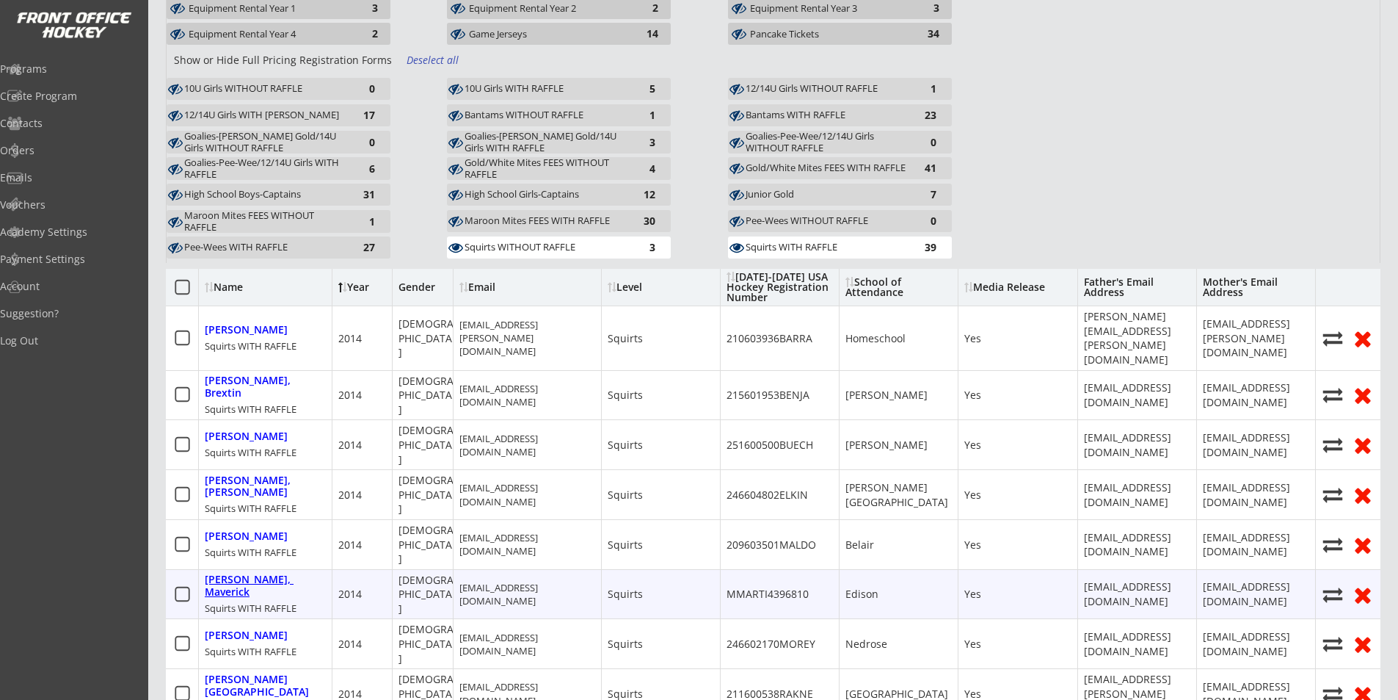
click at [238, 573] on div "[PERSON_NAME], Maverick" at bounding box center [265, 585] width 121 height 25
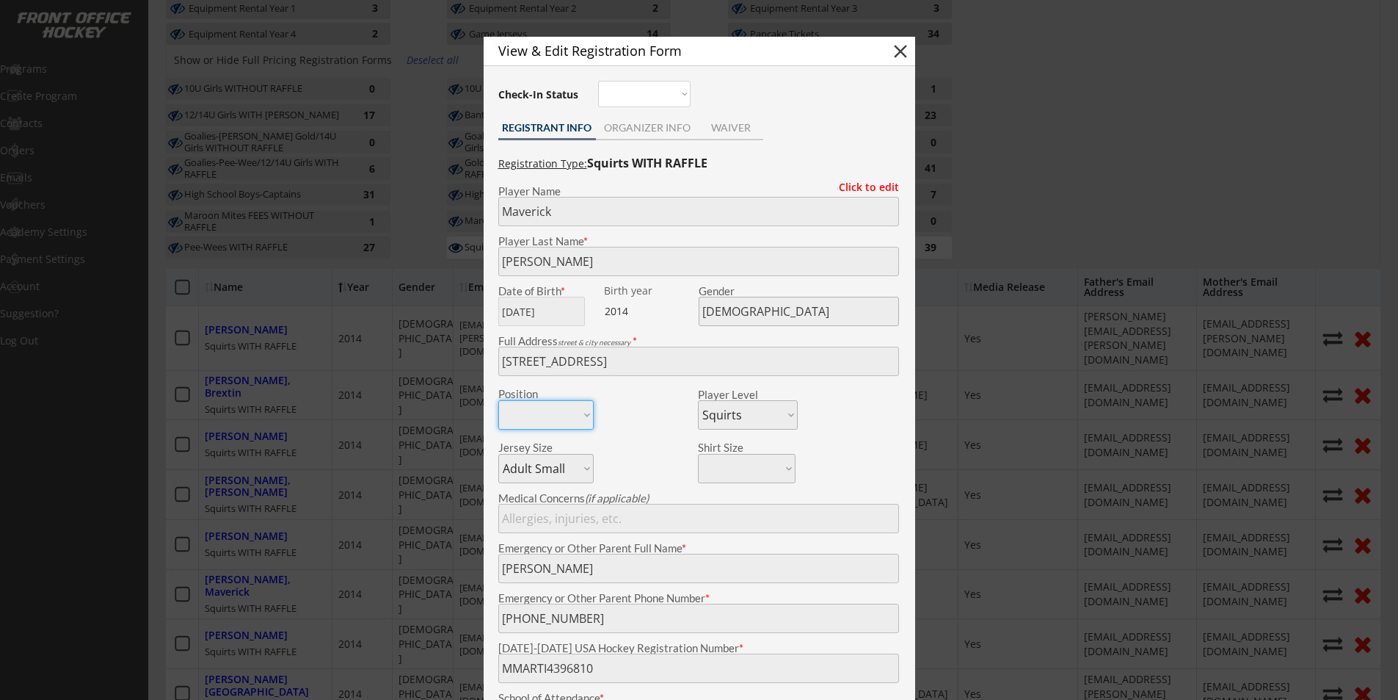
click at [903, 52] on button "close" at bounding box center [901, 51] width 22 height 22
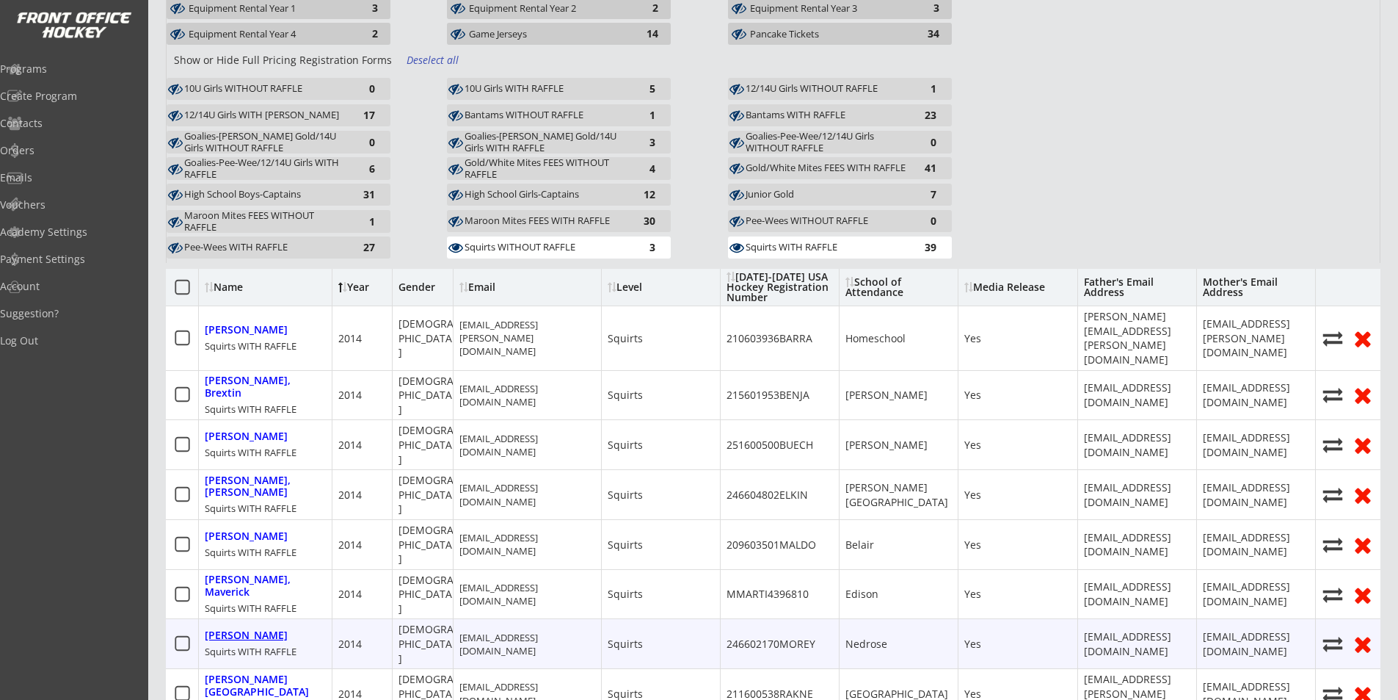
click at [239, 629] on div "[PERSON_NAME]" at bounding box center [246, 635] width 83 height 12
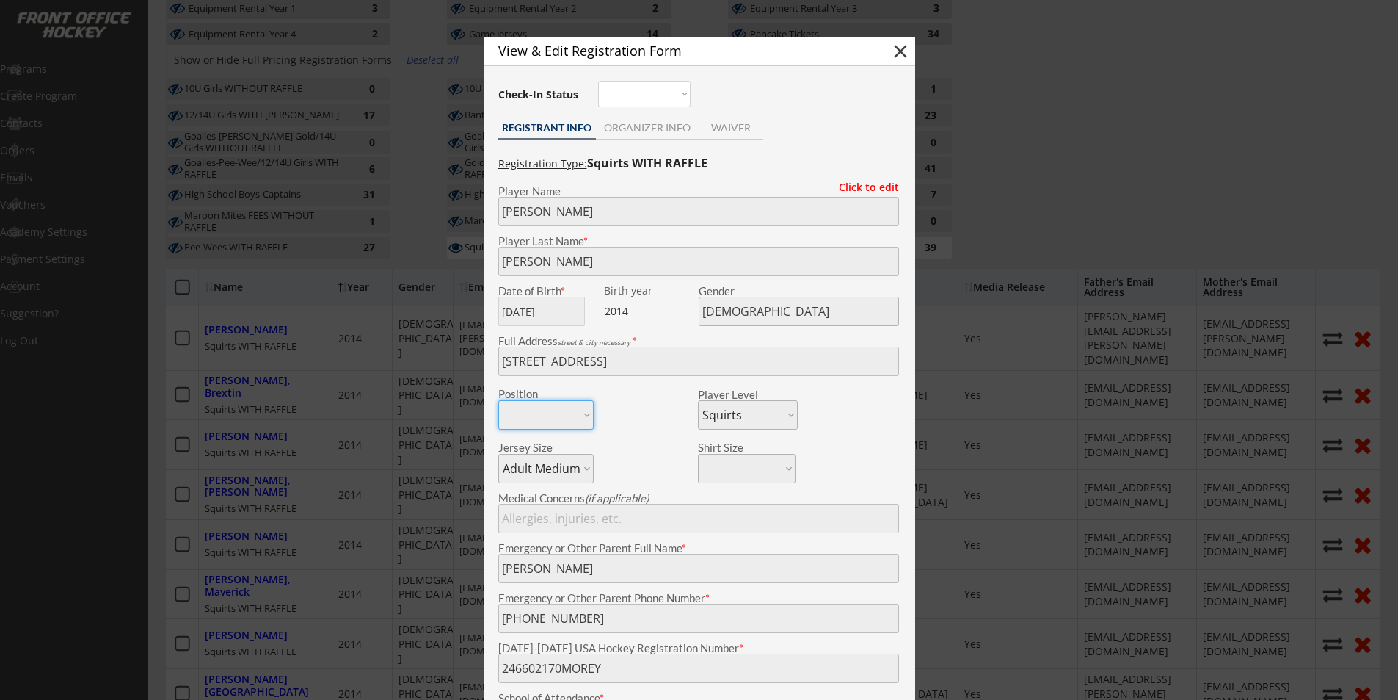
click at [901, 51] on button "close" at bounding box center [901, 51] width 22 height 22
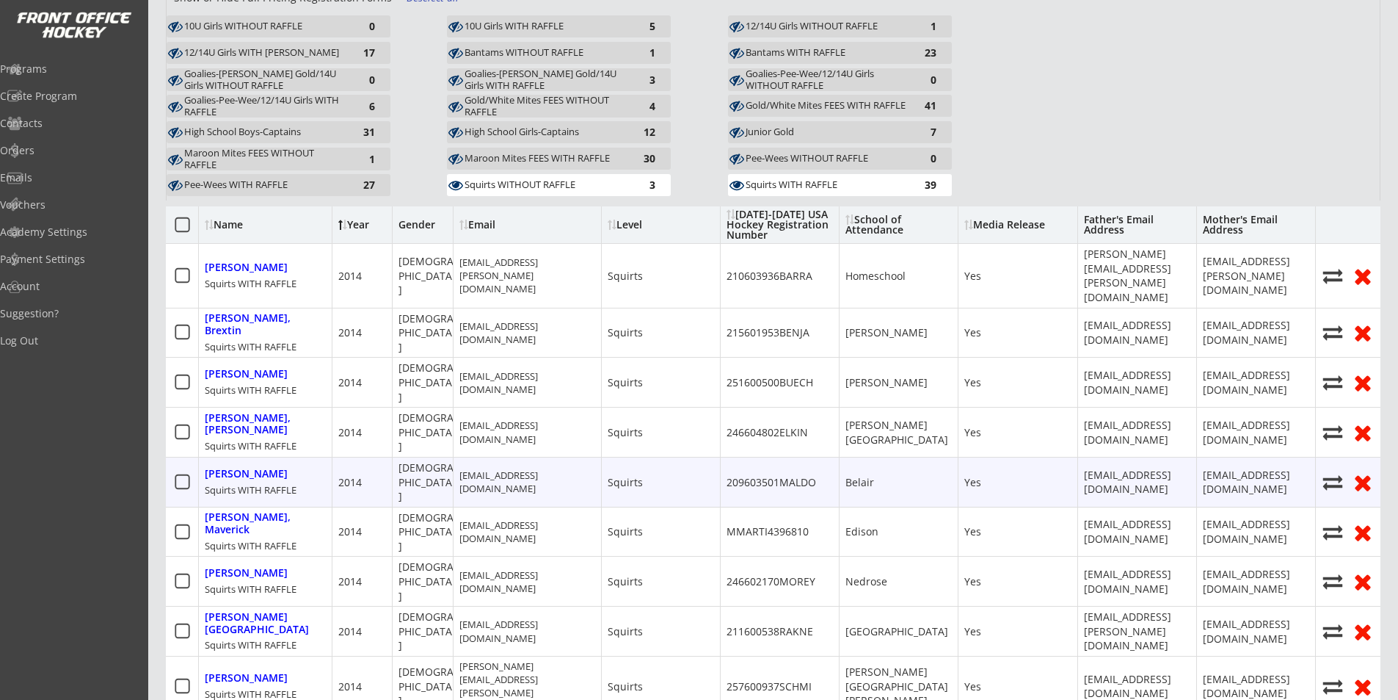
scroll to position [440, 0]
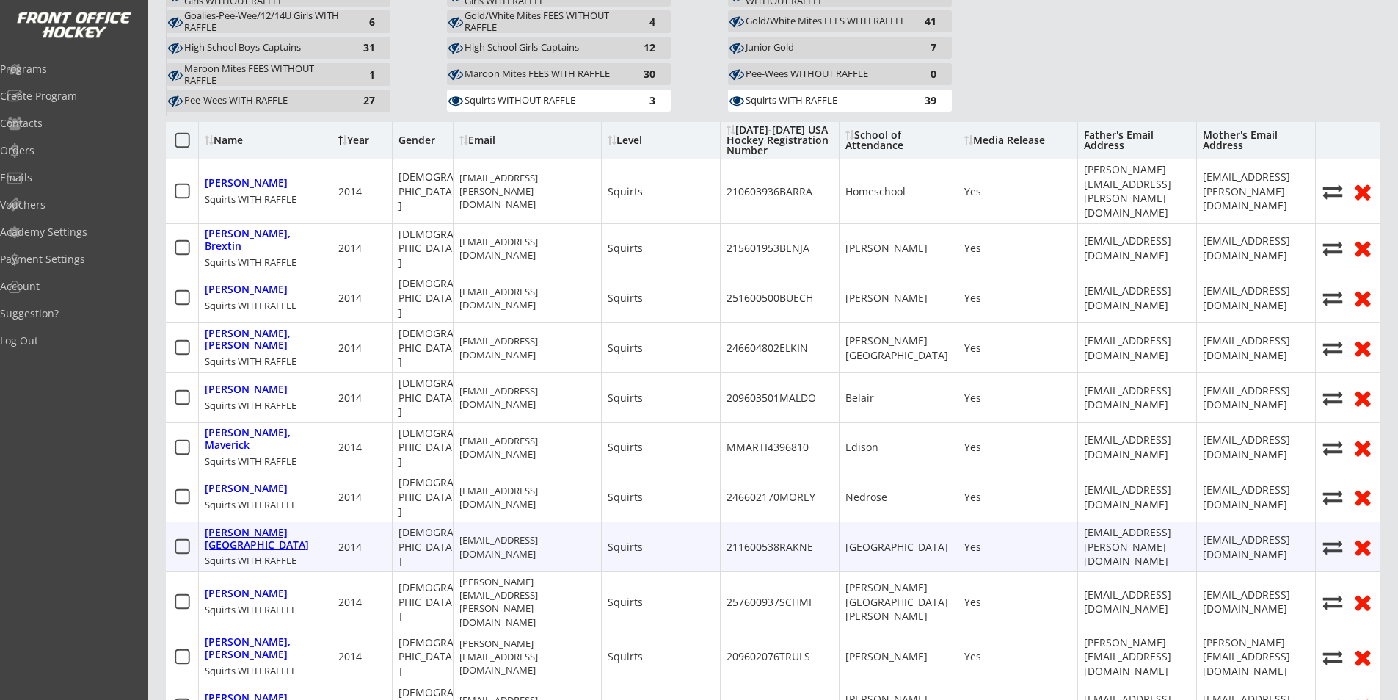
click at [260, 526] on div "[PERSON_NAME][GEOGRAPHIC_DATA]" at bounding box center [265, 538] width 121 height 25
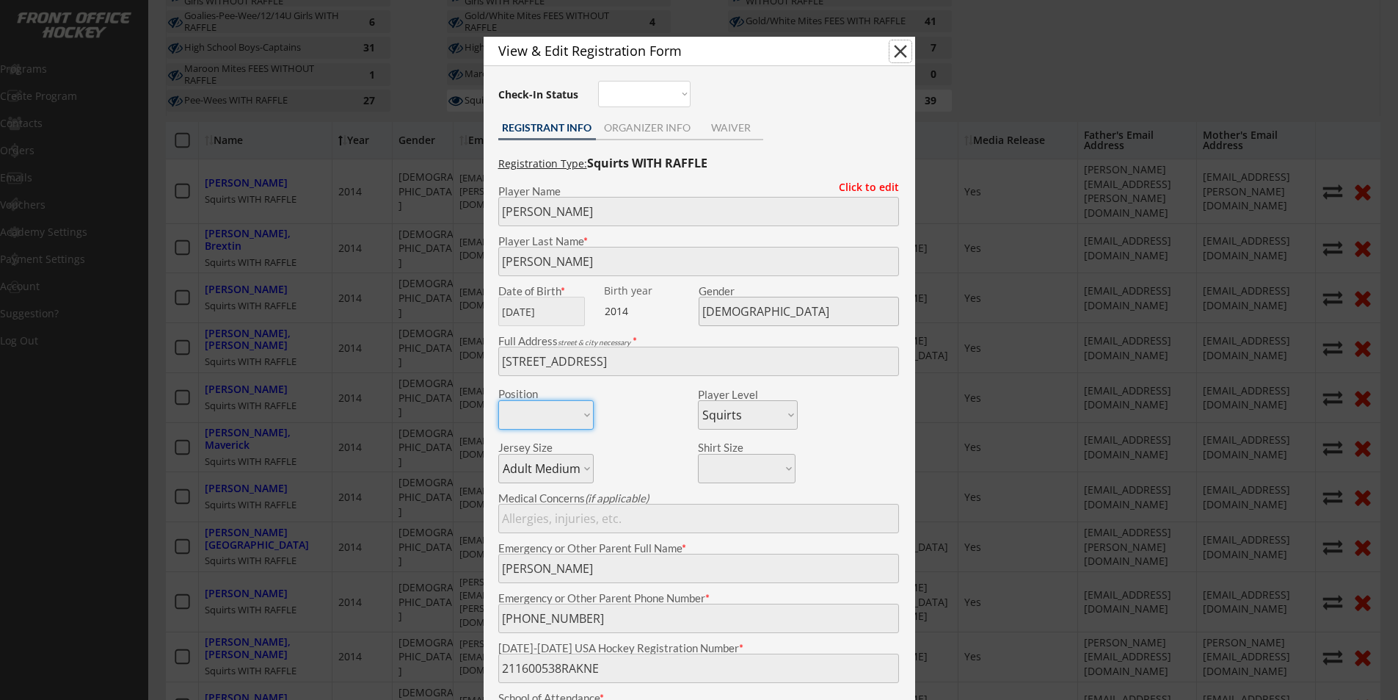
click at [898, 46] on button "close" at bounding box center [901, 51] width 22 height 22
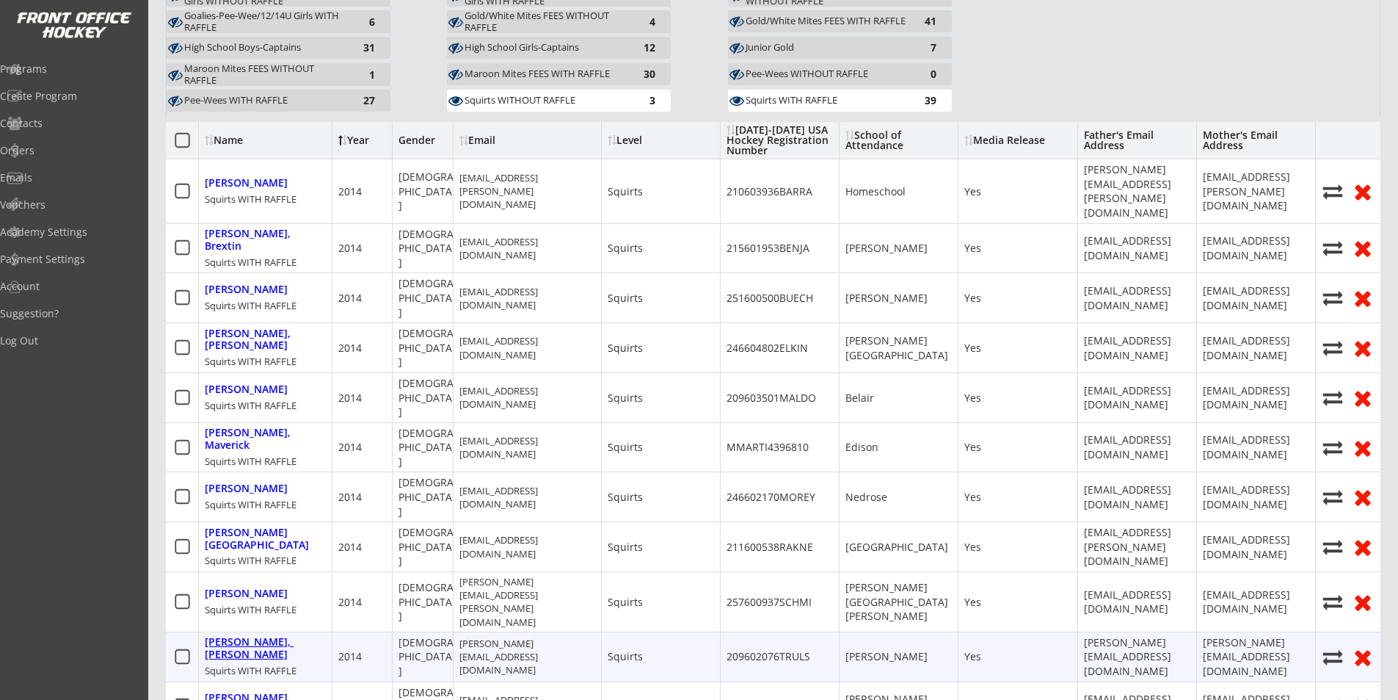
click at [238, 636] on div "[PERSON_NAME], [PERSON_NAME]" at bounding box center [265, 648] width 121 height 25
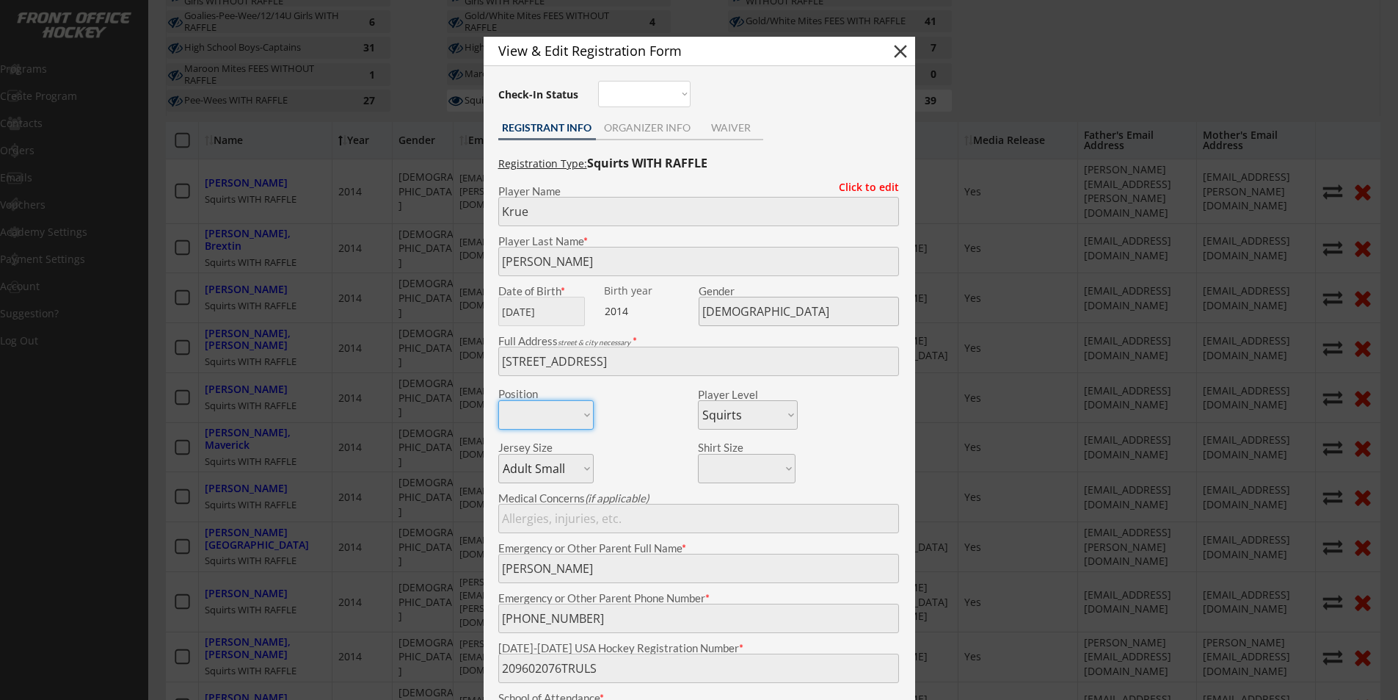
click at [900, 53] on button "close" at bounding box center [901, 51] width 22 height 22
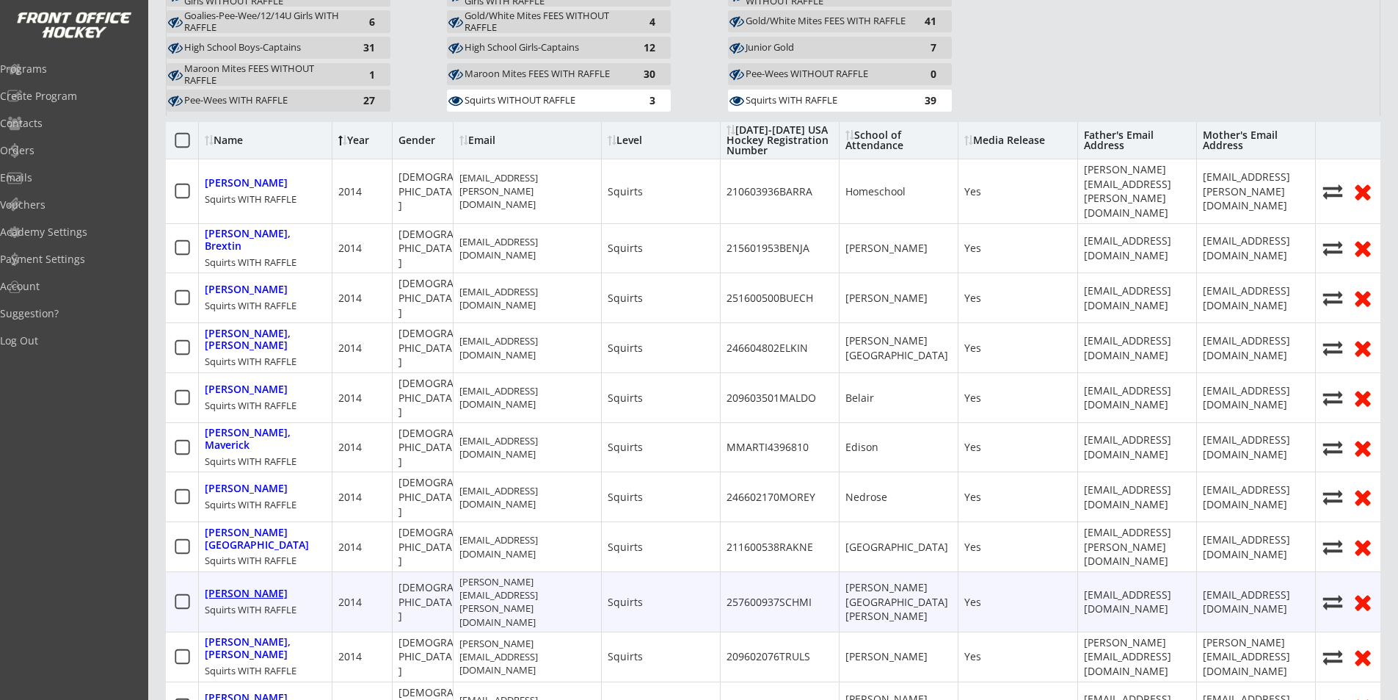
click at [264, 587] on div "[PERSON_NAME]" at bounding box center [246, 593] width 83 height 12
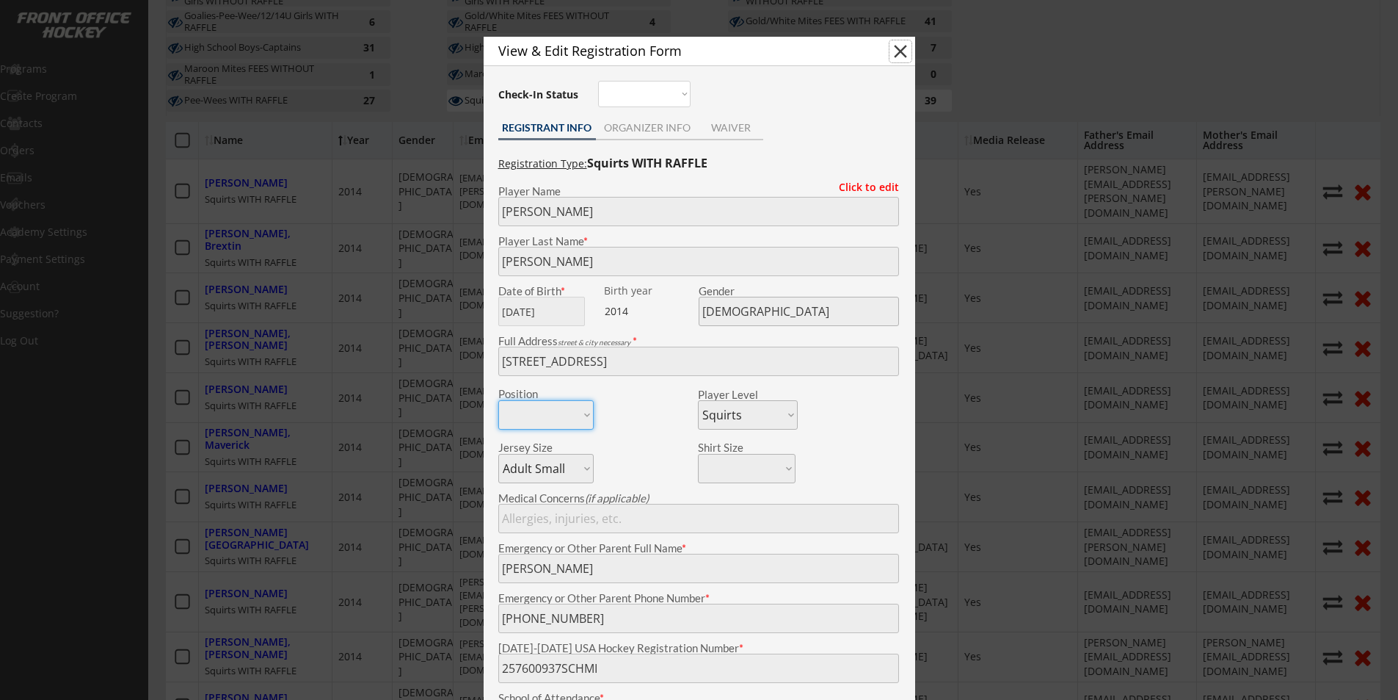
drag, startPoint x: 903, startPoint y: 51, endPoint x: 875, endPoint y: 68, distance: 32.6
click at [904, 52] on button "close" at bounding box center [901, 51] width 22 height 22
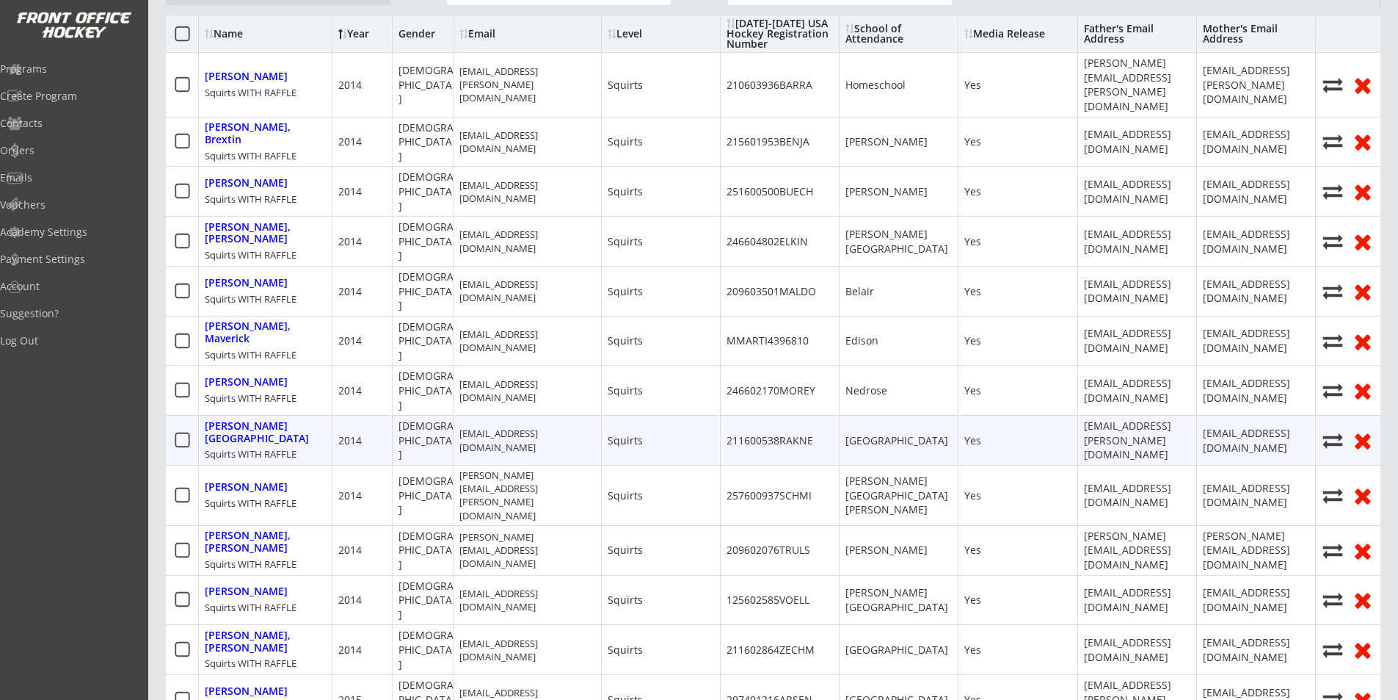
scroll to position [587, 0]
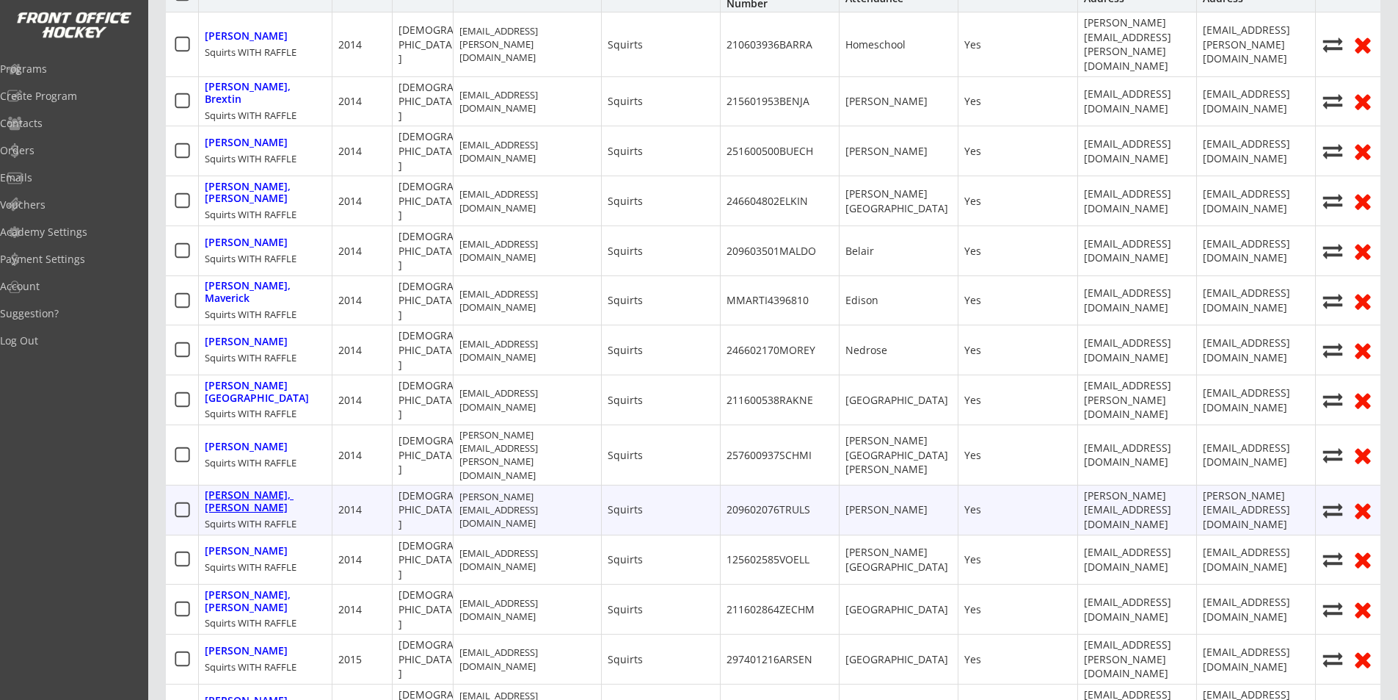
click at [253, 489] on div "[PERSON_NAME], [PERSON_NAME]" at bounding box center [265, 501] width 121 height 25
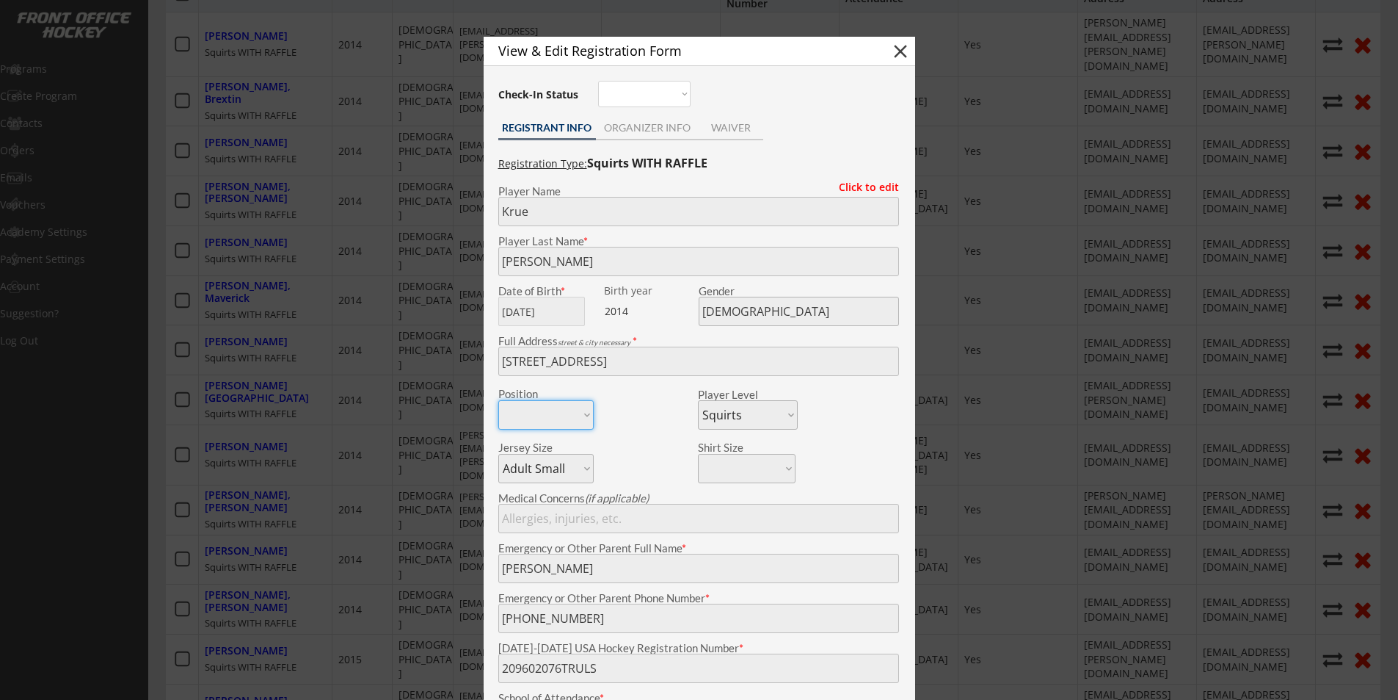
click at [904, 53] on button "close" at bounding box center [901, 51] width 22 height 22
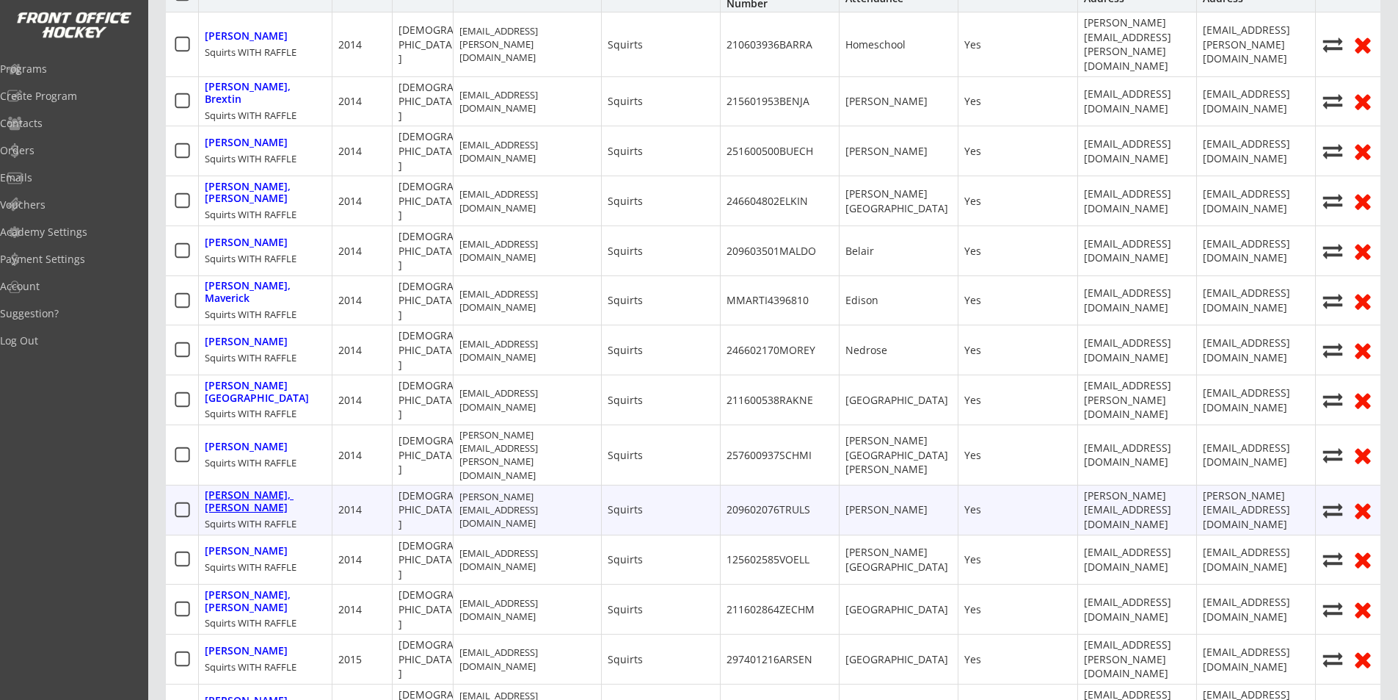
click at [235, 489] on div "[PERSON_NAME], [PERSON_NAME]" at bounding box center [265, 501] width 121 height 25
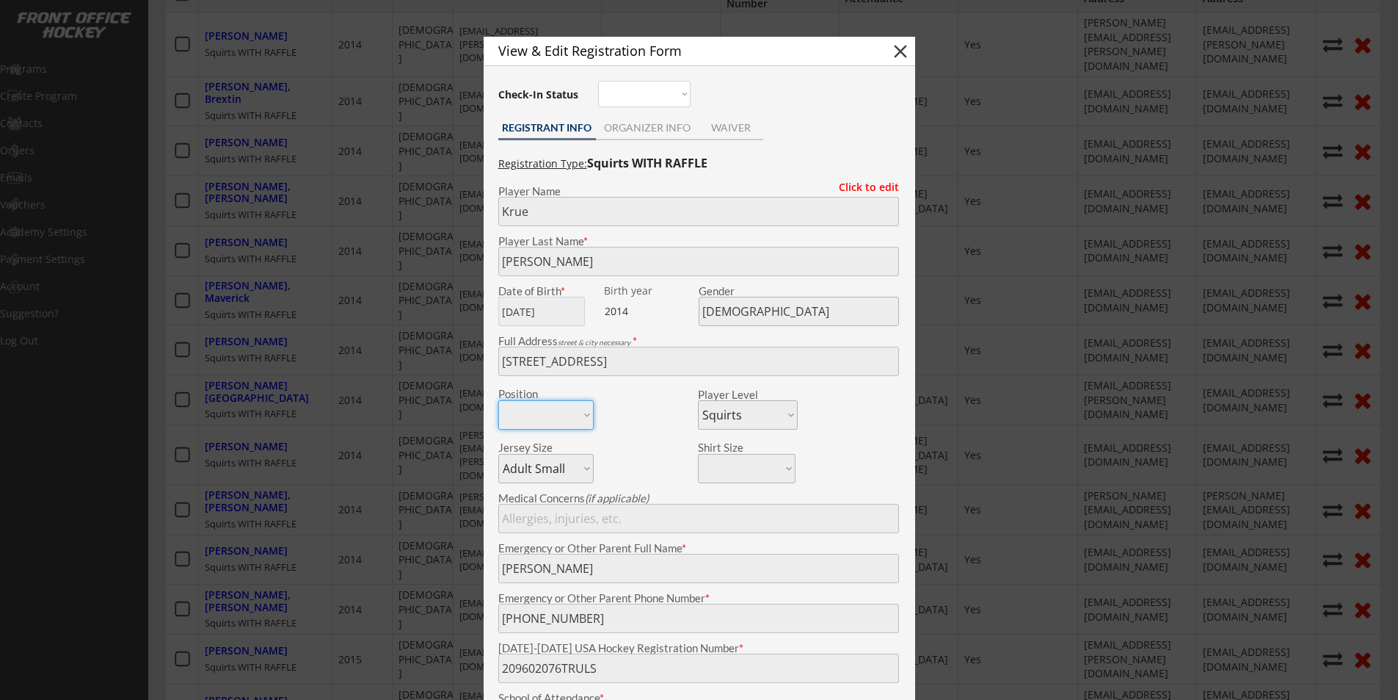
click at [900, 52] on button "close" at bounding box center [901, 51] width 22 height 22
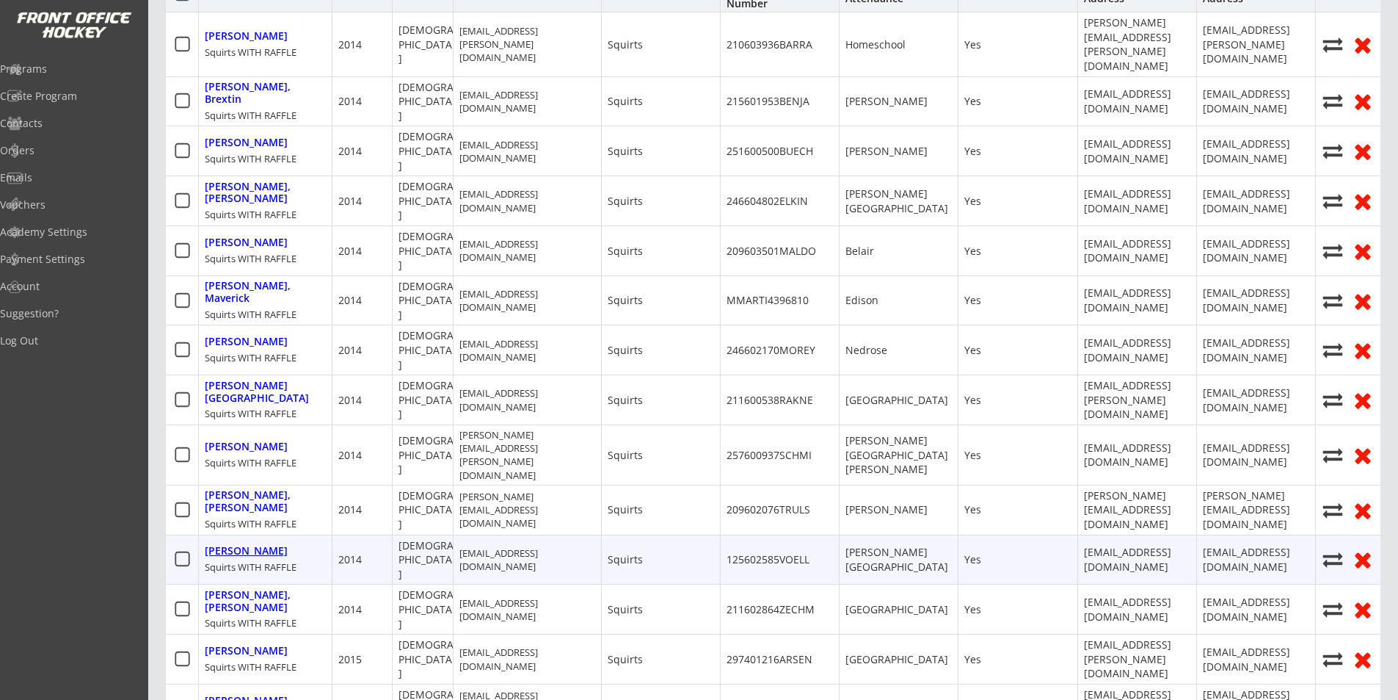
click at [219, 545] on div "[PERSON_NAME]" at bounding box center [246, 551] width 83 height 12
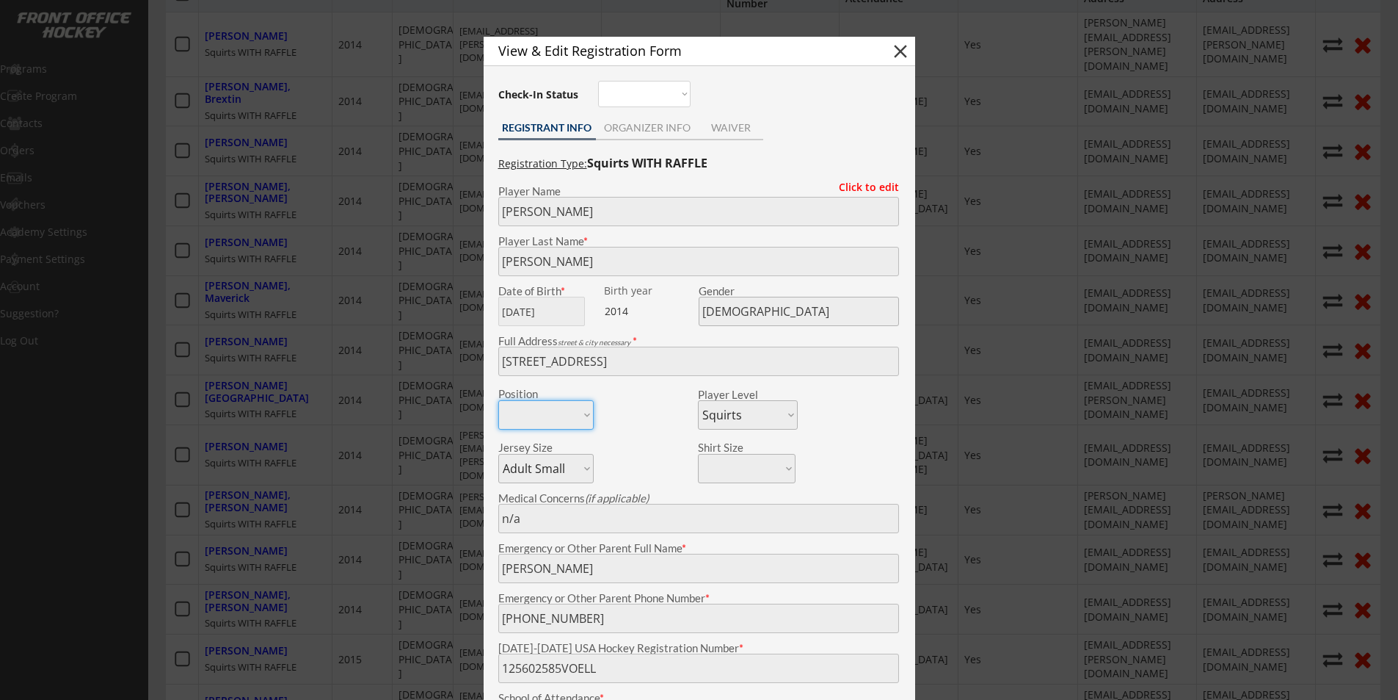
click at [898, 54] on button "close" at bounding box center [901, 51] width 22 height 22
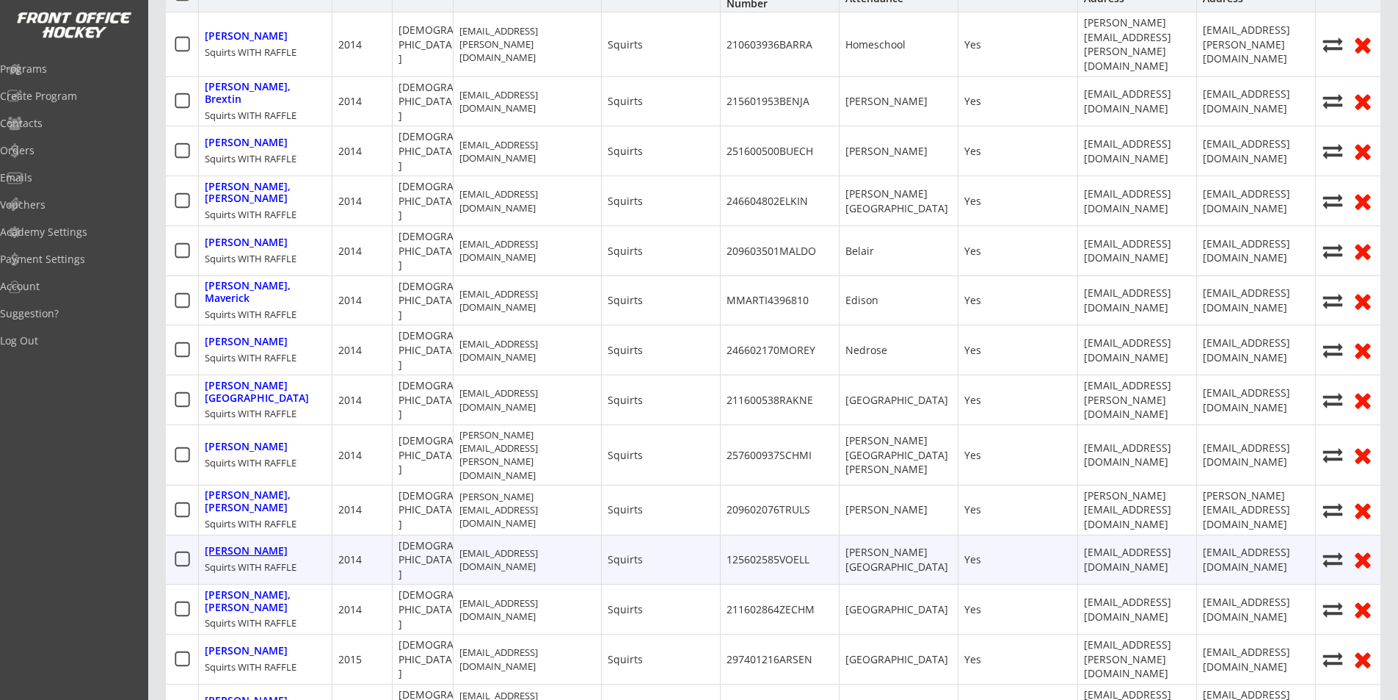
click at [239, 545] on div "[PERSON_NAME]" at bounding box center [246, 551] width 83 height 12
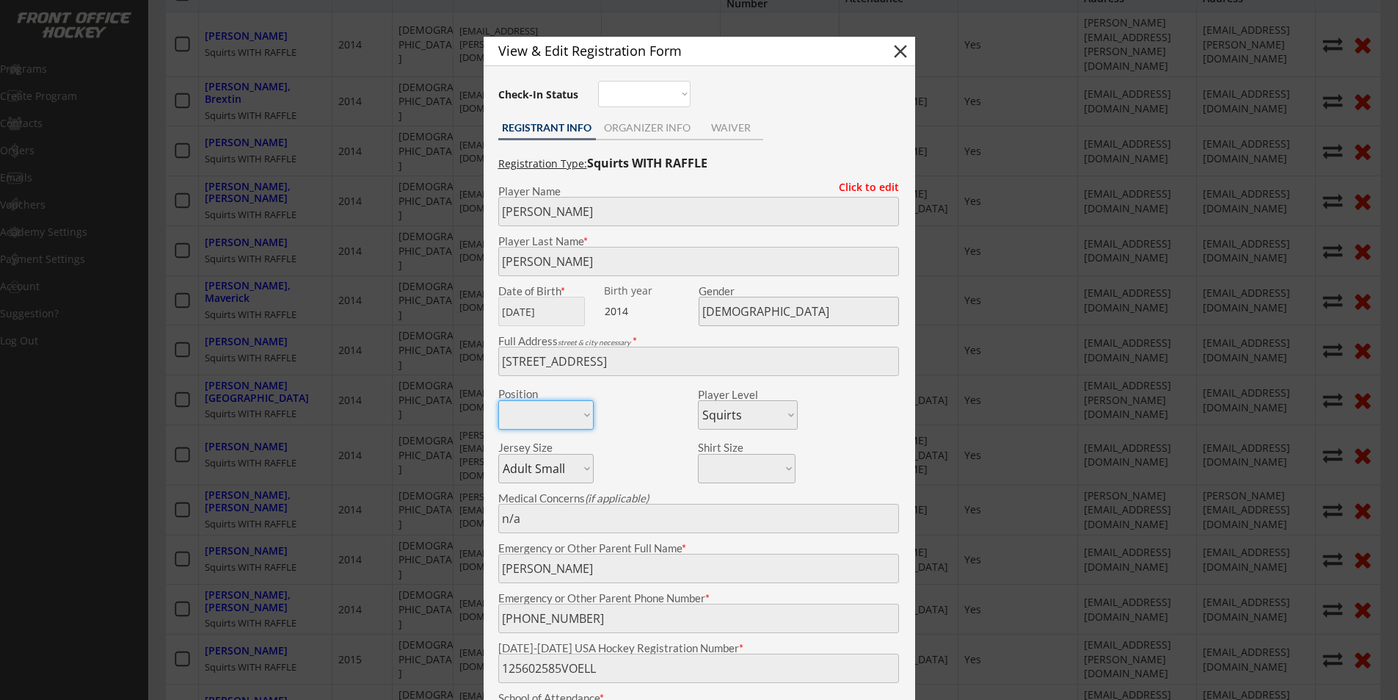
click at [901, 44] on button "close" at bounding box center [901, 51] width 22 height 22
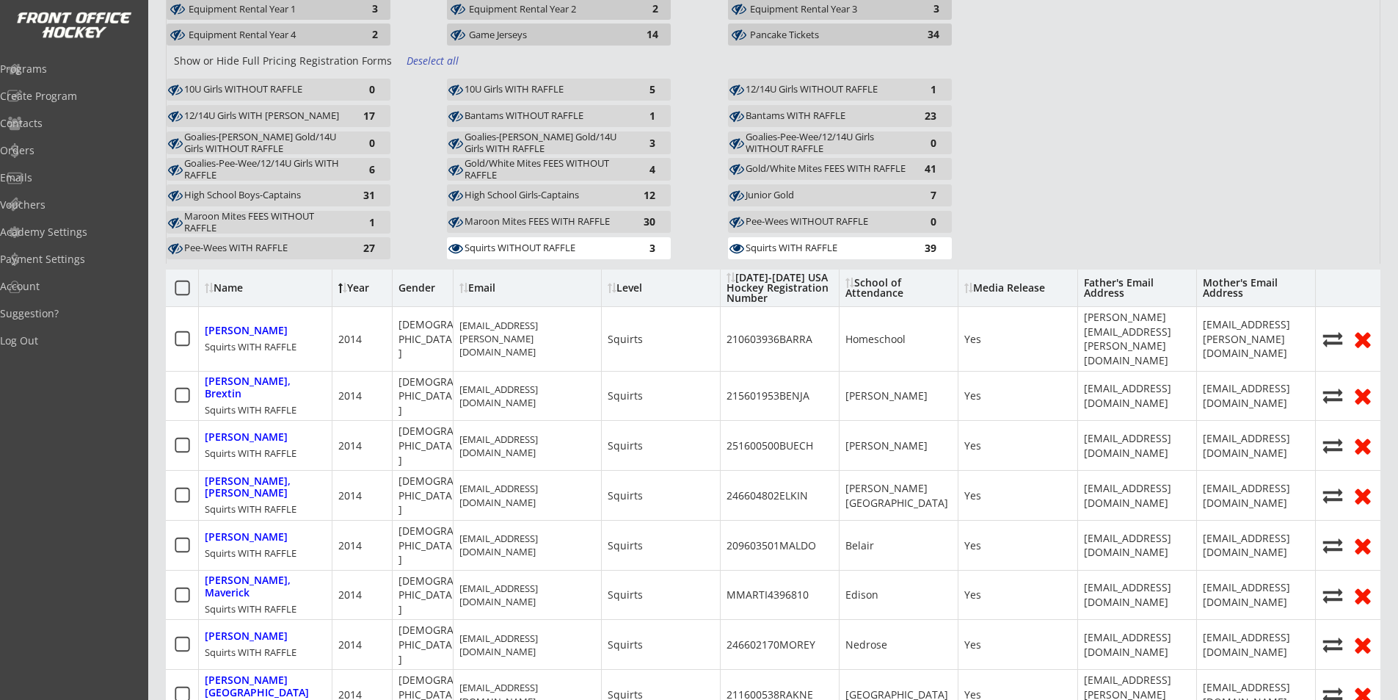
scroll to position [294, 0]
click at [346, 282] on div at bounding box center [345, 287] width 4 height 10
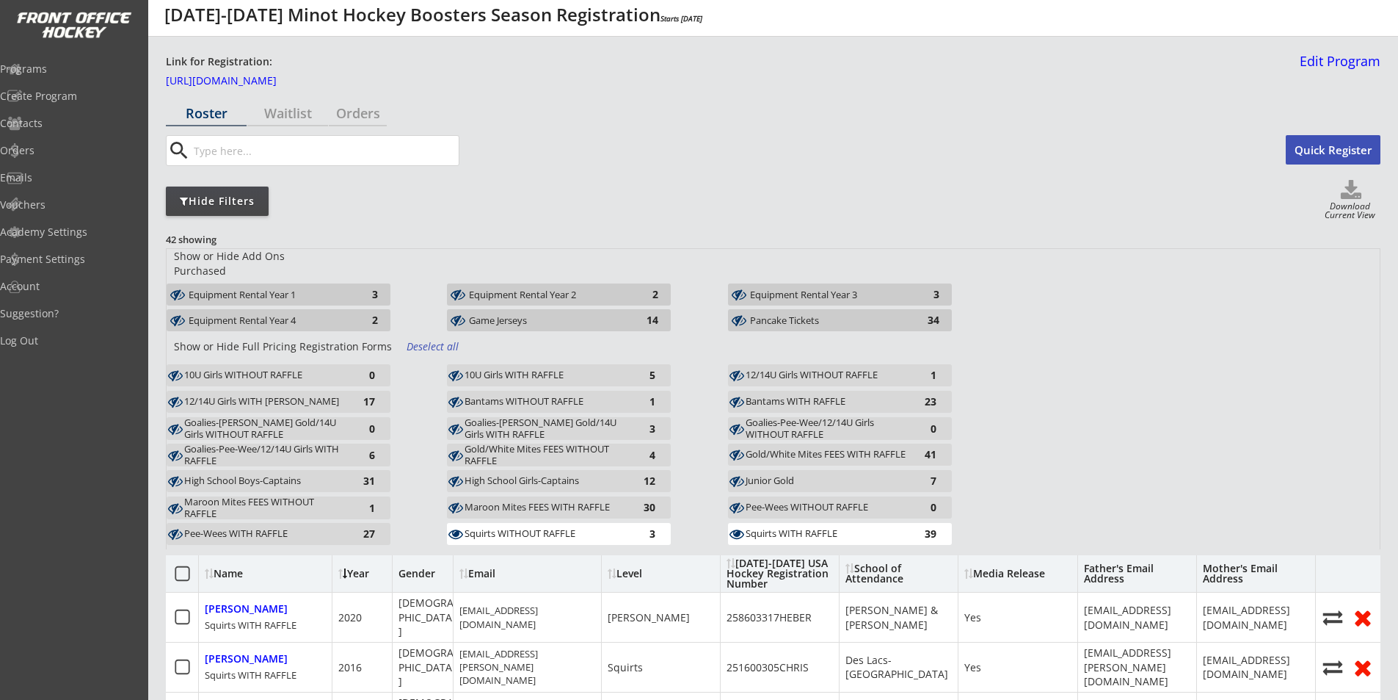
scroll to position [0, 0]
